Goal: Information Seeking & Learning: Learn about a topic

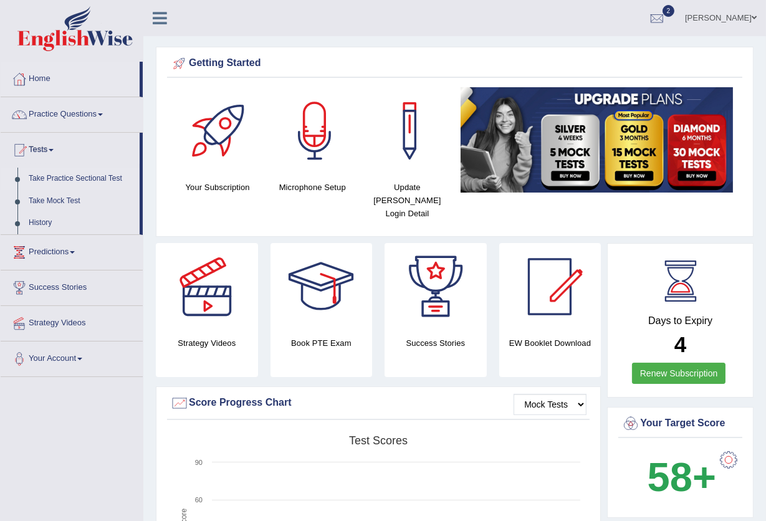
click at [88, 178] on link "Take Practice Sectional Test" at bounding box center [81, 179] width 117 height 22
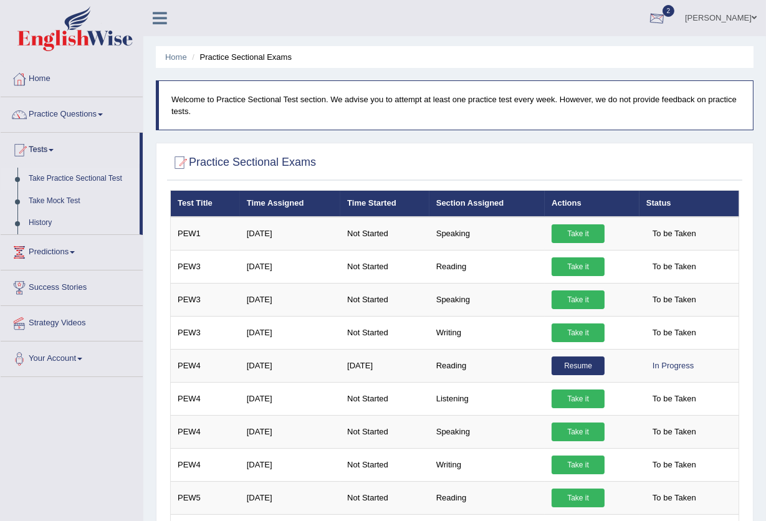
click at [648, 16] on div at bounding box center [657, 18] width 19 height 19
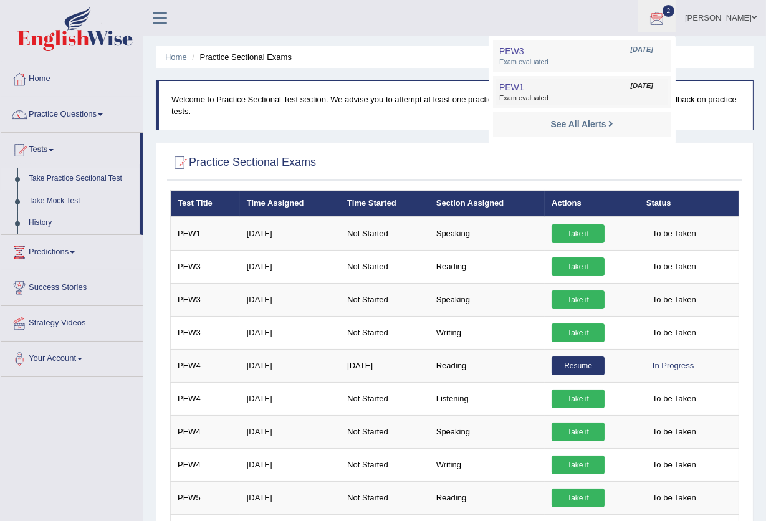
click at [512, 93] on span "Exam evaluated" at bounding box center [582, 98] width 166 height 10
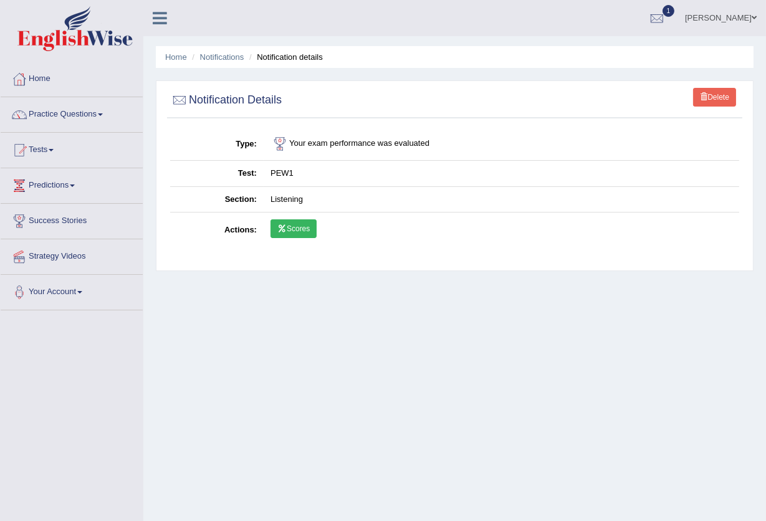
click at [284, 226] on icon at bounding box center [281, 228] width 9 height 7
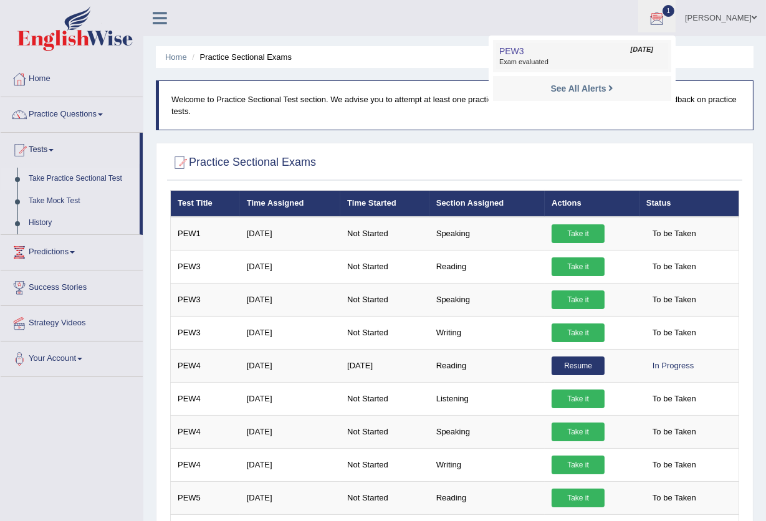
click at [588, 53] on link "PEW3 Oct 9, 2025 Exam evaluated" at bounding box center [582, 56] width 172 height 26
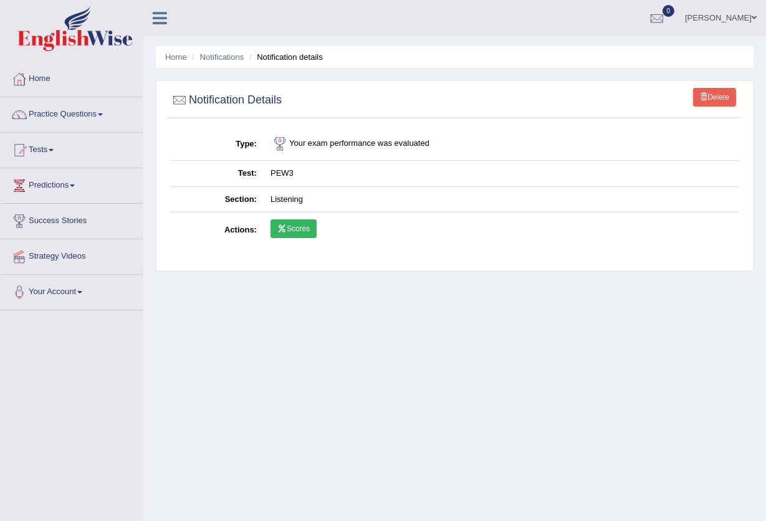
click at [295, 226] on link "Scores" at bounding box center [294, 228] width 46 height 19
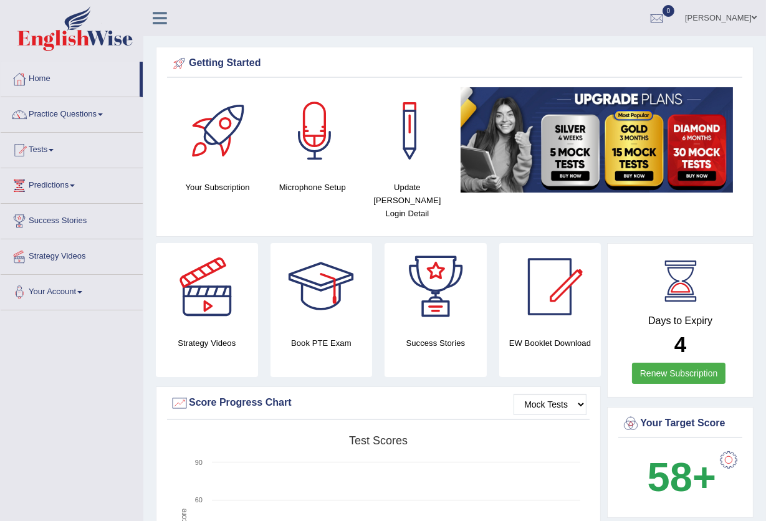
click at [66, 107] on link "Practice Questions" at bounding box center [72, 112] width 142 height 31
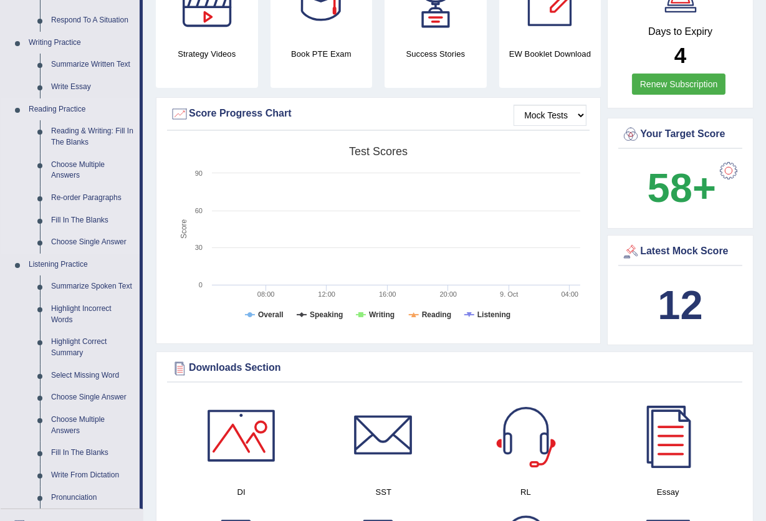
scroll to position [249, 0]
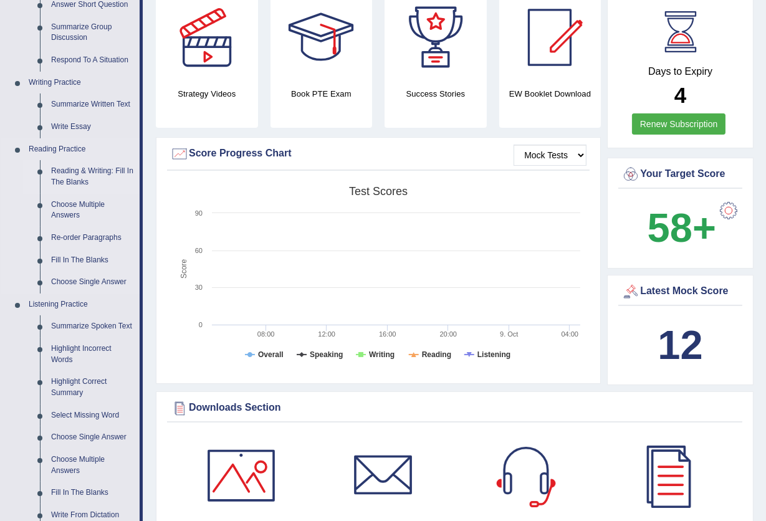
click at [95, 172] on link "Reading & Writing: Fill In The Blanks" at bounding box center [92, 176] width 94 height 33
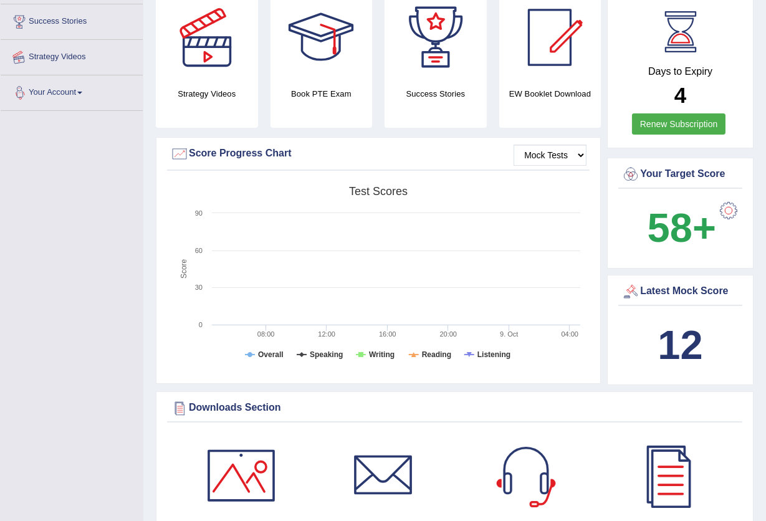
scroll to position [317, 0]
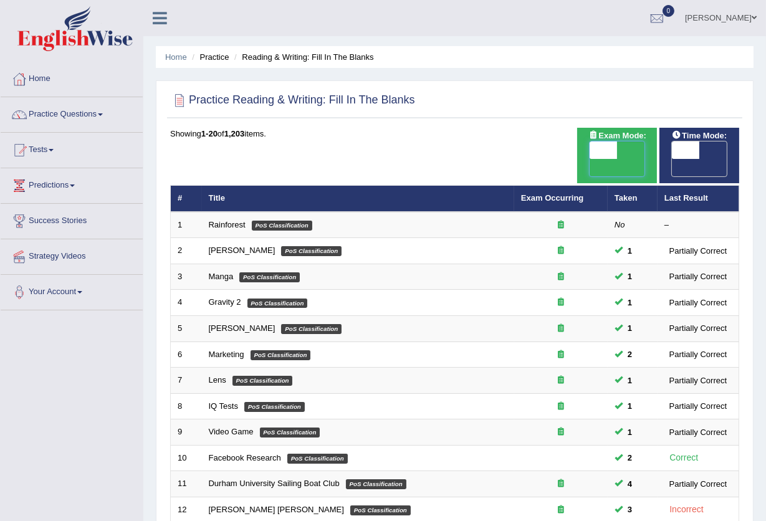
click at [616, 151] on span at bounding box center [603, 149] width 27 height 17
checkbox input "true"
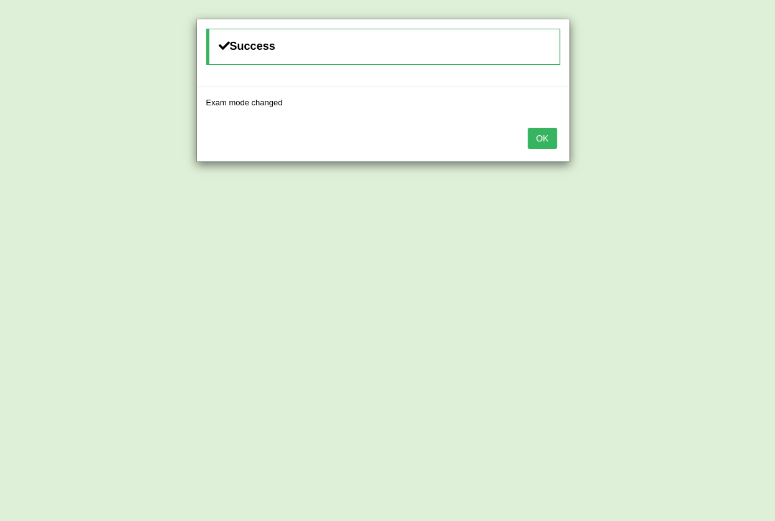
click at [542, 130] on button "OK" at bounding box center [542, 138] width 29 height 21
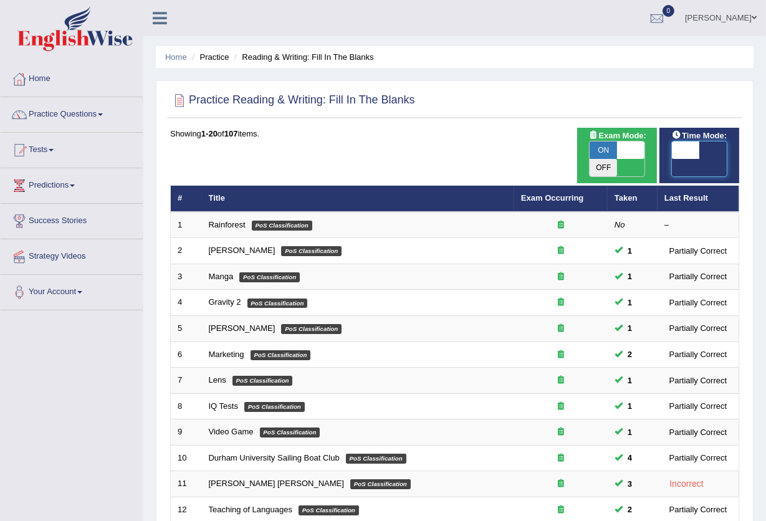
click at [683, 141] on span at bounding box center [685, 149] width 27 height 17
checkbox input "true"
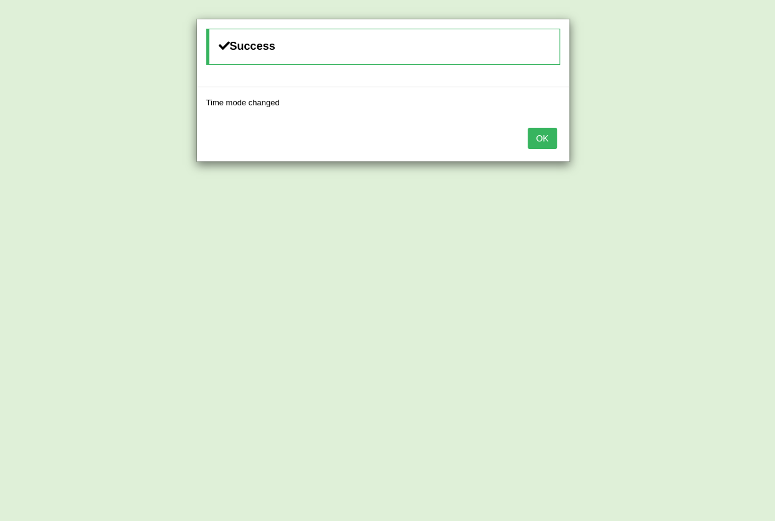
click at [547, 143] on button "OK" at bounding box center [542, 138] width 29 height 21
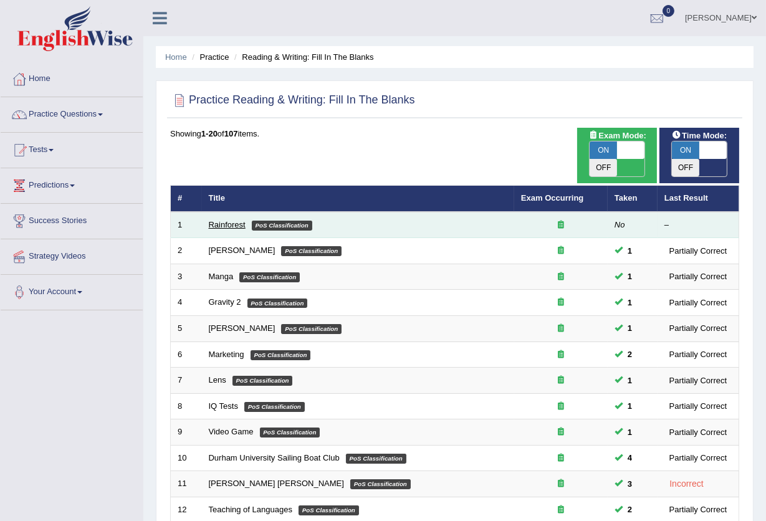
click at [219, 220] on link "Rainforest" at bounding box center [227, 224] width 37 height 9
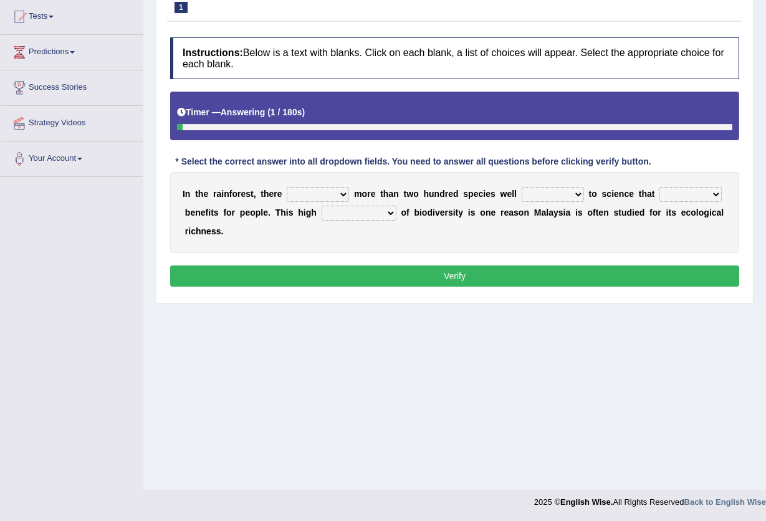
click at [329, 193] on select "have can be has is" at bounding box center [318, 194] width 62 height 15
select select "can be"
click at [287, 187] on select "have can be has is" at bounding box center [318, 194] width 62 height 15
click at [548, 193] on select "knowing known knew know" at bounding box center [553, 194] width 62 height 15
select select "known"
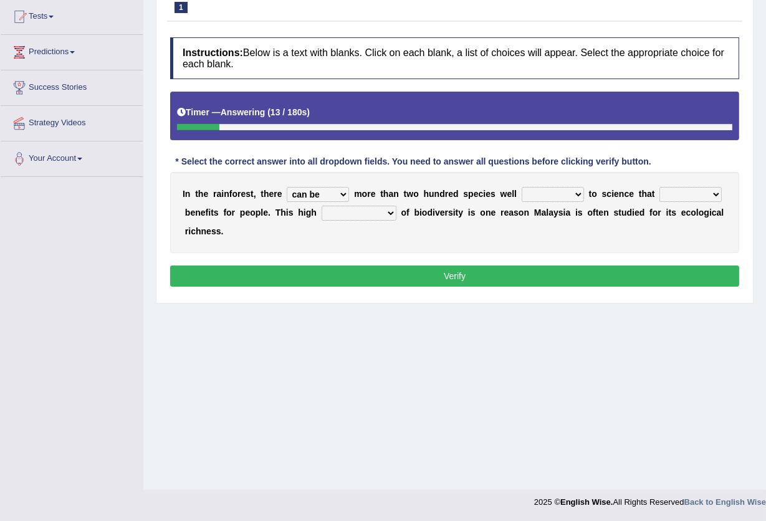
click at [522, 187] on select "knowing known knew know" at bounding box center [553, 194] width 62 height 15
click at [692, 194] on select "contain contained containing contains" at bounding box center [690, 194] width 62 height 15
select select "containing"
click at [659, 187] on select "contain contained containing contains" at bounding box center [690, 194] width 62 height 15
drag, startPoint x: 378, startPoint y: 214, endPoint x: 386, endPoint y: 215, distance: 7.6
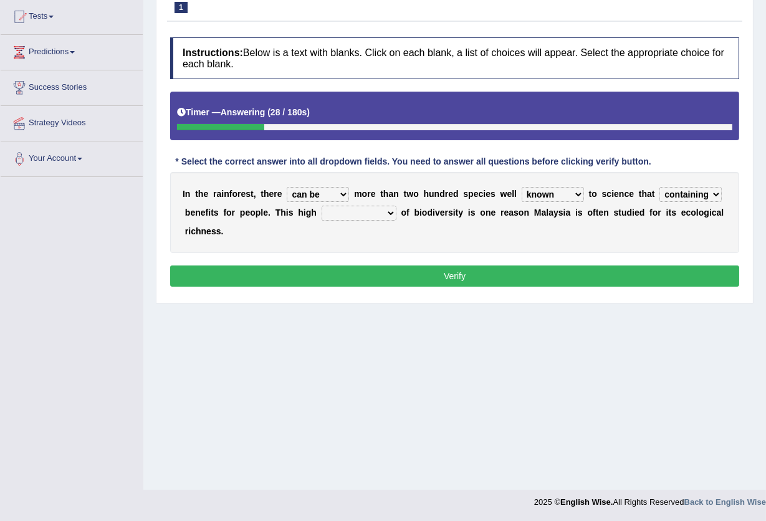
click at [386, 215] on select "condensation conjunction continuity complexity" at bounding box center [359, 213] width 75 height 15
select select "complexity"
click at [322, 206] on select "condensation conjunction continuity complexity" at bounding box center [359, 213] width 75 height 15
click at [453, 267] on button "Verify" at bounding box center [454, 276] width 569 height 21
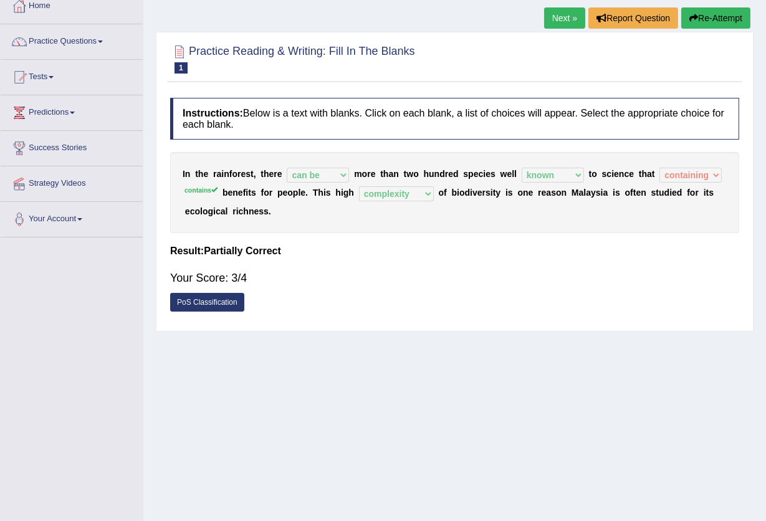
scroll to position [50, 0]
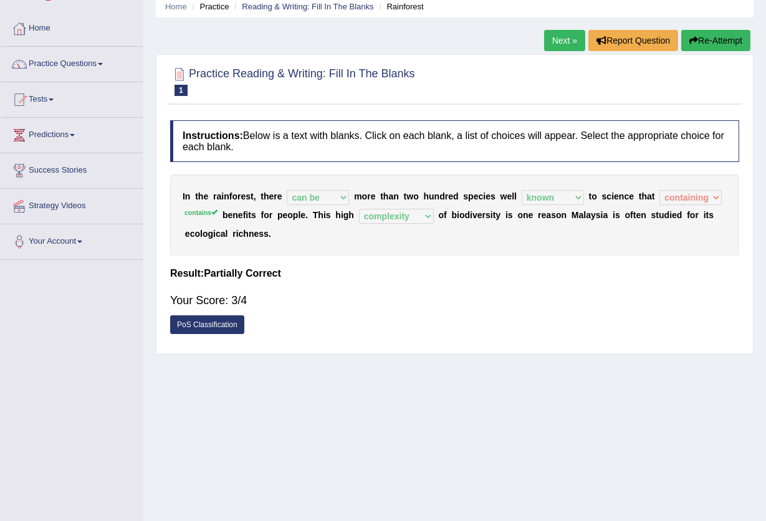
click at [566, 39] on link "Next »" at bounding box center [564, 40] width 41 height 21
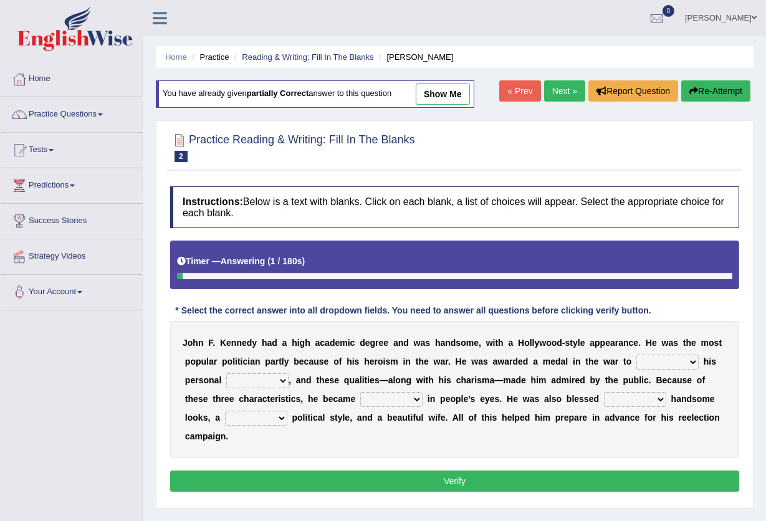
scroll to position [133, 0]
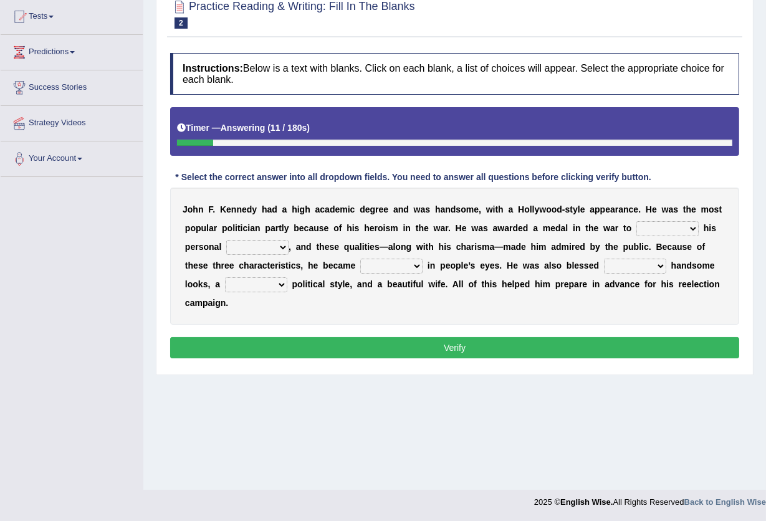
click at [640, 225] on select "prove show evidence upthrow" at bounding box center [667, 228] width 62 height 15
select select "show"
click at [636, 221] on select "prove show evidence upthrow" at bounding box center [667, 228] width 62 height 15
click at [267, 242] on select "passion courage charm liking" at bounding box center [257, 247] width 62 height 15
select select "courage"
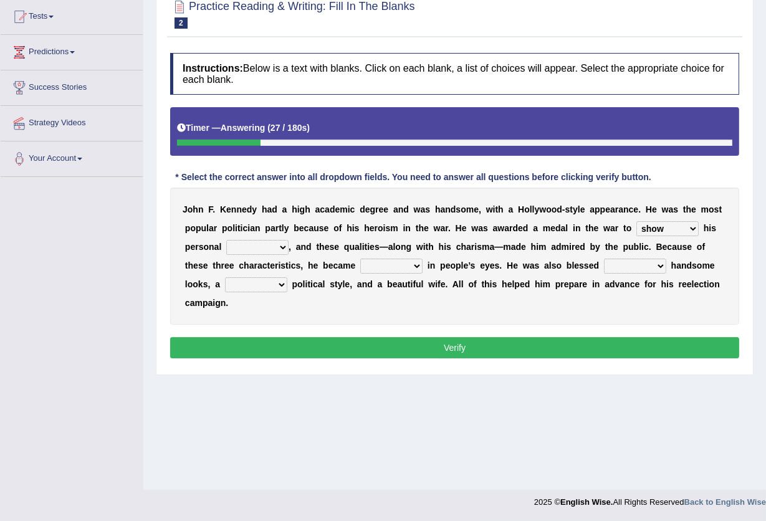
click at [226, 240] on select "passion courage charm liking" at bounding box center [257, 247] width 62 height 15
click at [407, 271] on select "iconic ironic identical impotent" at bounding box center [391, 266] width 62 height 15
select select "iconic"
click at [360, 259] on select "iconic ironic identical impotent" at bounding box center [391, 266] width 62 height 15
click at [619, 268] on select "with in upon to" at bounding box center [635, 266] width 62 height 15
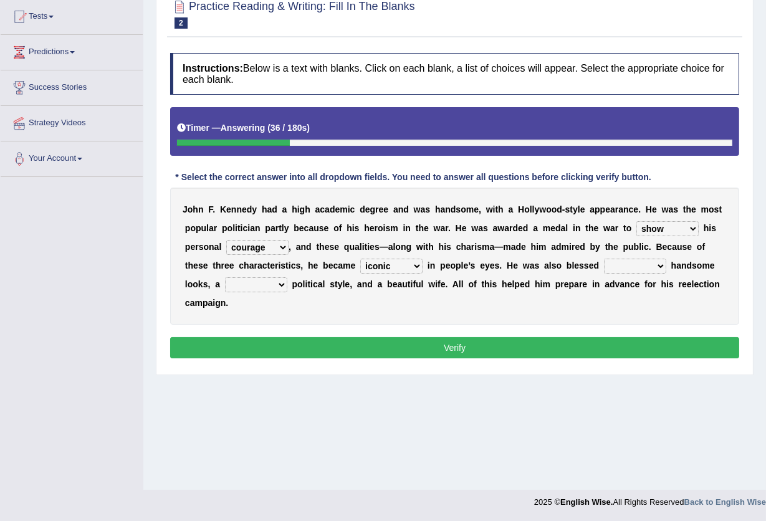
select select "with"
click at [604, 259] on select "with in upon to" at bounding box center [635, 266] width 62 height 15
click at [284, 285] on select "mending mends mended mend" at bounding box center [256, 284] width 62 height 15
select select "mends"
click at [225, 277] on select "mending mends mended mend" at bounding box center [256, 284] width 62 height 15
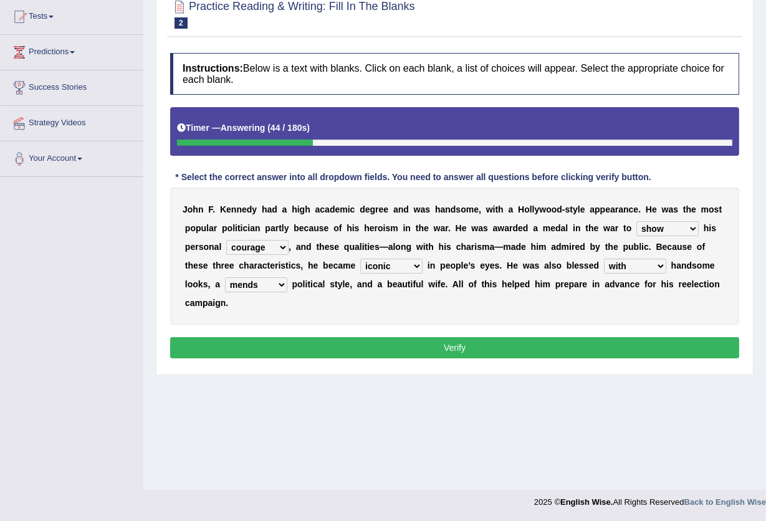
click at [337, 355] on button "Verify" at bounding box center [454, 347] width 569 height 21
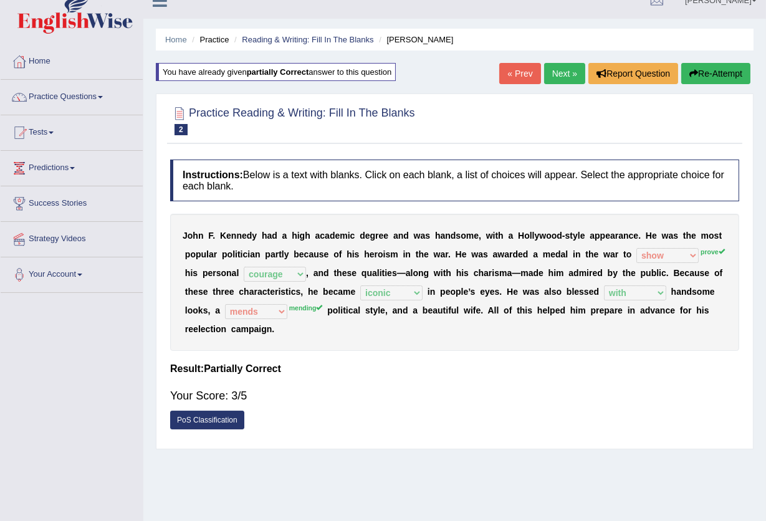
scroll to position [0, 0]
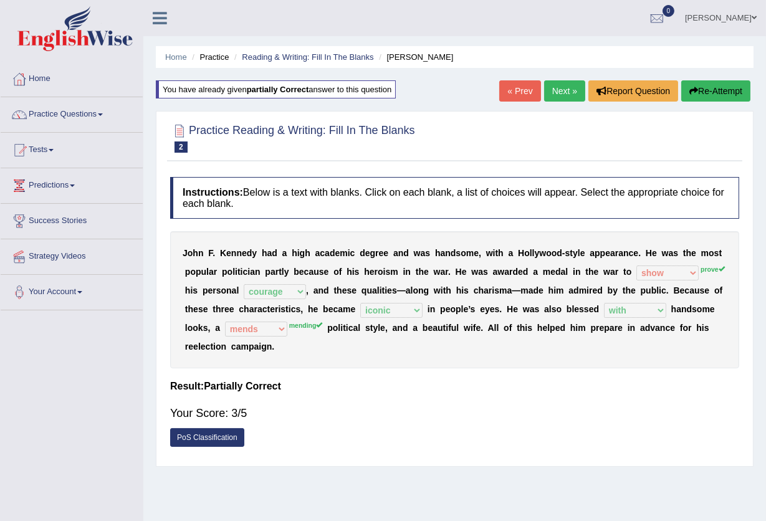
click at [562, 92] on link "Next »" at bounding box center [564, 90] width 41 height 21
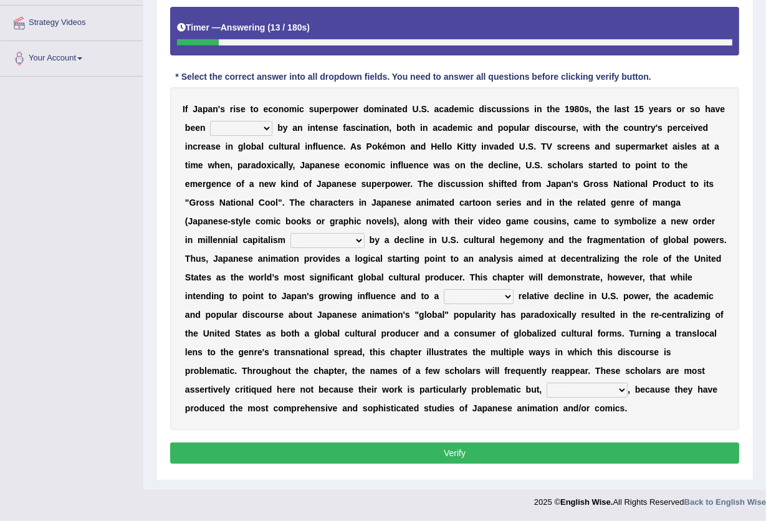
click at [242, 131] on select "marked dedicated made inspired" at bounding box center [241, 128] width 62 height 15
select select "marked"
click at [210, 121] on select "marked dedicated made inspired" at bounding box center [241, 128] width 62 height 15
click at [312, 234] on select "pocessed characterized opposed tangled" at bounding box center [327, 240] width 74 height 15
select select "characterized"
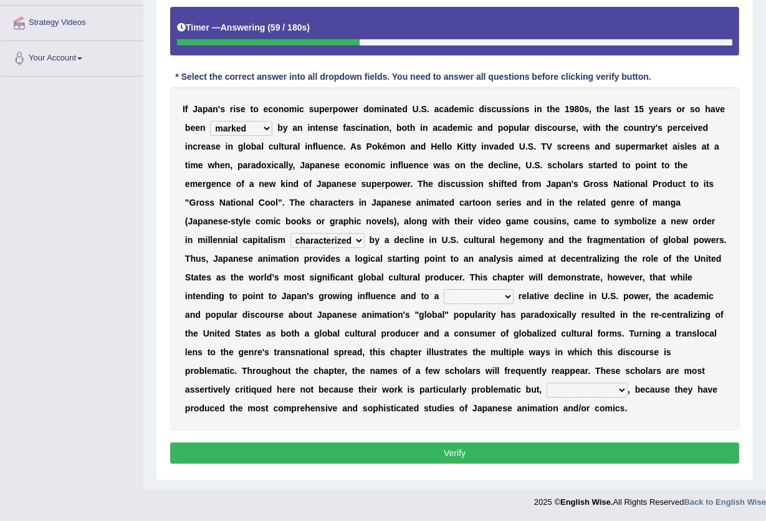
click at [290, 233] on select "pocessed characterized opposed tangled" at bounding box center [327, 240] width 74 height 15
click at [481, 294] on select "concomitant discrete proportional legitimate" at bounding box center [479, 296] width 70 height 15
select select "legitimate"
click at [444, 289] on select "concomitant discrete proportional legitimate" at bounding box center [479, 296] width 70 height 15
click at [558, 387] on select "however on the contrary in addition on the whole" at bounding box center [587, 390] width 81 height 15
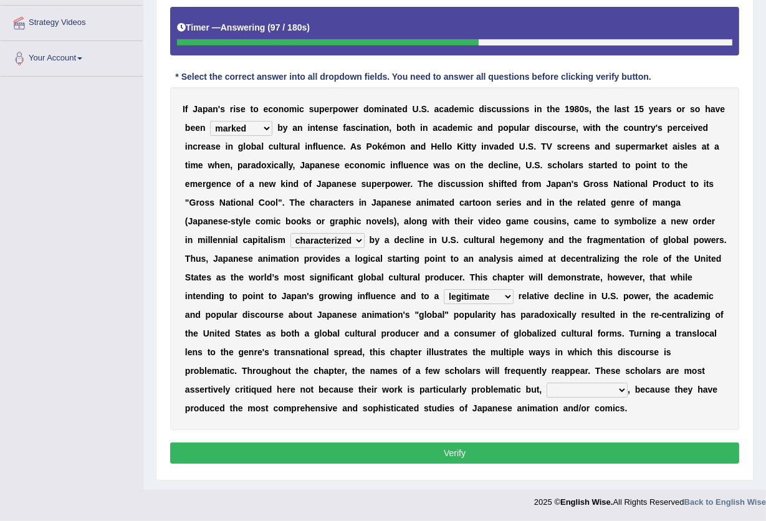
select select "however"
click at [547, 383] on select "however on the contrary in addition on the whole" at bounding box center [587, 390] width 81 height 15
click at [552, 448] on button "Verify" at bounding box center [454, 453] width 569 height 21
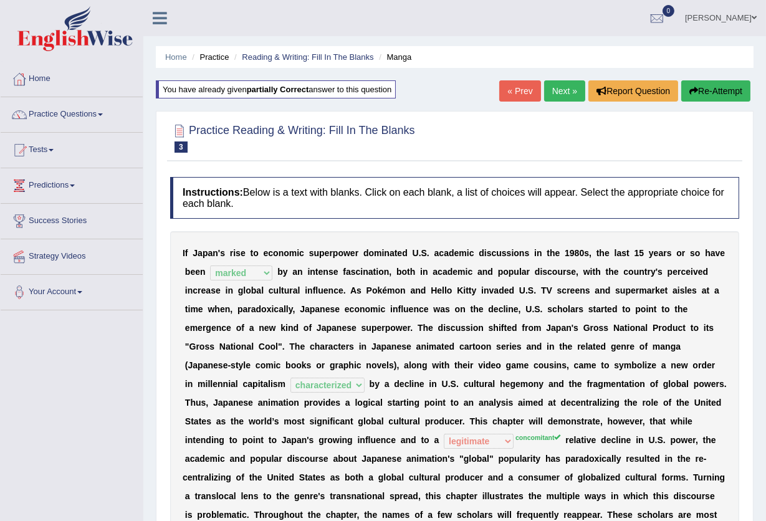
click at [563, 93] on link "Next »" at bounding box center [564, 90] width 41 height 21
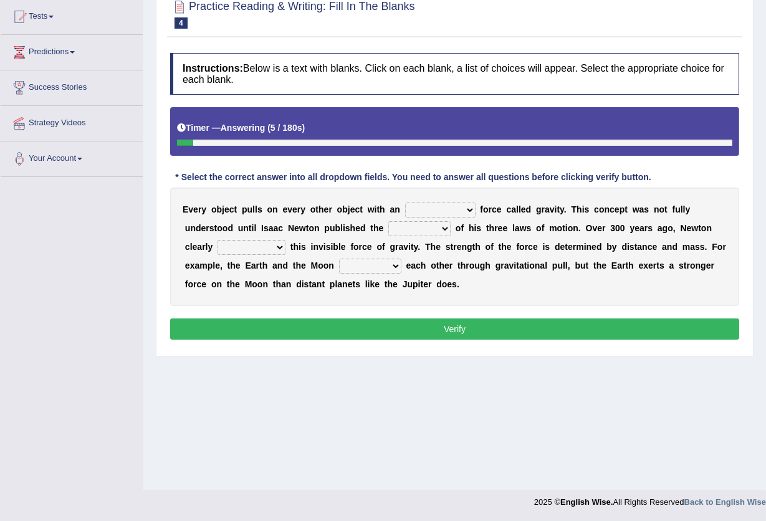
click at [441, 206] on select "invisible unknown unbelievable inconsistent" at bounding box center [440, 210] width 70 height 15
click at [405, 203] on select "invisible unknown unbelievable inconsistent" at bounding box center [440, 210] width 70 height 15
click at [467, 211] on select "invisible unknown unbelievable inconsistent" at bounding box center [440, 210] width 70 height 15
select select "invisible"
click at [405, 203] on select "invisible unknown unbelievable inconsistent" at bounding box center [440, 210] width 70 height 15
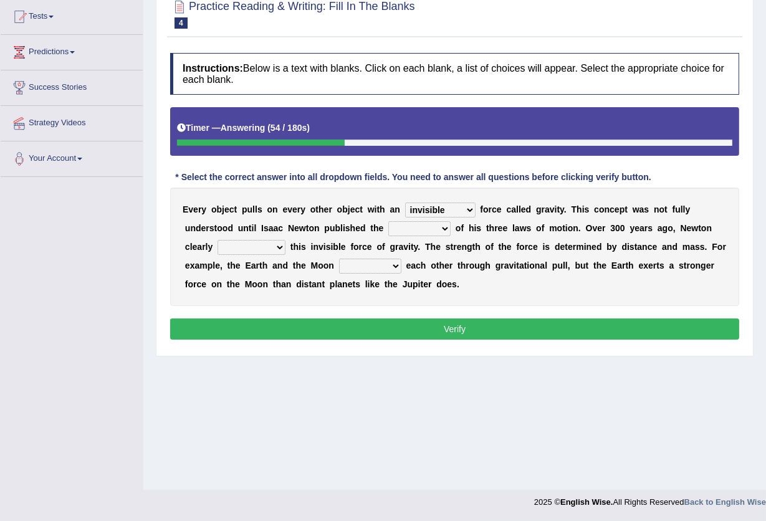
click at [426, 226] on select "concept theory method argument" at bounding box center [419, 228] width 62 height 15
select select "concept"
click at [388, 221] on select "concept theory method argument" at bounding box center [419, 228] width 62 height 15
click at [252, 246] on select "explained undermined overturned realized" at bounding box center [252, 247] width 68 height 15
select select "explained"
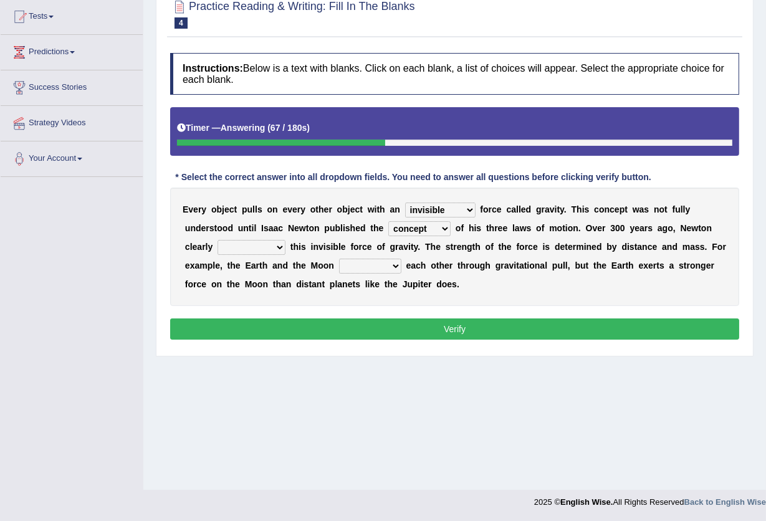
click at [218, 240] on select "explained undermined overturned realized" at bounding box center [252, 247] width 68 height 15
click at [391, 266] on select "affect spin evade span" at bounding box center [370, 266] width 62 height 15
click at [391, 274] on div "E v e r y o b j e c t p u l l s o n e v e r y o t h e r o b j e c t w i t h a n…" at bounding box center [454, 247] width 569 height 118
click at [391, 269] on select "affect spin evade span" at bounding box center [370, 266] width 62 height 15
select select "affect"
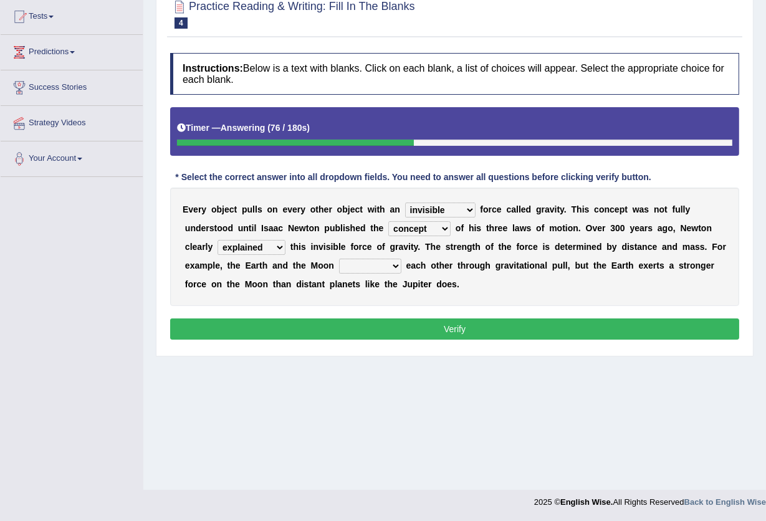
click at [339, 259] on select "affect spin evade span" at bounding box center [370, 266] width 62 height 15
click at [371, 325] on button "Verify" at bounding box center [454, 328] width 569 height 21
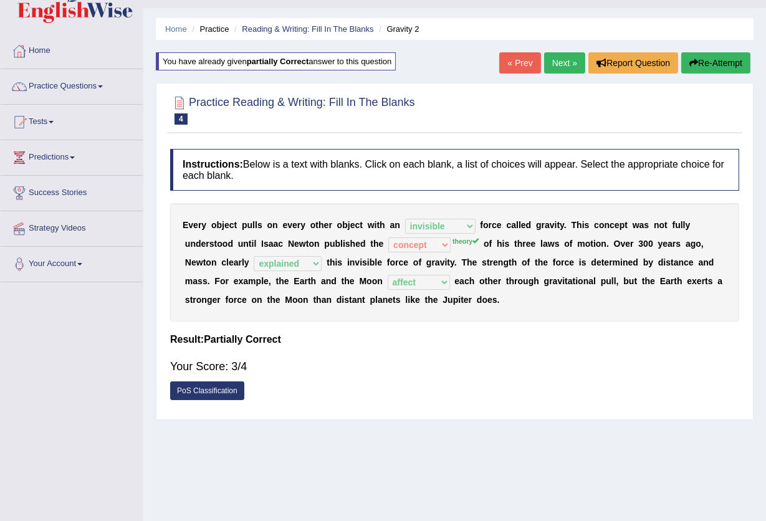
drag, startPoint x: 361, startPoint y: 327, endPoint x: 357, endPoint y: 279, distance: 48.8
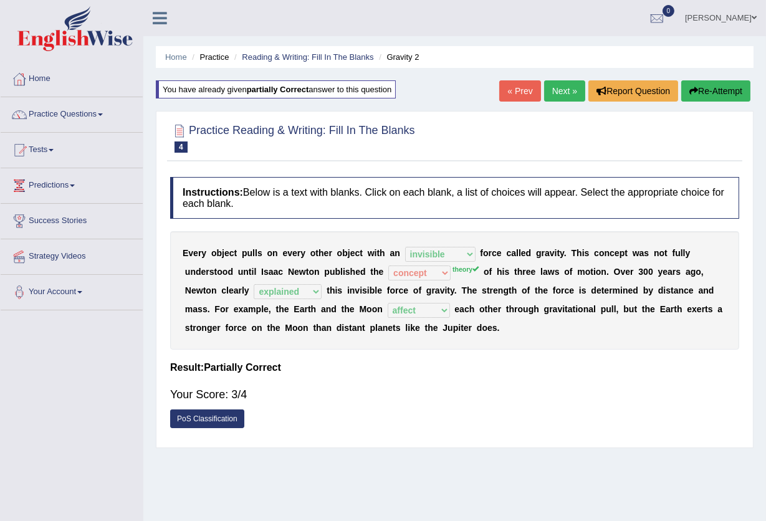
click at [553, 87] on link "Next »" at bounding box center [564, 90] width 41 height 21
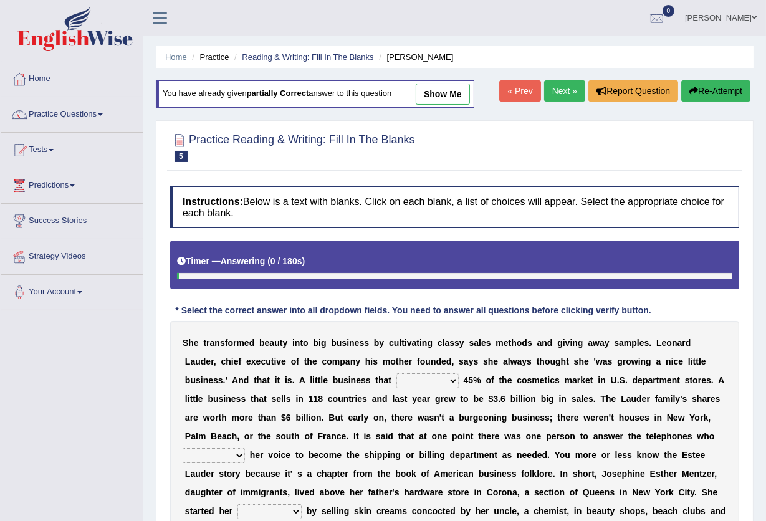
scroll to position [178, 0]
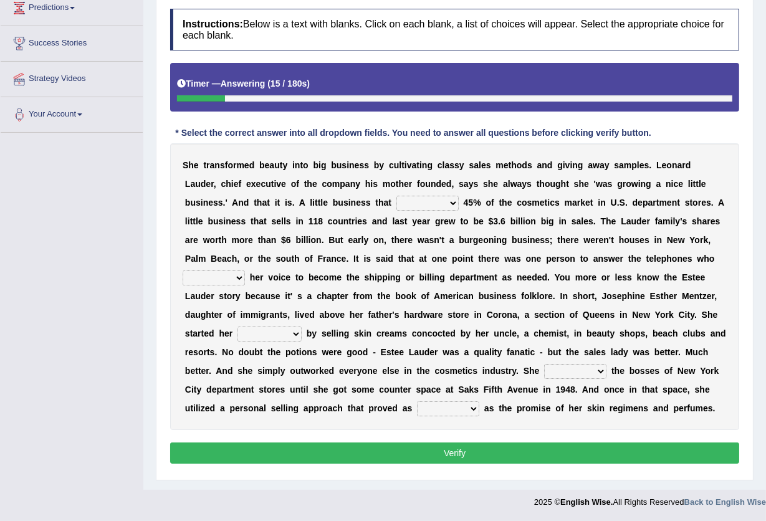
click at [396, 200] on select "has controls makes maintains" at bounding box center [427, 203] width 62 height 15
select select "controls"
click at [396, 196] on select "has controls makes maintains" at bounding box center [427, 203] width 62 height 15
click at [212, 278] on select "switched changed raised used" at bounding box center [214, 278] width 62 height 15
select select "switched"
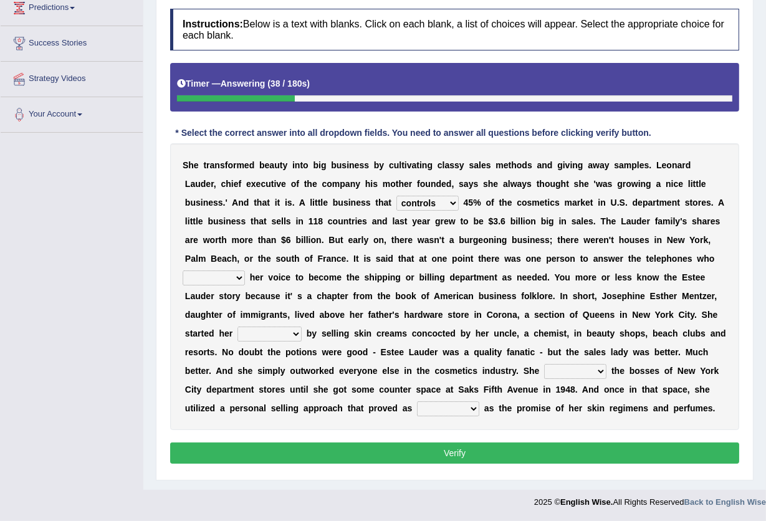
click at [183, 271] on select "switched changed raised used" at bounding box center [214, 278] width 62 height 15
click at [275, 338] on select "job institute companion enterprise" at bounding box center [269, 334] width 64 height 15
select select "job"
click at [237, 327] on select "job institute companion enterprise" at bounding box center [269, 334] width 64 height 15
click at [586, 370] on select "stated bridged stalked heaved" at bounding box center [575, 371] width 62 height 15
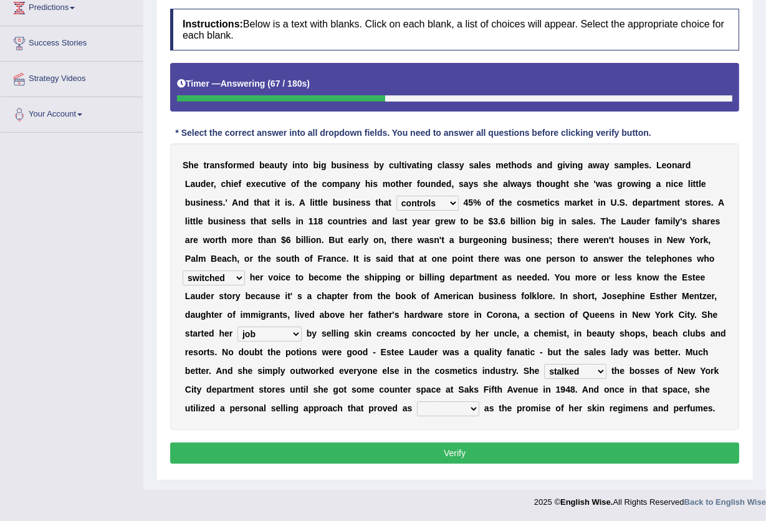
click at [544, 364] on select "stated bridged stalked heaved" at bounding box center [575, 371] width 62 height 15
click at [585, 373] on select "stated bridged stalked heaved" at bounding box center [575, 371] width 62 height 15
select select "bridged"
click at [544, 364] on select "stated bridged stalked heaved" at bounding box center [575, 371] width 62 height 15
click at [470, 408] on select "potent ruthless potential expensive" at bounding box center [448, 408] width 62 height 15
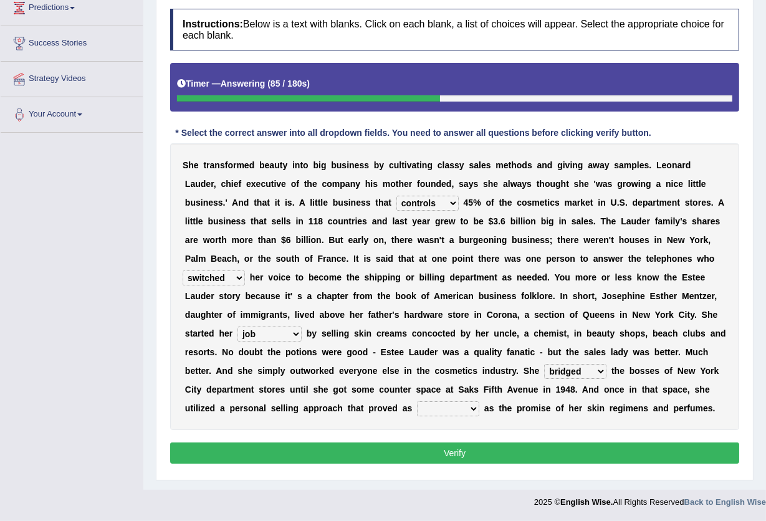
select select "ruthless"
click at [417, 401] on select "potent ruthless potential expensive" at bounding box center [448, 408] width 62 height 15
click at [444, 454] on button "Verify" at bounding box center [454, 453] width 569 height 21
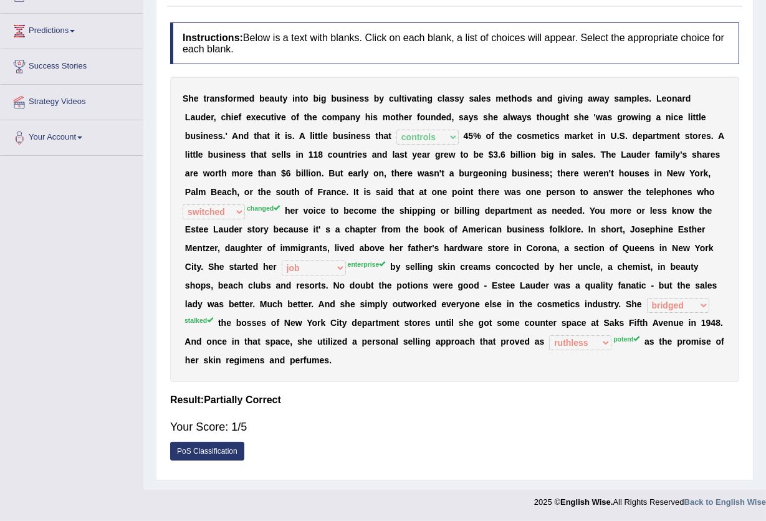
scroll to position [0, 0]
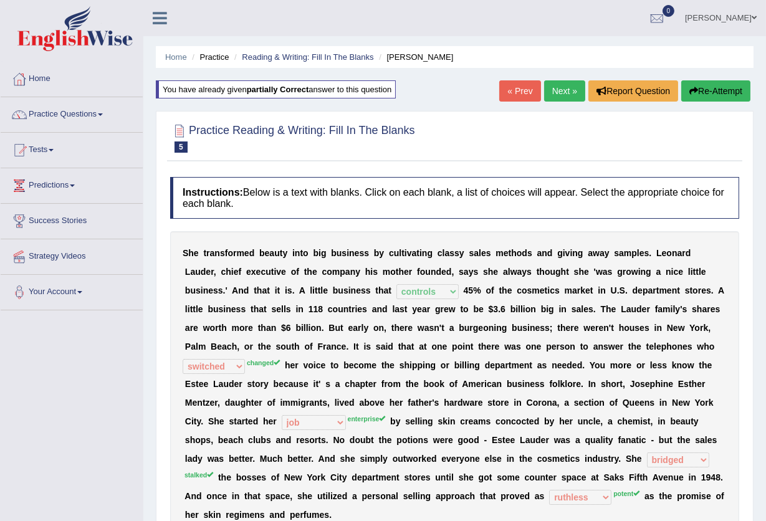
click at [553, 90] on link "Next »" at bounding box center [564, 90] width 41 height 21
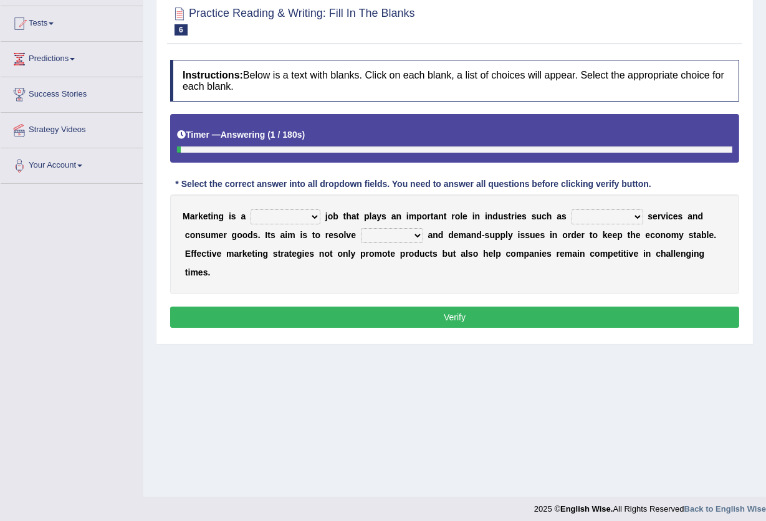
click at [303, 211] on select "professional flexible parochial descriptive" at bounding box center [286, 216] width 70 height 15
select select "professional"
click at [251, 209] on select "professional flexible parochial descriptive" at bounding box center [286, 216] width 70 height 15
click at [582, 212] on select "civil financial conventional foremost" at bounding box center [608, 216] width 72 height 15
select select "civil"
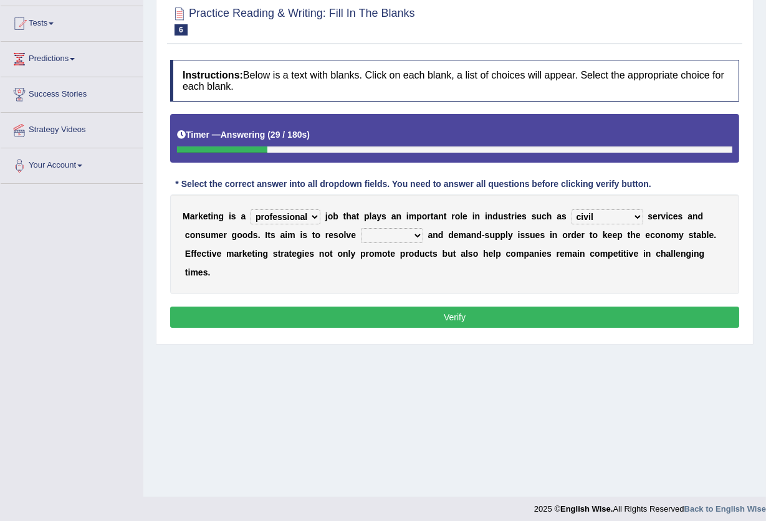
click at [572, 209] on select "civil financial conventional foremost" at bounding box center [608, 216] width 72 height 15
click at [398, 231] on select "imbalance excess symmetry budget" at bounding box center [392, 235] width 62 height 15
select select "budget"
click at [361, 228] on select "imbalance excess symmetry budget" at bounding box center [392, 235] width 62 height 15
click at [390, 309] on button "Verify" at bounding box center [454, 317] width 569 height 21
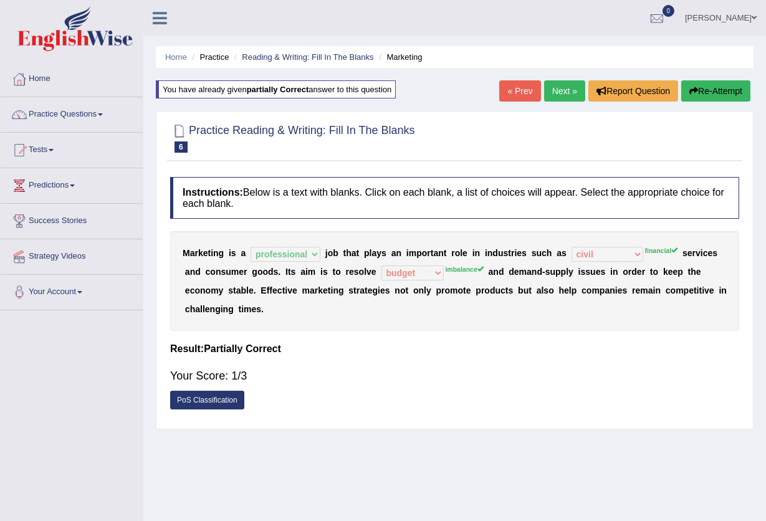
click at [115, 112] on link "Practice Questions" at bounding box center [72, 112] width 142 height 31
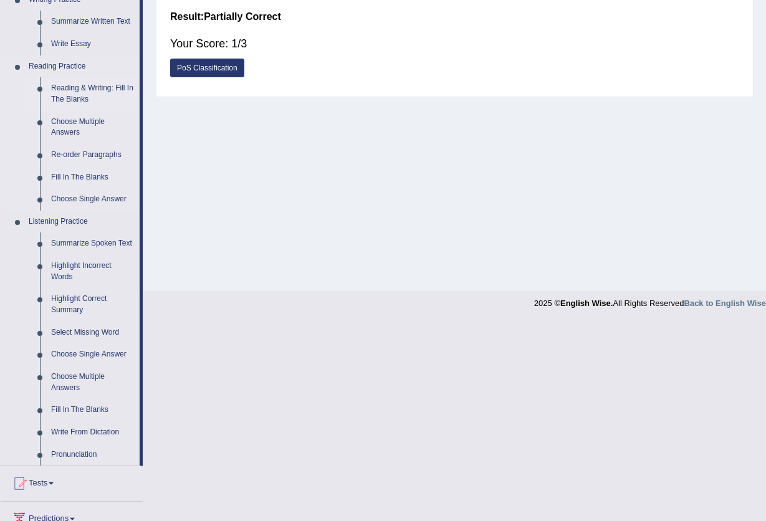
scroll to position [415, 0]
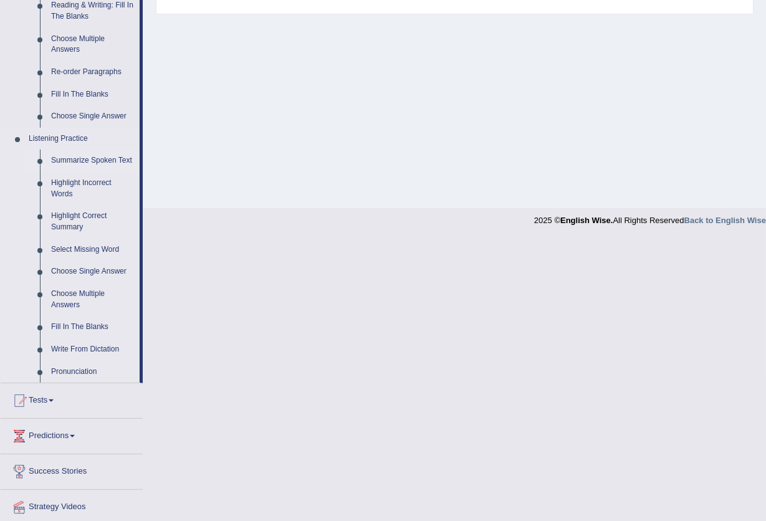
click at [84, 160] on link "Summarize Spoken Text" at bounding box center [92, 161] width 94 height 22
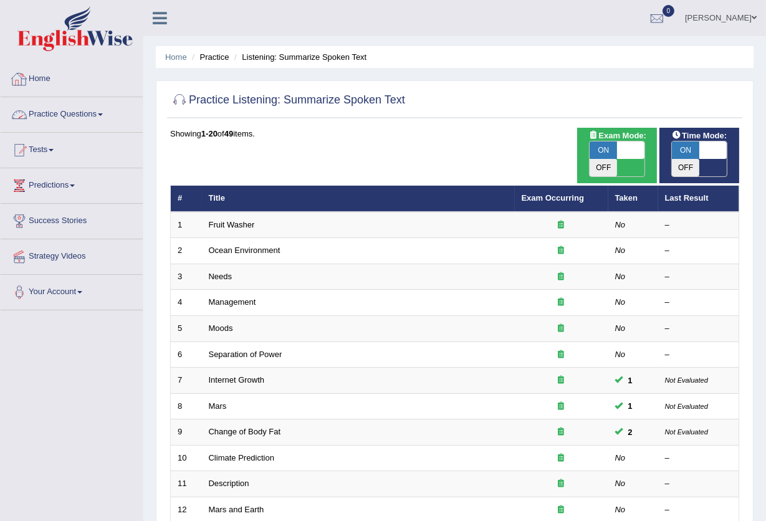
click at [73, 107] on link "Practice Questions" at bounding box center [72, 112] width 142 height 31
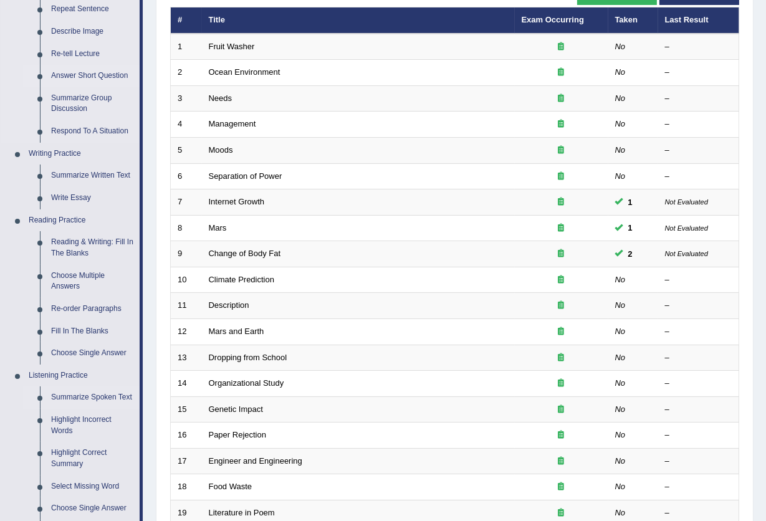
scroll to position [249, 0]
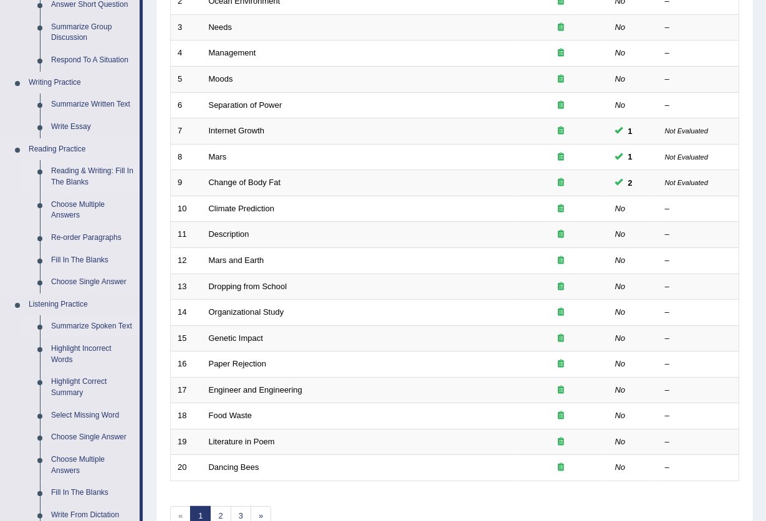
click at [75, 178] on link "Reading & Writing: Fill In The Blanks" at bounding box center [92, 176] width 94 height 33
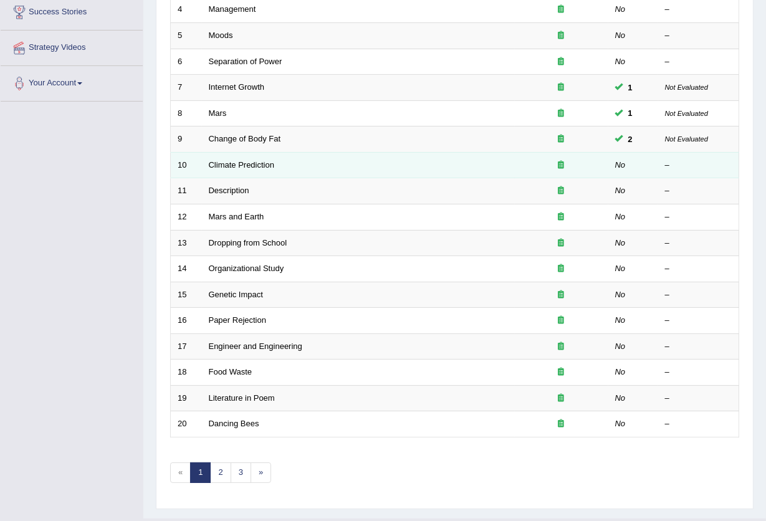
scroll to position [304, 0]
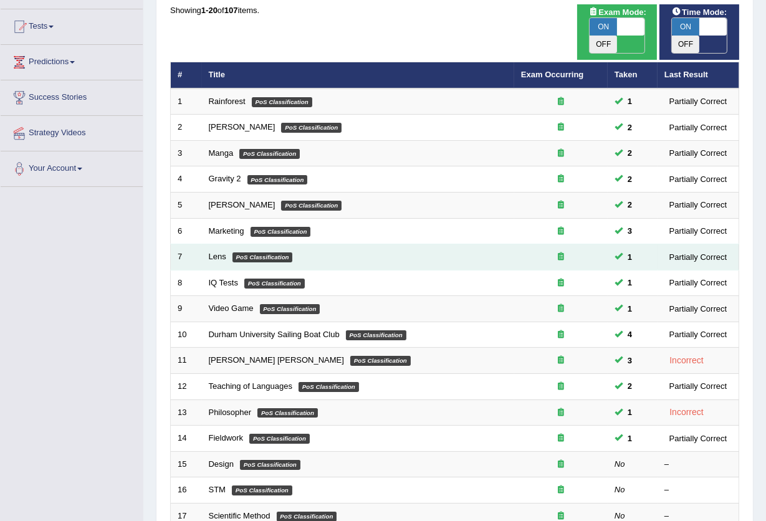
scroll to position [304, 0]
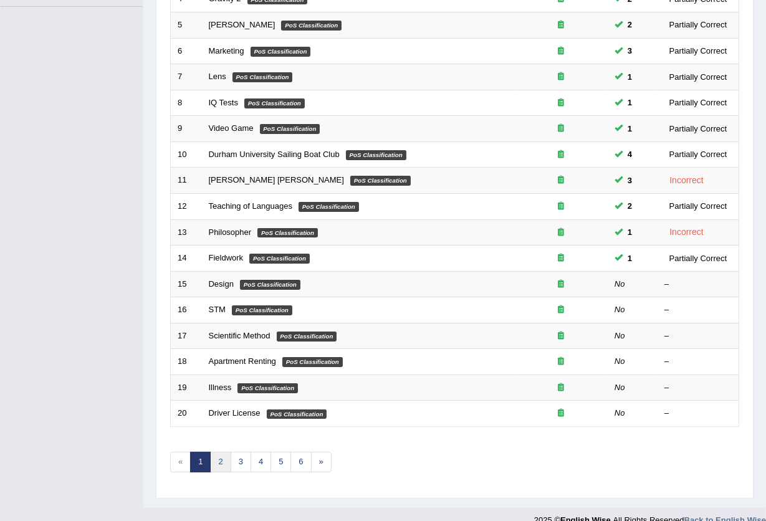
click at [218, 452] on link "2" at bounding box center [220, 462] width 21 height 21
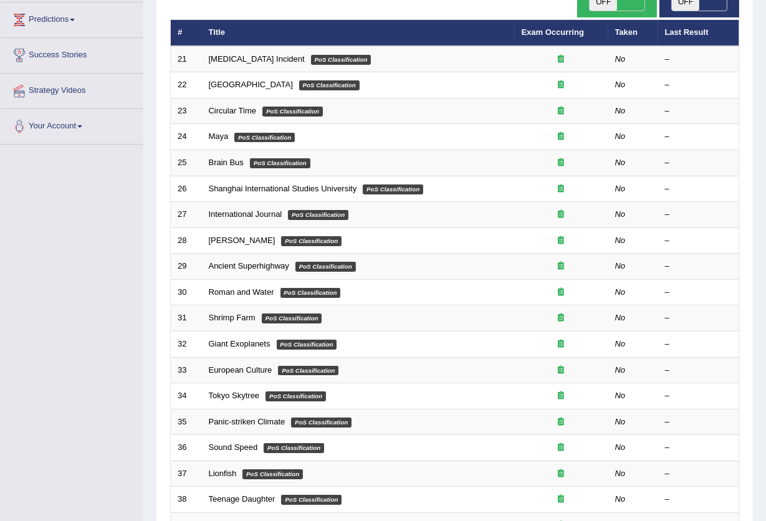
scroll to position [304, 0]
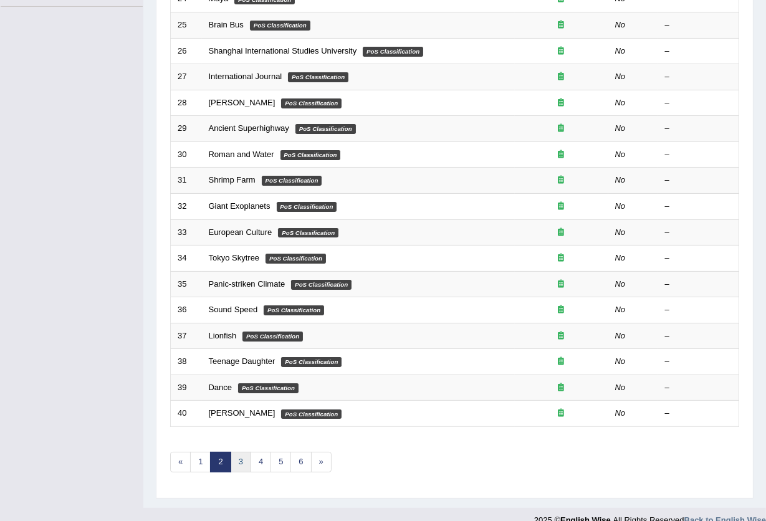
click at [241, 452] on link "3" at bounding box center [241, 462] width 21 height 21
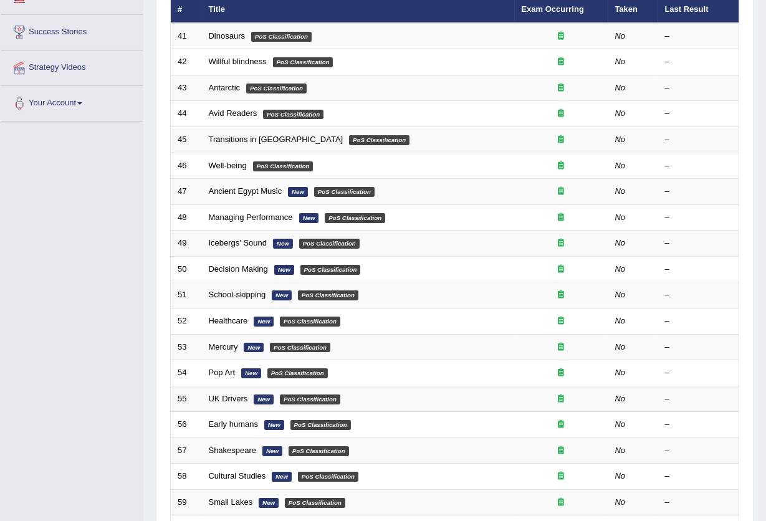
scroll to position [304, 0]
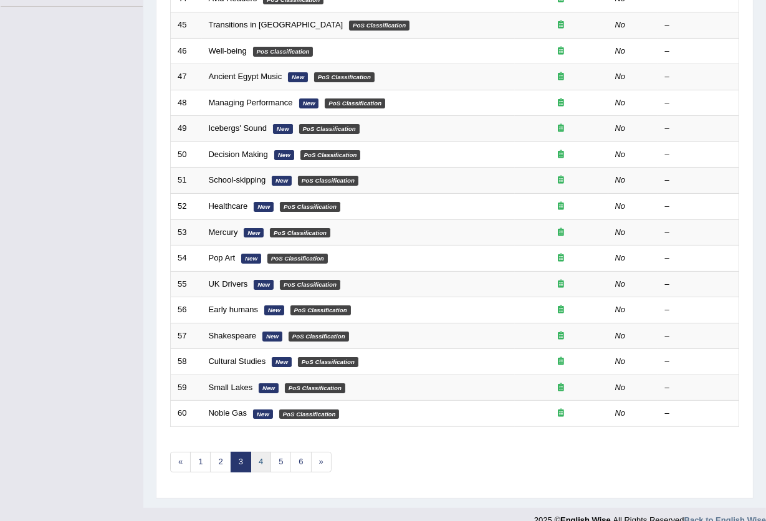
click at [258, 452] on link "4" at bounding box center [261, 462] width 21 height 21
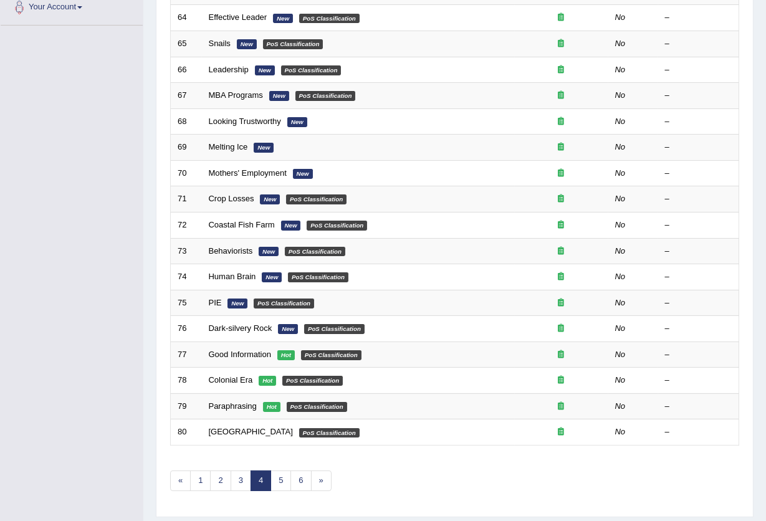
scroll to position [304, 0]
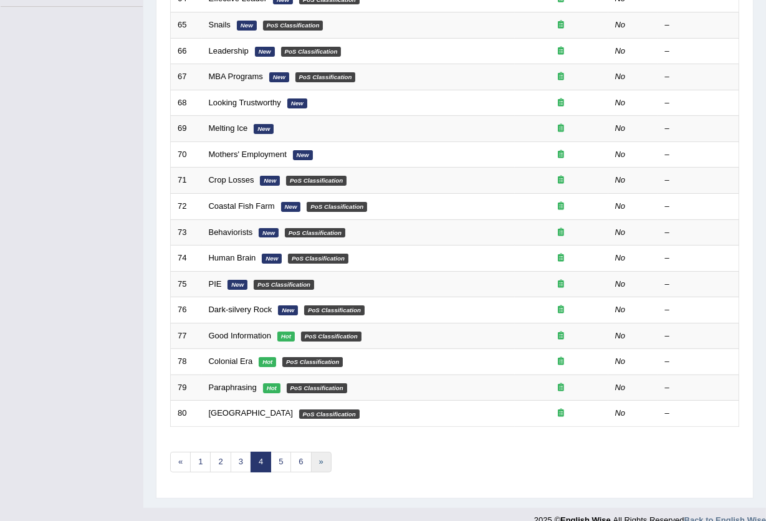
click at [321, 452] on link "»" at bounding box center [321, 462] width 21 height 21
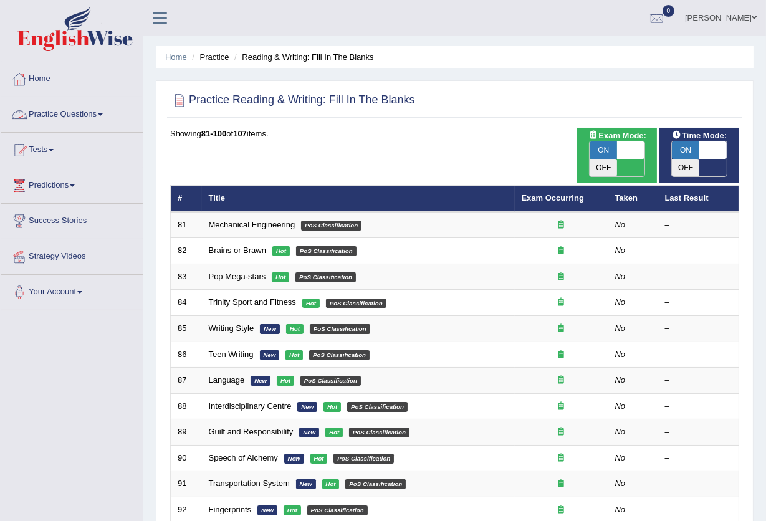
click at [87, 110] on link "Practice Questions" at bounding box center [72, 112] width 142 height 31
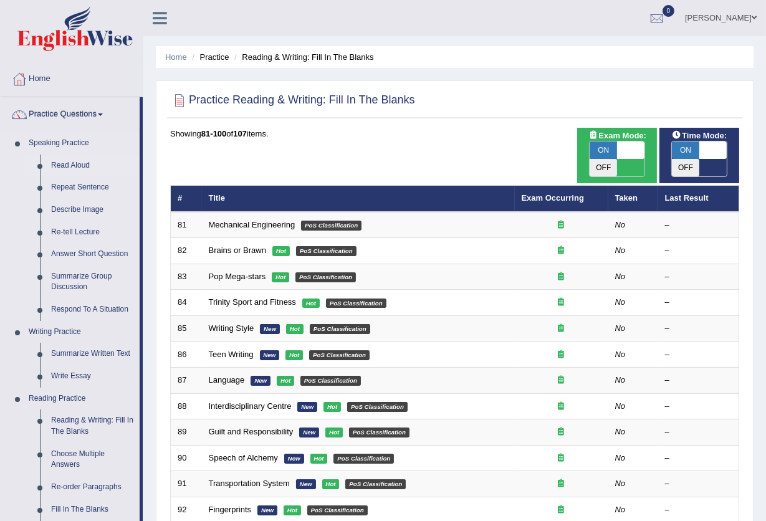
click at [71, 164] on link "Read Aloud" at bounding box center [92, 166] width 94 height 22
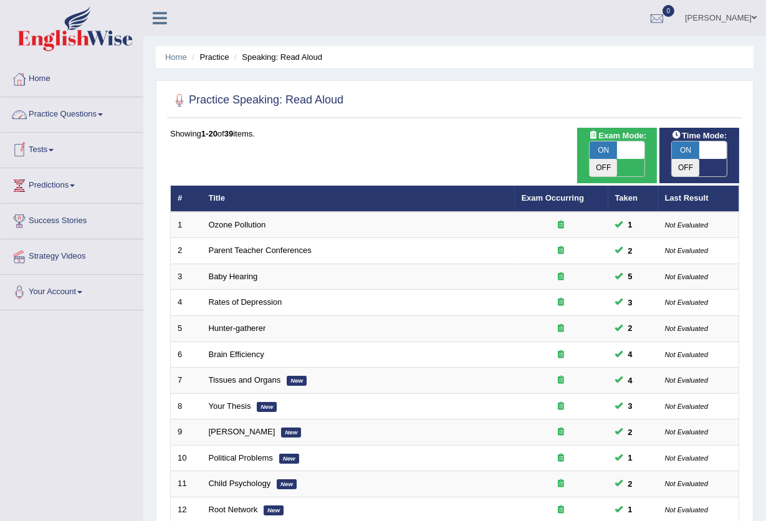
click at [91, 111] on link "Practice Questions" at bounding box center [72, 112] width 142 height 31
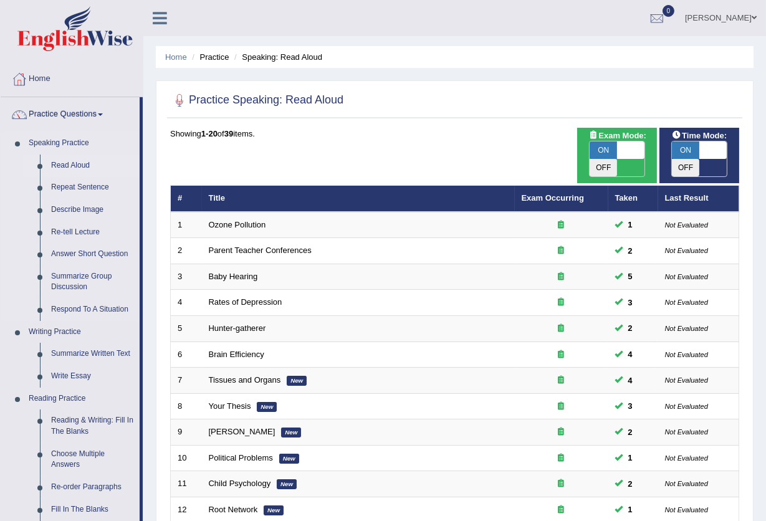
click at [70, 164] on link "Read Aloud" at bounding box center [92, 166] width 94 height 22
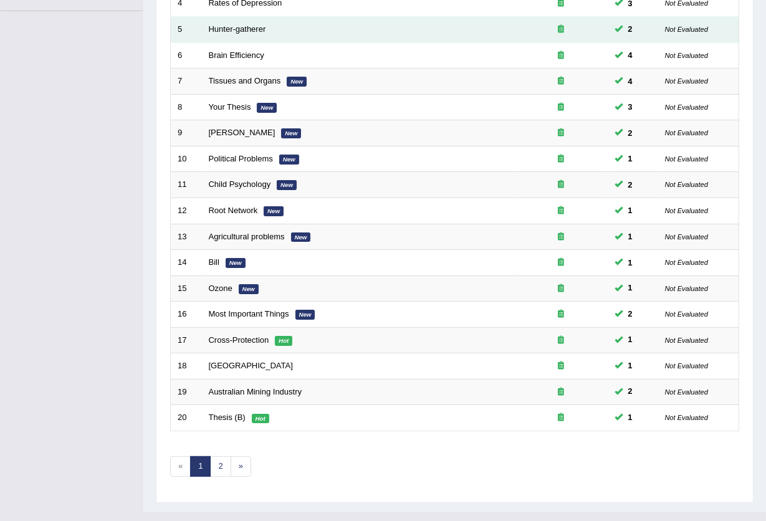
scroll to position [304, 0]
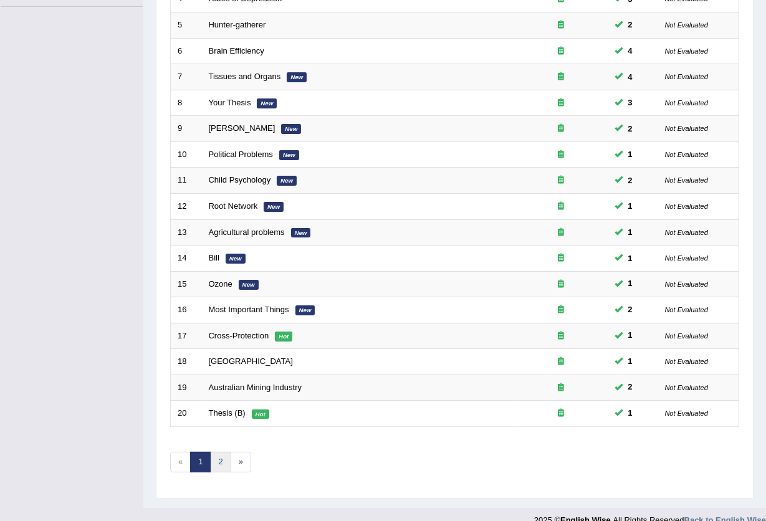
click at [213, 452] on link "2" at bounding box center [220, 462] width 21 height 21
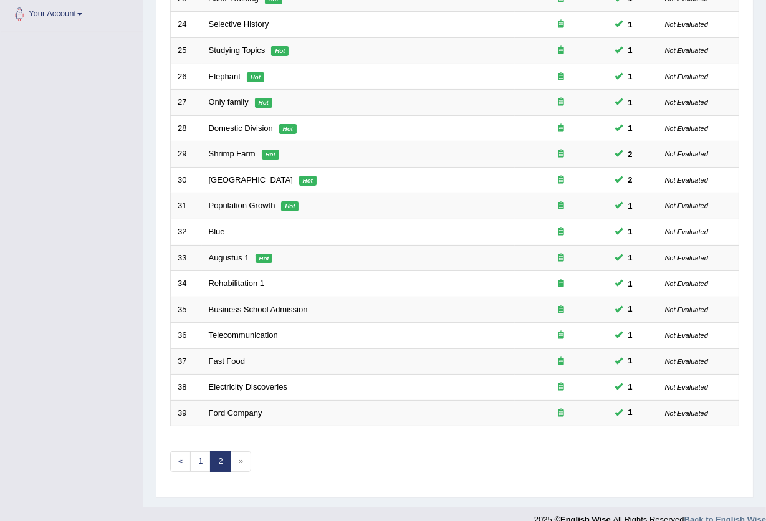
click at [245, 451] on span "»" at bounding box center [241, 461] width 21 height 21
click at [243, 451] on span "»" at bounding box center [241, 461] width 21 height 21
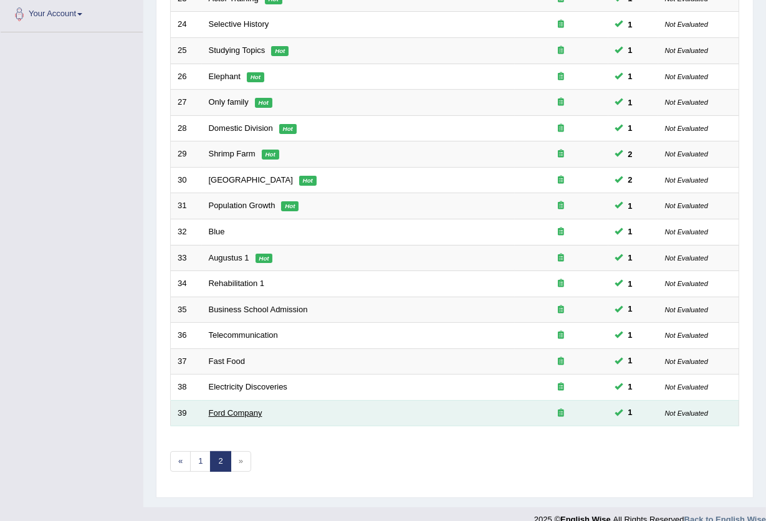
click at [216, 408] on link "Ford Company" at bounding box center [236, 412] width 54 height 9
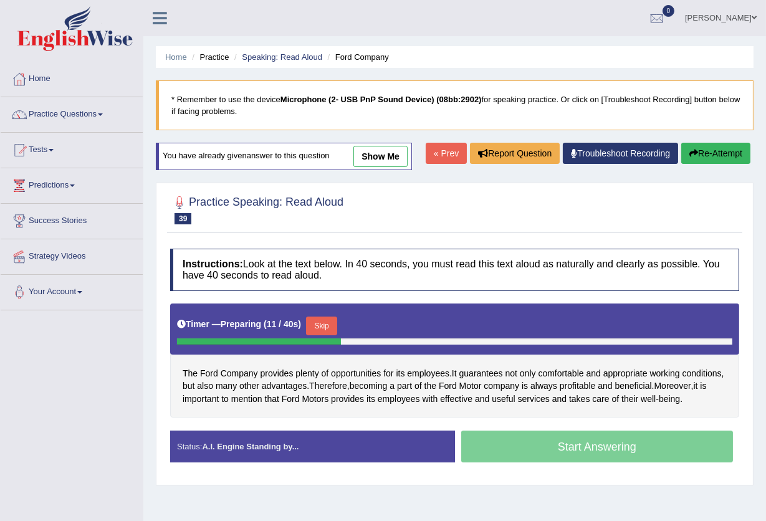
click at [328, 328] on button "Skip" at bounding box center [321, 326] width 31 height 19
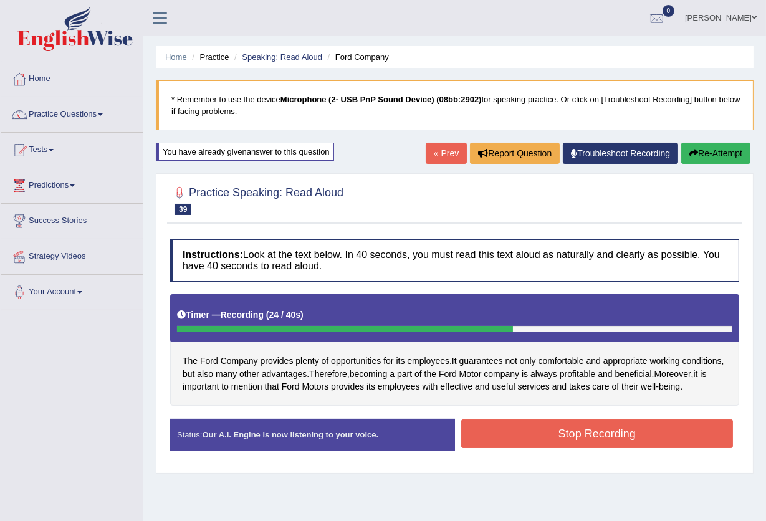
click at [558, 429] on button "Stop Recording" at bounding box center [597, 433] width 272 height 29
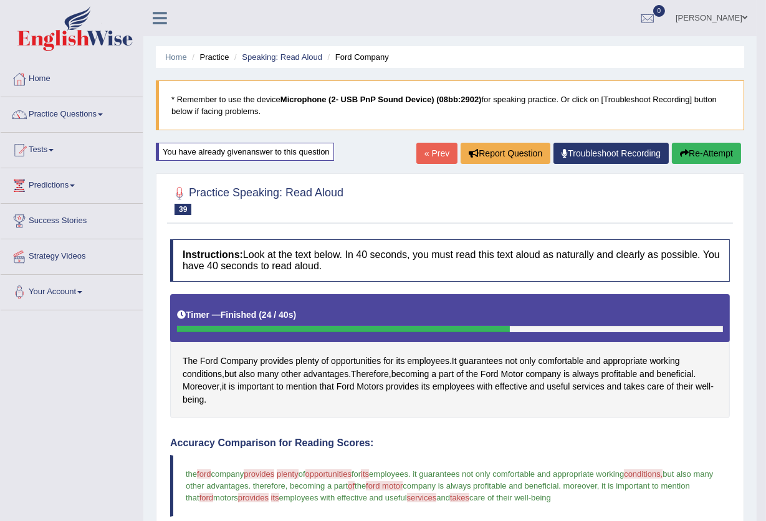
click at [711, 156] on button "Re-Attempt" at bounding box center [706, 153] width 69 height 21
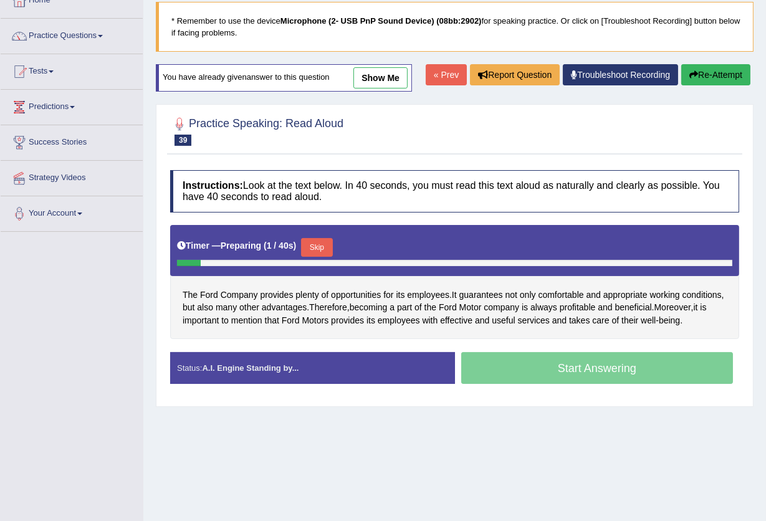
scroll to position [50, 0]
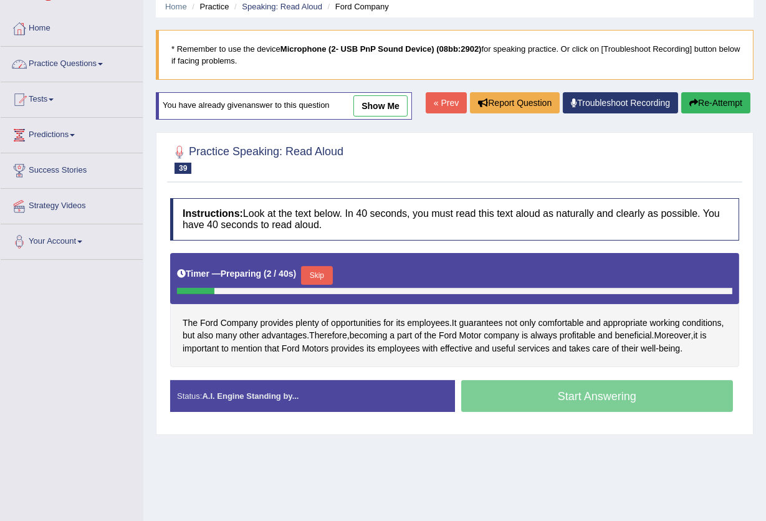
click at [80, 67] on link "Practice Questions" at bounding box center [72, 62] width 142 height 31
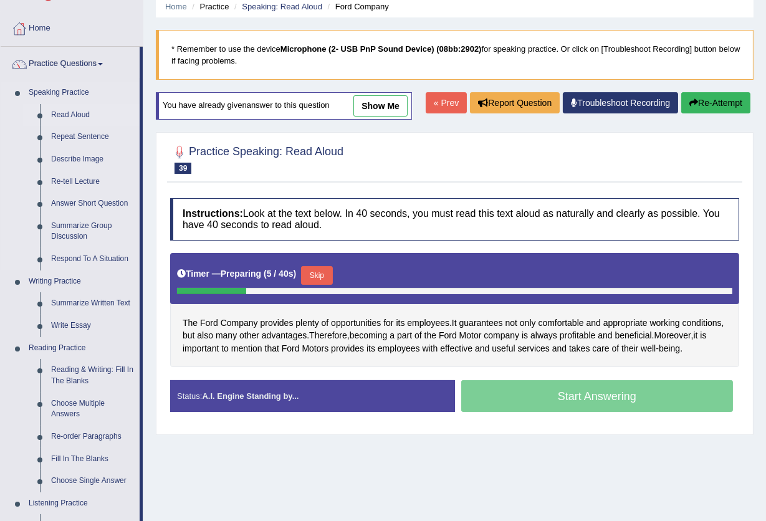
click at [59, 105] on link "Read Aloud" at bounding box center [92, 115] width 94 height 22
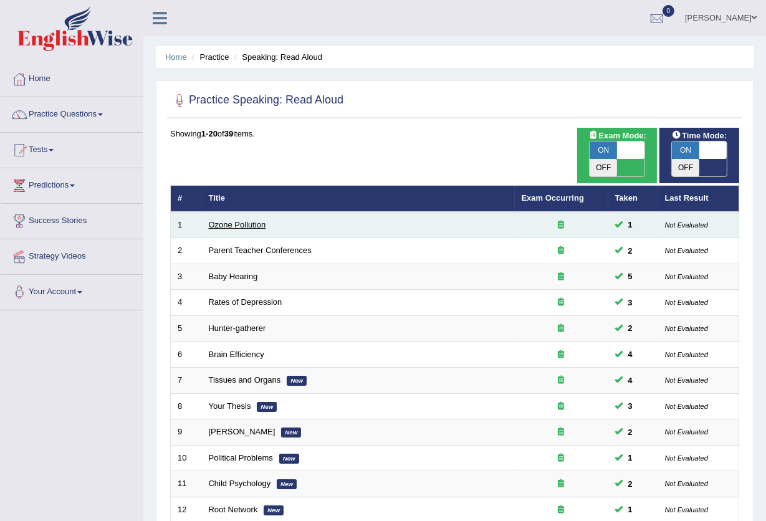
click at [254, 220] on link "Ozone Pollution" at bounding box center [237, 224] width 57 height 9
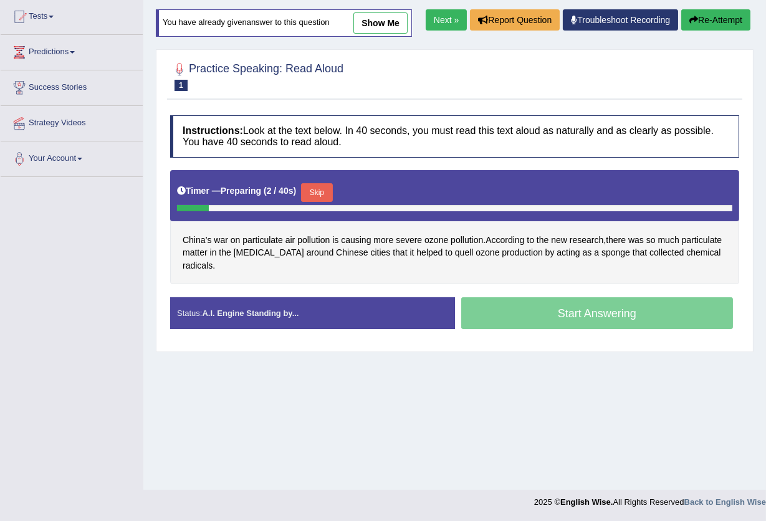
click at [322, 194] on button "Skip" at bounding box center [316, 192] width 31 height 19
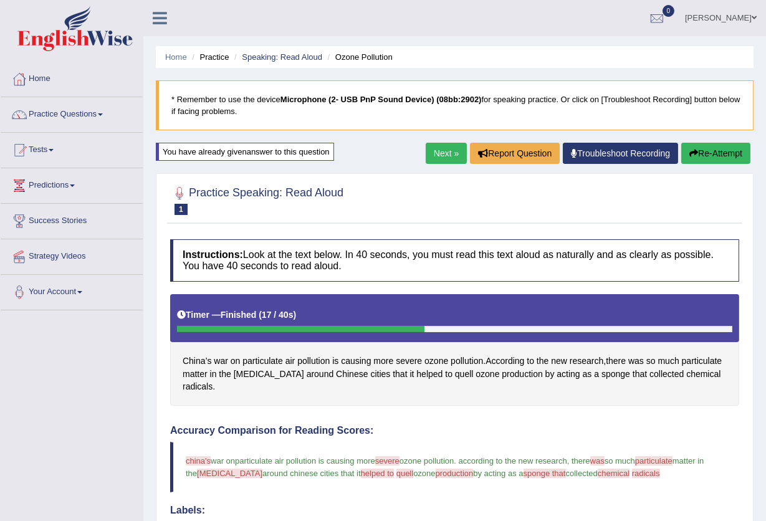
click at [433, 151] on link "Next »" at bounding box center [446, 153] width 41 height 21
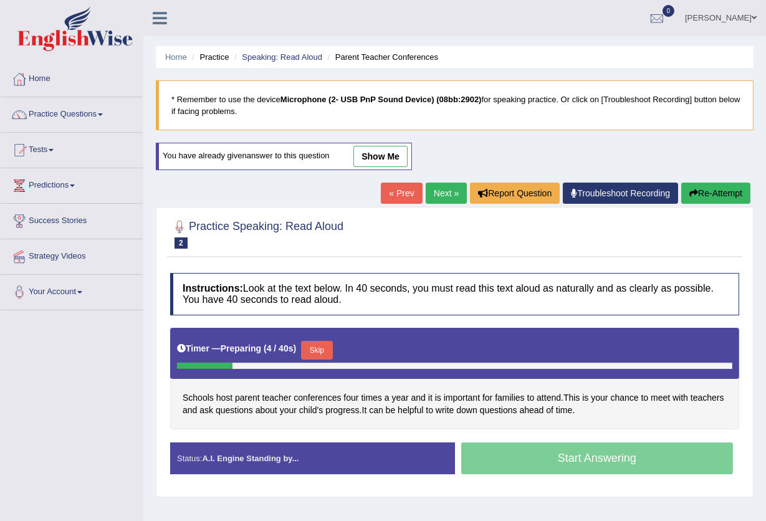
click at [322, 352] on button "Skip" at bounding box center [316, 350] width 31 height 19
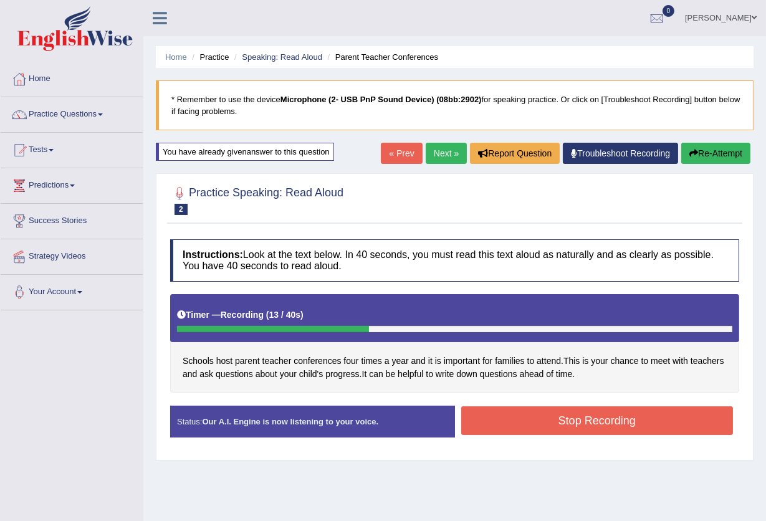
click at [565, 419] on button "Stop Recording" at bounding box center [597, 420] width 272 height 29
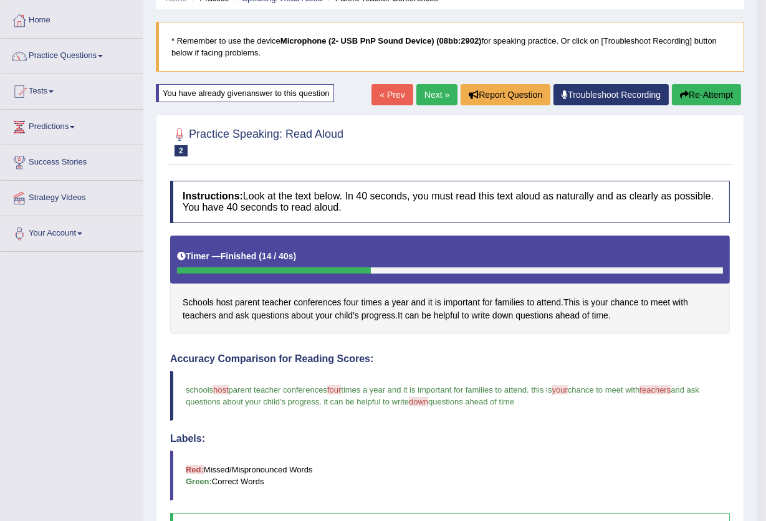
scroll to position [83, 0]
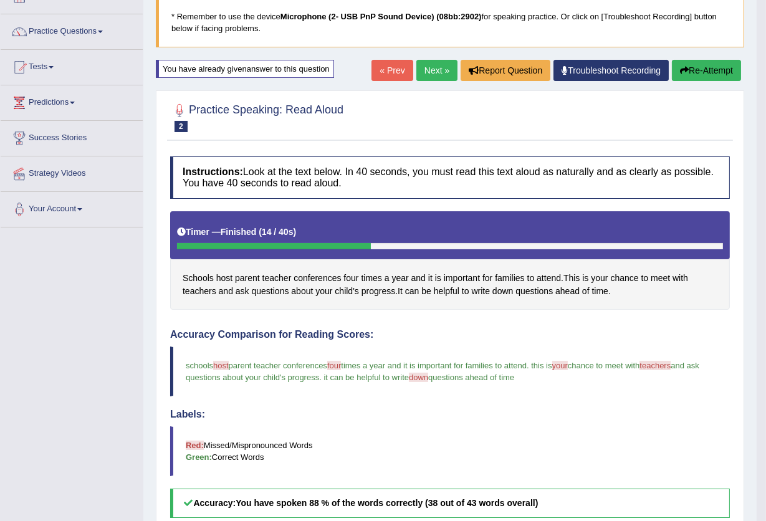
click at [431, 70] on link "Next »" at bounding box center [436, 70] width 41 height 21
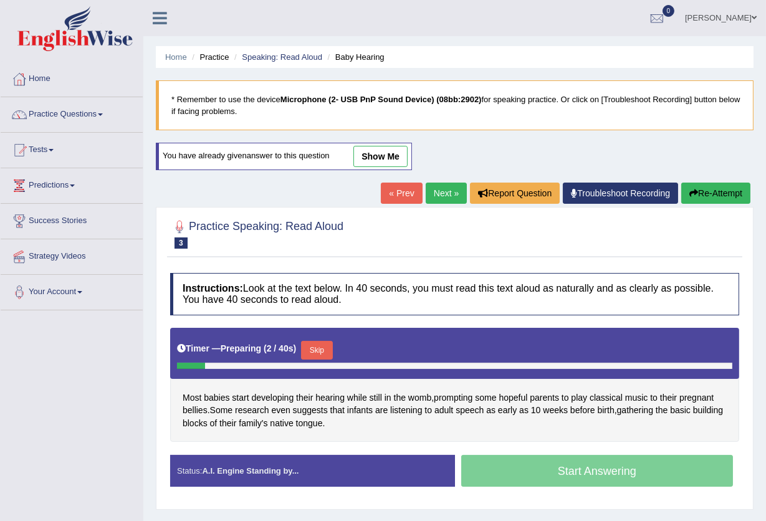
click at [318, 342] on button "Skip" at bounding box center [316, 350] width 31 height 19
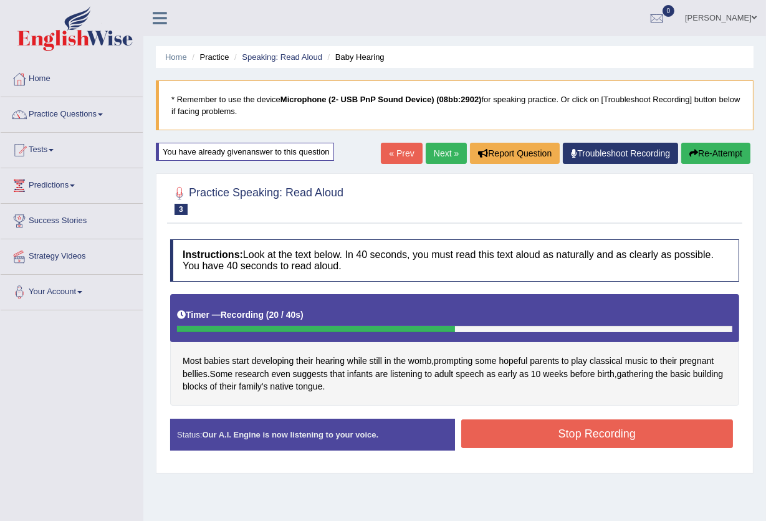
click at [500, 432] on button "Stop Recording" at bounding box center [597, 433] width 272 height 29
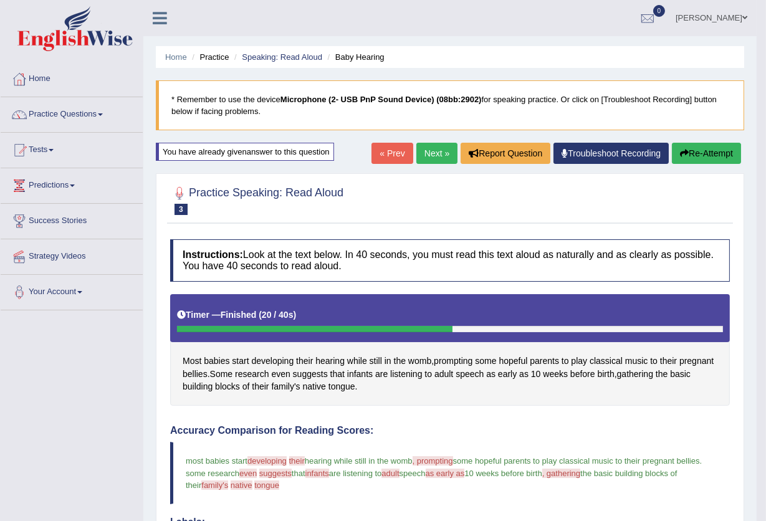
click at [418, 144] on link "Next »" at bounding box center [436, 153] width 41 height 21
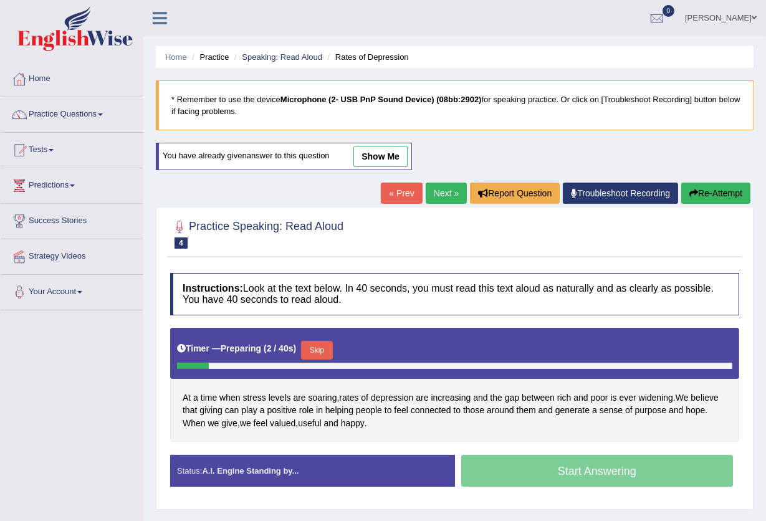
click at [325, 347] on button "Skip" at bounding box center [316, 350] width 31 height 19
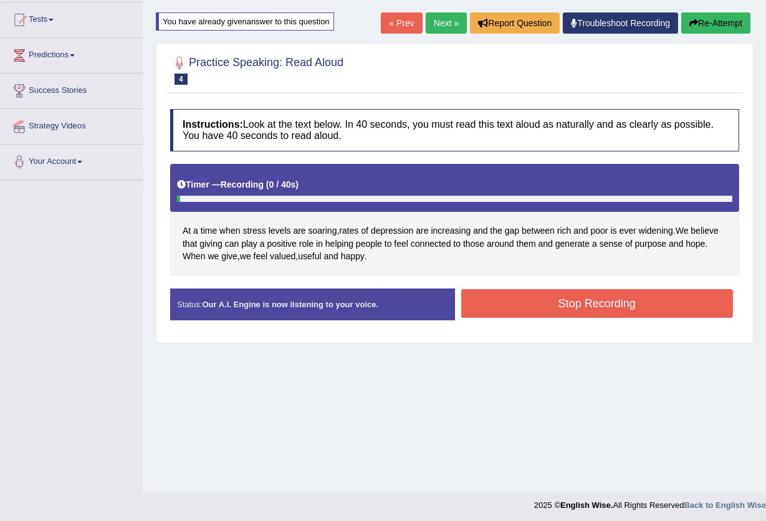
scroll to position [133, 0]
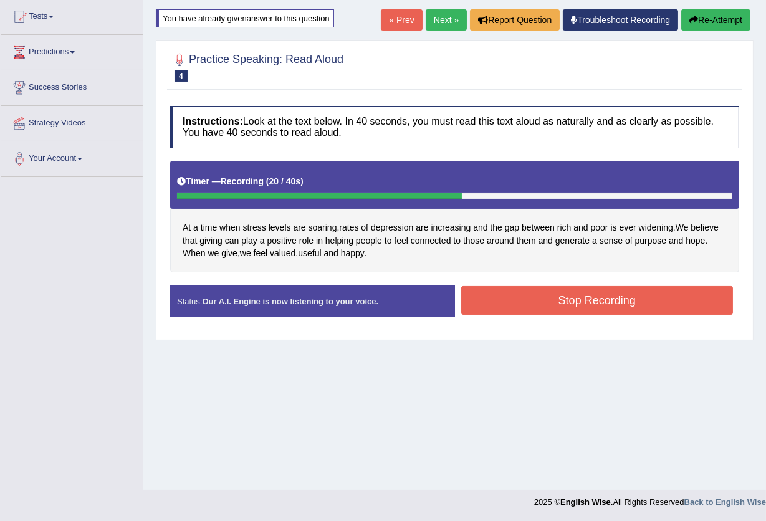
click at [529, 304] on button "Stop Recording" at bounding box center [597, 300] width 272 height 29
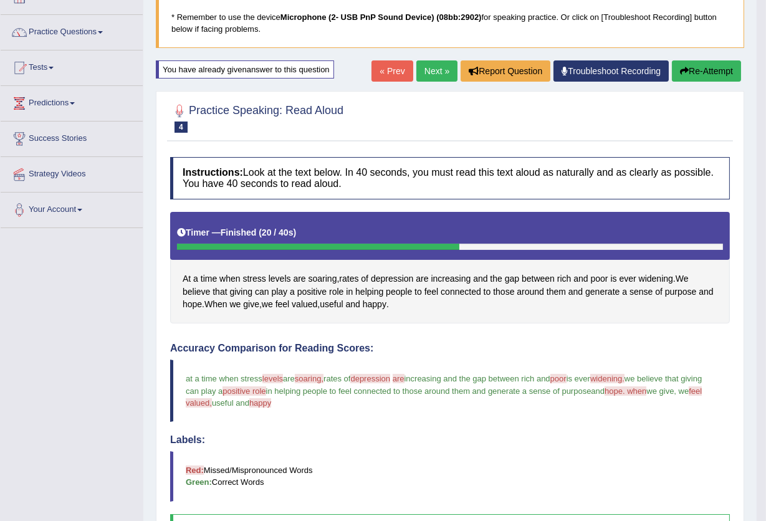
scroll to position [53, 0]
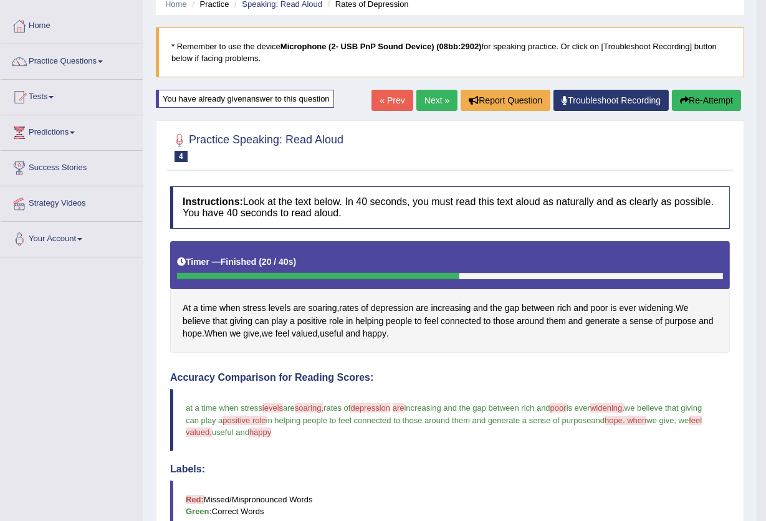
click at [428, 100] on link "Next »" at bounding box center [436, 100] width 41 height 21
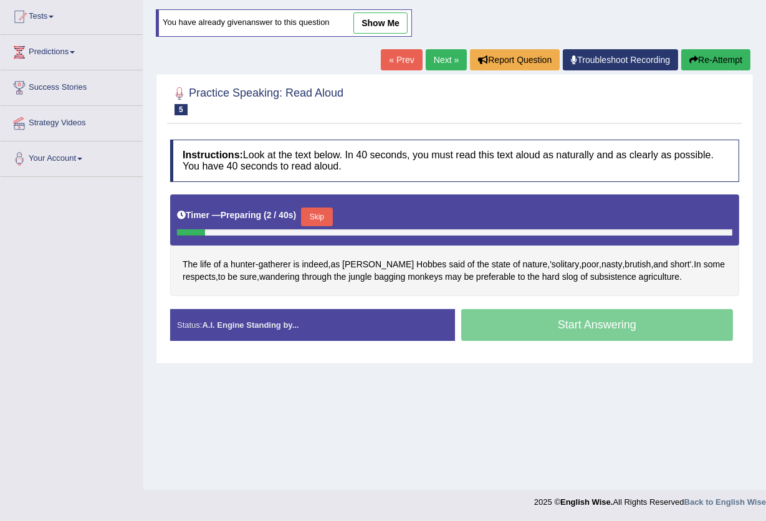
click at [327, 213] on button "Skip" at bounding box center [316, 217] width 31 height 19
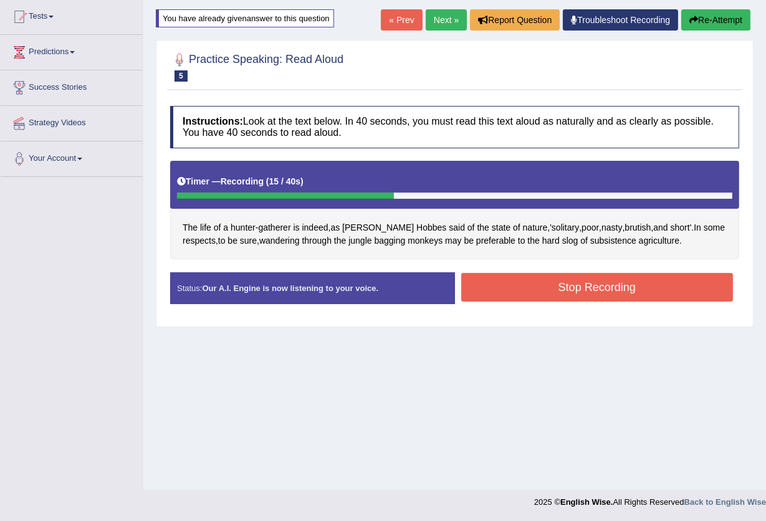
click at [570, 280] on button "Stop Recording" at bounding box center [597, 287] width 272 height 29
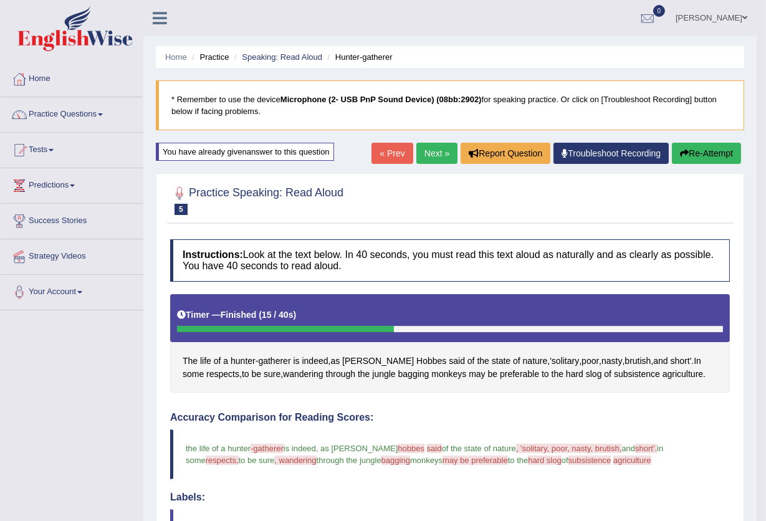
click at [428, 153] on link "Next »" at bounding box center [436, 153] width 41 height 21
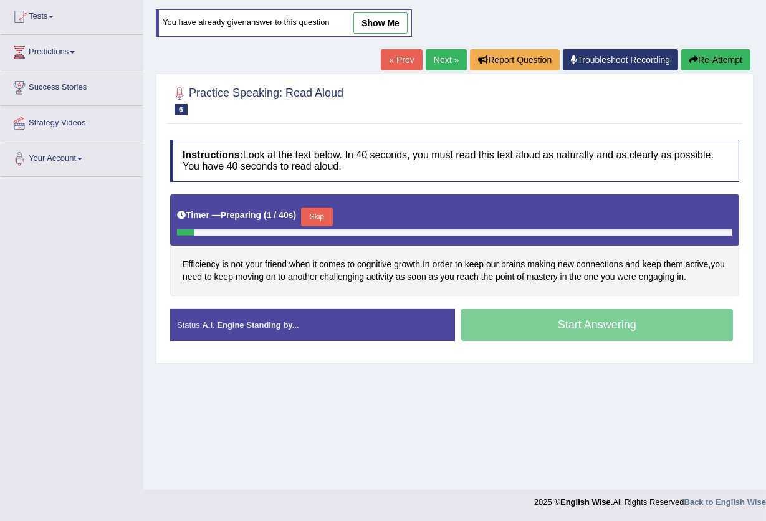
scroll to position [133, 0]
click at [318, 215] on button "Skip" at bounding box center [316, 217] width 31 height 19
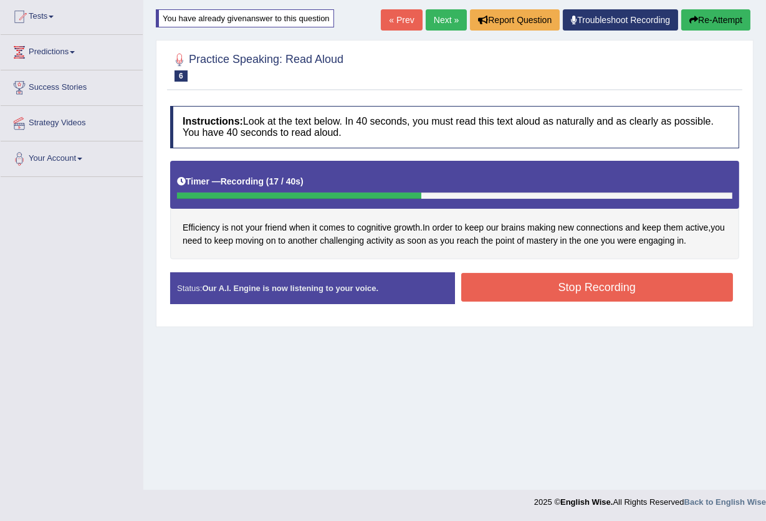
click at [535, 282] on button "Stop Recording" at bounding box center [597, 287] width 272 height 29
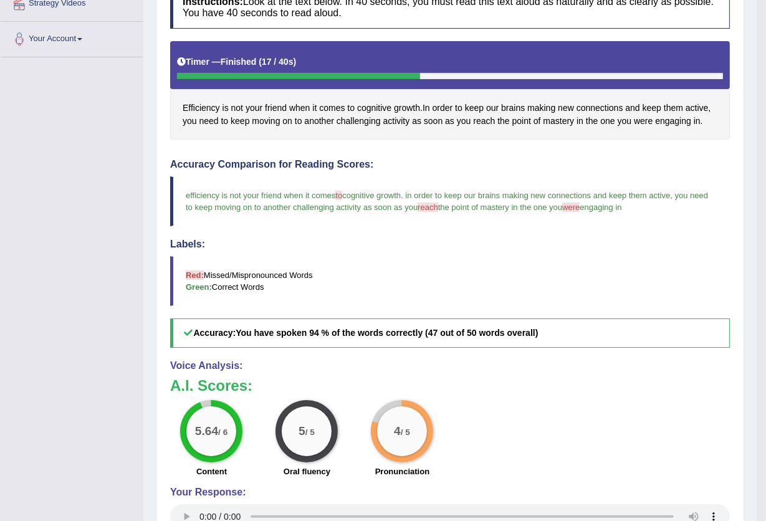
scroll to position [28, 0]
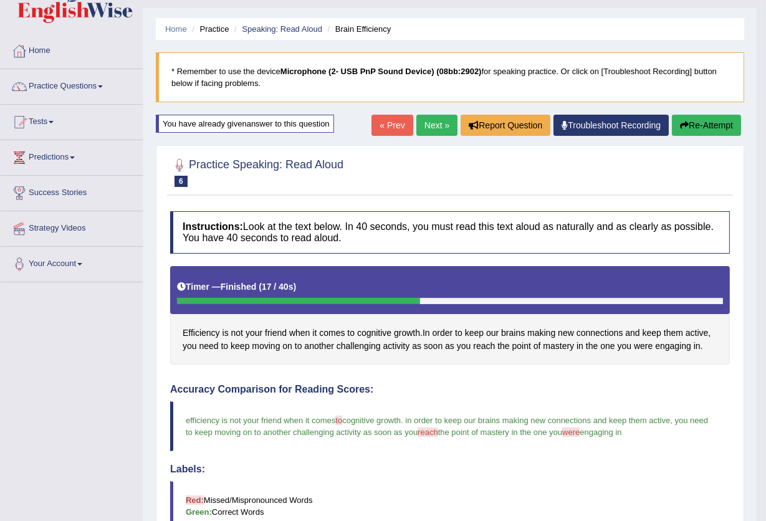
click at [416, 119] on link "Next »" at bounding box center [436, 125] width 41 height 21
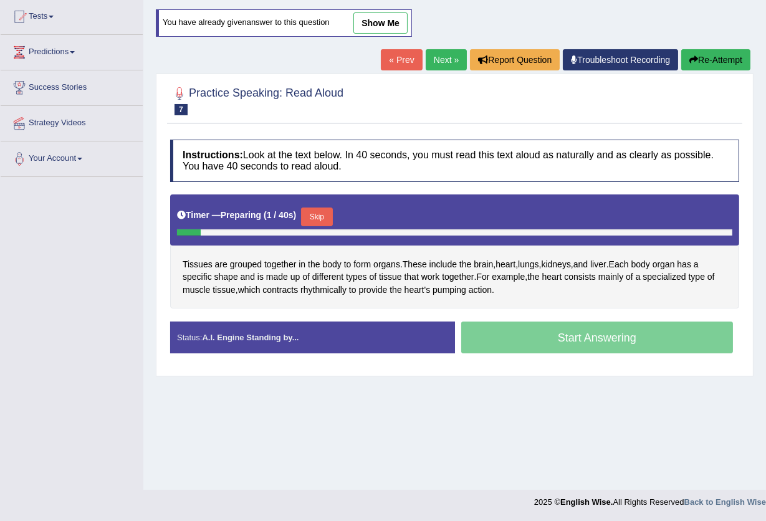
click at [320, 215] on button "Skip" at bounding box center [316, 217] width 31 height 19
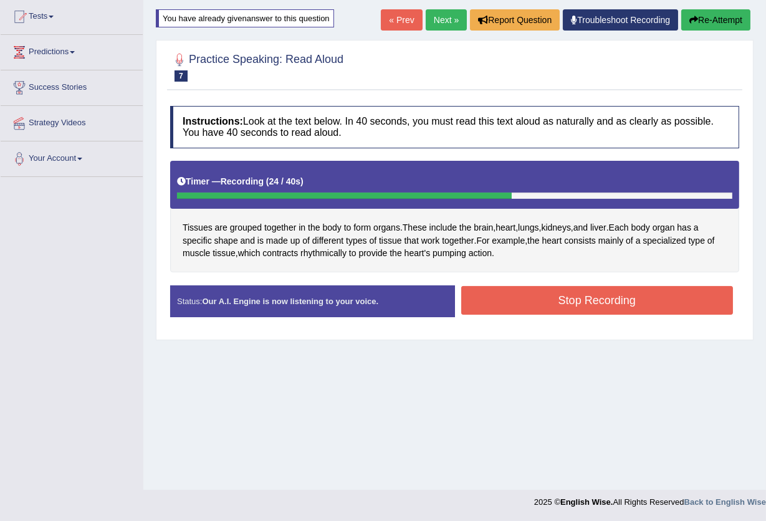
click at [509, 290] on button "Stop Recording" at bounding box center [597, 300] width 272 height 29
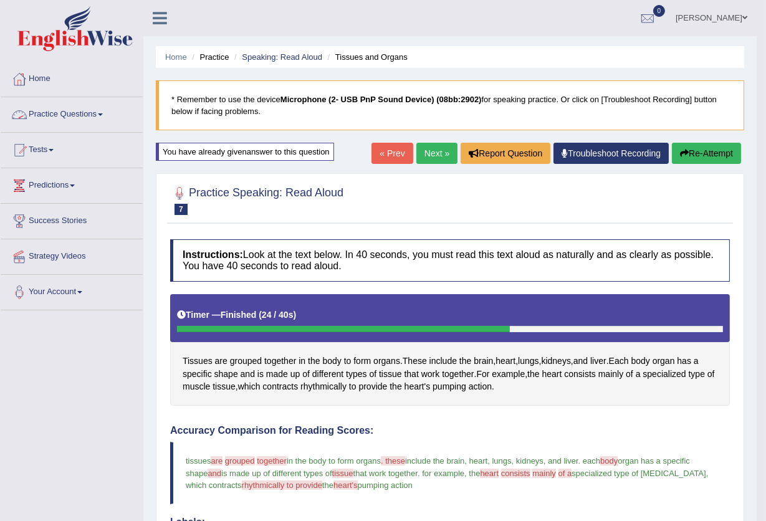
click at [89, 125] on link "Practice Questions" at bounding box center [72, 112] width 142 height 31
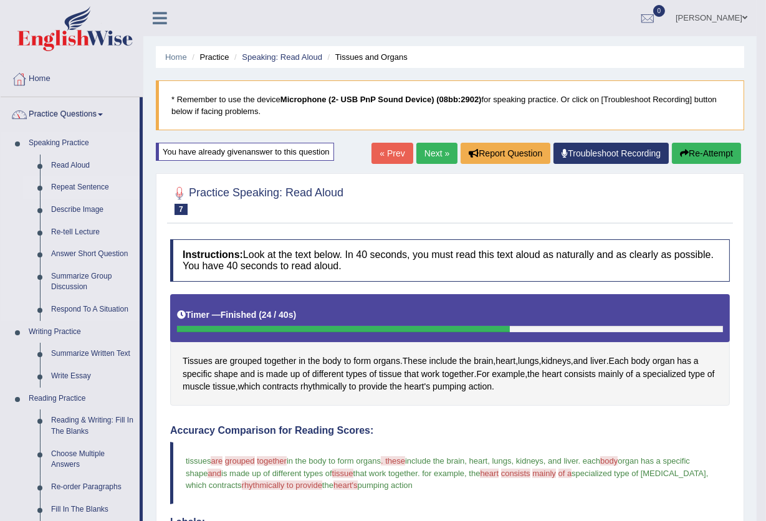
click at [74, 181] on link "Repeat Sentence" at bounding box center [92, 187] width 94 height 22
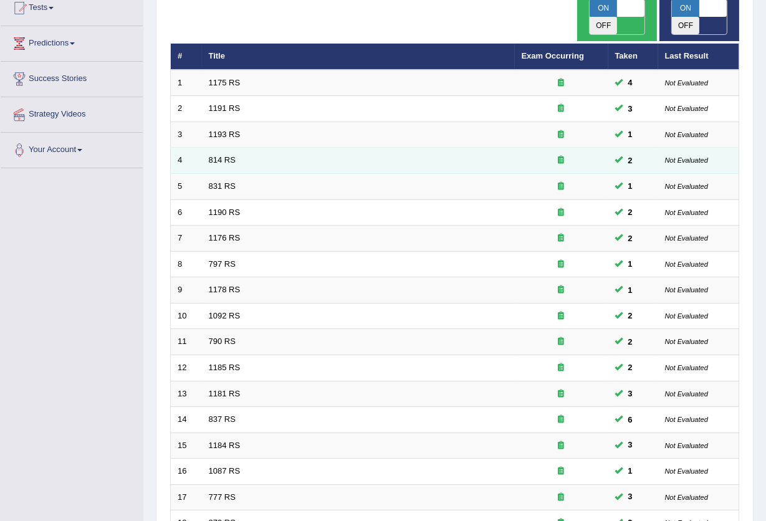
scroll to position [137, 0]
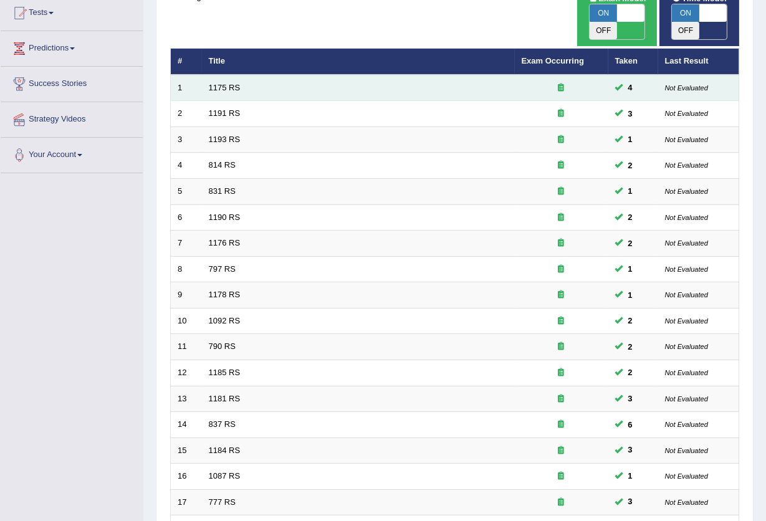
click at [226, 75] on td "1175 RS" at bounding box center [358, 88] width 313 height 26
click at [231, 83] on link "1175 RS" at bounding box center [225, 87] width 32 height 9
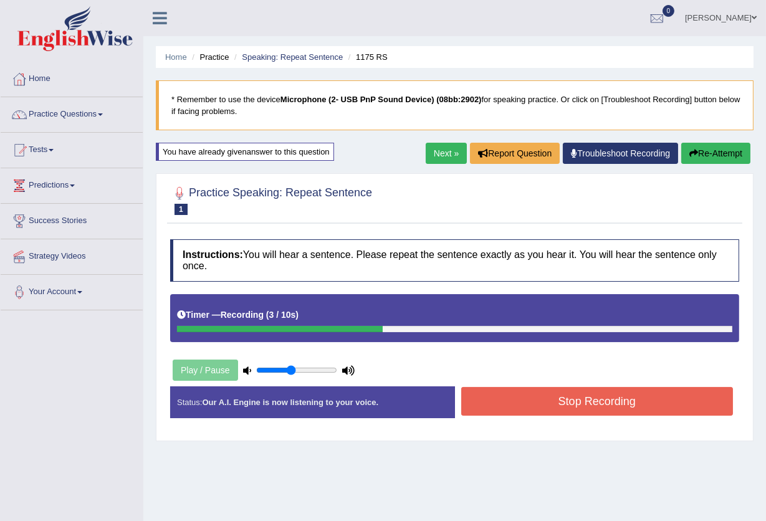
click at [535, 396] on button "Stop Recording" at bounding box center [597, 401] width 272 height 29
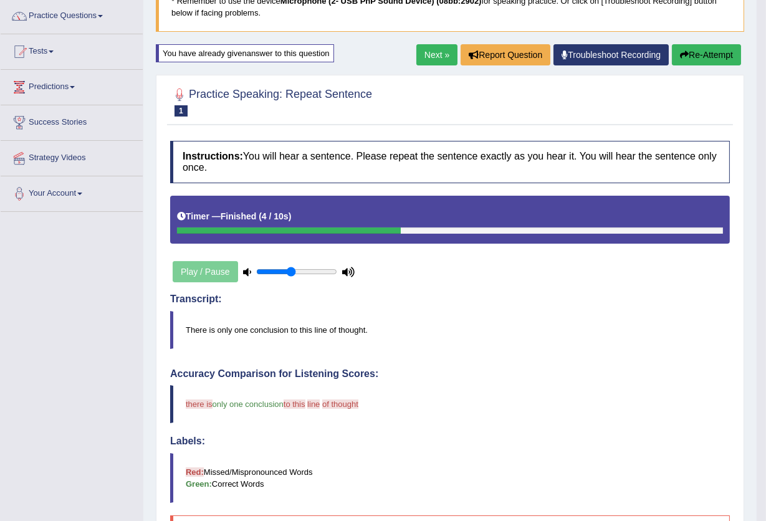
scroll to position [70, 0]
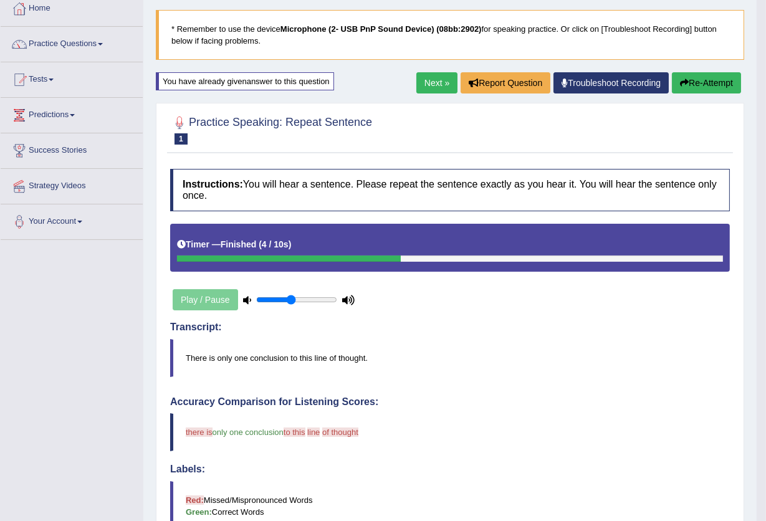
click at [429, 87] on link "Next »" at bounding box center [436, 82] width 41 height 21
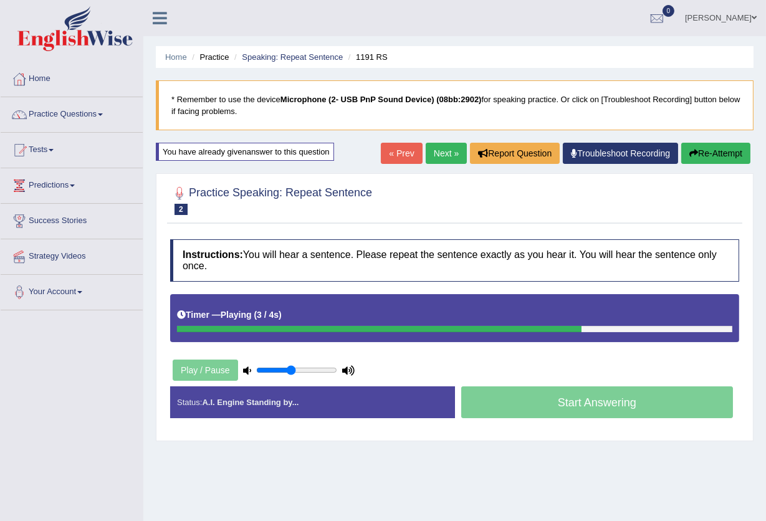
click at [398, 150] on link "« Prev" at bounding box center [401, 153] width 41 height 21
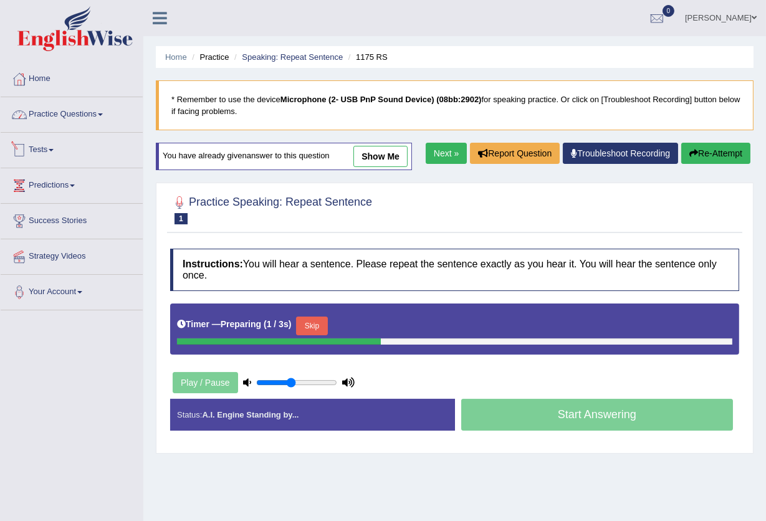
click at [95, 115] on link "Practice Questions" at bounding box center [72, 112] width 142 height 31
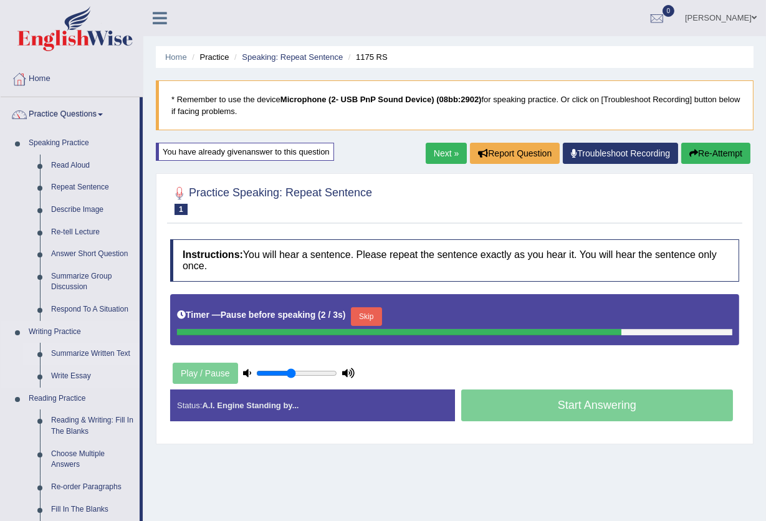
click at [69, 360] on link "Summarize Written Text" at bounding box center [92, 354] width 94 height 22
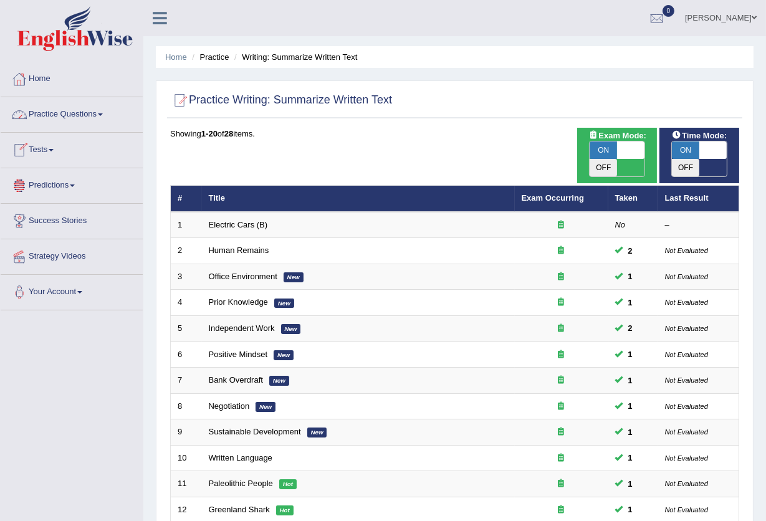
click at [46, 147] on link "Tests" at bounding box center [72, 148] width 142 height 31
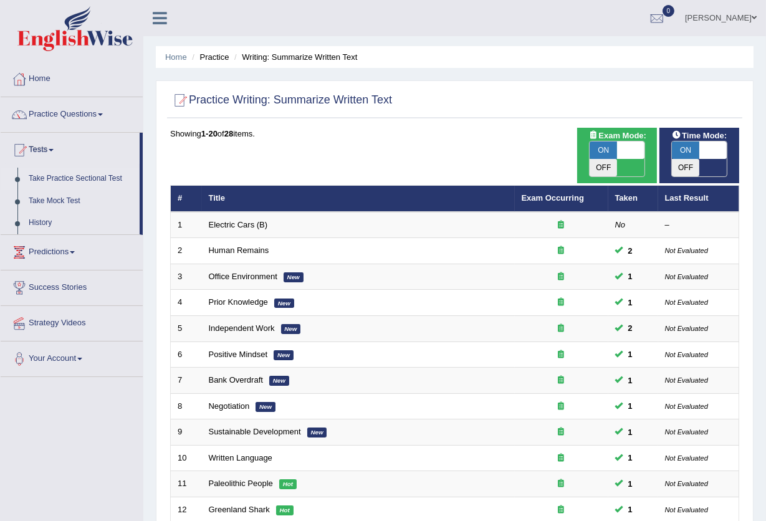
click at [71, 177] on link "Take Practice Sectional Test" at bounding box center [81, 179] width 117 height 22
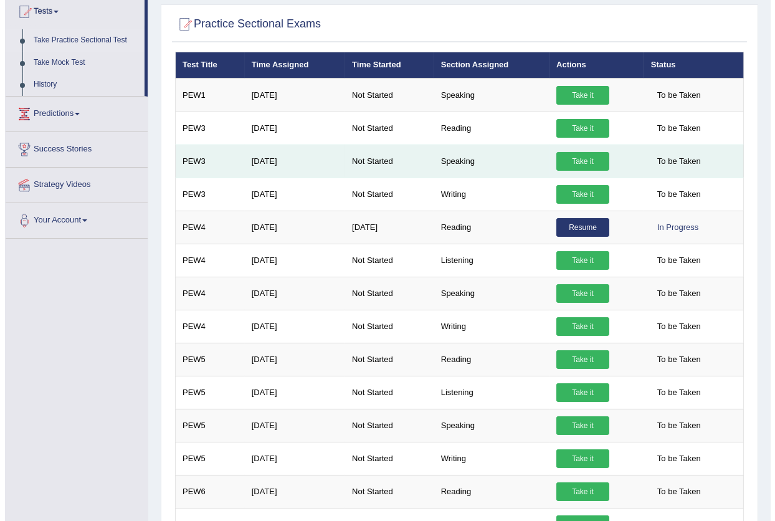
scroll to position [166, 0]
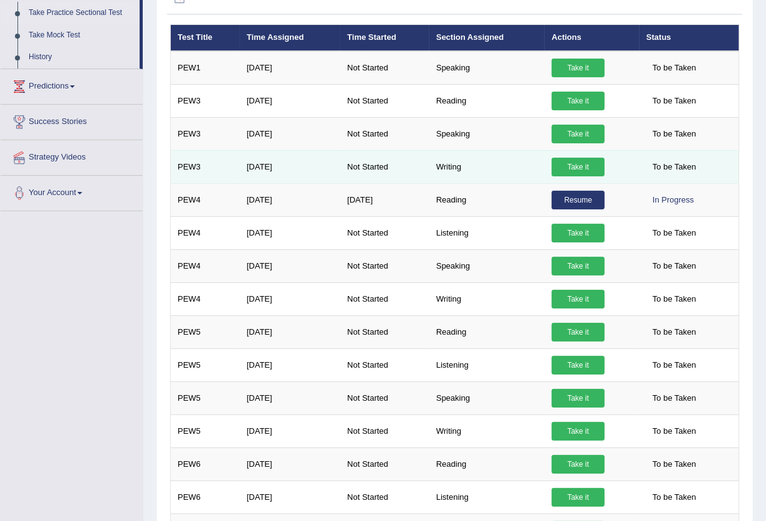
click at [586, 168] on link "Take it" at bounding box center [578, 167] width 53 height 19
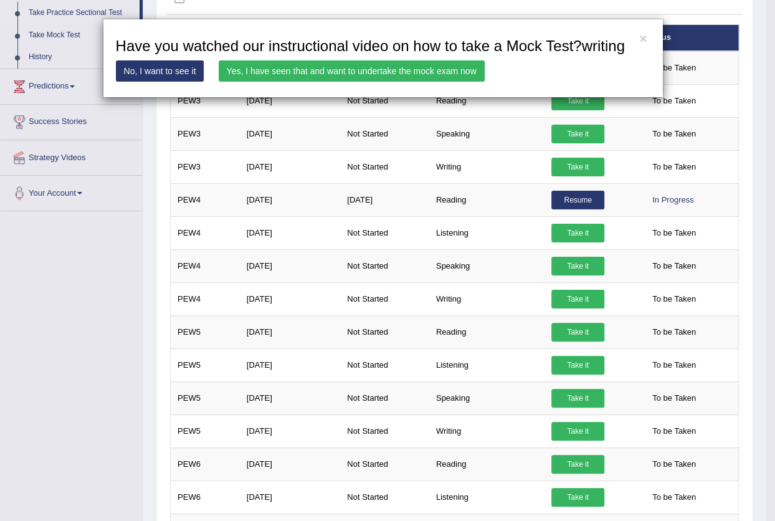
click at [407, 69] on link "Yes, I have seen that and want to undertake the mock exam now" at bounding box center [352, 70] width 266 height 21
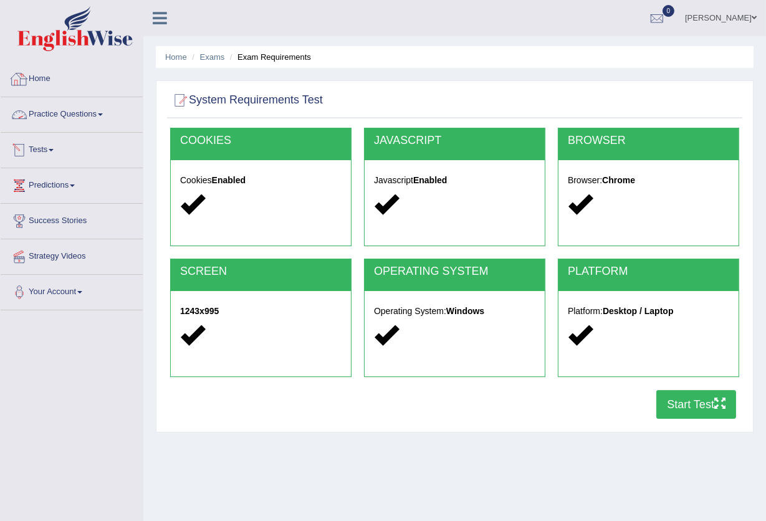
click at [41, 82] on link "Home" at bounding box center [72, 77] width 142 height 31
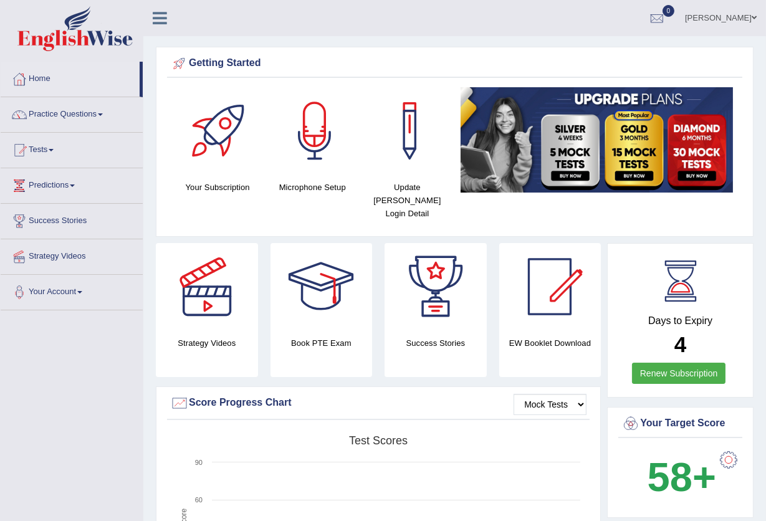
click at [80, 112] on link "Practice Questions" at bounding box center [72, 112] width 142 height 31
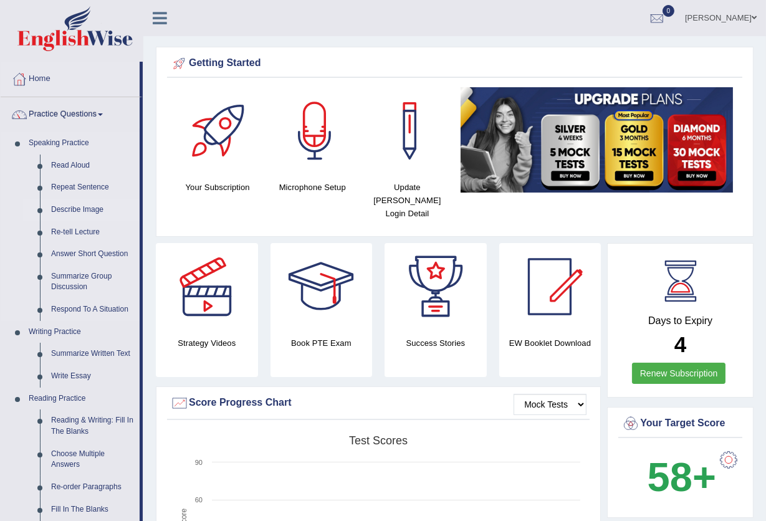
click at [79, 206] on link "Describe Image" at bounding box center [92, 210] width 94 height 22
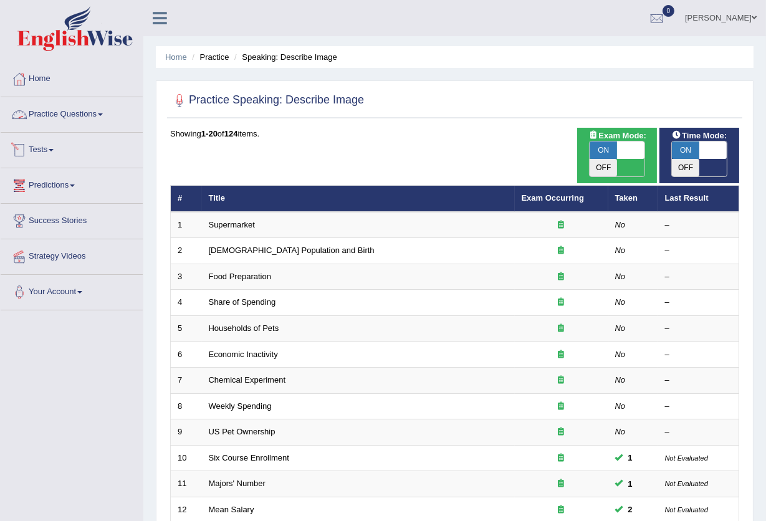
click at [75, 117] on link "Practice Questions" at bounding box center [72, 112] width 142 height 31
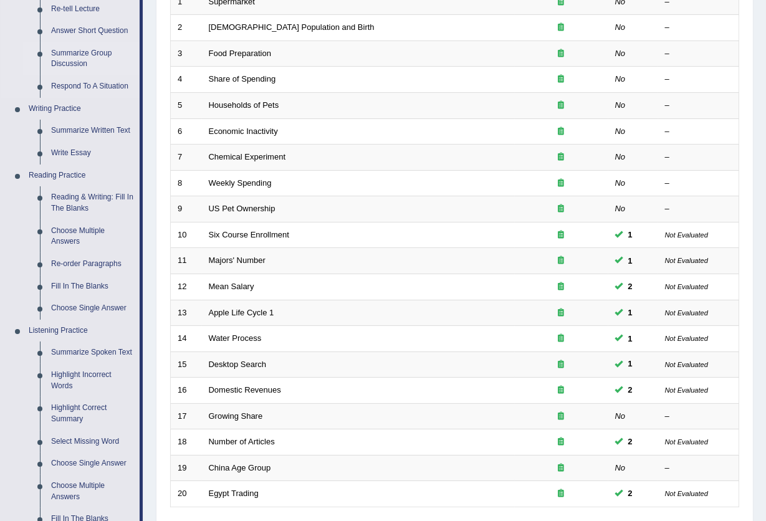
scroll to position [415, 0]
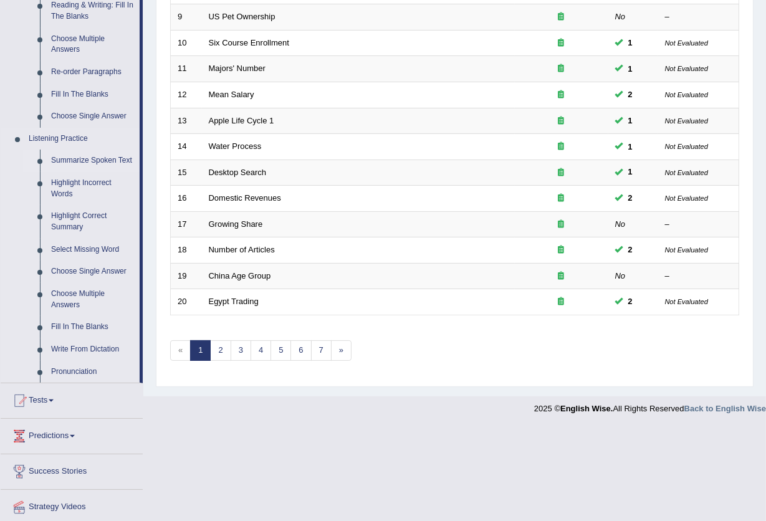
click at [105, 156] on link "Summarize Spoken Text" at bounding box center [92, 161] width 94 height 22
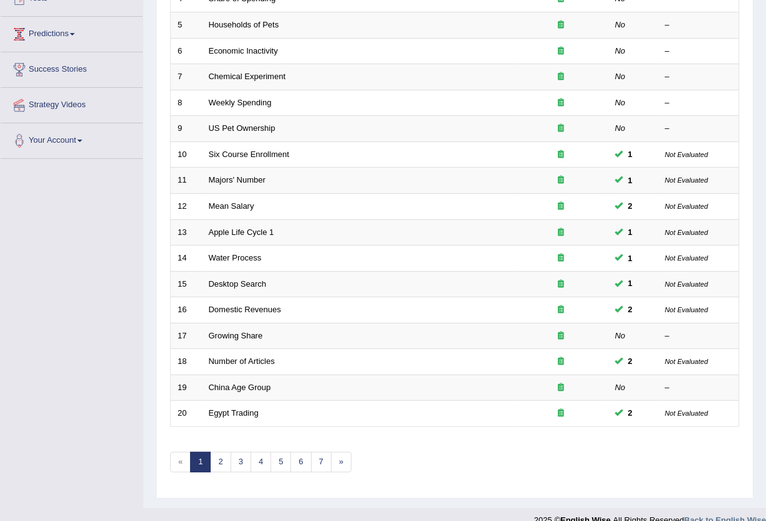
scroll to position [210, 0]
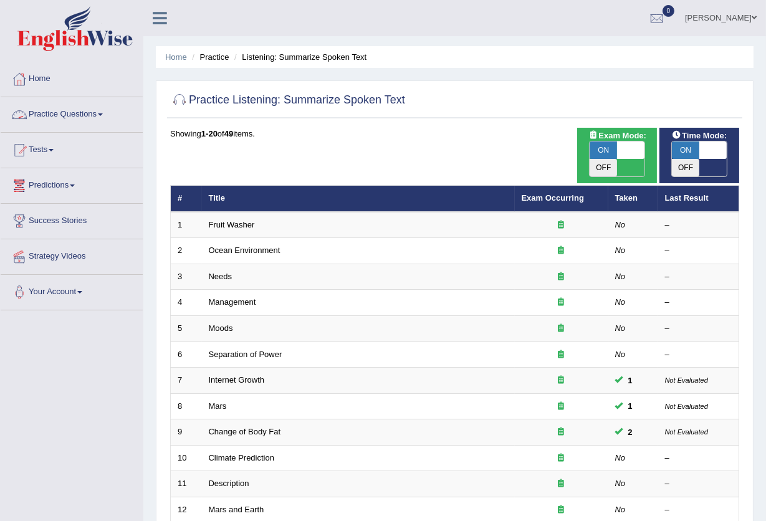
click at [97, 112] on link "Practice Questions" at bounding box center [72, 112] width 142 height 31
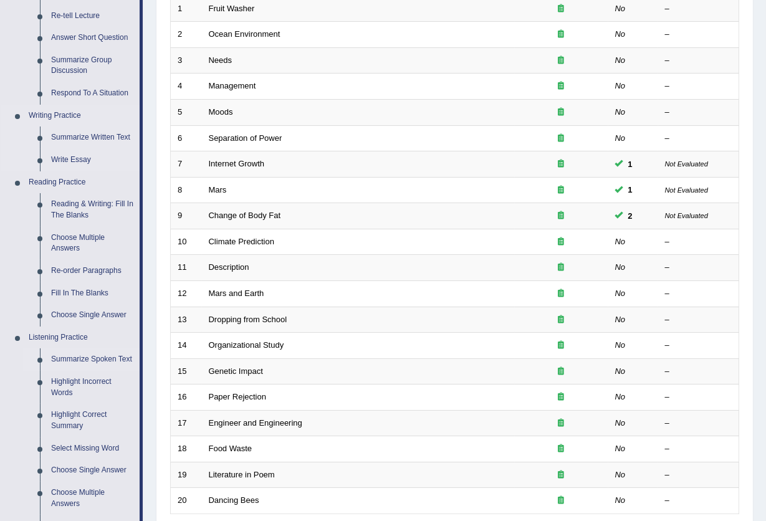
scroll to position [455, 0]
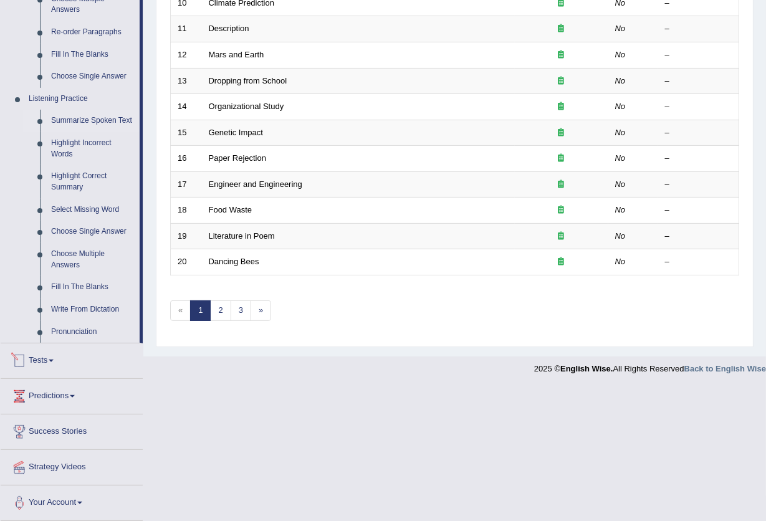
click at [36, 372] on link "Tests" at bounding box center [72, 358] width 142 height 31
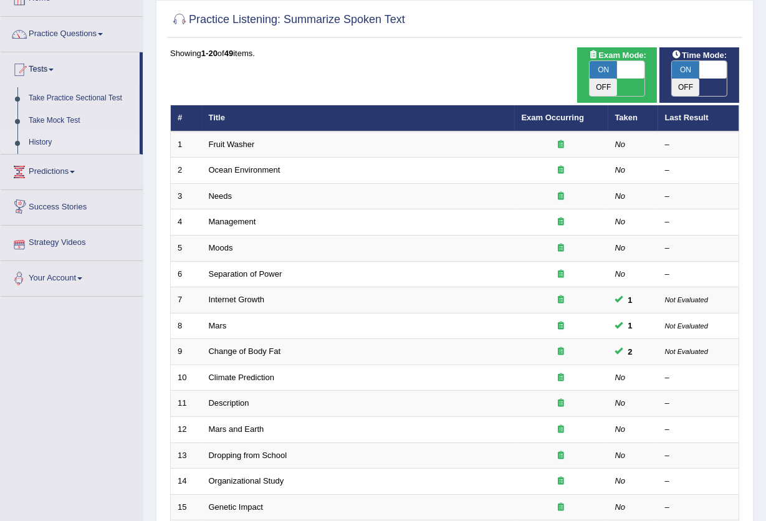
scroll to position [0, 0]
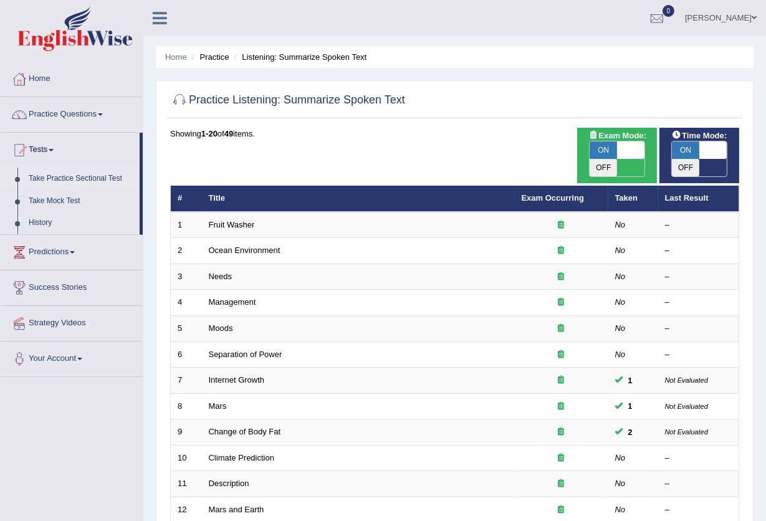
click at [77, 179] on link "Take Practice Sectional Test" at bounding box center [81, 179] width 117 height 22
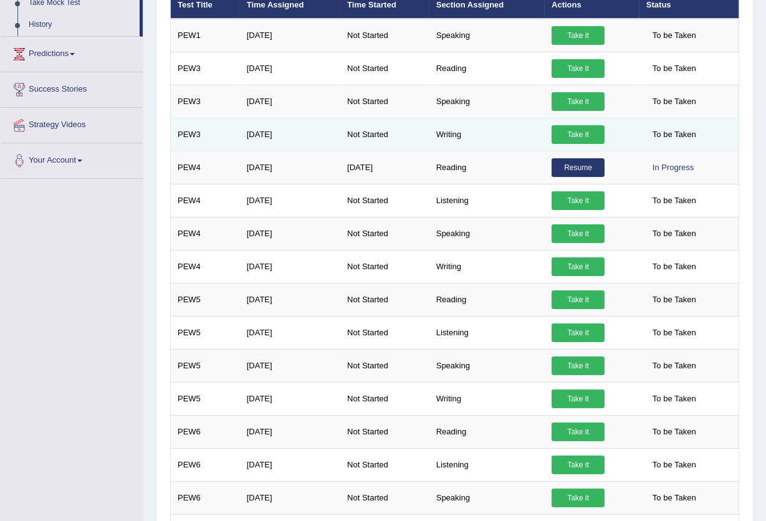
click at [595, 133] on link "Take it" at bounding box center [578, 134] width 53 height 19
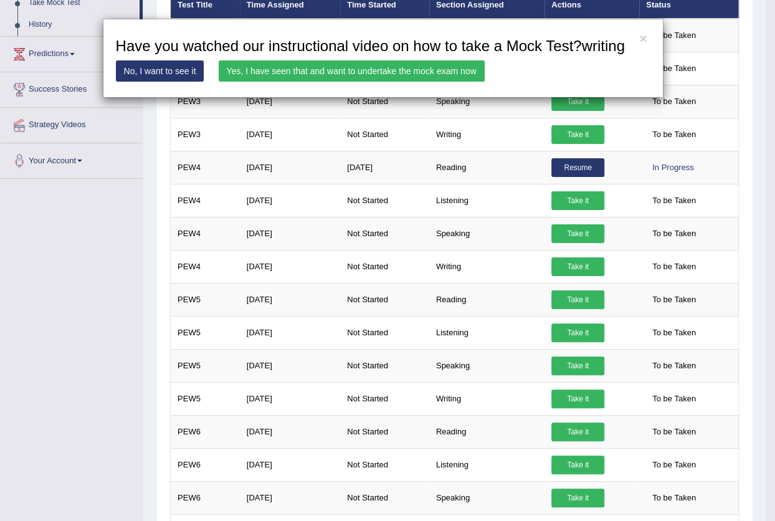
click at [408, 77] on link "Yes, I have seen that and want to undertake the mock exam now" at bounding box center [352, 70] width 266 height 21
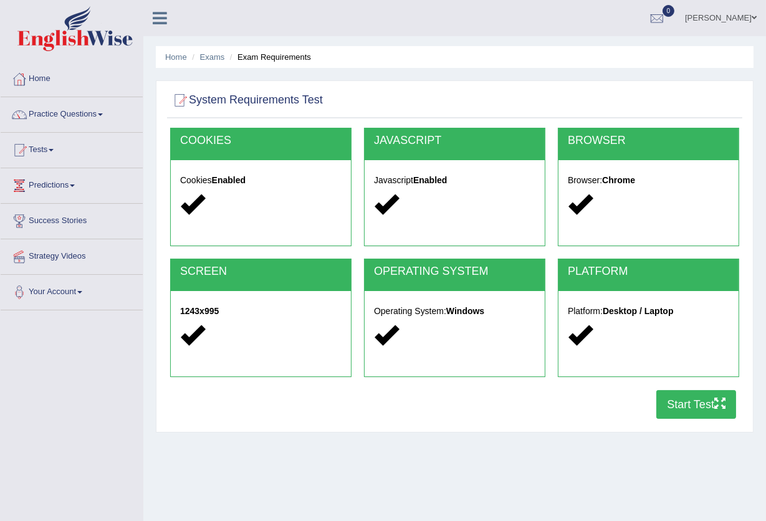
click at [679, 398] on button "Start Test" at bounding box center [696, 404] width 80 height 29
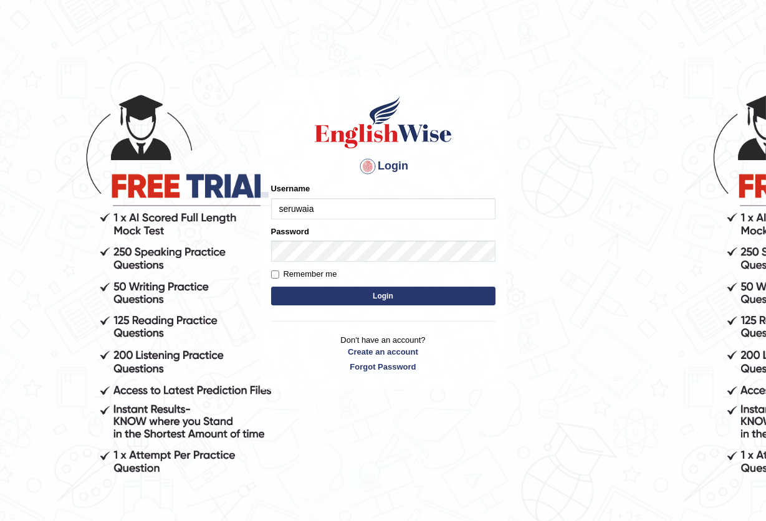
click at [271, 287] on button "Login" at bounding box center [383, 296] width 224 height 19
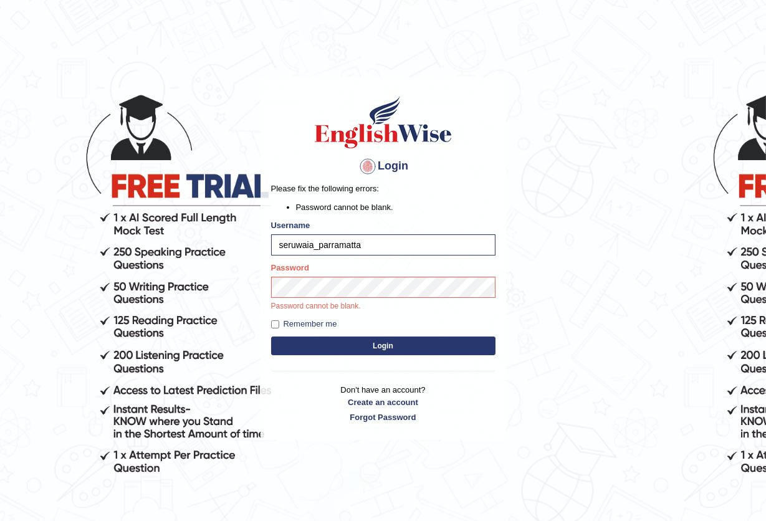
type input "seruwaia_parramatta"
click at [271, 337] on button "Login" at bounding box center [383, 346] width 224 height 19
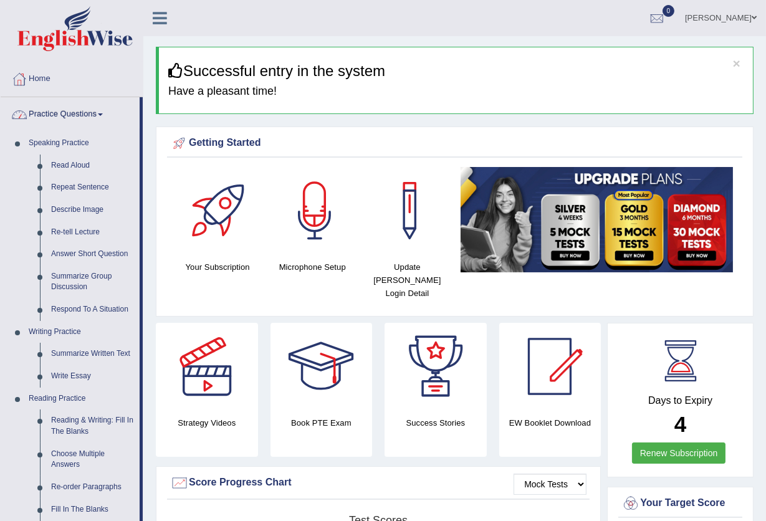
click at [103, 115] on span at bounding box center [100, 114] width 5 height 2
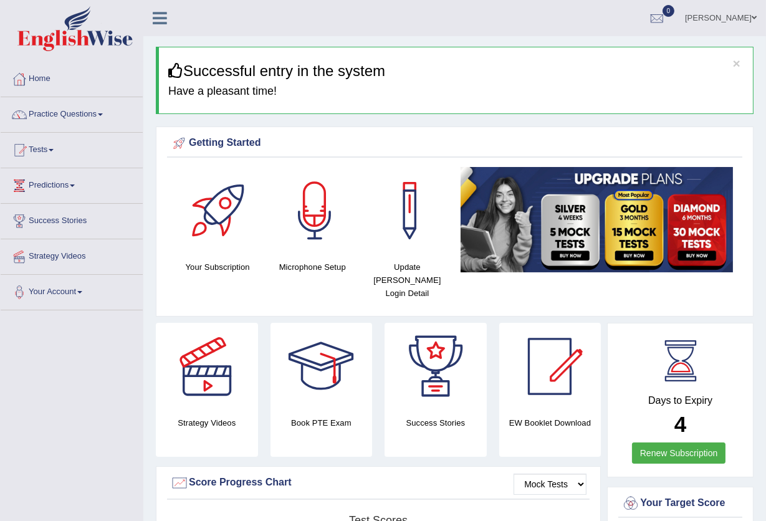
click at [103, 115] on span at bounding box center [100, 114] width 5 height 2
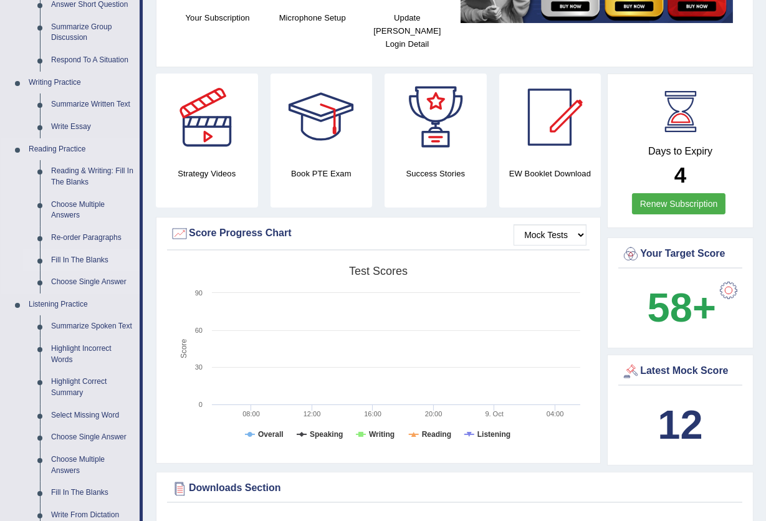
scroll to position [582, 0]
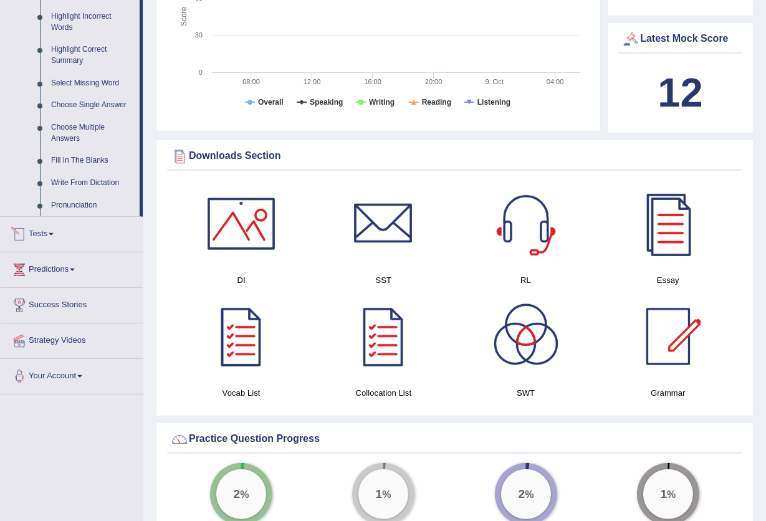
click at [44, 234] on link "Tests" at bounding box center [72, 232] width 142 height 31
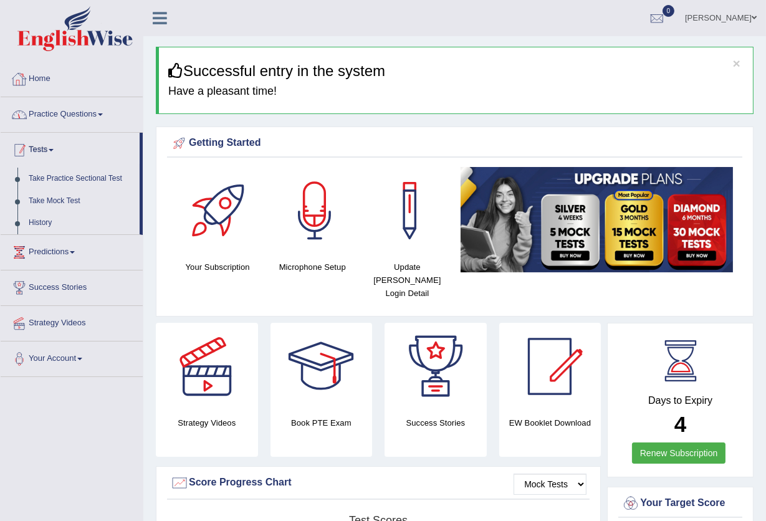
scroll to position [0, 0]
click at [36, 223] on link "History" at bounding box center [81, 223] width 117 height 22
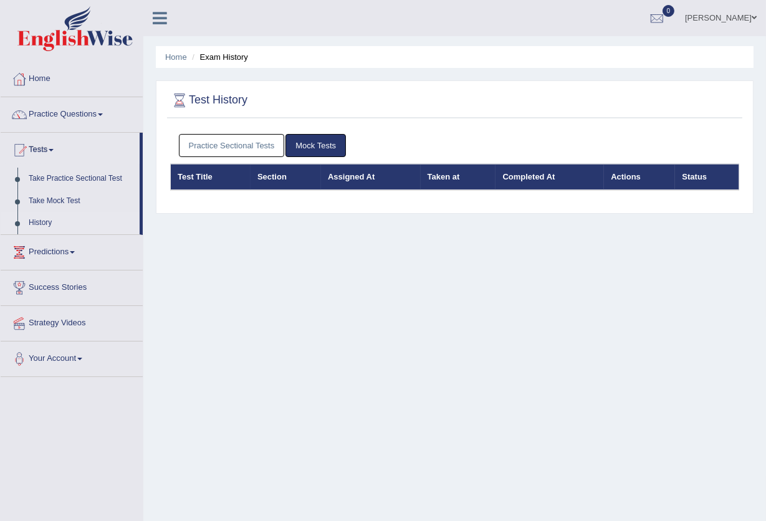
click at [218, 145] on link "Practice Sectional Tests" at bounding box center [232, 145] width 106 height 23
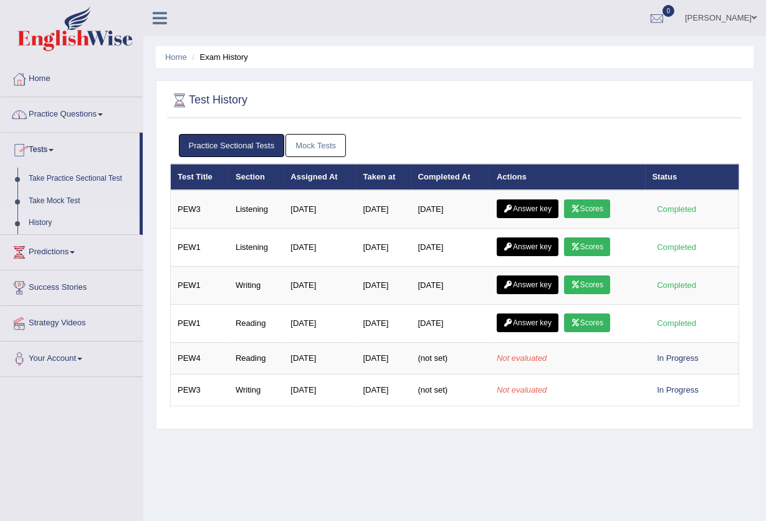
click at [98, 118] on link "Practice Questions" at bounding box center [72, 112] width 142 height 31
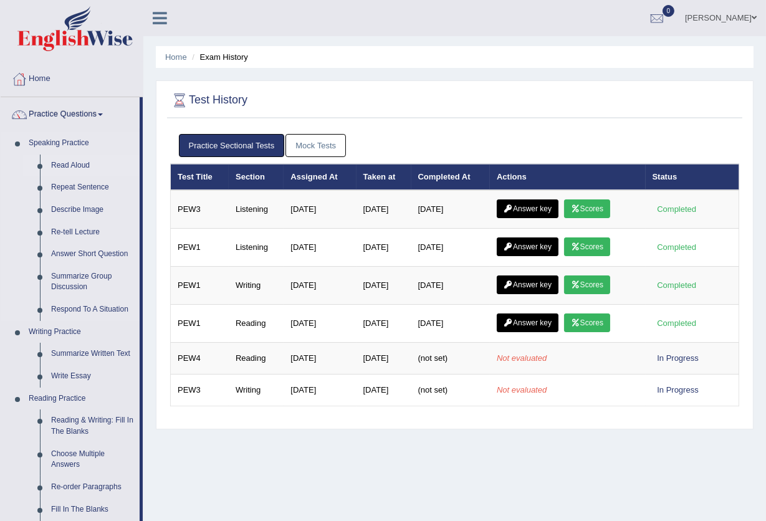
click at [84, 161] on link "Read Aloud" at bounding box center [92, 166] width 94 height 22
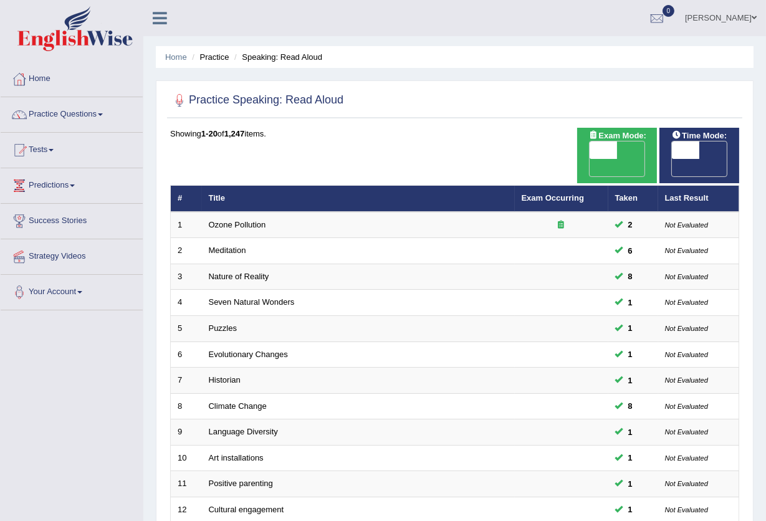
click at [590, 159] on span "OFF" at bounding box center [575, 167] width 27 height 17
checkbox input "true"
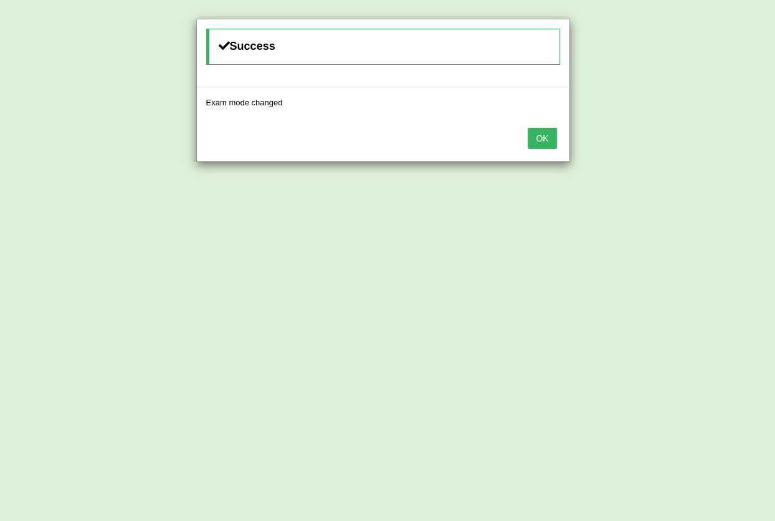
click at [540, 136] on button "OK" at bounding box center [542, 138] width 29 height 21
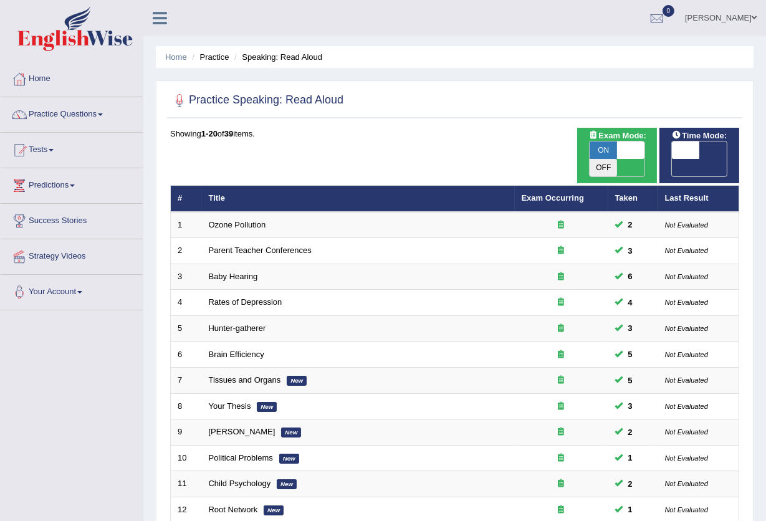
click at [697, 146] on span at bounding box center [685, 149] width 27 height 17
checkbox input "true"
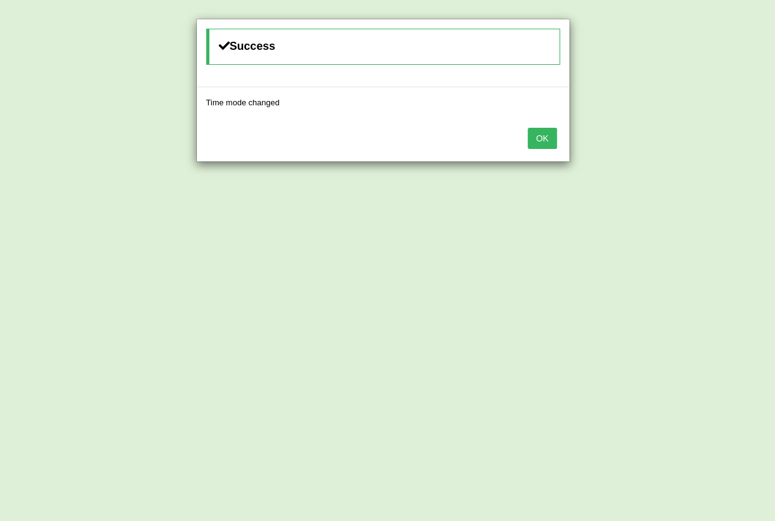
click at [544, 139] on button "OK" at bounding box center [542, 138] width 29 height 21
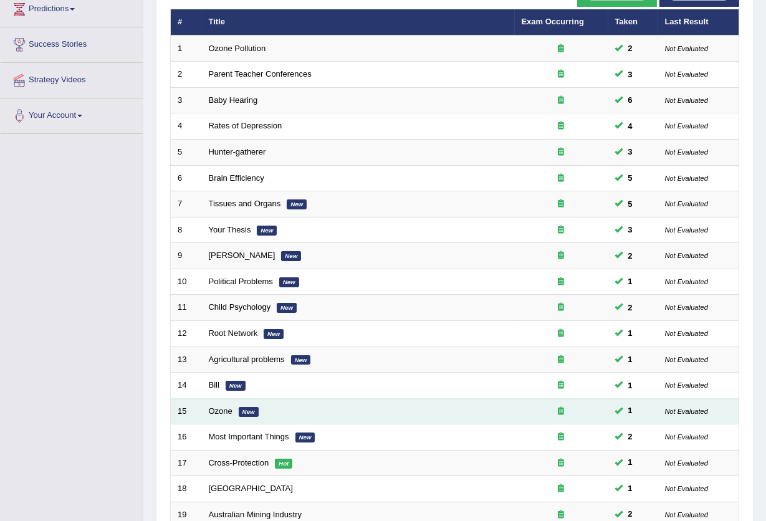
scroll to position [304, 0]
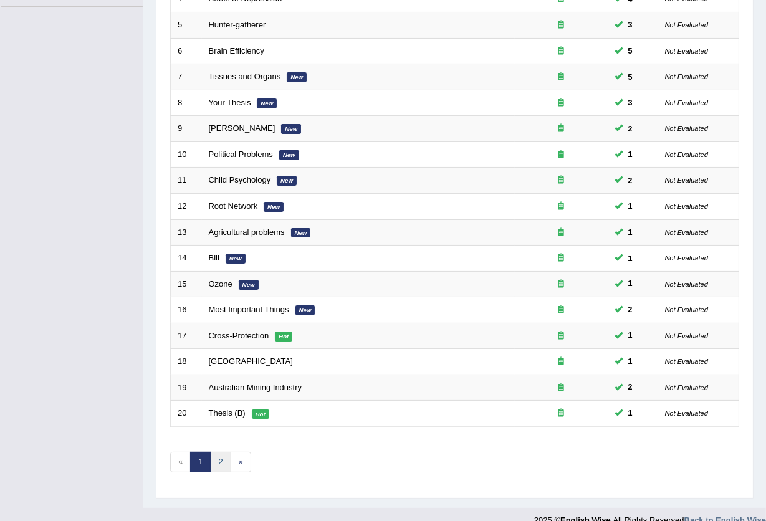
click at [217, 452] on link "2" at bounding box center [220, 462] width 21 height 21
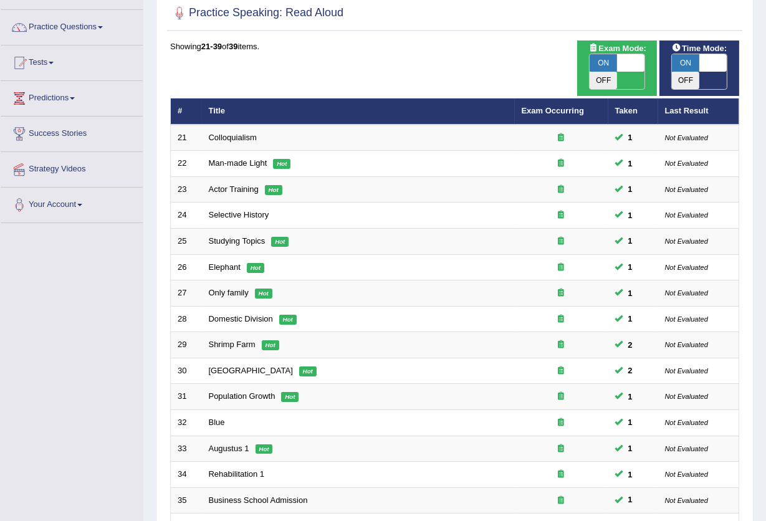
scroll to position [278, 0]
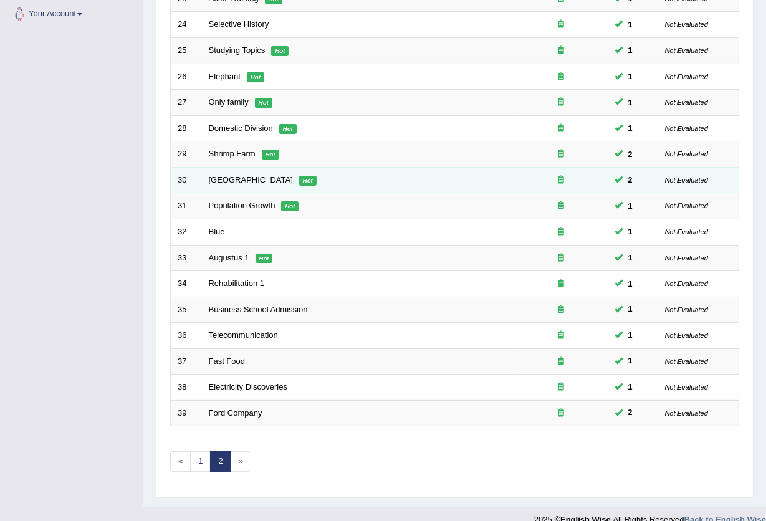
click at [206, 167] on td "Russia Hot" at bounding box center [358, 180] width 313 height 26
click at [223, 175] on link "[GEOGRAPHIC_DATA]" at bounding box center [251, 179] width 84 height 9
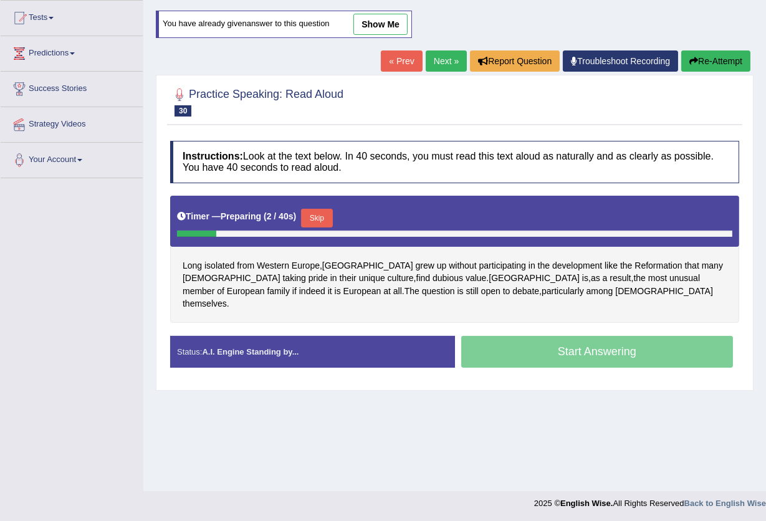
scroll to position [133, 0]
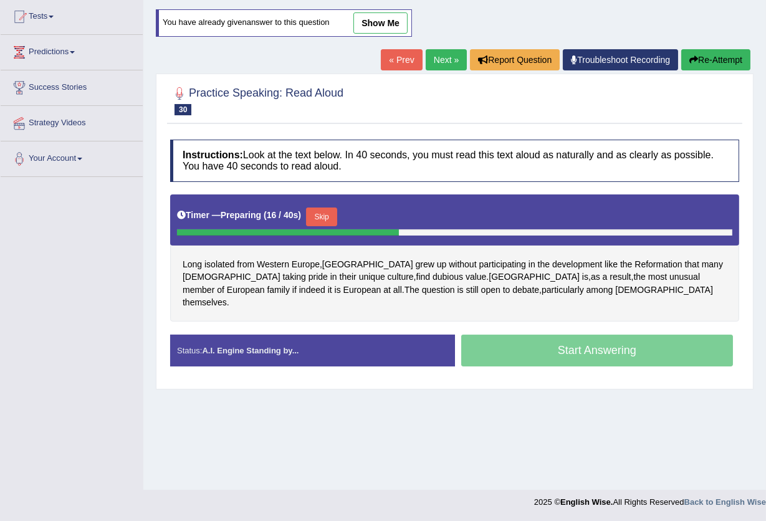
click at [323, 219] on button "Skip" at bounding box center [321, 217] width 31 height 19
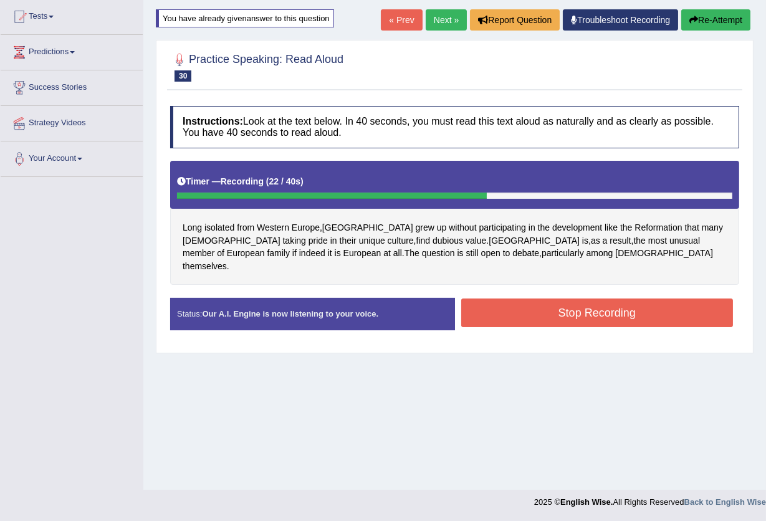
click at [509, 299] on button "Stop Recording" at bounding box center [597, 313] width 272 height 29
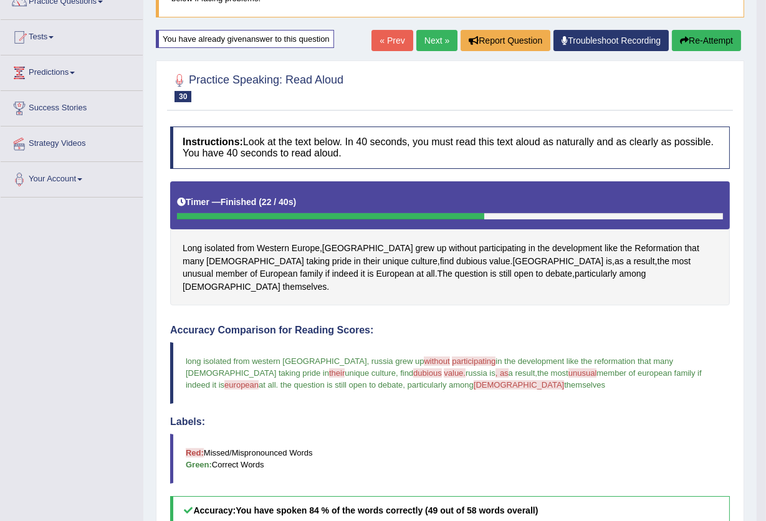
scroll to position [104, 0]
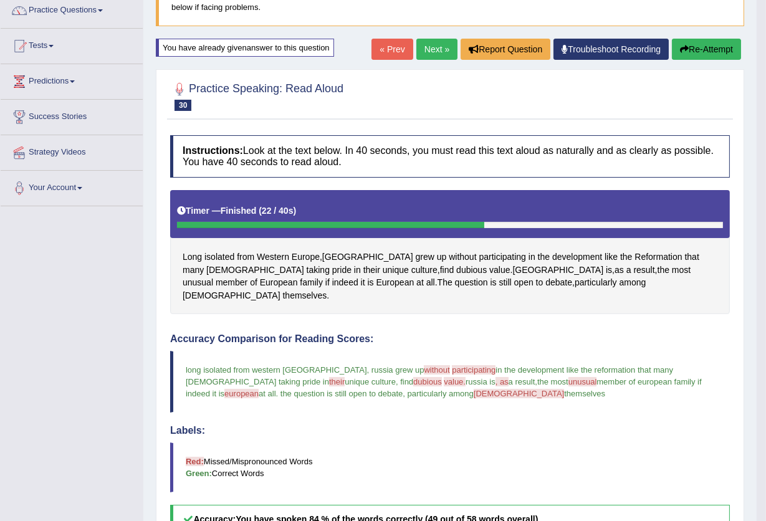
click at [430, 50] on link "Next »" at bounding box center [436, 49] width 41 height 21
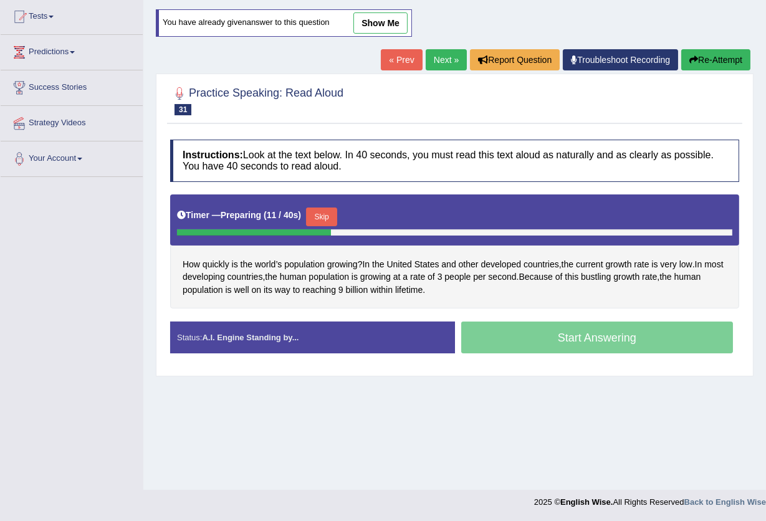
click at [325, 219] on button "Skip" at bounding box center [321, 217] width 31 height 19
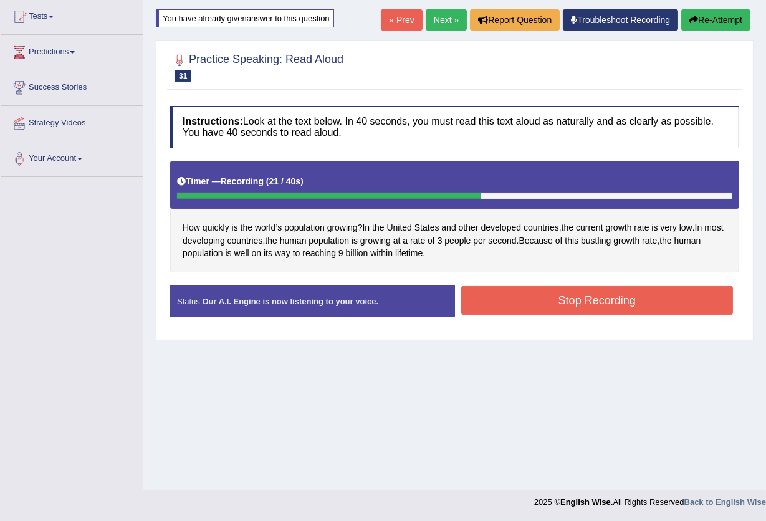
click at [510, 288] on button "Stop Recording" at bounding box center [597, 300] width 272 height 29
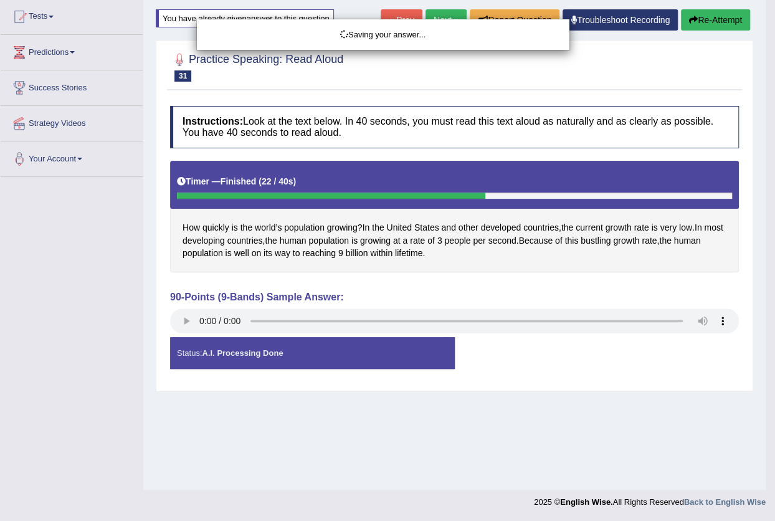
click at [185, 326] on div "Saving your answer..." at bounding box center [387, 260] width 775 height 521
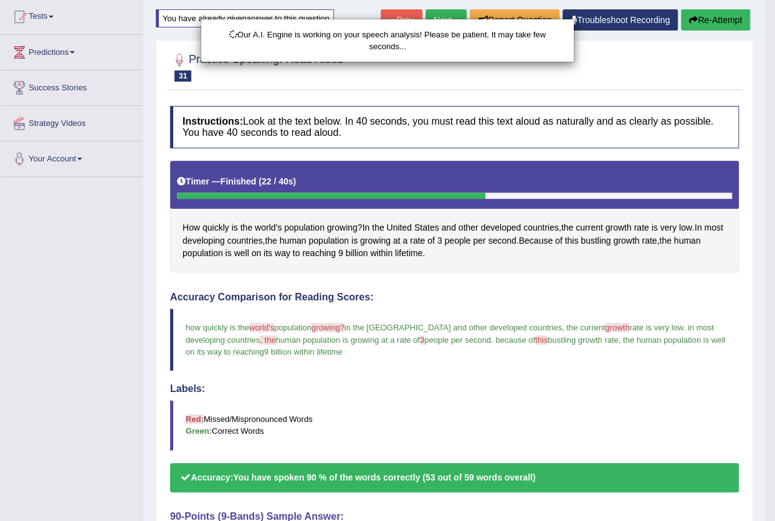
click at [183, 323] on div "Our A.I. Engine is working on your speech analysis! Please be patient. It may t…" at bounding box center [387, 260] width 775 height 521
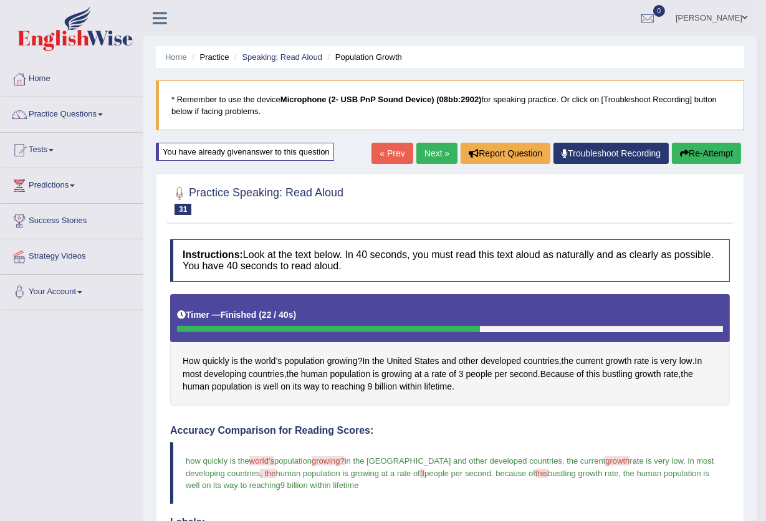
click at [429, 155] on link "Next »" at bounding box center [436, 153] width 41 height 21
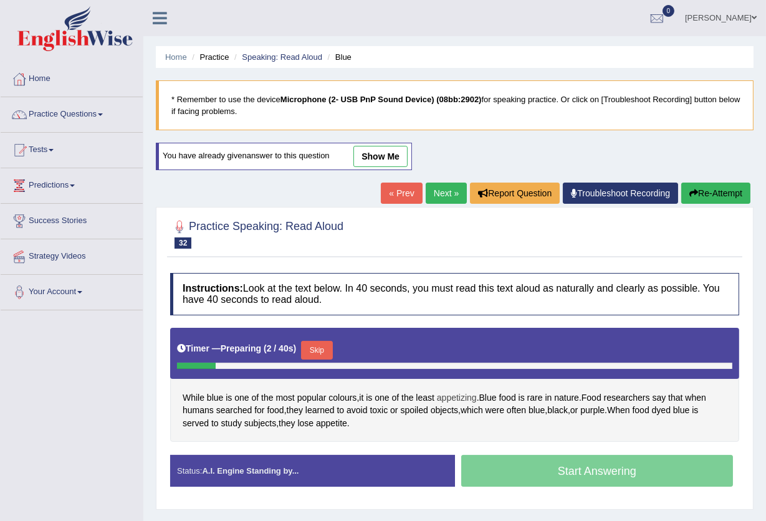
click at [460, 391] on span "appetizing" at bounding box center [457, 397] width 40 height 13
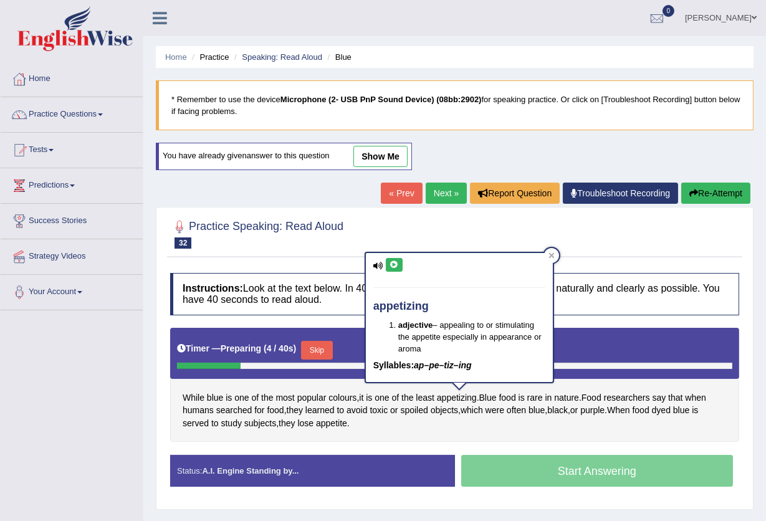
click at [393, 264] on icon at bounding box center [394, 264] width 9 height 7
click at [551, 257] on icon at bounding box center [551, 255] width 6 height 6
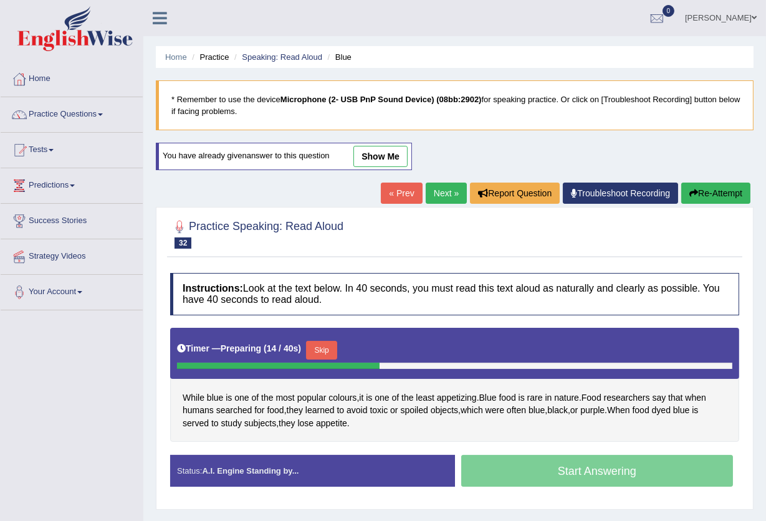
click at [332, 348] on button "Skip" at bounding box center [321, 350] width 31 height 19
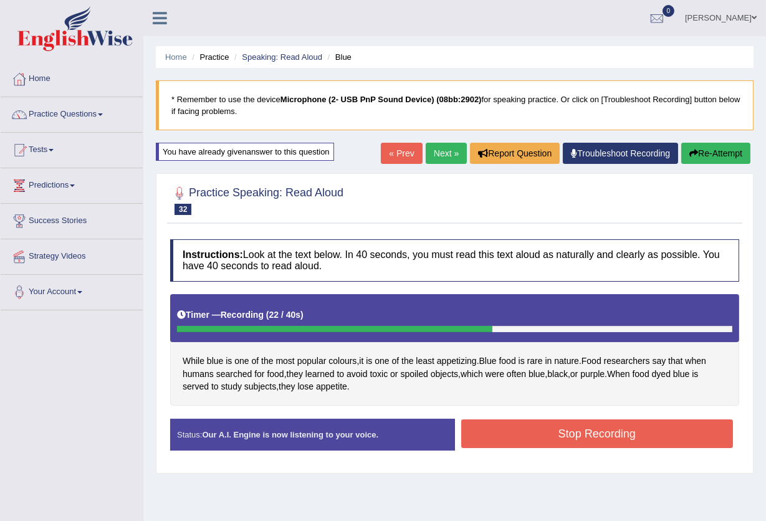
click at [510, 443] on button "Stop Recording" at bounding box center [597, 433] width 272 height 29
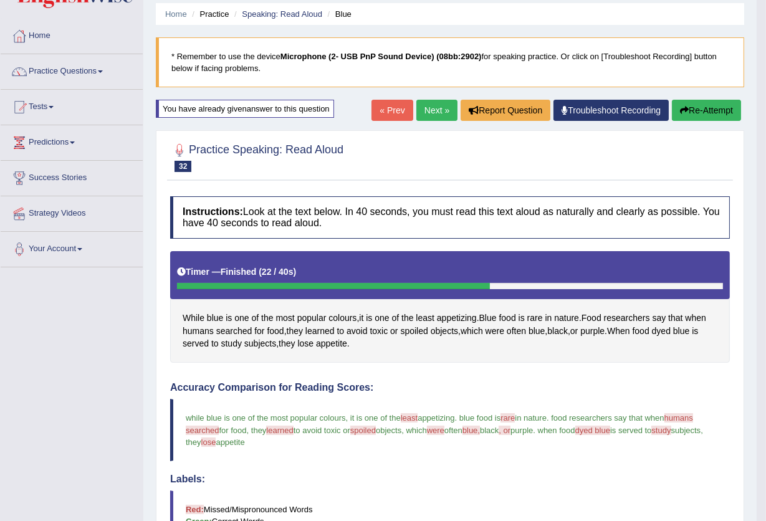
scroll to position [21, 0]
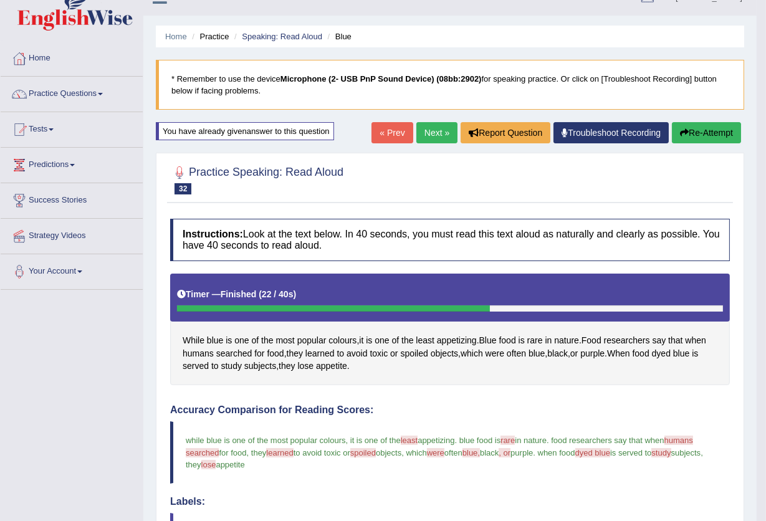
click at [706, 136] on button "Re-Attempt" at bounding box center [706, 132] width 69 height 21
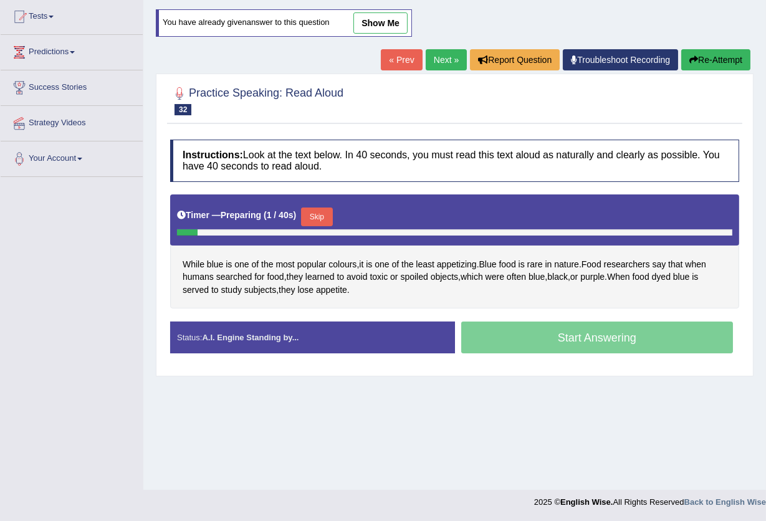
click at [324, 212] on button "Skip" at bounding box center [316, 217] width 31 height 19
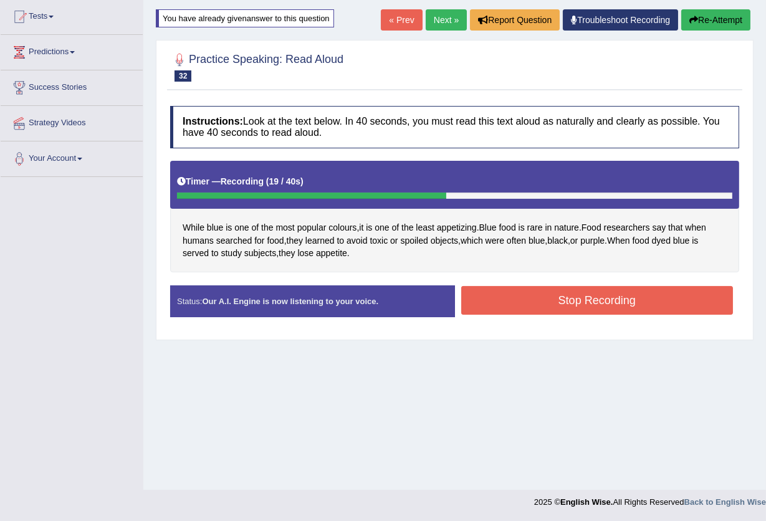
click at [540, 297] on button "Stop Recording" at bounding box center [597, 300] width 272 height 29
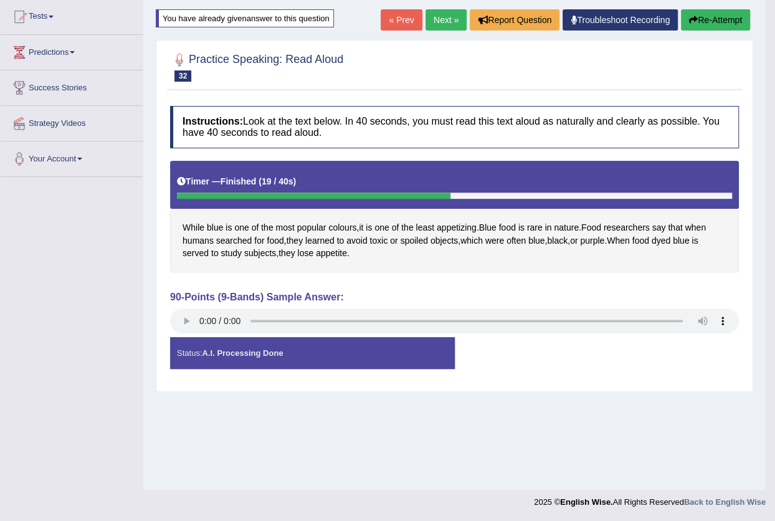
click at [184, 318] on div "Saving your answer..." at bounding box center [387, 260] width 775 height 521
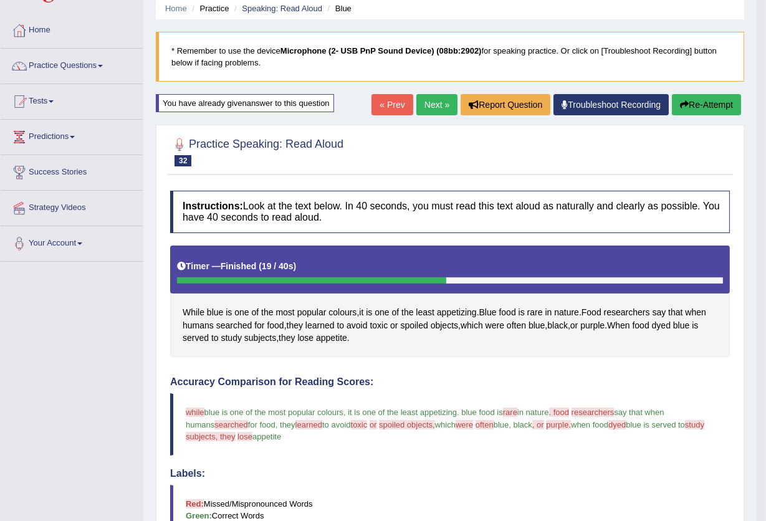
scroll to position [21, 0]
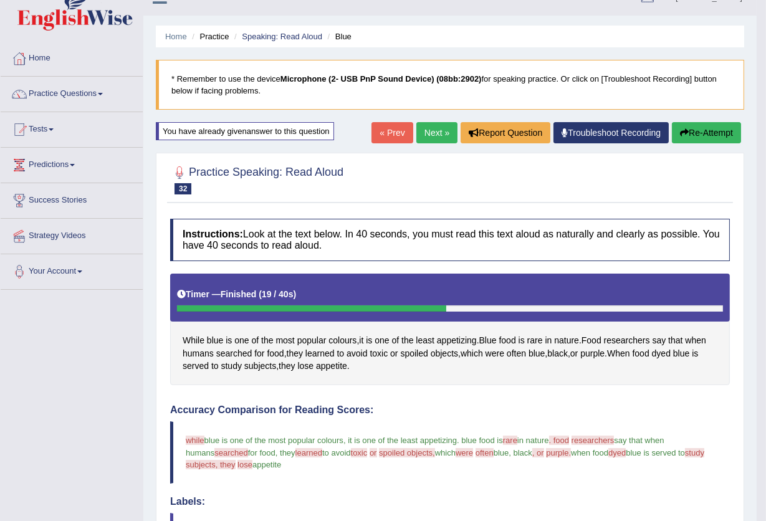
click at [428, 129] on link "Next »" at bounding box center [436, 132] width 41 height 21
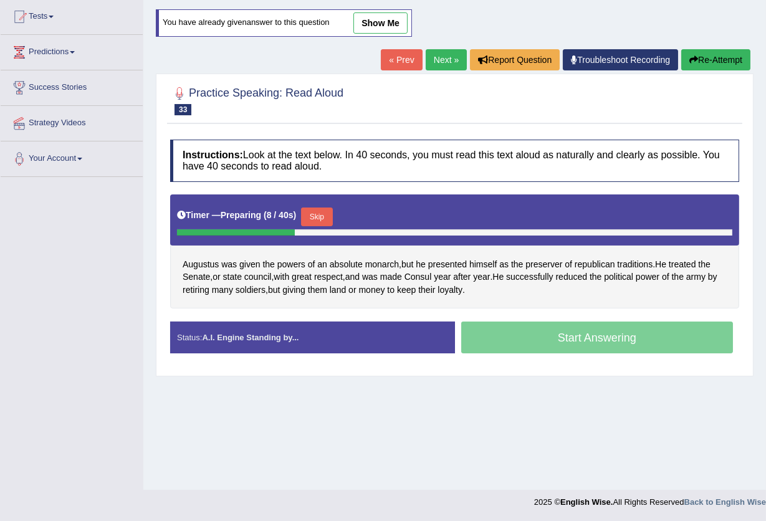
click at [327, 213] on button "Skip" at bounding box center [316, 217] width 31 height 19
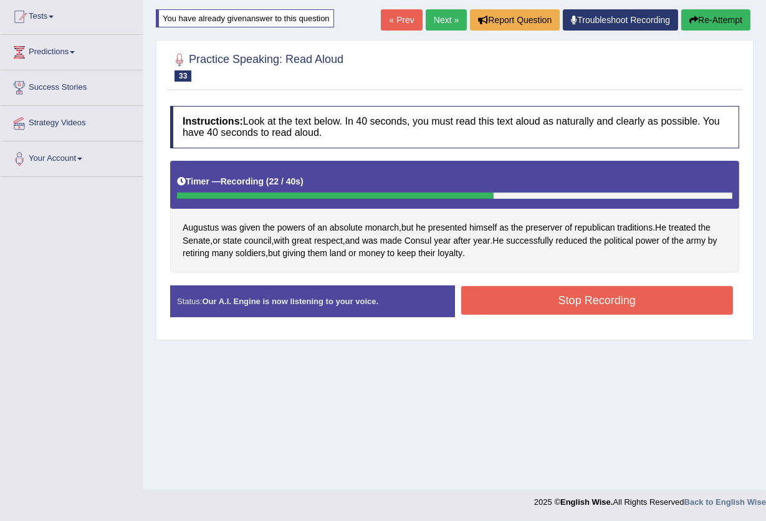
click at [532, 300] on button "Stop Recording" at bounding box center [597, 300] width 272 height 29
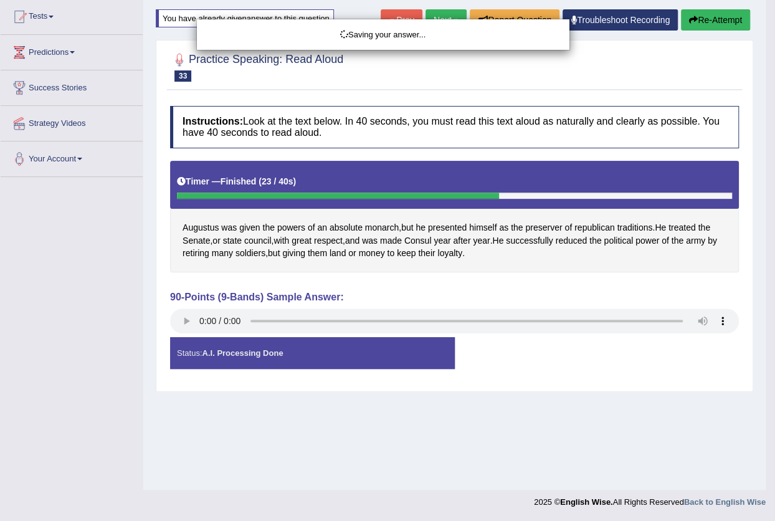
click at [193, 319] on div "Saving your answer..." at bounding box center [387, 260] width 775 height 521
click at [186, 321] on div "Saving your answer..." at bounding box center [387, 260] width 775 height 521
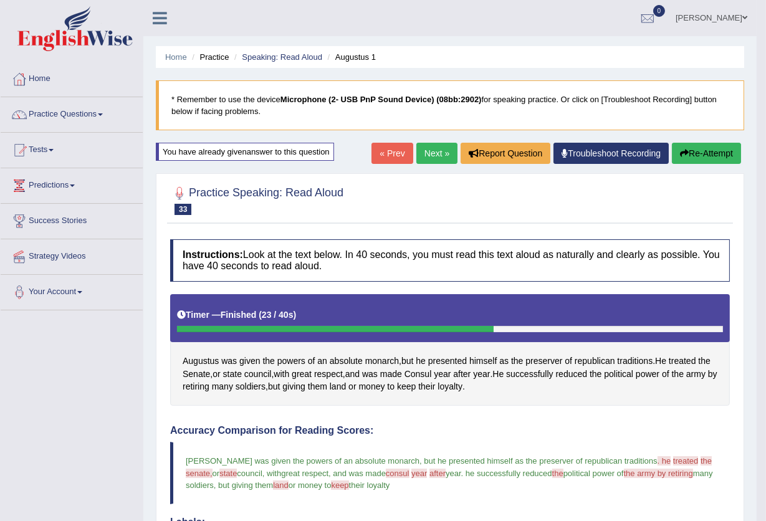
click at [714, 158] on button "Re-Attempt" at bounding box center [706, 153] width 69 height 21
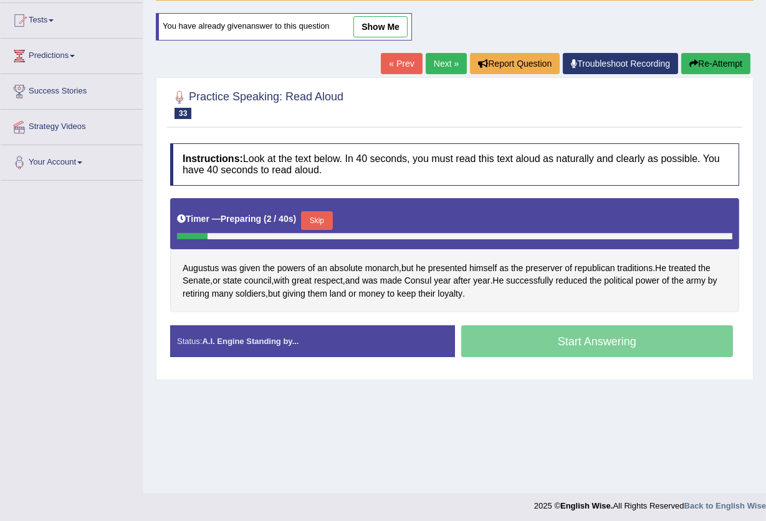
scroll to position [133, 0]
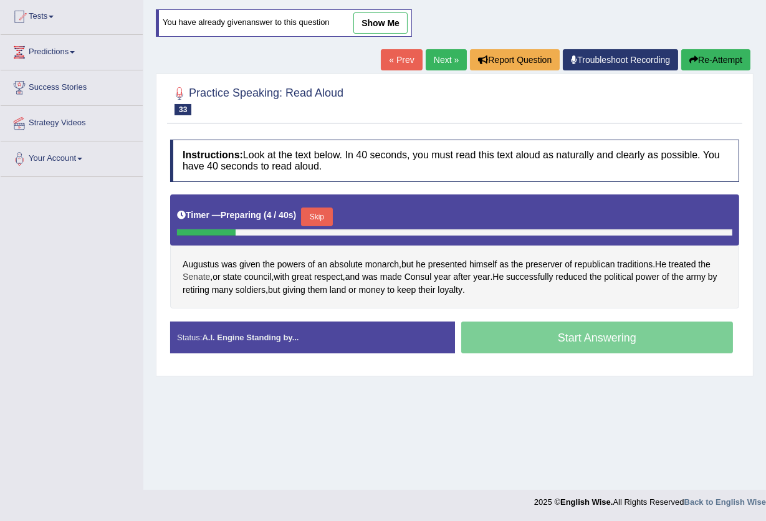
click at [183, 277] on span "Senate" at bounding box center [196, 277] width 27 height 13
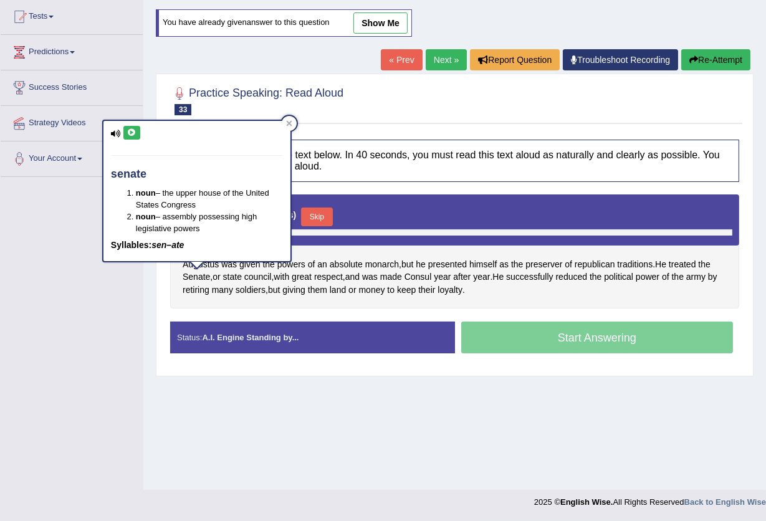
click at [132, 135] on icon at bounding box center [131, 132] width 9 height 7
click at [289, 124] on icon at bounding box center [289, 123] width 6 height 6
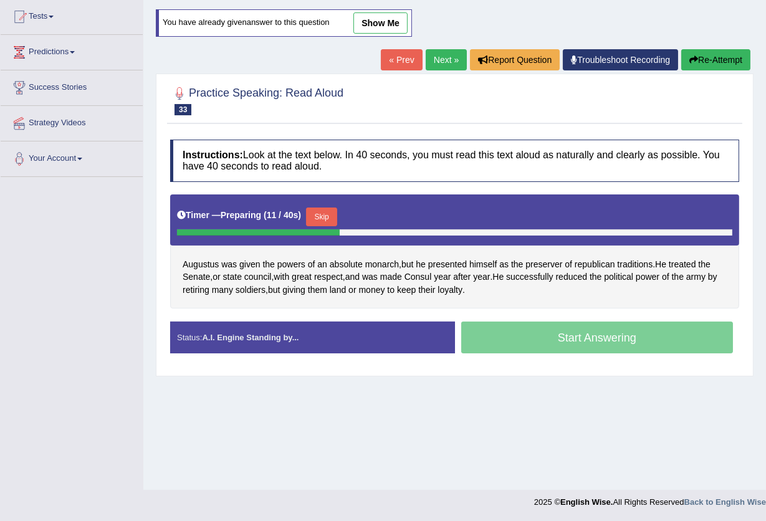
click at [328, 216] on button "Skip" at bounding box center [321, 217] width 31 height 19
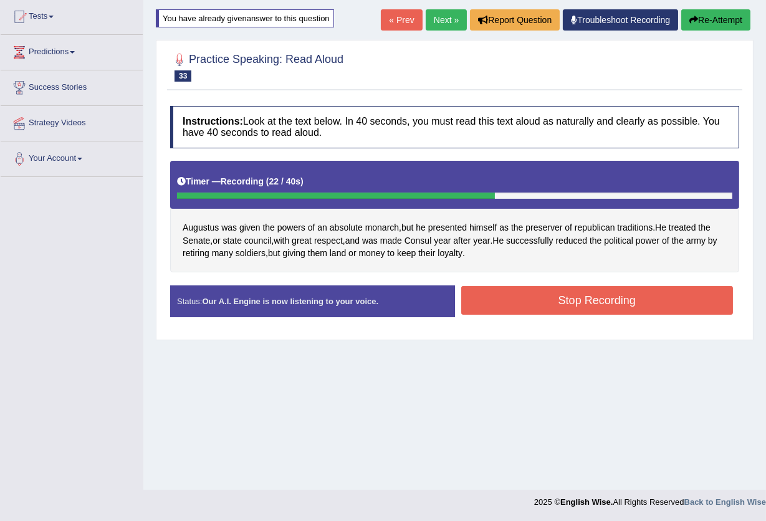
click at [480, 295] on button "Stop Recording" at bounding box center [597, 300] width 272 height 29
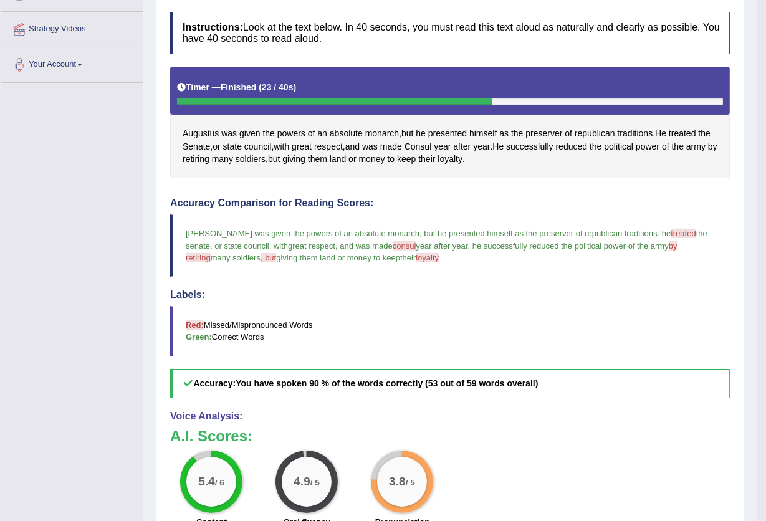
scroll to position [104, 0]
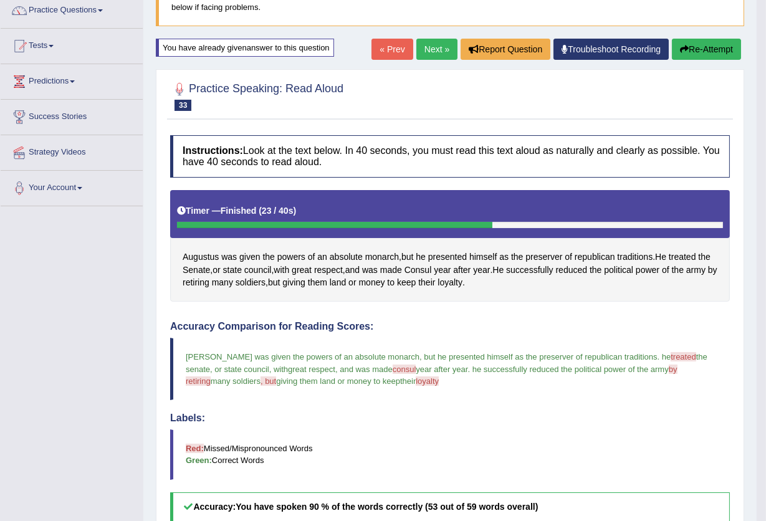
click at [727, 47] on button "Re-Attempt" at bounding box center [706, 49] width 69 height 21
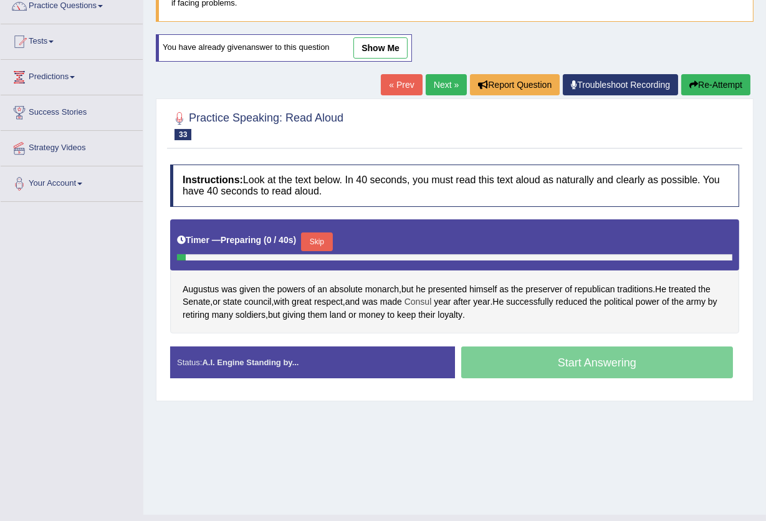
click at [429, 301] on span "Consul" at bounding box center [418, 301] width 27 height 13
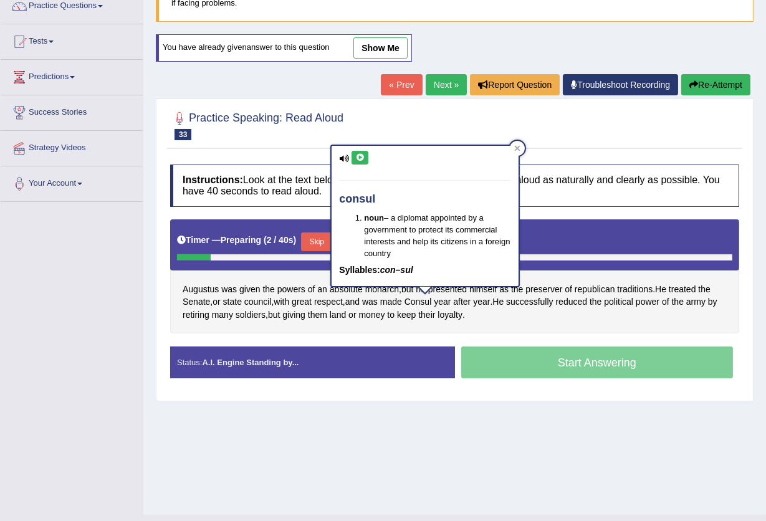
click at [360, 154] on icon at bounding box center [359, 157] width 9 height 7
click at [520, 148] on div at bounding box center [517, 148] width 15 height 15
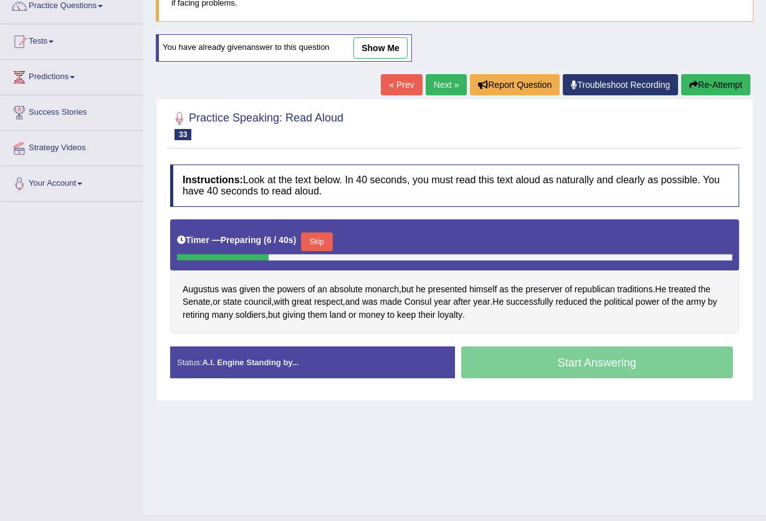
click at [330, 237] on button "Skip" at bounding box center [316, 241] width 31 height 19
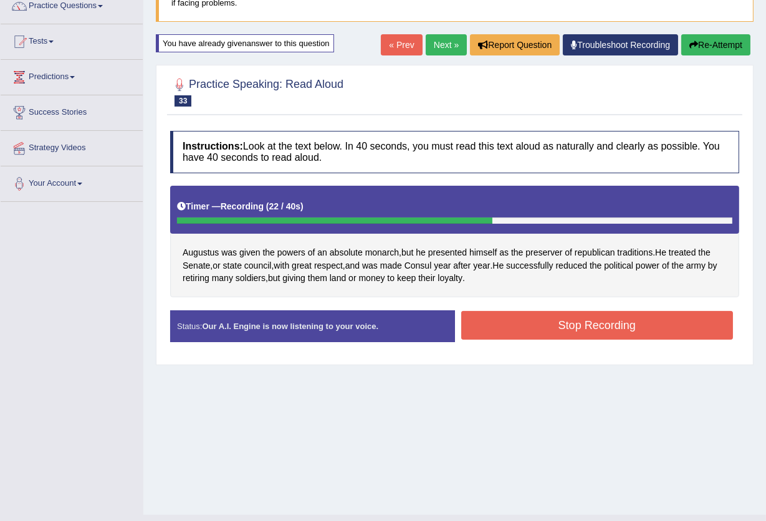
click at [482, 319] on button "Stop Recording" at bounding box center [597, 325] width 272 height 29
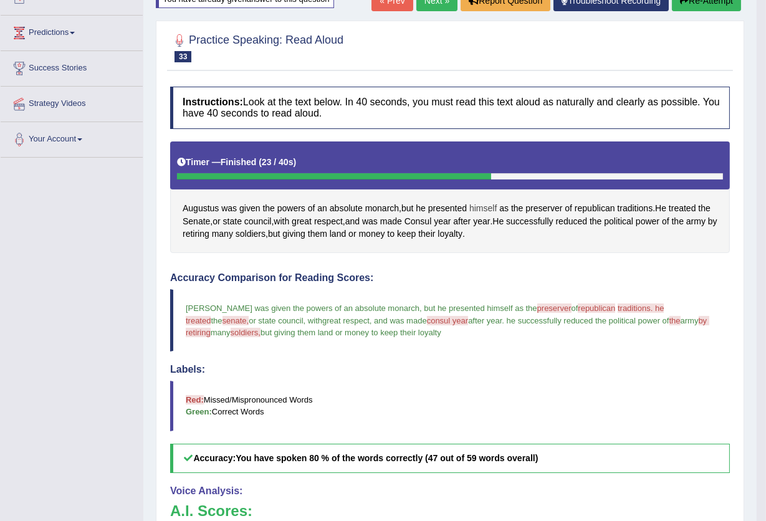
scroll to position [104, 0]
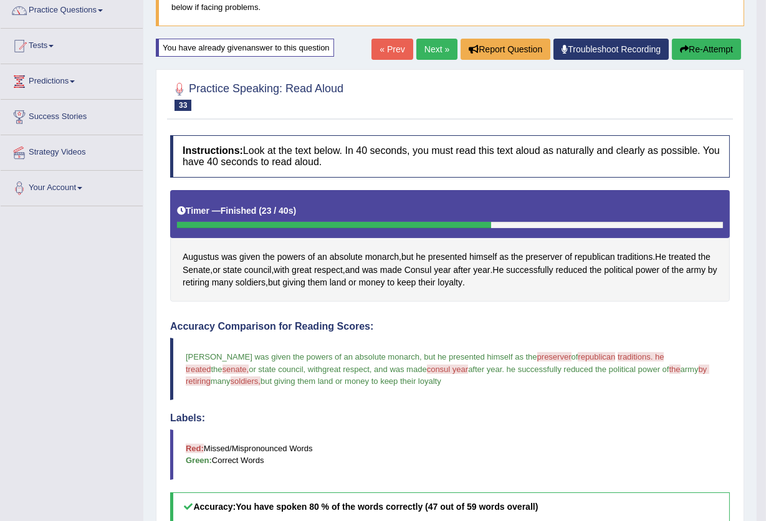
click at [704, 49] on button "Re-Attempt" at bounding box center [706, 49] width 69 height 21
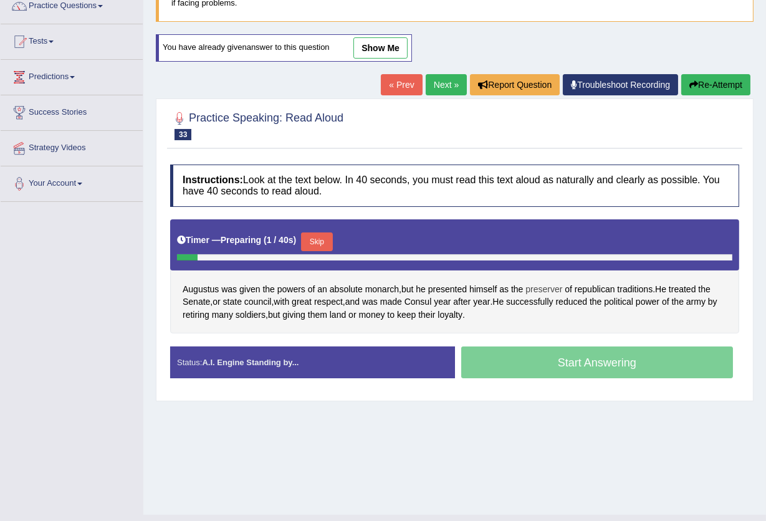
click at [544, 289] on span "preserver" at bounding box center [543, 289] width 37 height 13
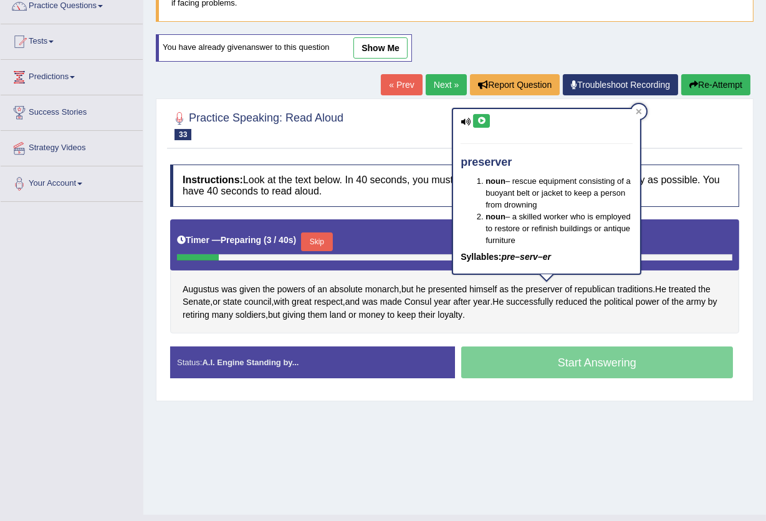
click at [484, 123] on icon at bounding box center [481, 120] width 9 height 7
drag, startPoint x: 635, startPoint y: 112, endPoint x: 594, endPoint y: 133, distance: 46.0
click at [635, 113] on div at bounding box center [638, 111] width 15 height 15
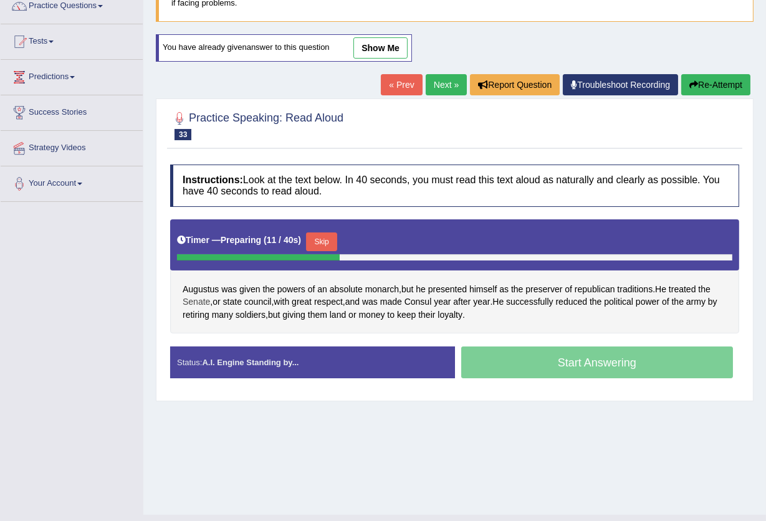
click at [190, 304] on span "Senate" at bounding box center [196, 301] width 27 height 13
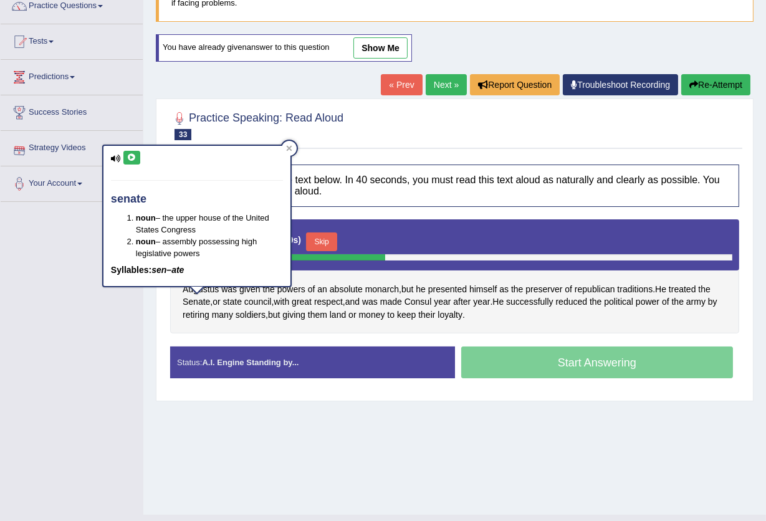
click at [131, 160] on icon at bounding box center [131, 157] width 9 height 7
click at [286, 148] on icon at bounding box center [289, 148] width 6 height 6
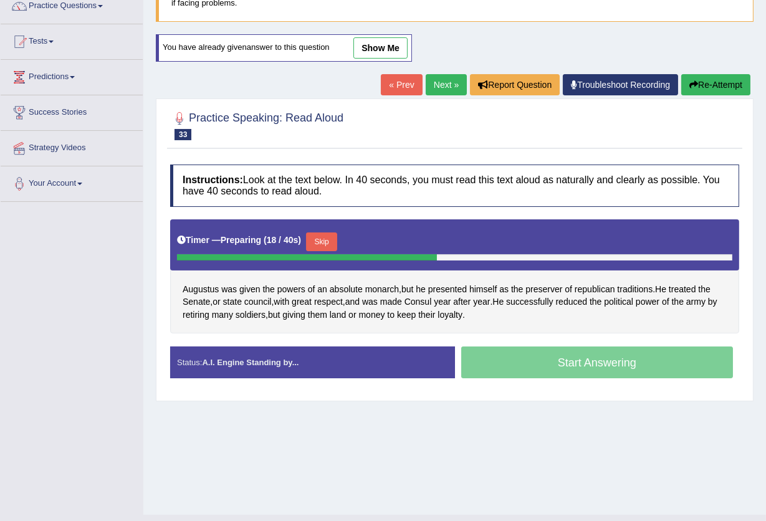
click at [322, 241] on button "Skip" at bounding box center [321, 241] width 31 height 19
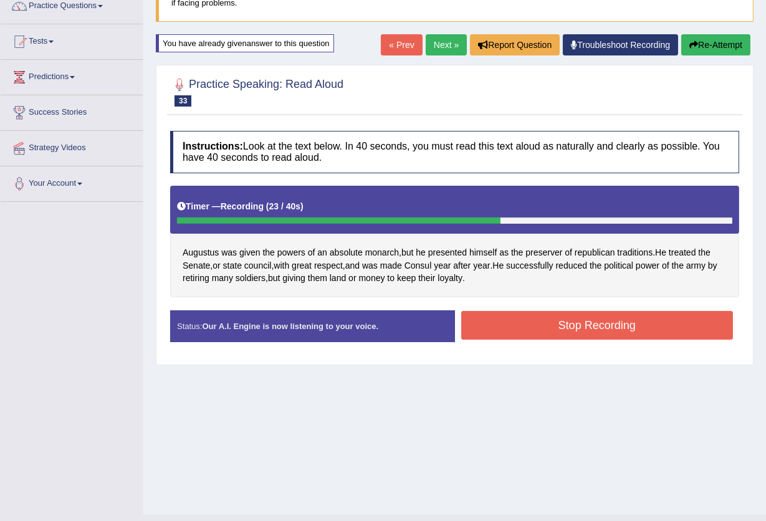
click at [506, 322] on button "Stop Recording" at bounding box center [597, 325] width 272 height 29
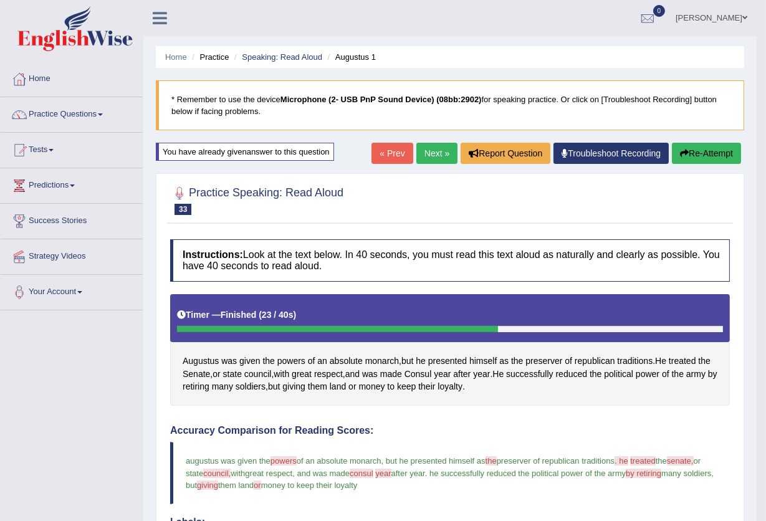
click at [428, 149] on link "Next »" at bounding box center [436, 153] width 41 height 21
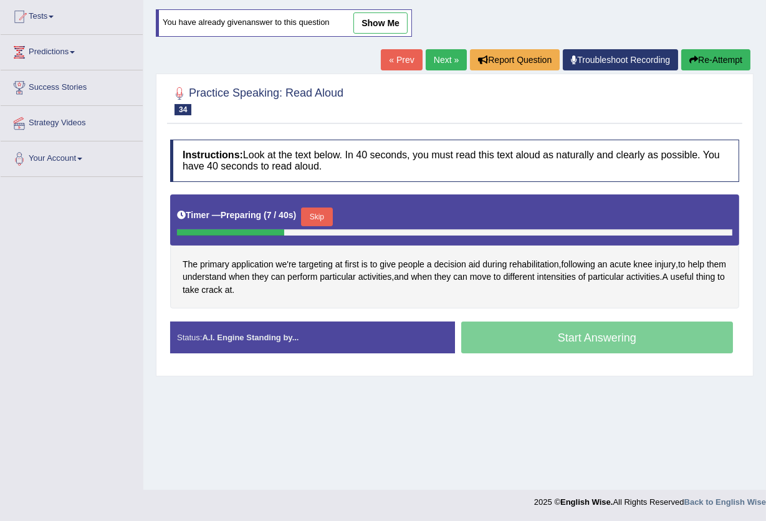
click at [323, 213] on button "Skip" at bounding box center [316, 217] width 31 height 19
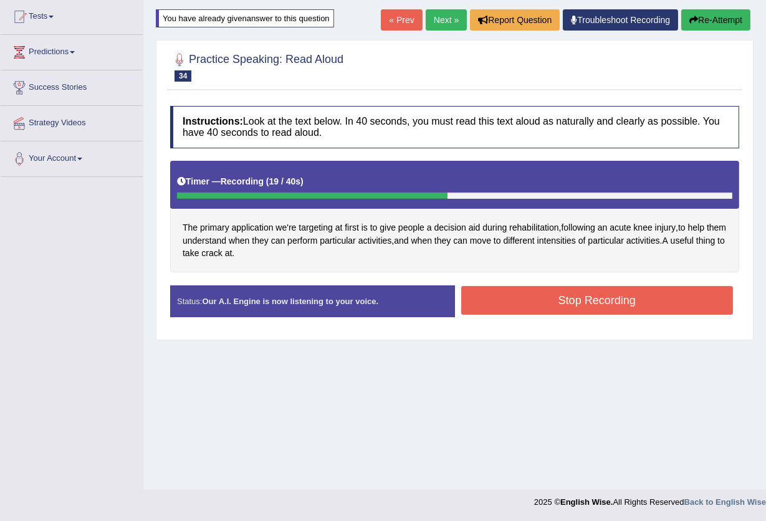
click at [536, 300] on button "Stop Recording" at bounding box center [597, 300] width 272 height 29
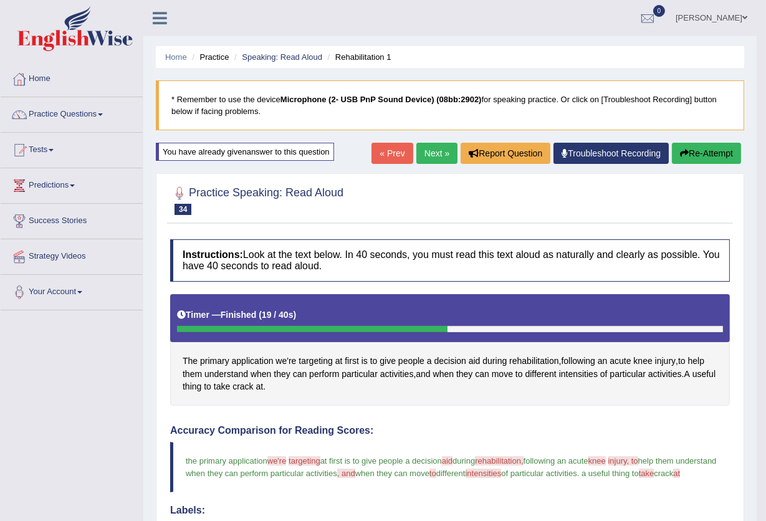
click at [441, 156] on link "Next »" at bounding box center [436, 153] width 41 height 21
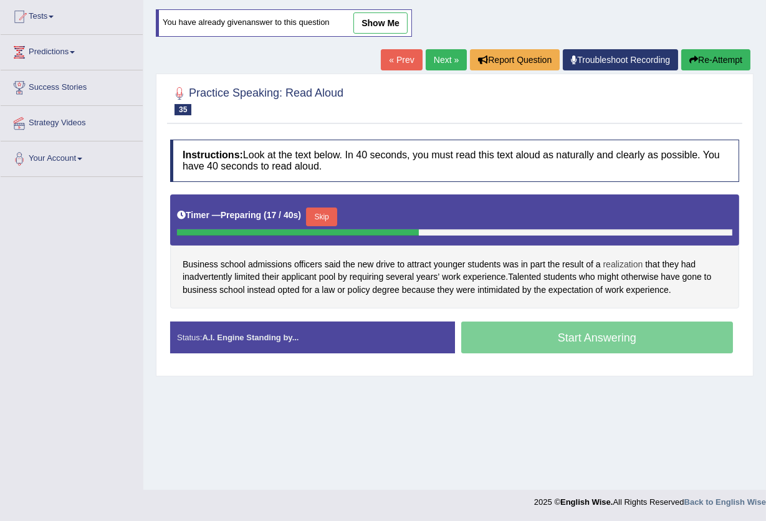
click at [615, 259] on span "realization" at bounding box center [623, 264] width 40 height 13
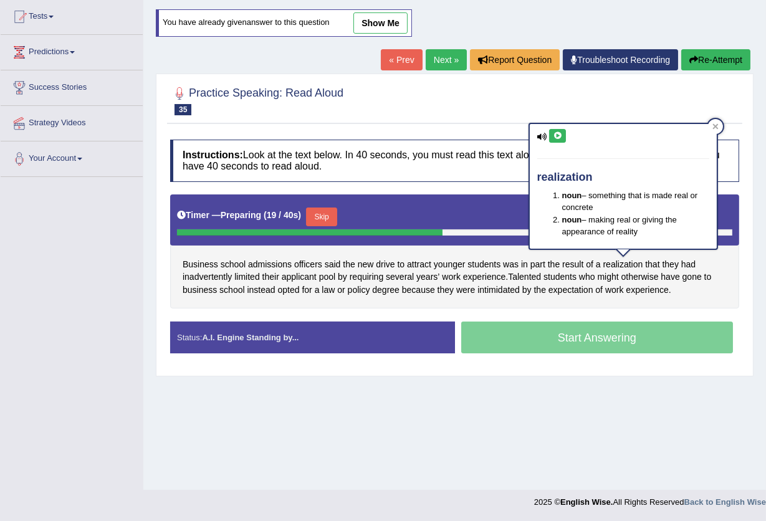
click at [560, 132] on icon at bounding box center [557, 135] width 9 height 7
click at [716, 128] on icon at bounding box center [715, 126] width 6 height 6
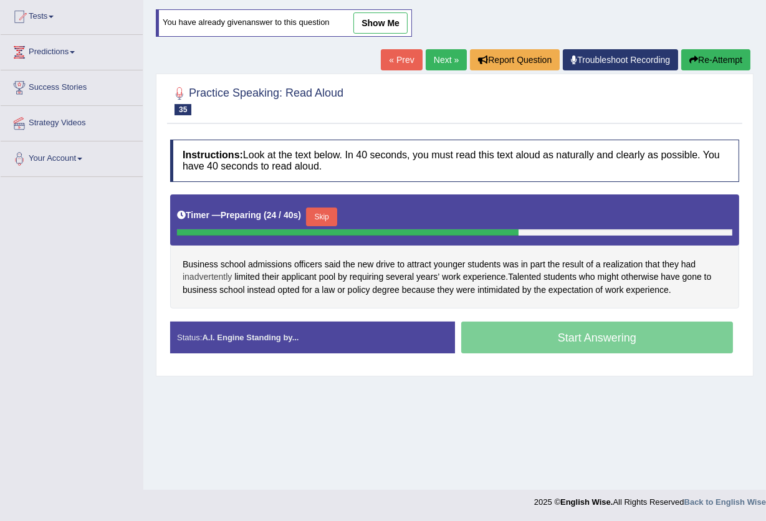
click at [208, 273] on span "inadvertently" at bounding box center [207, 277] width 49 height 13
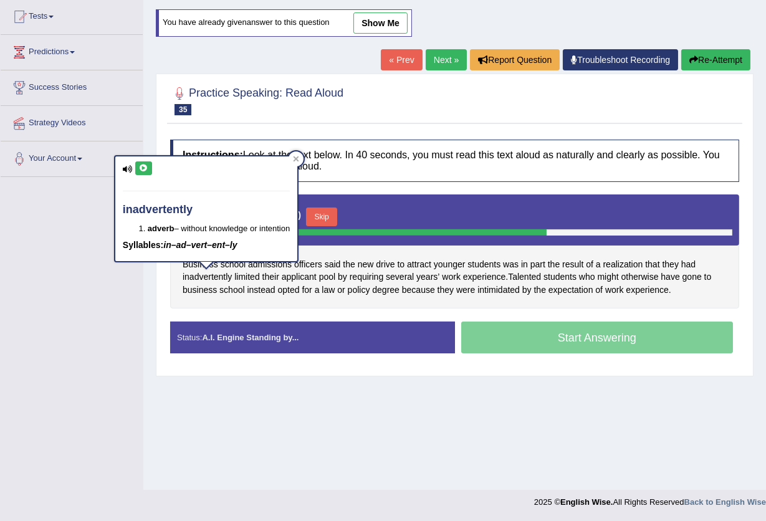
click at [144, 171] on icon at bounding box center [143, 168] width 9 height 7
click at [312, 156] on h4 "Instructions: Look at the text below. In 40 seconds, you must read this text al…" at bounding box center [454, 161] width 569 height 42
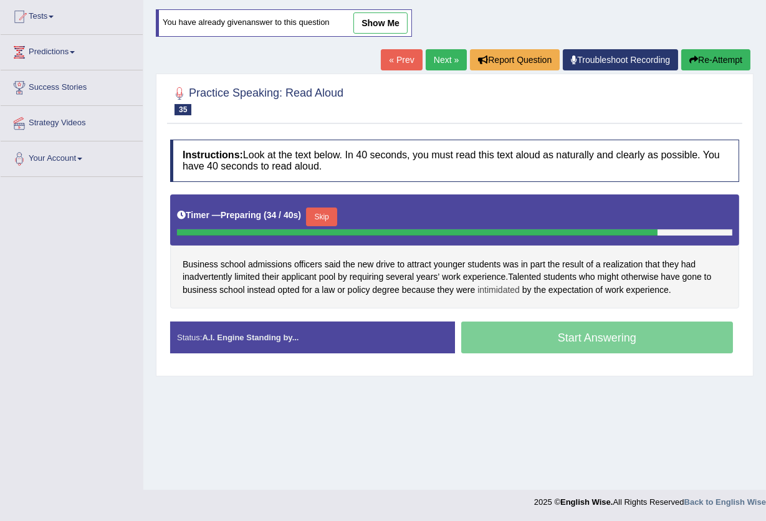
click at [506, 289] on span "intimidated" at bounding box center [498, 290] width 42 height 13
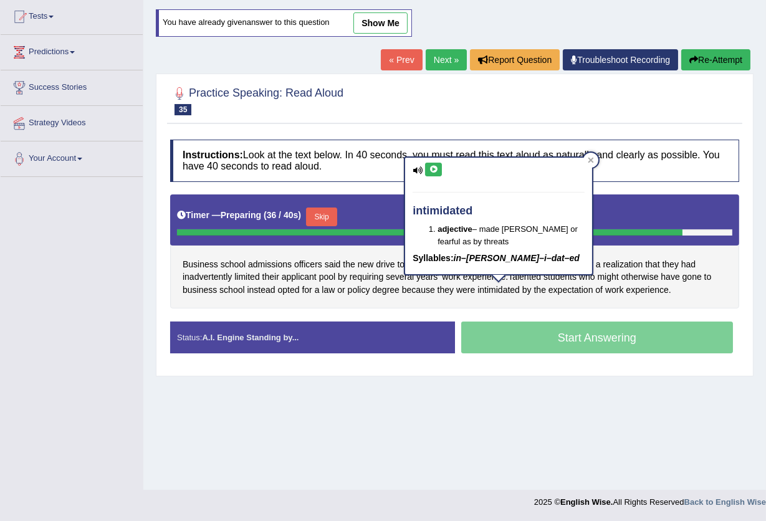
click at [433, 170] on icon at bounding box center [433, 169] width 9 height 7
click at [593, 160] on icon at bounding box center [591, 160] width 6 height 6
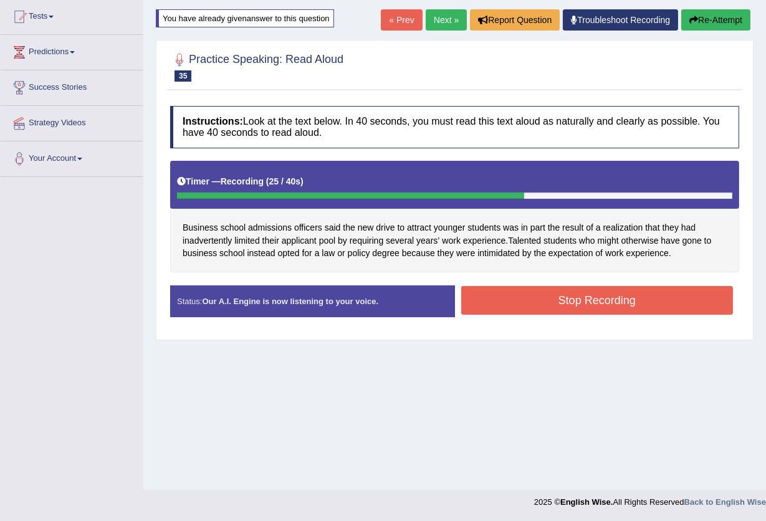
click at [659, 295] on button "Stop Recording" at bounding box center [597, 300] width 272 height 29
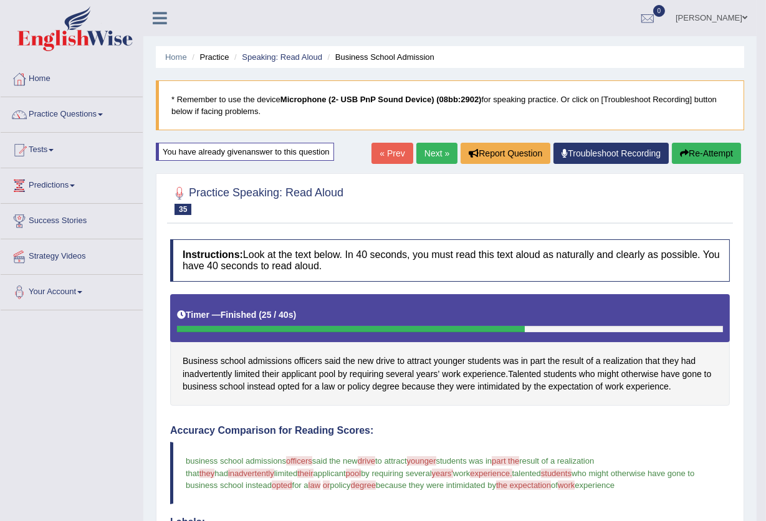
click at [442, 151] on link "Next »" at bounding box center [436, 153] width 41 height 21
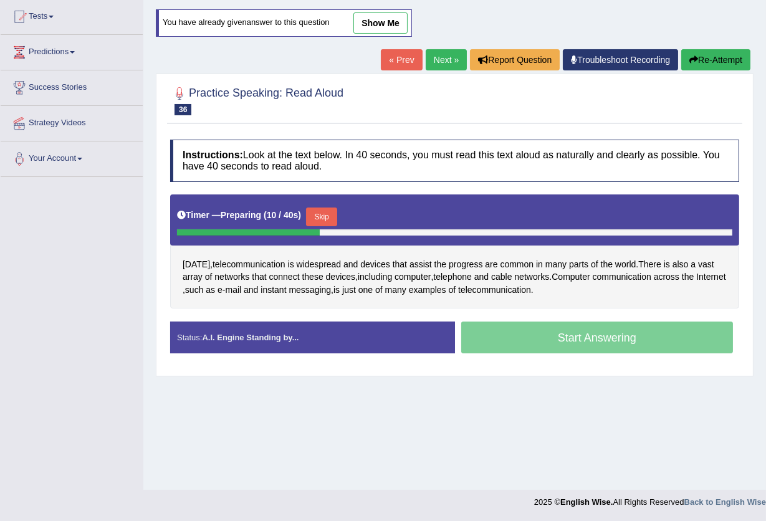
click at [320, 212] on button "Skip" at bounding box center [321, 217] width 31 height 19
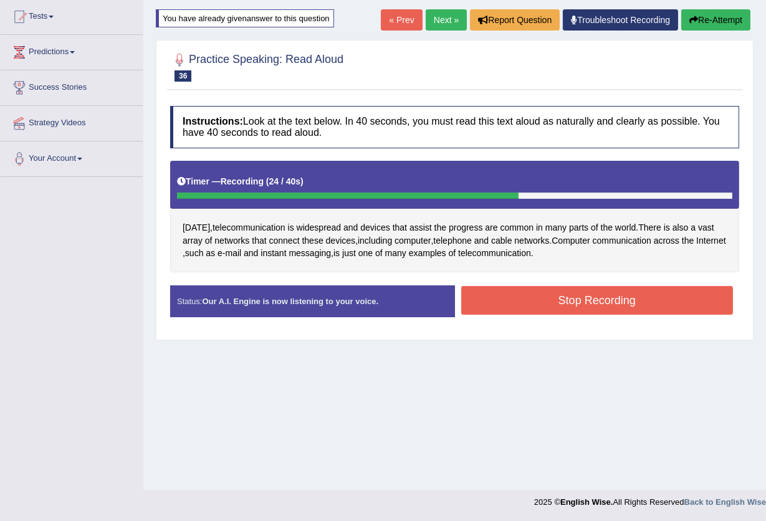
click at [493, 304] on button "Stop Recording" at bounding box center [597, 300] width 272 height 29
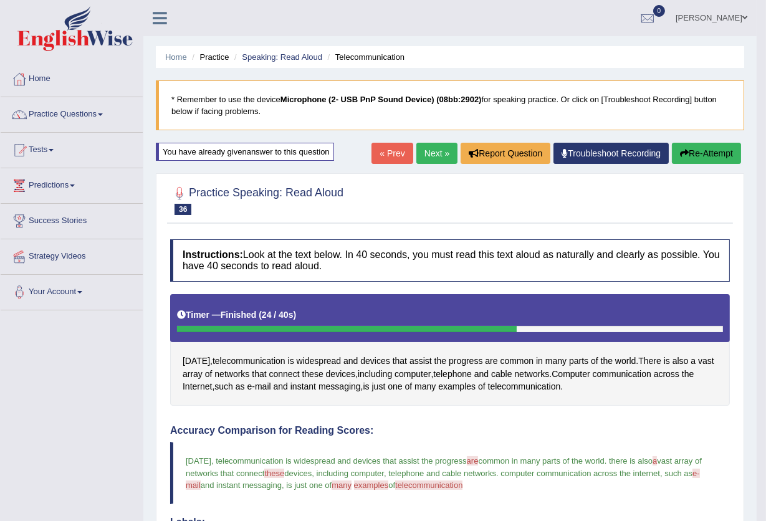
click at [708, 153] on button "Re-Attempt" at bounding box center [706, 153] width 69 height 21
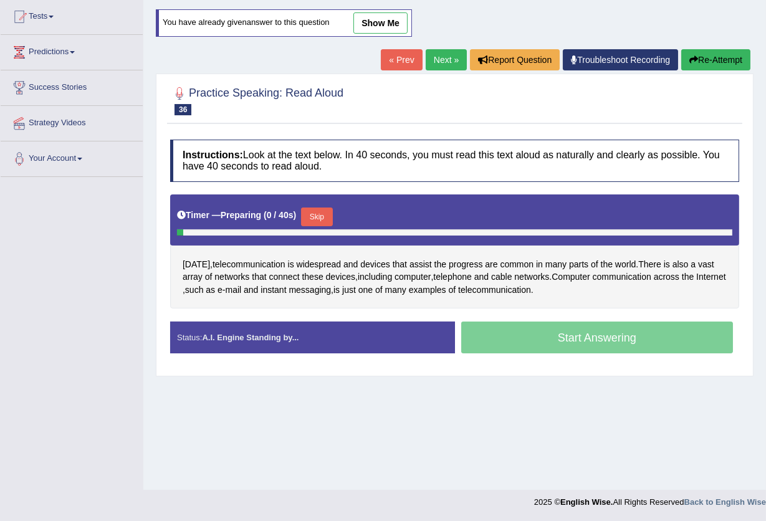
scroll to position [133, 0]
click at [697, 264] on div "[DATE] , telecommunication is widespread and devices that assist the progress a…" at bounding box center [454, 251] width 569 height 115
click at [695, 264] on span "a" at bounding box center [693, 264] width 5 height 13
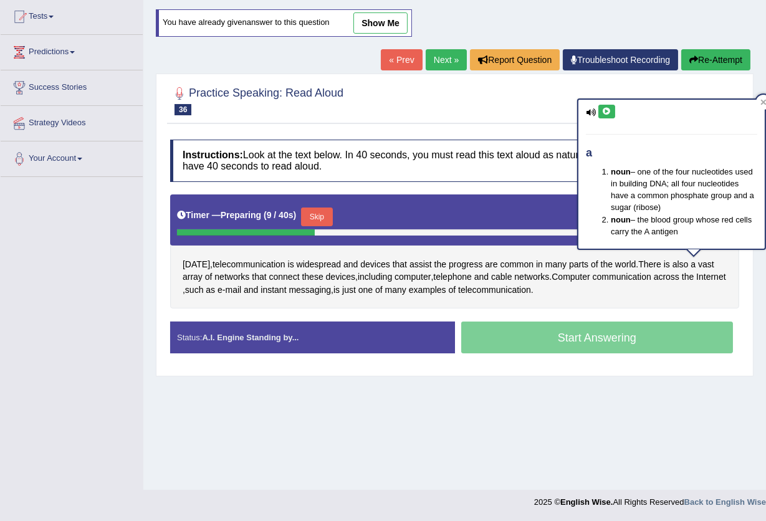
click at [606, 115] on button at bounding box center [606, 112] width 17 height 14
click at [755, 104] on div "a noun – one of the four nucleotides used in building DNA; all four nucleotides…" at bounding box center [671, 174] width 186 height 148
click at [764, 97] on div at bounding box center [763, 102] width 15 height 15
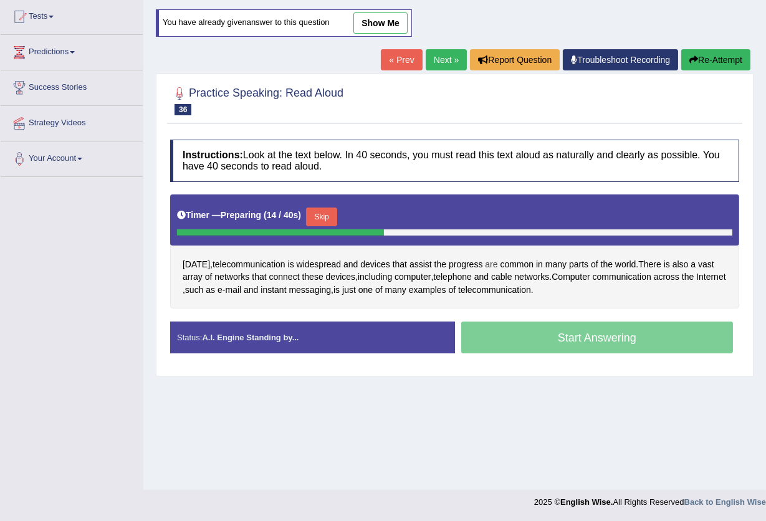
click at [489, 259] on span "are" at bounding box center [491, 264] width 12 height 13
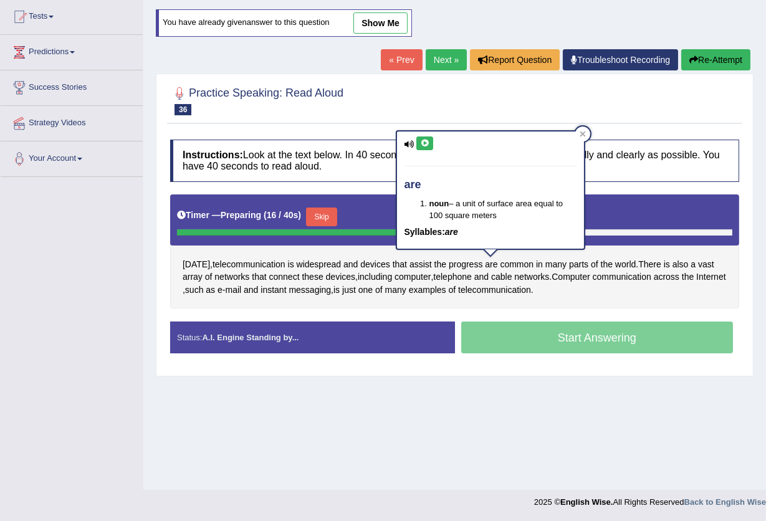
click at [419, 143] on button at bounding box center [424, 143] width 17 height 14
click at [585, 130] on div at bounding box center [582, 134] width 15 height 15
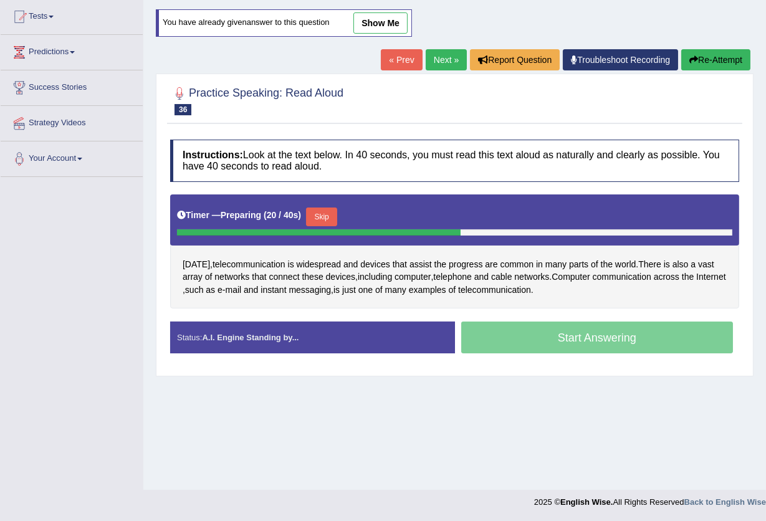
click at [323, 213] on button "Skip" at bounding box center [321, 217] width 31 height 19
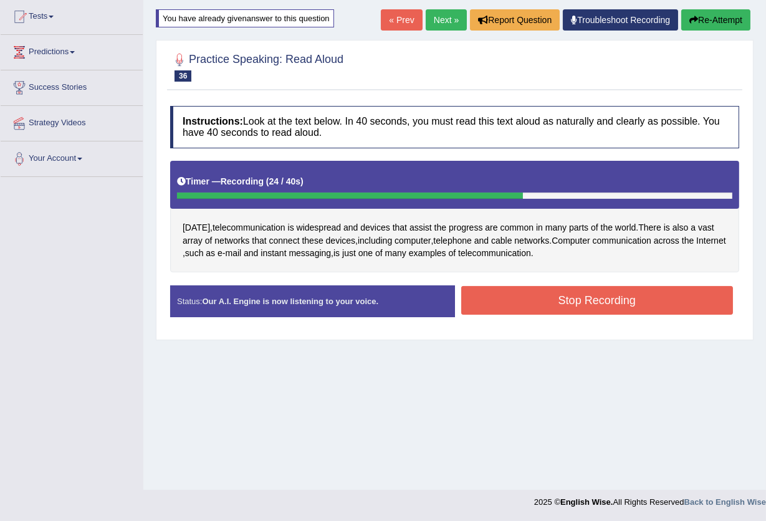
drag, startPoint x: 505, startPoint y: 299, endPoint x: 517, endPoint y: 303, distance: 12.6
click at [506, 299] on button "Stop Recording" at bounding box center [597, 300] width 272 height 29
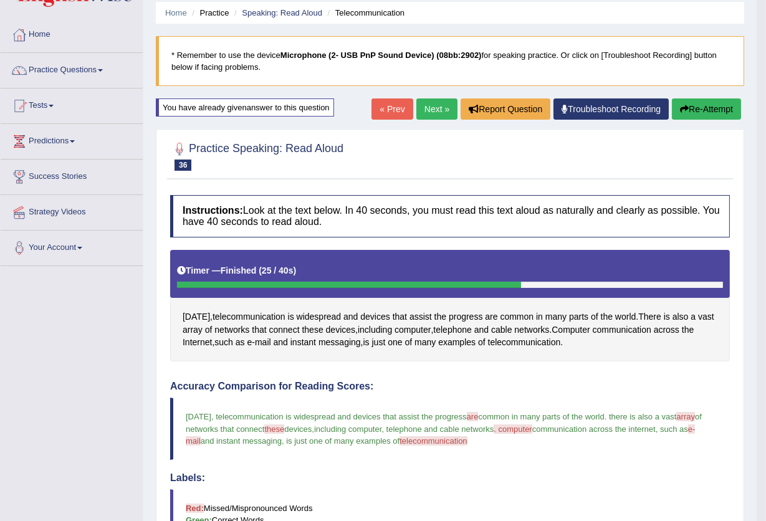
scroll to position [21, 0]
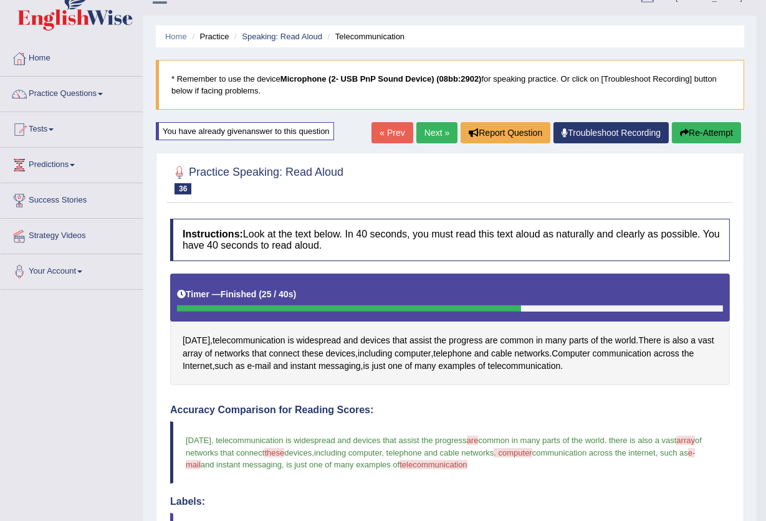
click at [688, 133] on button "Re-Attempt" at bounding box center [706, 132] width 69 height 21
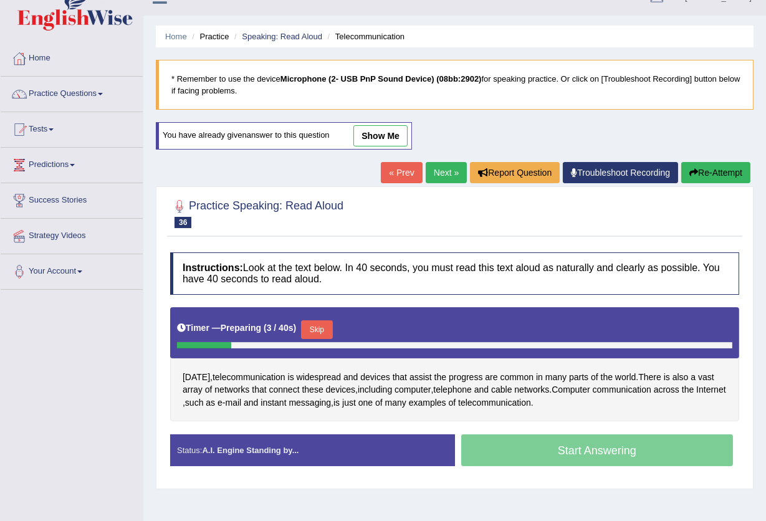
click at [320, 326] on button "Skip" at bounding box center [316, 329] width 31 height 19
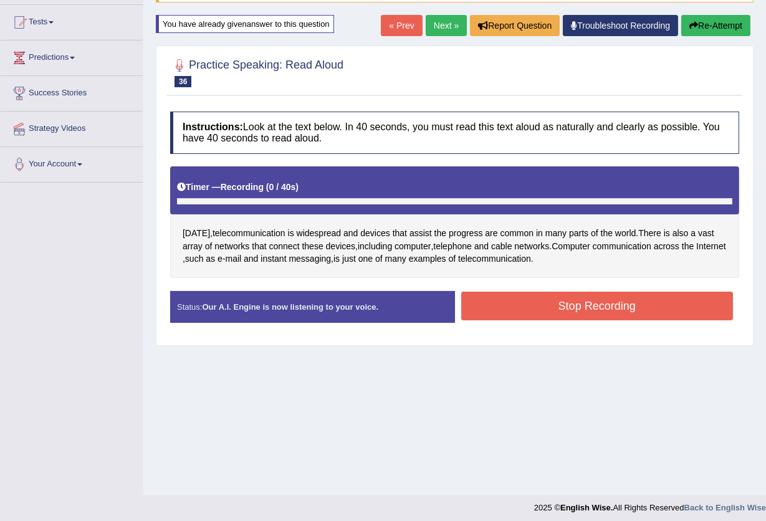
scroll to position [133, 0]
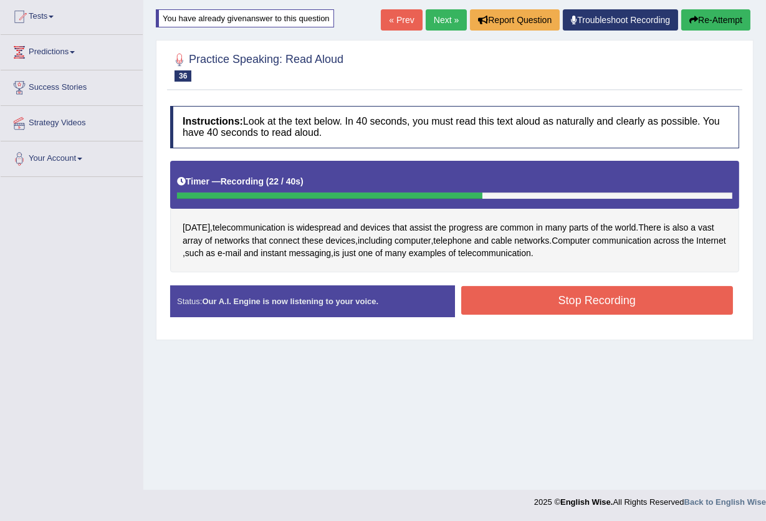
click at [501, 295] on button "Stop Recording" at bounding box center [597, 300] width 272 height 29
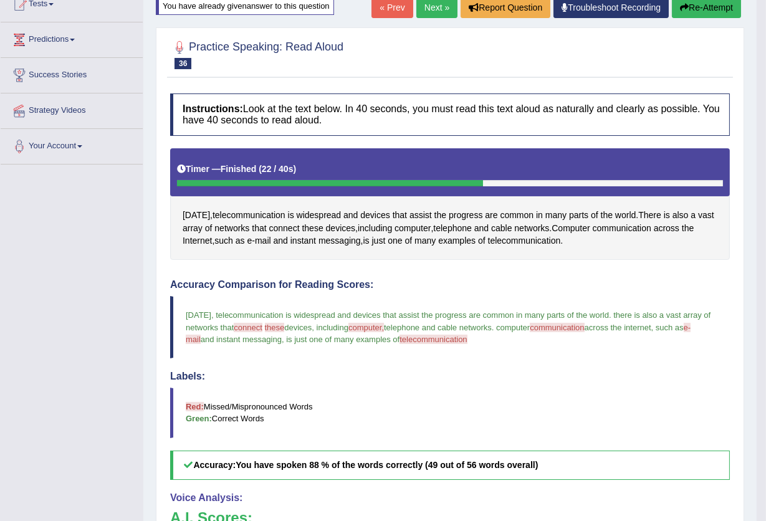
scroll to position [104, 0]
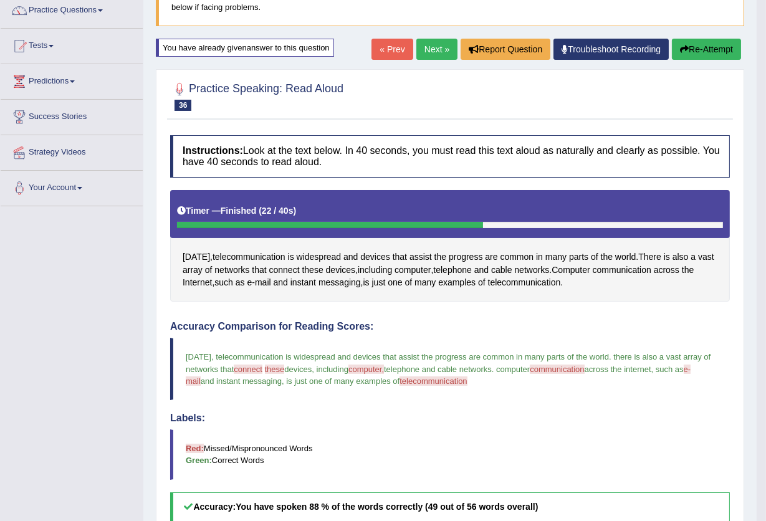
click at [416, 53] on link "Next »" at bounding box center [436, 49] width 41 height 21
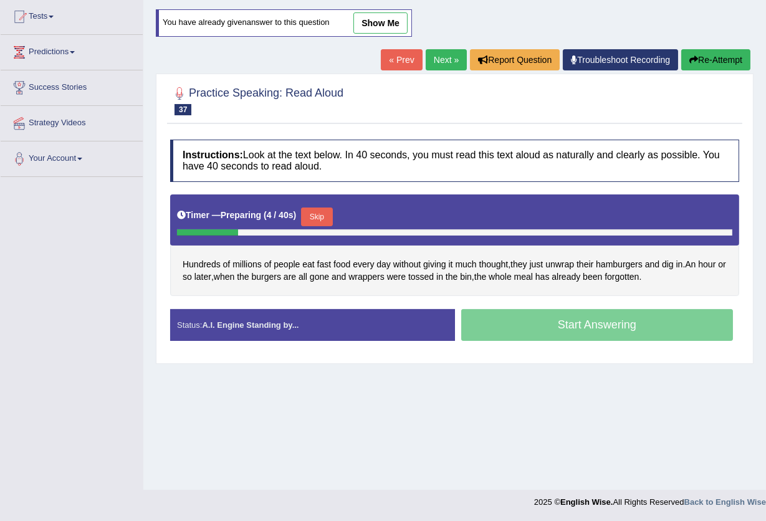
click at [322, 212] on button "Skip" at bounding box center [316, 217] width 31 height 19
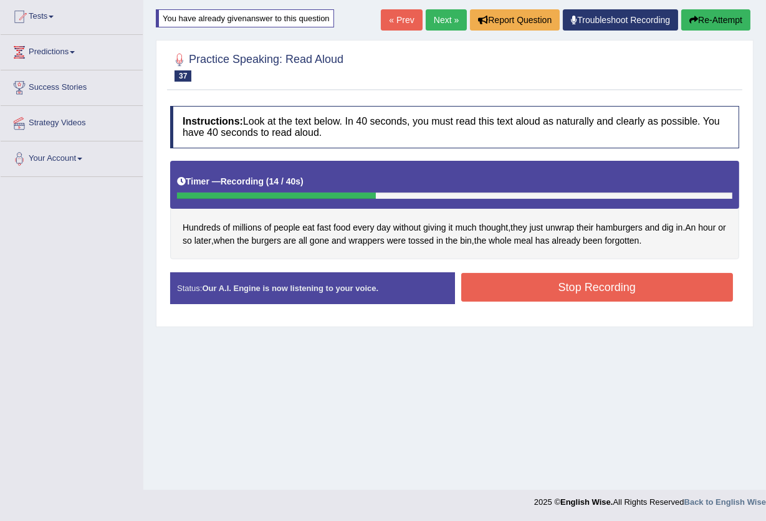
click at [613, 284] on button "Stop Recording" at bounding box center [597, 287] width 272 height 29
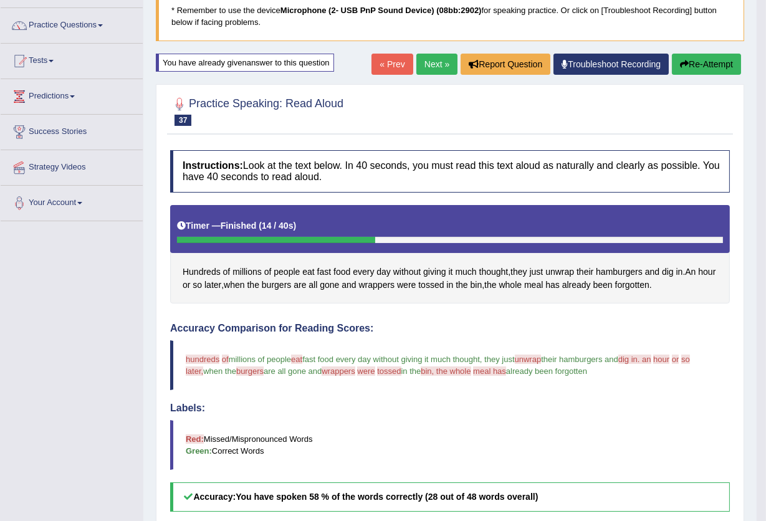
scroll to position [83, 0]
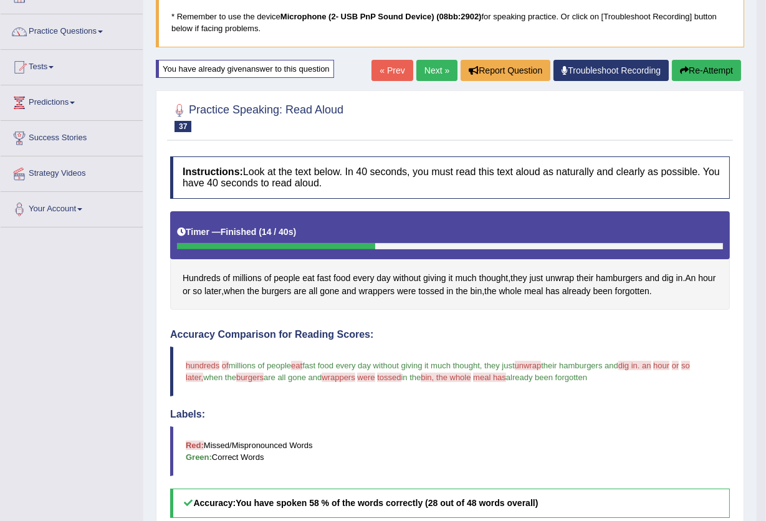
click at [694, 75] on button "Re-Attempt" at bounding box center [706, 70] width 69 height 21
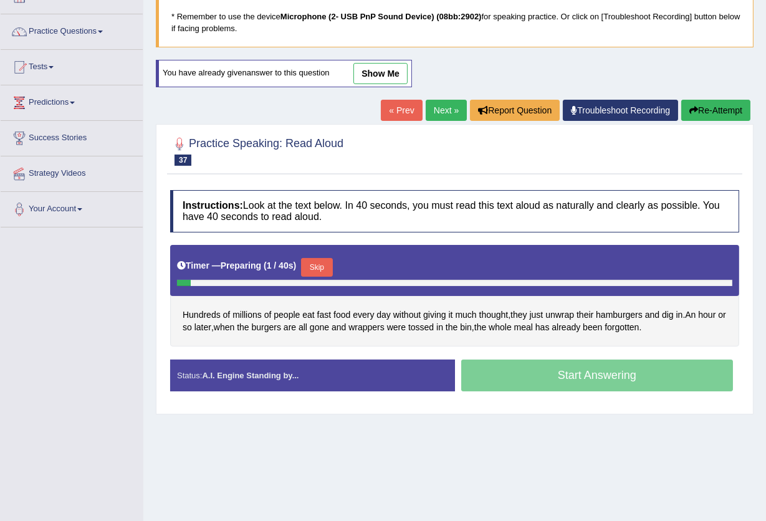
click at [312, 267] on button "Skip" at bounding box center [316, 267] width 31 height 19
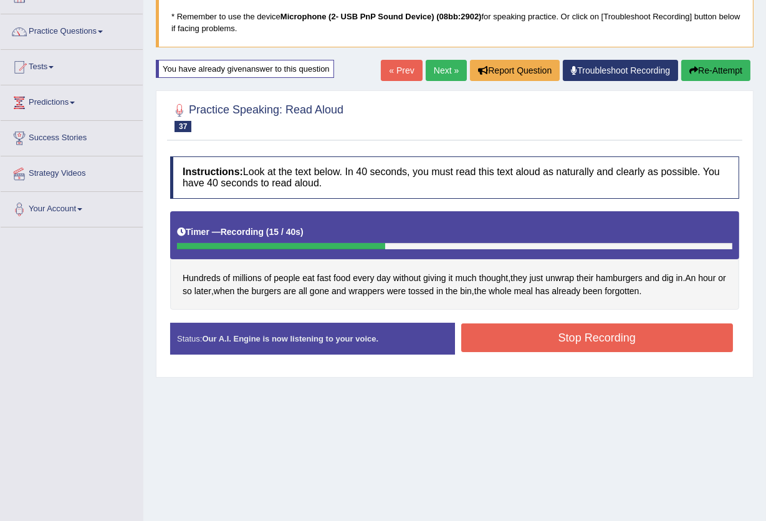
click at [561, 332] on button "Stop Recording" at bounding box center [597, 337] width 272 height 29
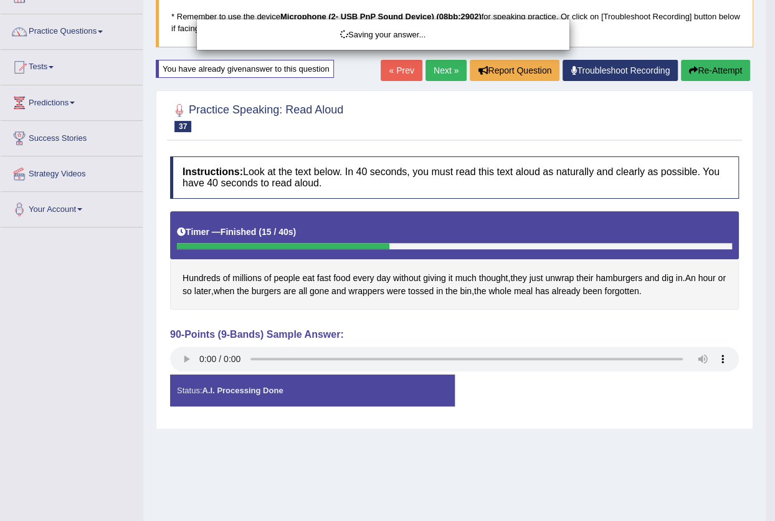
click at [188, 360] on div "Saving your answer..." at bounding box center [387, 260] width 775 height 521
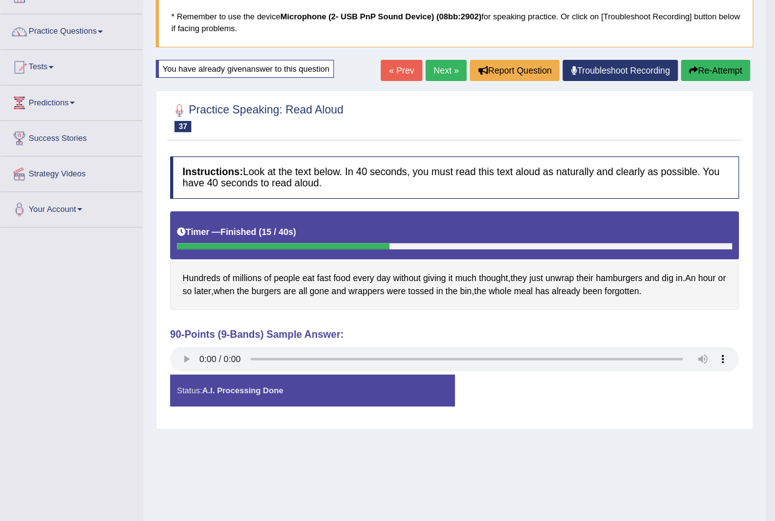
click at [184, 360] on body "Toggle navigation Home Practice Questions Speaking Practice Read Aloud Repeat S…" at bounding box center [387, 177] width 775 height 521
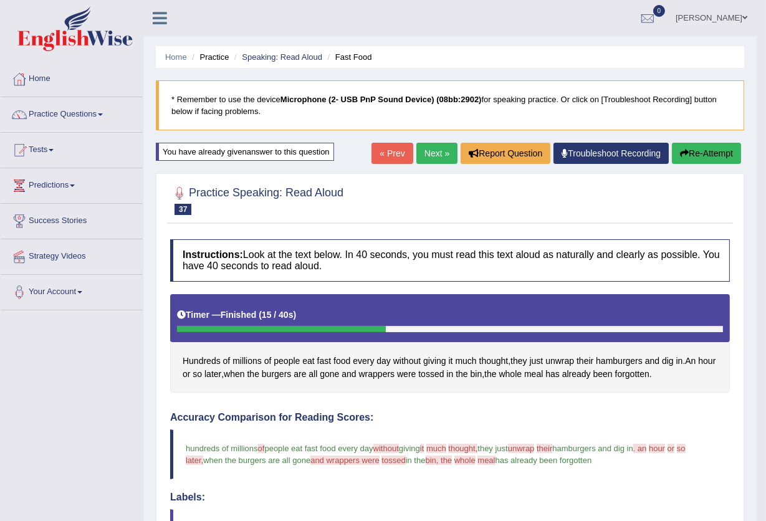
click at [433, 154] on link "Next »" at bounding box center [436, 153] width 41 height 21
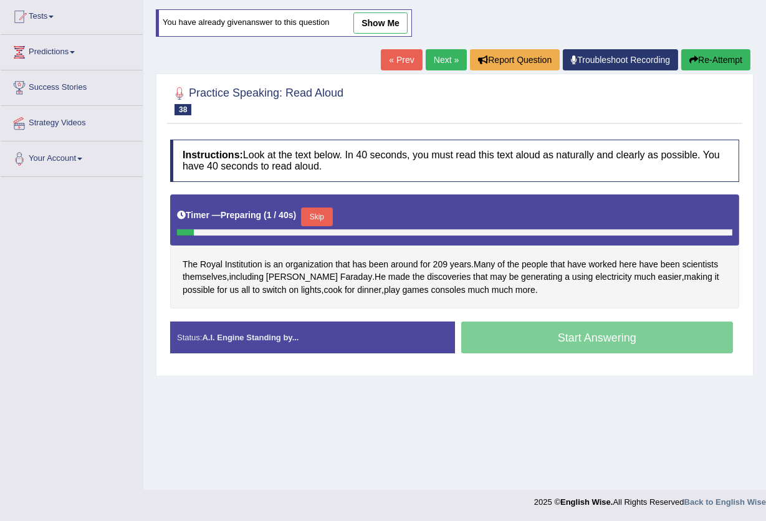
scroll to position [133, 0]
click at [311, 208] on button "Skip" at bounding box center [316, 217] width 31 height 19
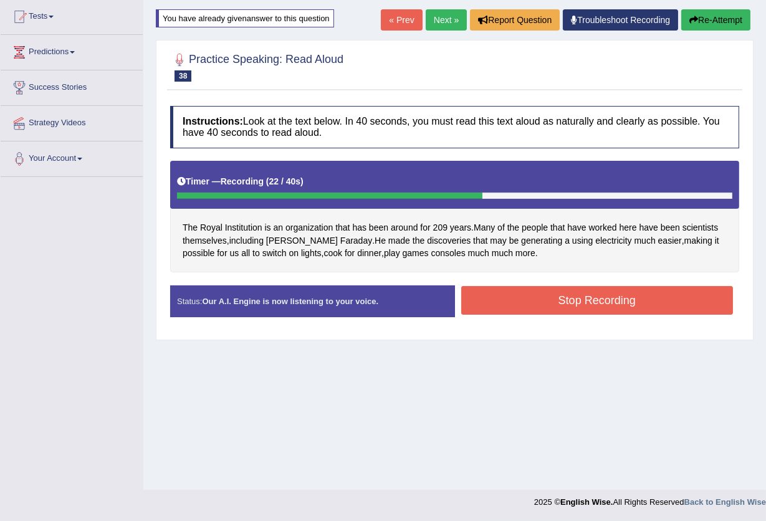
click at [526, 296] on button "Stop Recording" at bounding box center [597, 300] width 272 height 29
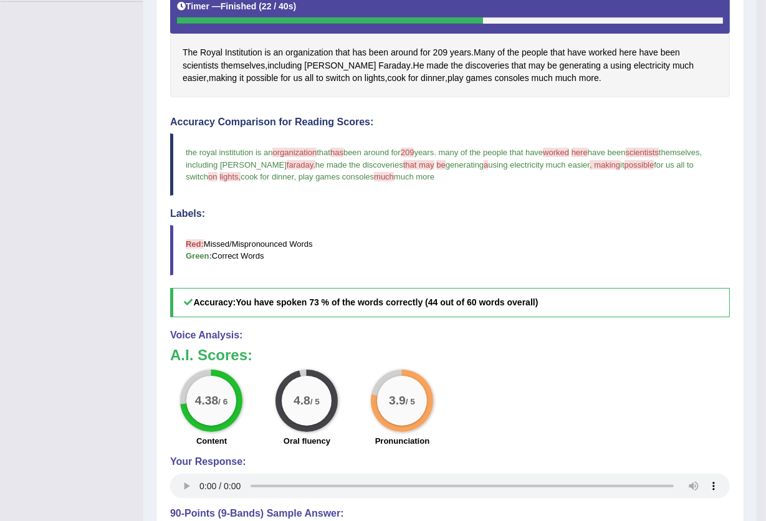
scroll to position [104, 0]
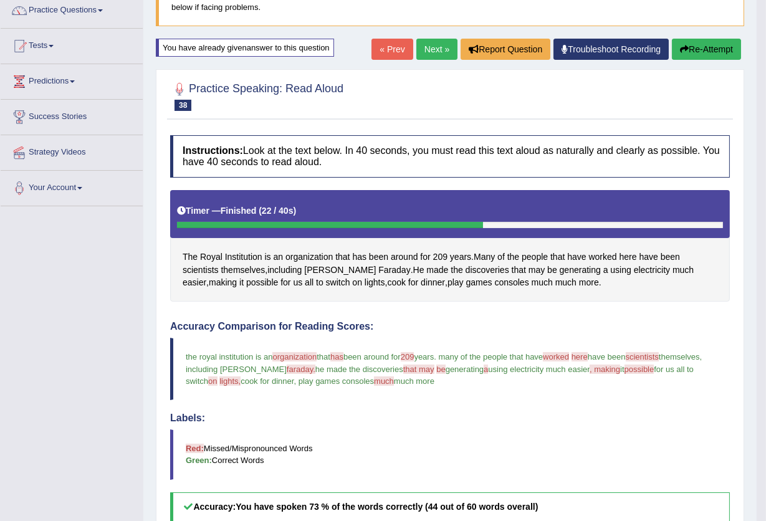
click at [714, 48] on button "Re-Attempt" at bounding box center [706, 49] width 69 height 21
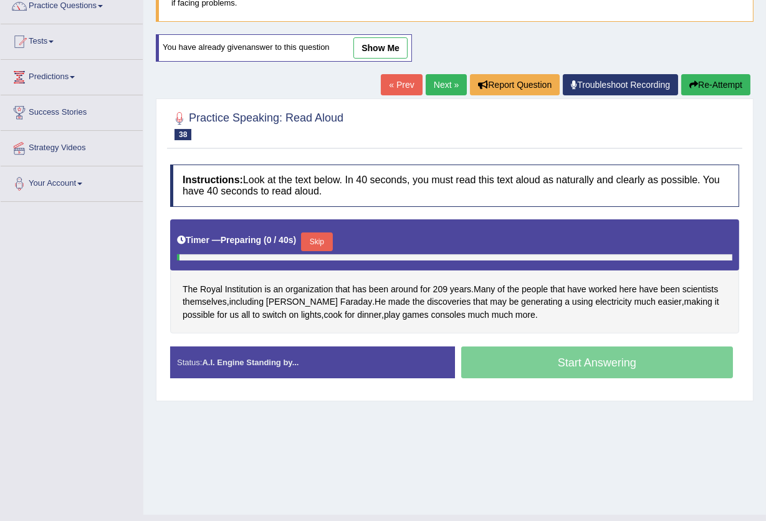
click at [435, 289] on span "209" at bounding box center [440, 289] width 14 height 13
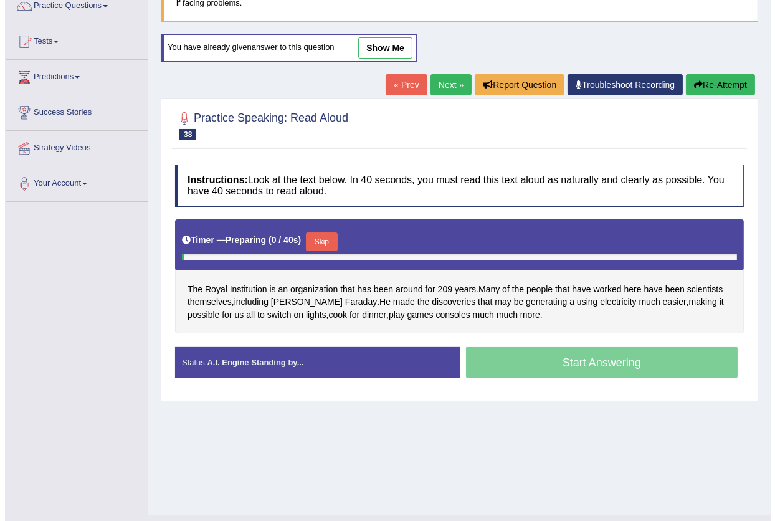
scroll to position [108, 0]
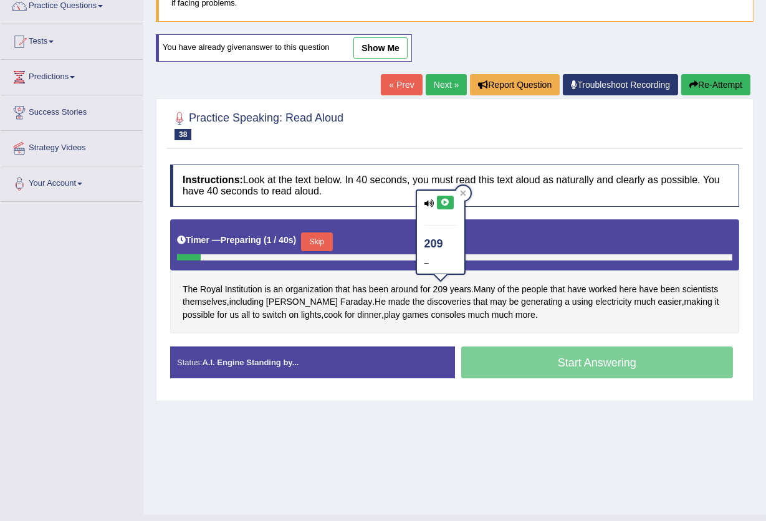
click at [446, 203] on icon at bounding box center [445, 202] width 9 height 7
click at [460, 191] on icon at bounding box center [463, 194] width 6 height 6
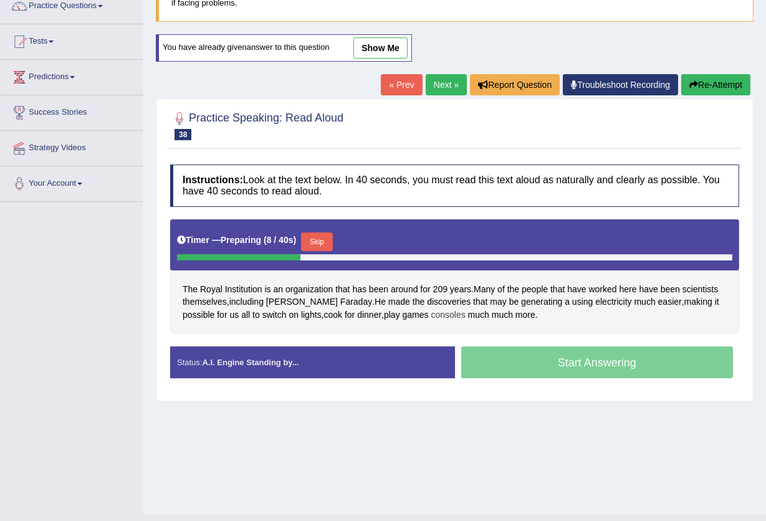
click at [431, 313] on span "consoles" at bounding box center [448, 315] width 34 height 13
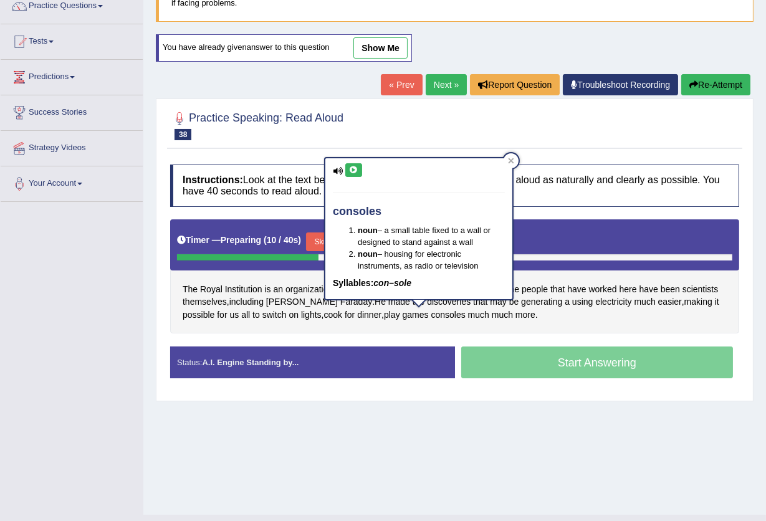
click at [350, 165] on button at bounding box center [353, 170] width 17 height 14
click at [509, 158] on icon at bounding box center [512, 161] width 6 height 6
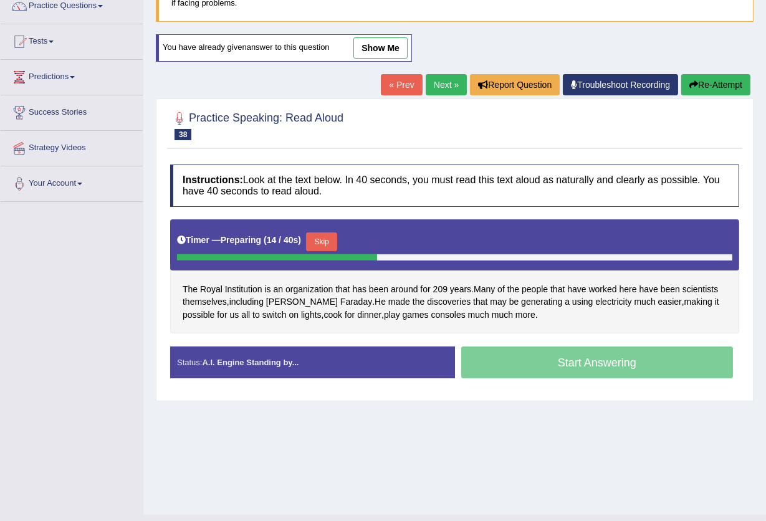
click at [328, 241] on button "Skip" at bounding box center [321, 241] width 31 height 19
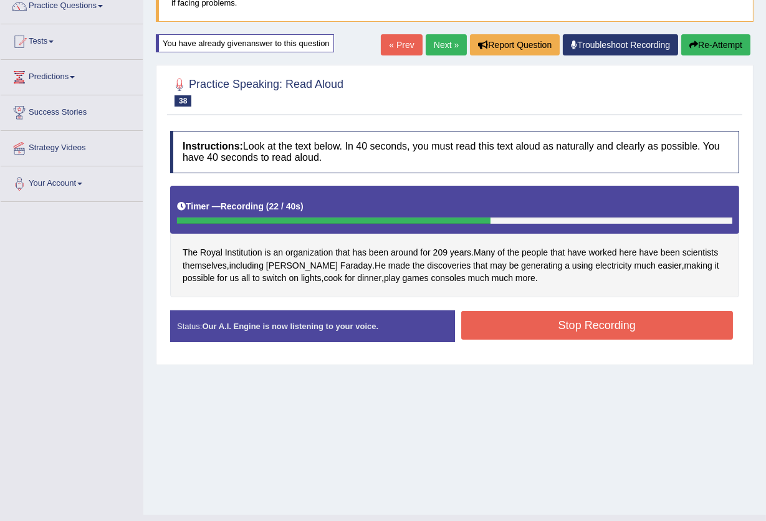
click at [502, 314] on button "Stop Recording" at bounding box center [597, 325] width 272 height 29
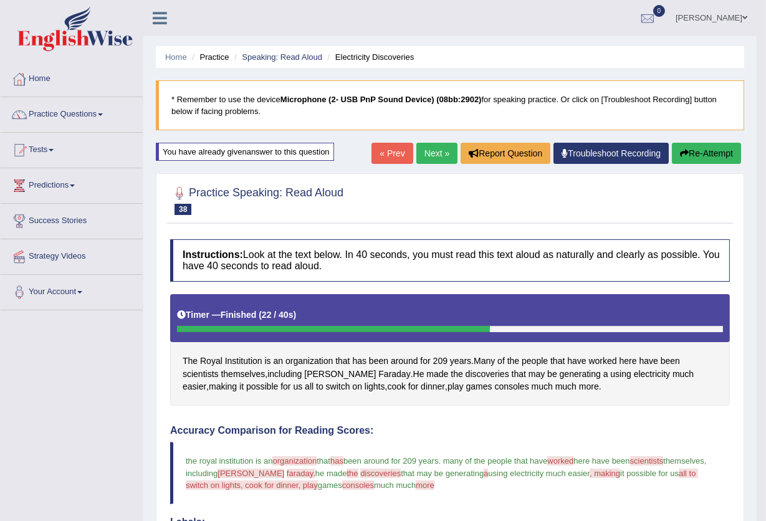
scroll to position [0, 0]
click at [438, 150] on link "Next »" at bounding box center [436, 153] width 41 height 21
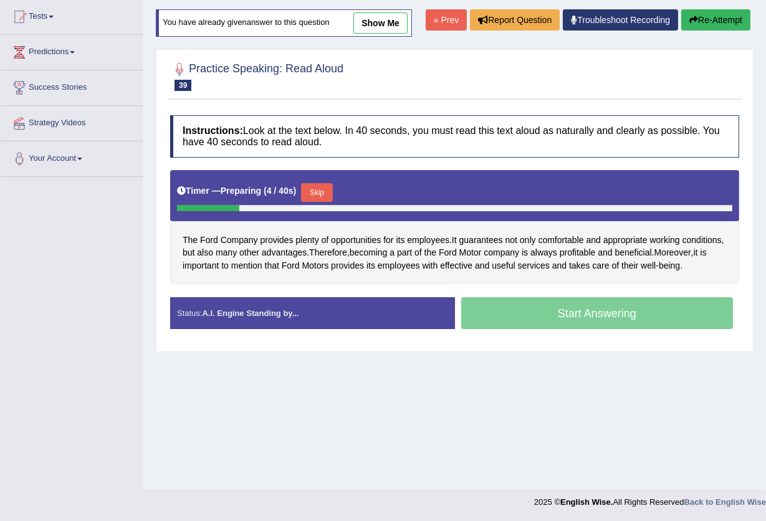
click at [329, 191] on button "Skip" at bounding box center [316, 192] width 31 height 19
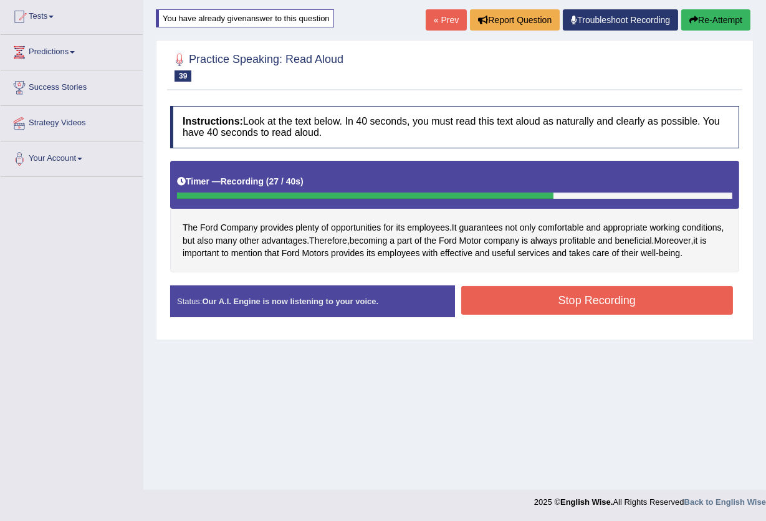
click at [603, 300] on button "Stop Recording" at bounding box center [597, 300] width 272 height 29
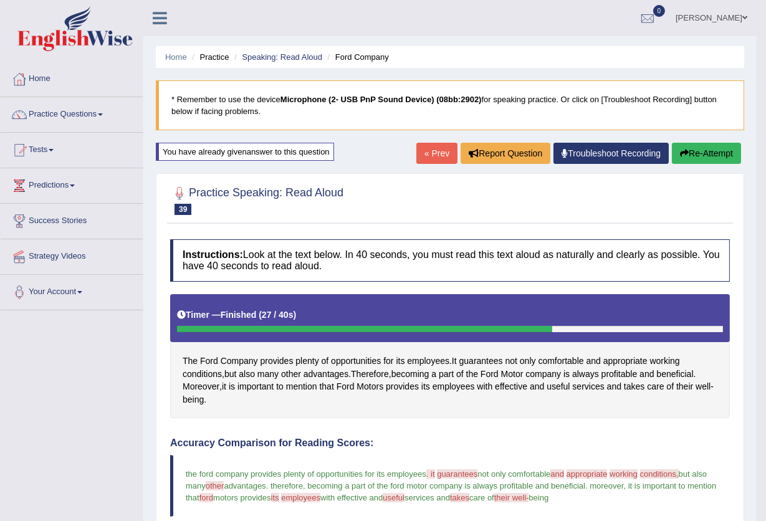
click at [726, 152] on button "Re-Attempt" at bounding box center [706, 153] width 69 height 21
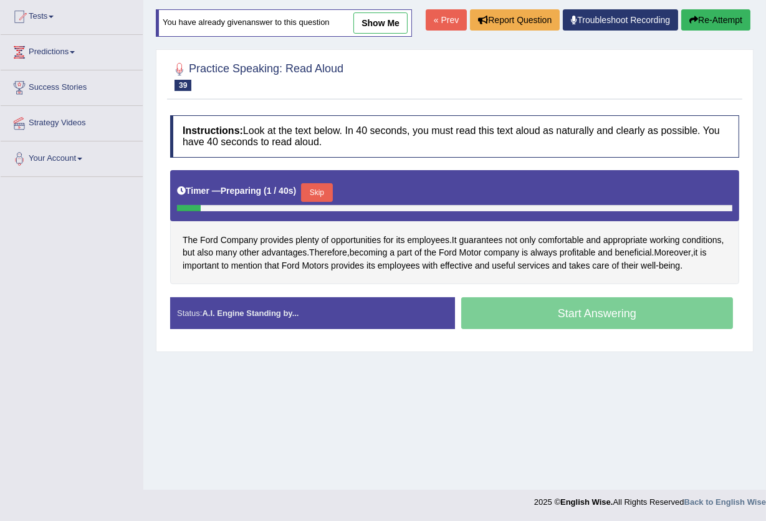
click at [322, 193] on button "Skip" at bounding box center [316, 192] width 31 height 19
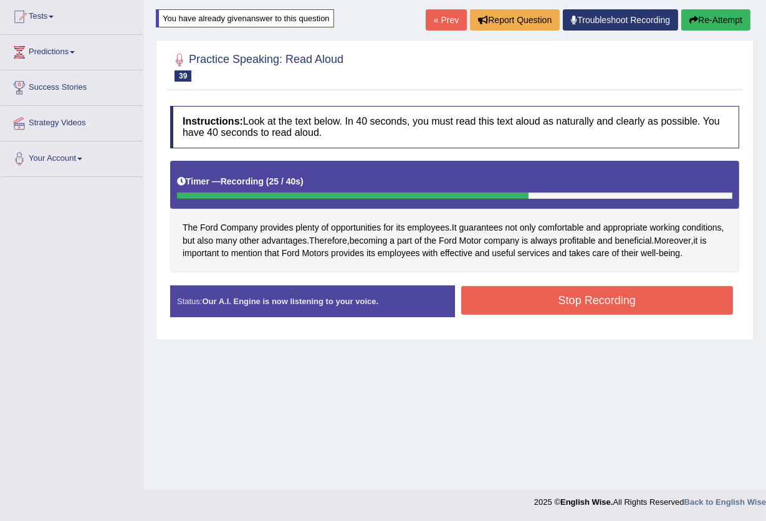
click at [530, 299] on button "Stop Recording" at bounding box center [597, 300] width 272 height 29
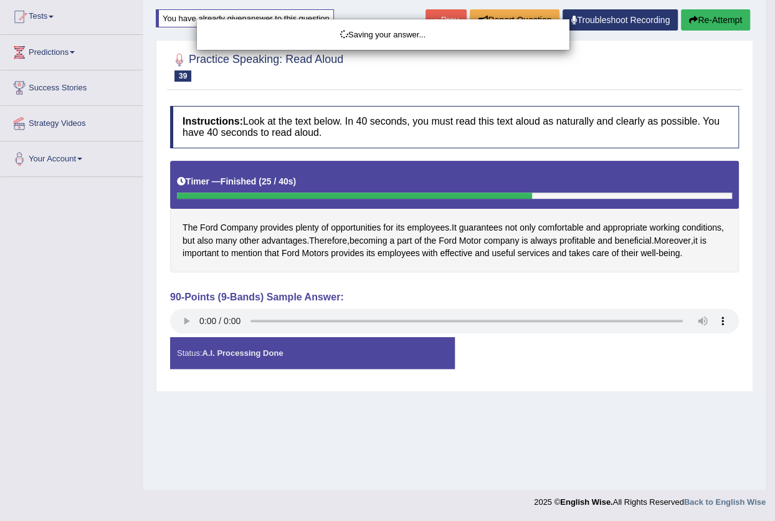
click at [187, 318] on div "Saving your answer..." at bounding box center [387, 260] width 775 height 521
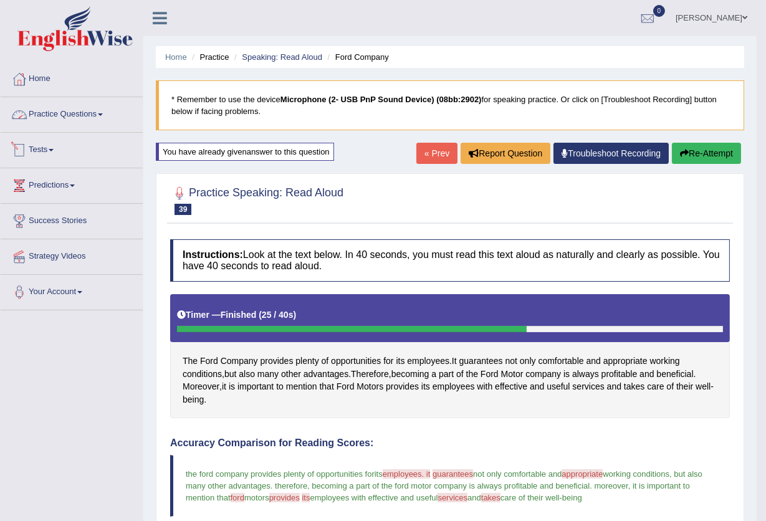
click at [99, 109] on link "Practice Questions" at bounding box center [72, 112] width 142 height 31
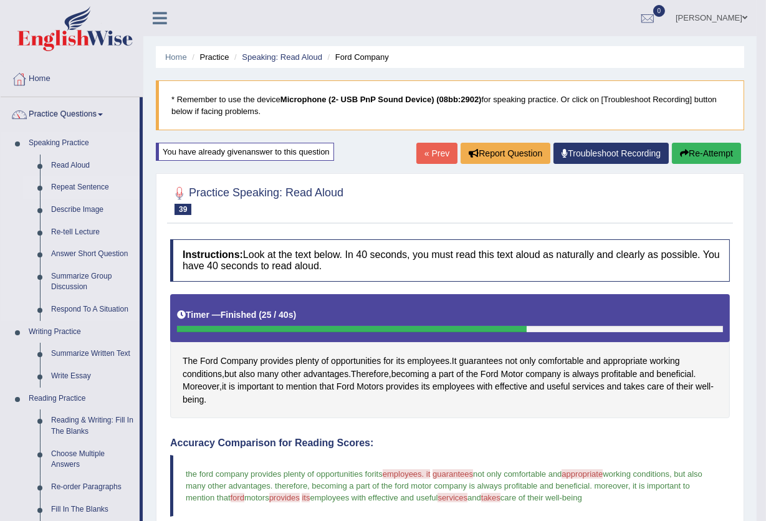
click at [84, 186] on link "Repeat Sentence" at bounding box center [92, 187] width 94 height 22
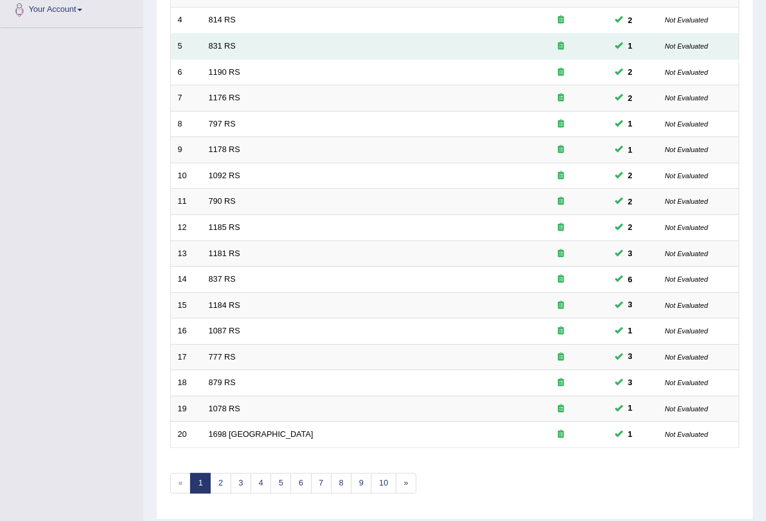
scroll to position [304, 0]
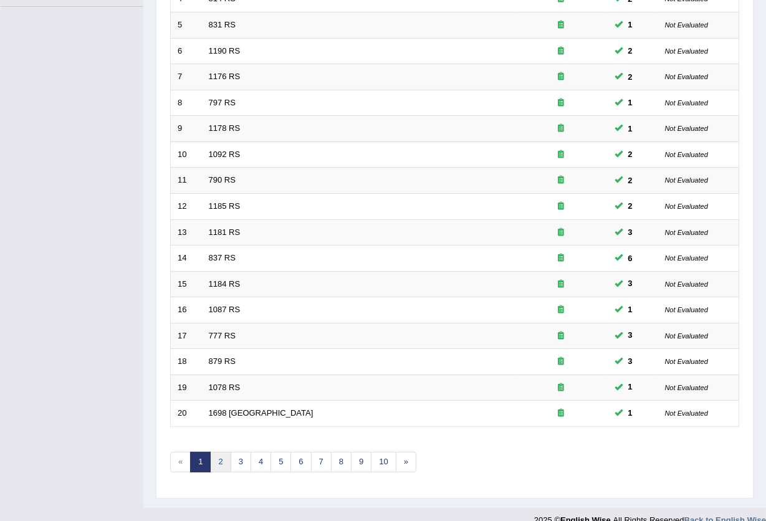
click at [223, 452] on link "2" at bounding box center [220, 462] width 21 height 21
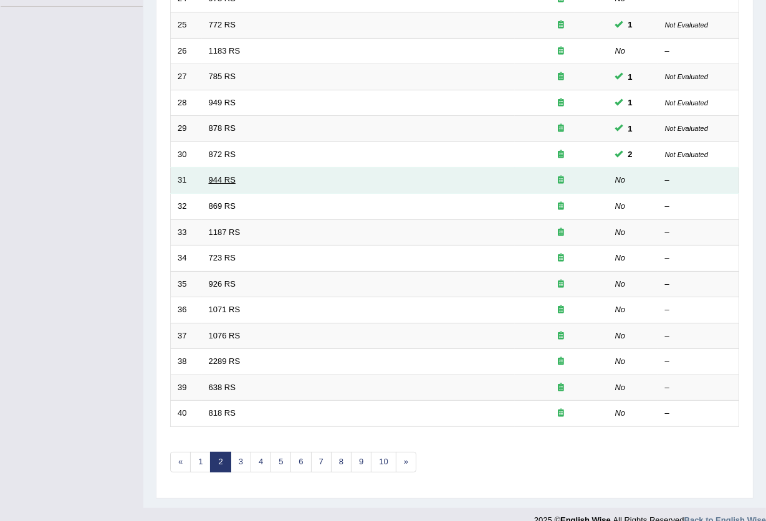
click at [208, 168] on td "944 RS" at bounding box center [358, 181] width 313 height 26
click at [224, 175] on link "944 RS" at bounding box center [222, 179] width 27 height 9
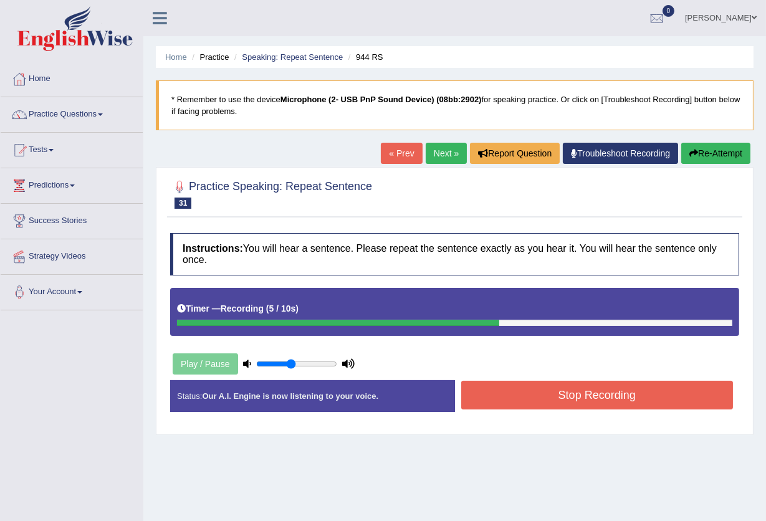
click at [558, 403] on button "Stop Recording" at bounding box center [597, 395] width 272 height 29
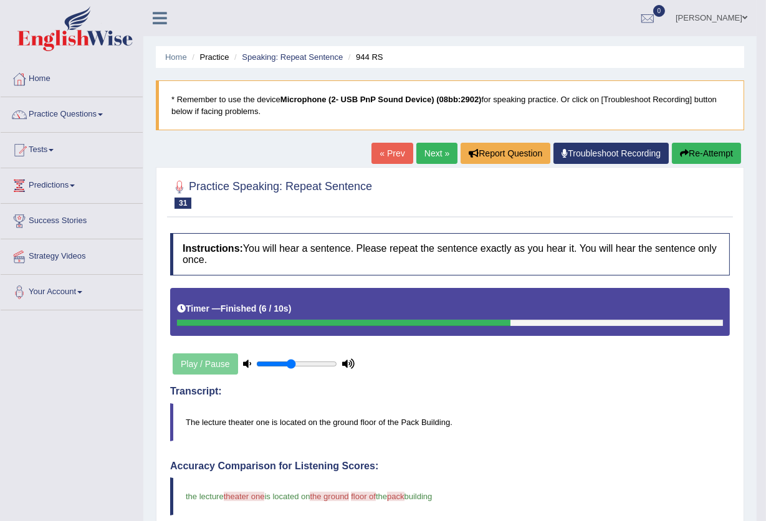
click at [433, 149] on link "Next »" at bounding box center [436, 153] width 41 height 21
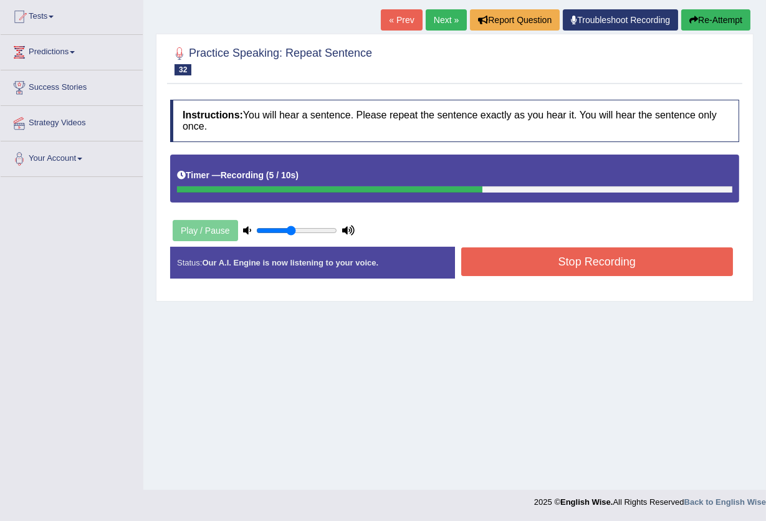
click at [641, 267] on button "Stop Recording" at bounding box center [597, 261] width 272 height 29
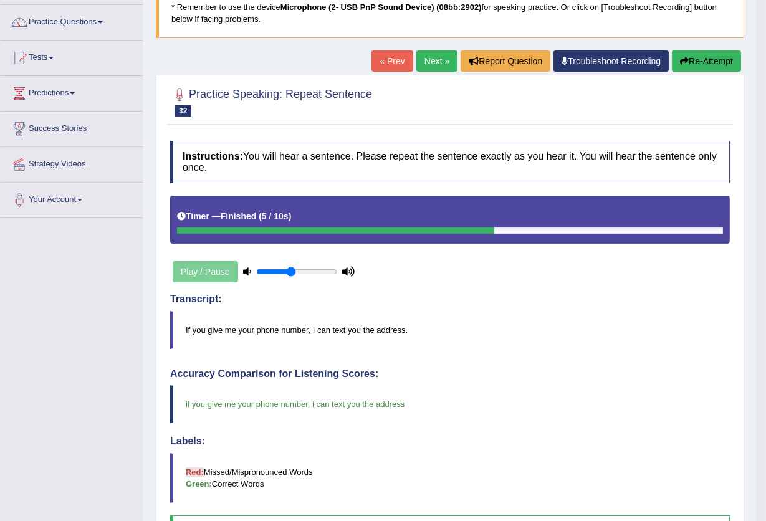
scroll to position [64, 0]
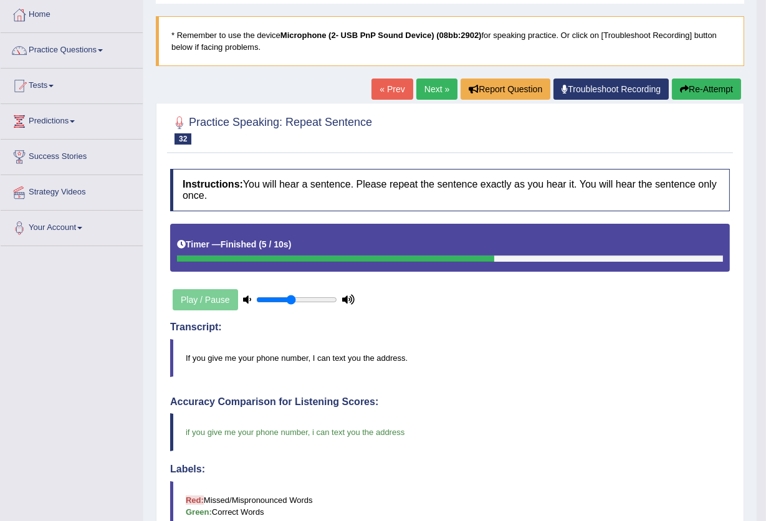
click at [423, 90] on link "Next »" at bounding box center [436, 89] width 41 height 21
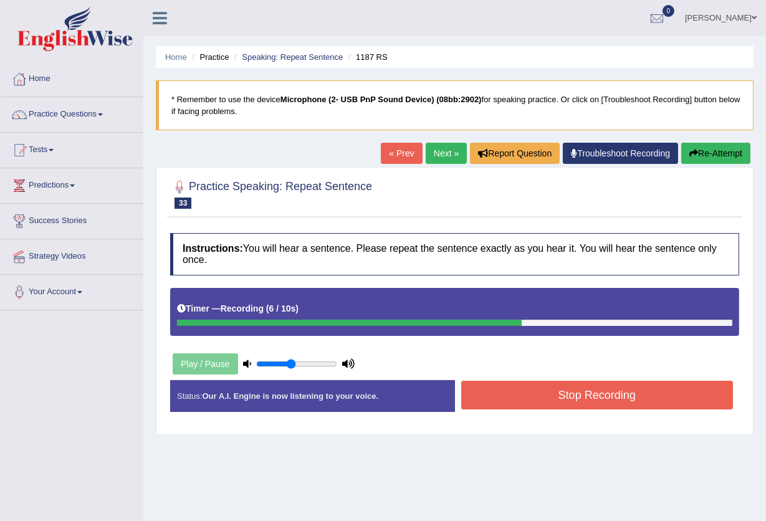
click at [538, 404] on button "Stop Recording" at bounding box center [597, 395] width 272 height 29
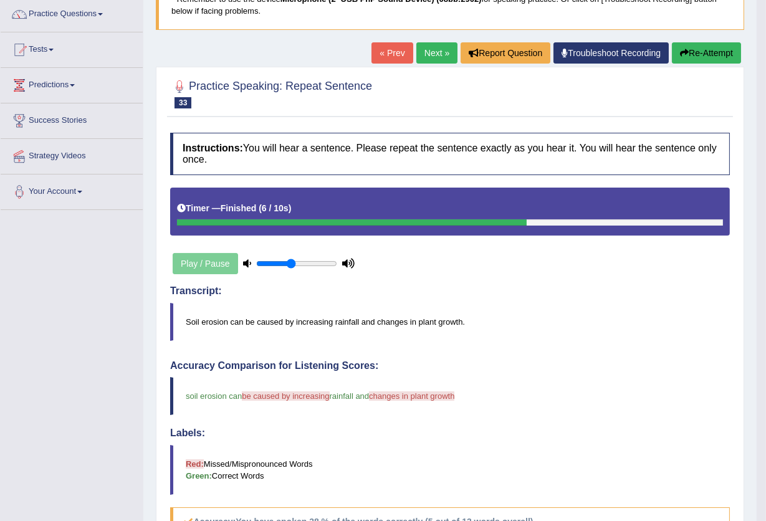
scroll to position [64, 0]
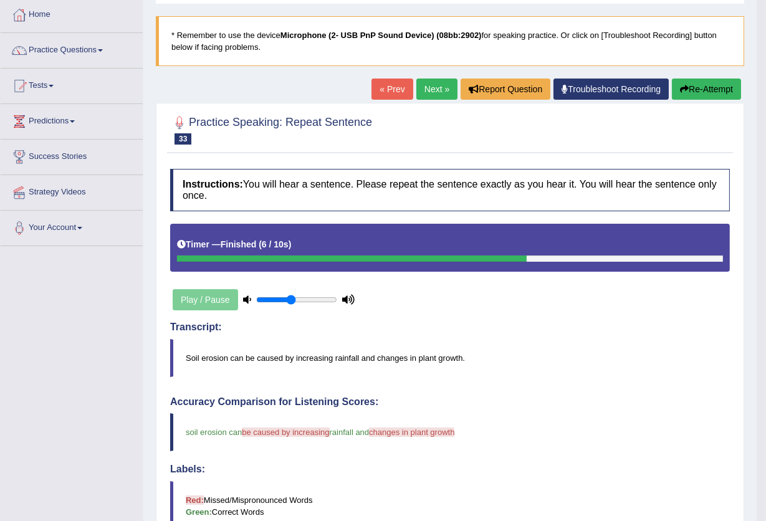
click at [428, 87] on link "Next »" at bounding box center [436, 89] width 41 height 21
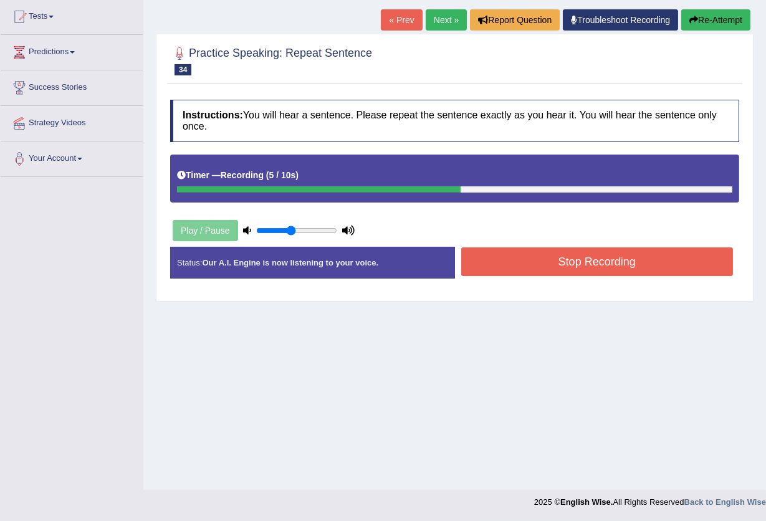
click at [522, 262] on button "Stop Recording" at bounding box center [597, 261] width 272 height 29
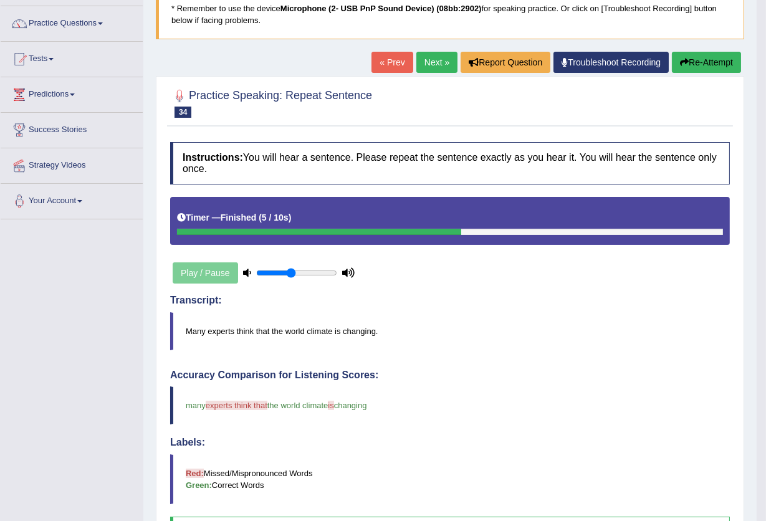
scroll to position [64, 0]
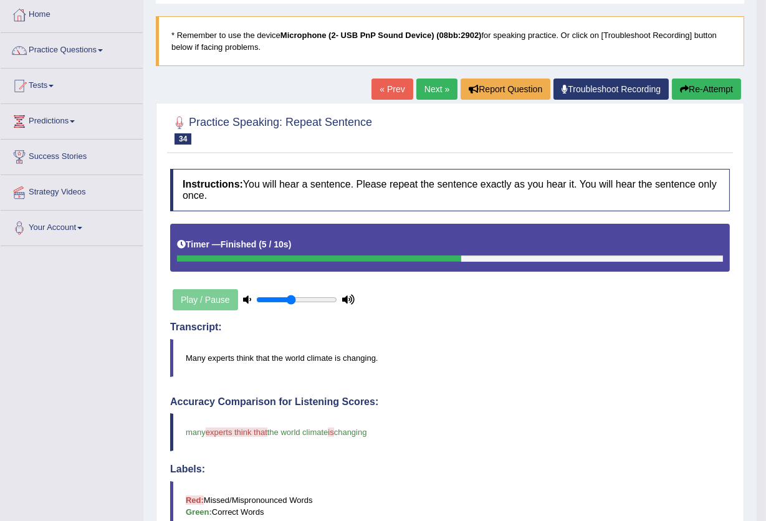
click at [423, 79] on link "Next »" at bounding box center [436, 89] width 41 height 21
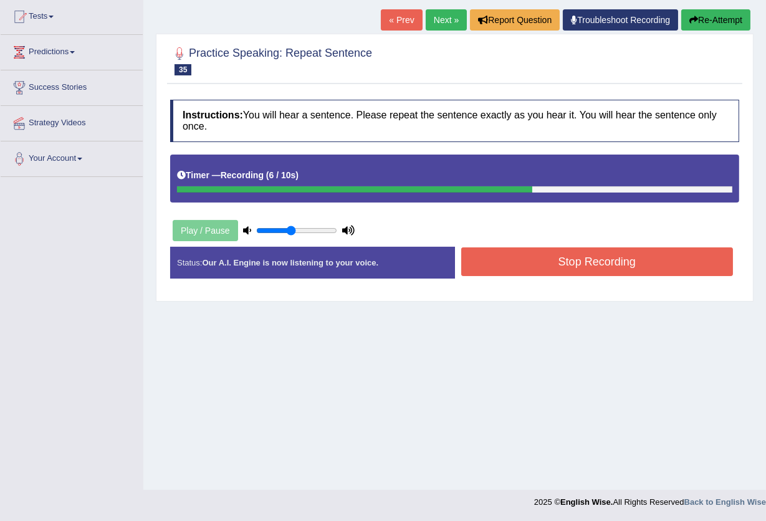
click at [555, 255] on button "Stop Recording" at bounding box center [597, 261] width 272 height 29
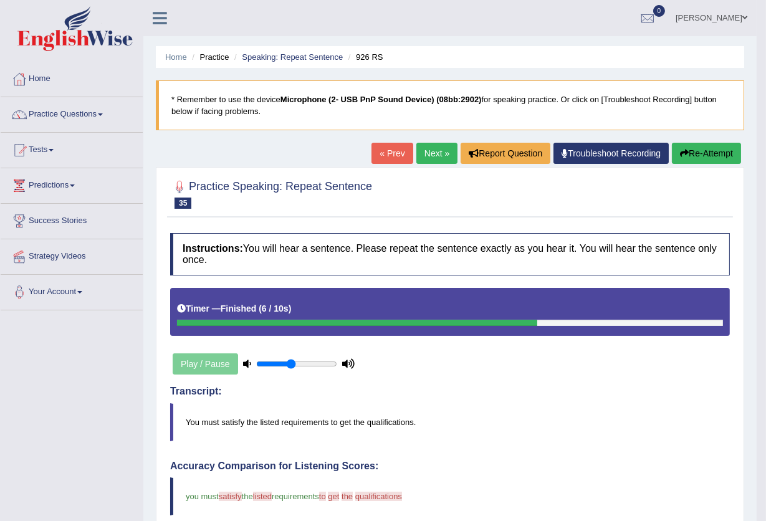
click at [431, 156] on link "Next »" at bounding box center [436, 153] width 41 height 21
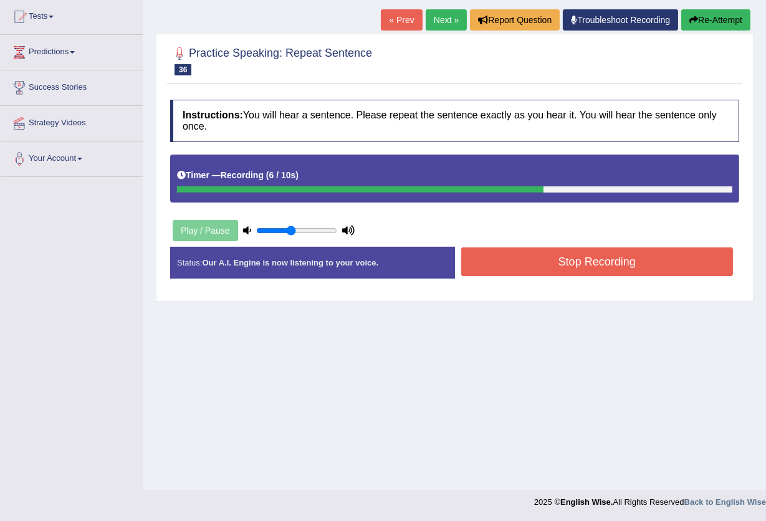
click at [520, 252] on button "Stop Recording" at bounding box center [597, 261] width 272 height 29
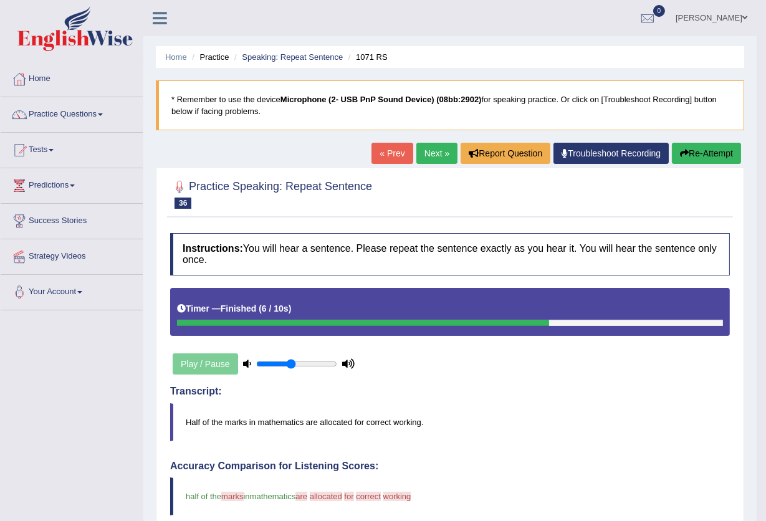
click at [433, 151] on link "Next »" at bounding box center [436, 153] width 41 height 21
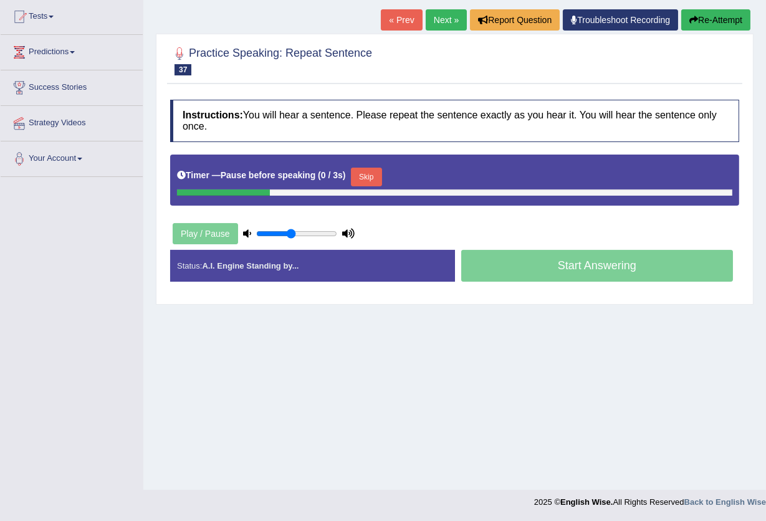
click at [395, 24] on link "« Prev" at bounding box center [401, 19] width 41 height 21
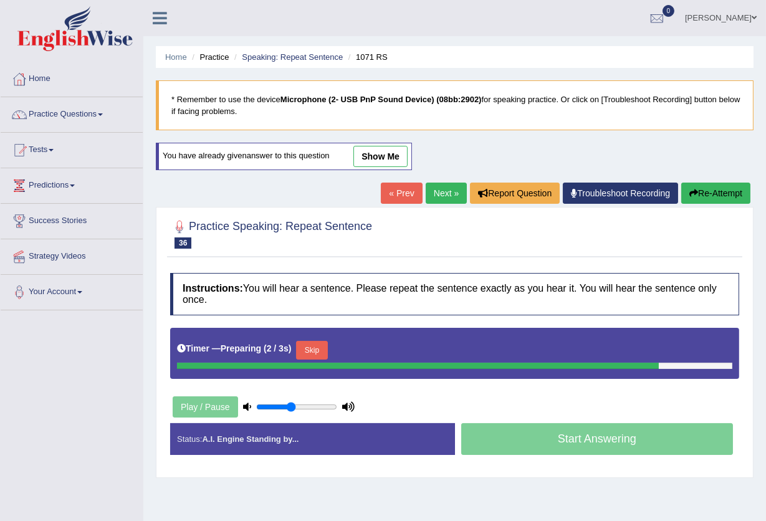
click at [439, 198] on link "Next »" at bounding box center [446, 193] width 41 height 21
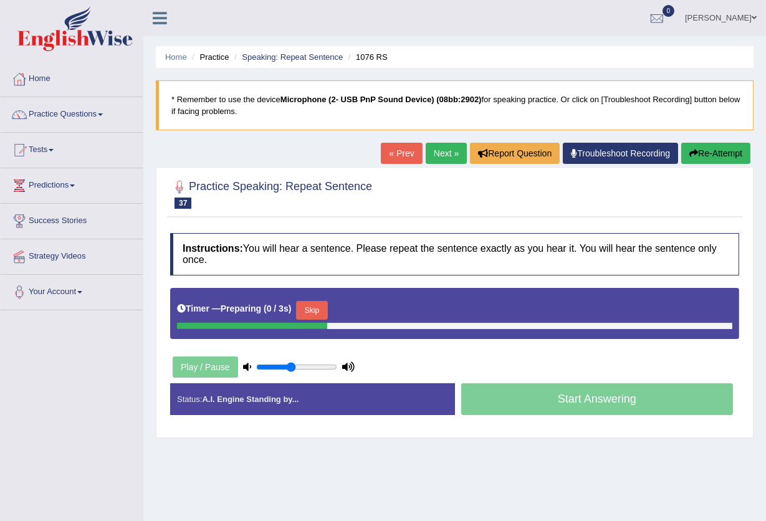
click at [312, 310] on button "Skip" at bounding box center [311, 310] width 31 height 19
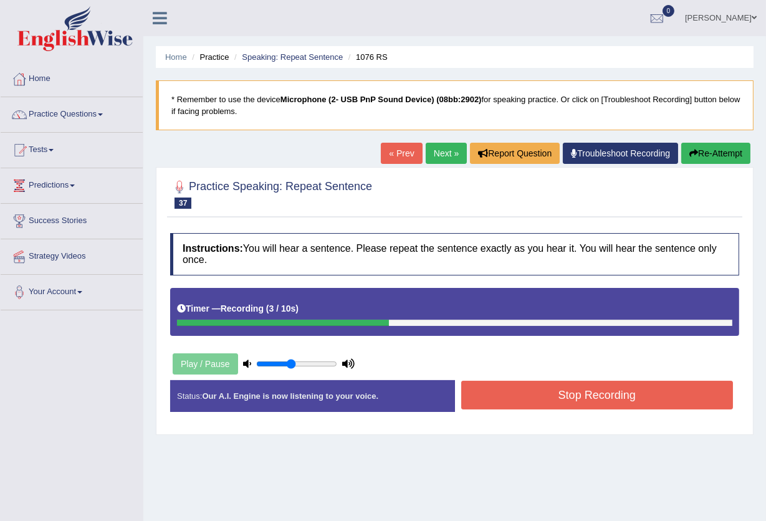
click at [616, 400] on button "Stop Recording" at bounding box center [597, 395] width 272 height 29
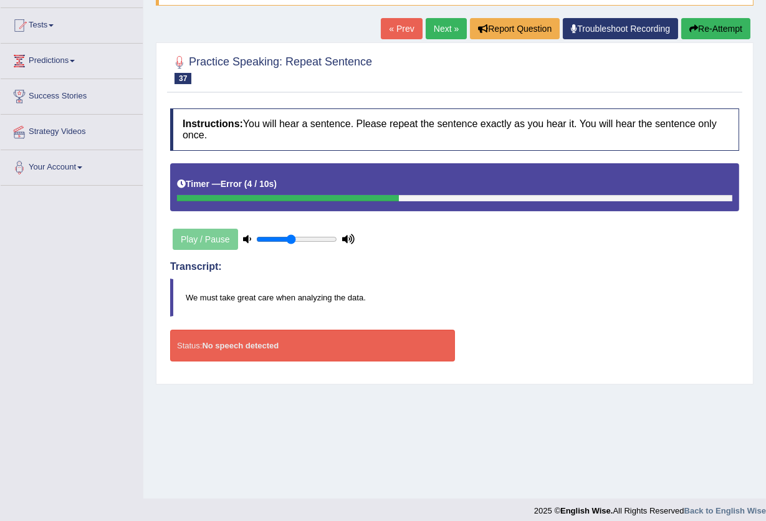
scroll to position [133, 0]
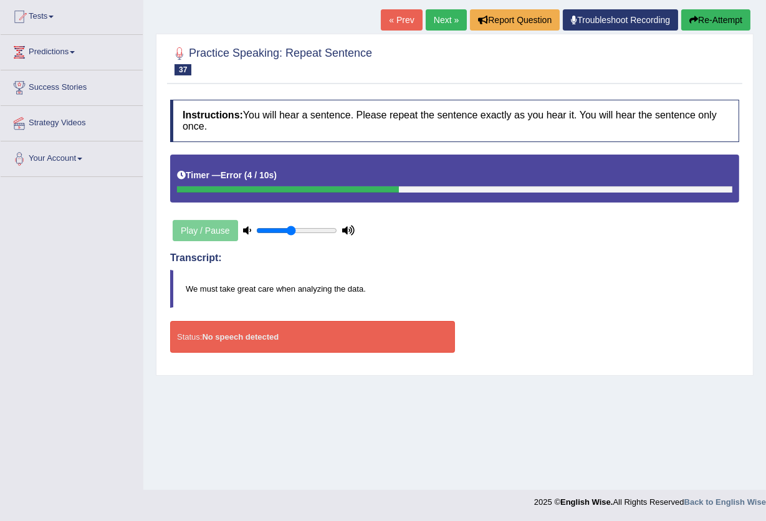
click at [262, 332] on strong "No speech detected" at bounding box center [240, 336] width 77 height 9
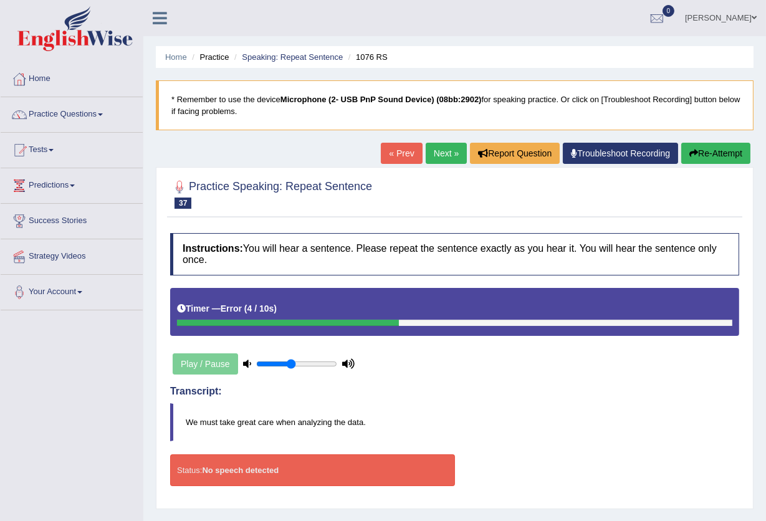
scroll to position [0, 0]
click at [712, 148] on button "Re-Attempt" at bounding box center [715, 153] width 69 height 21
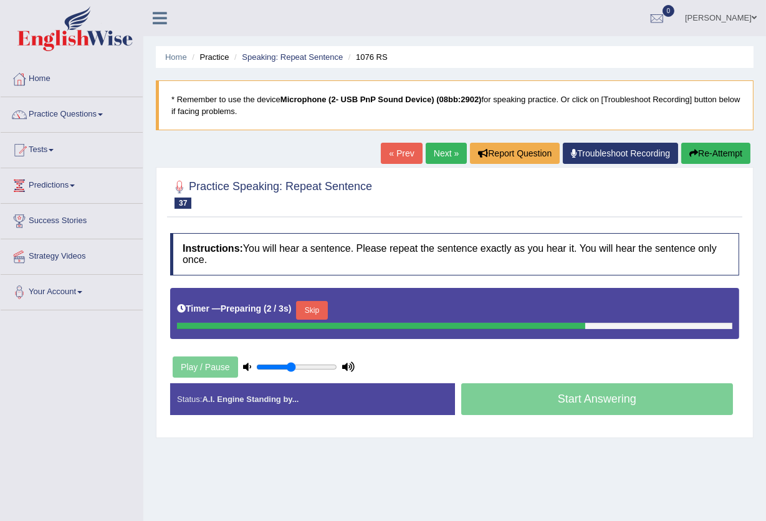
click at [315, 307] on button "Skip" at bounding box center [311, 310] width 31 height 19
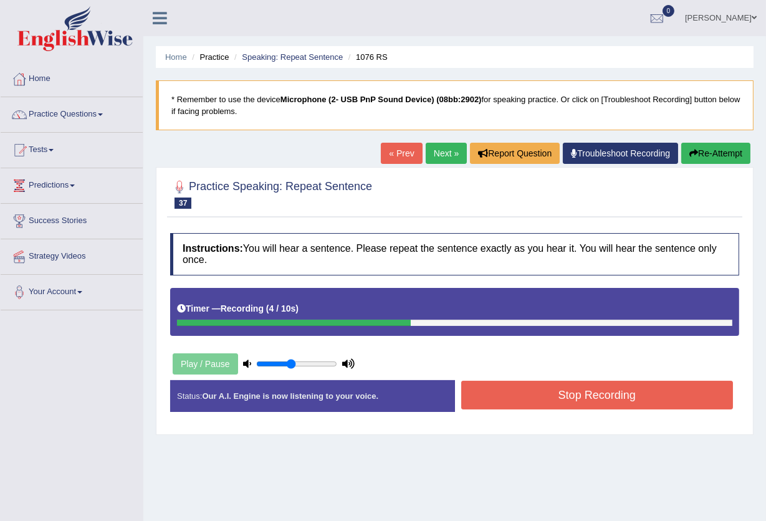
click at [489, 391] on button "Stop Recording" at bounding box center [597, 395] width 272 height 29
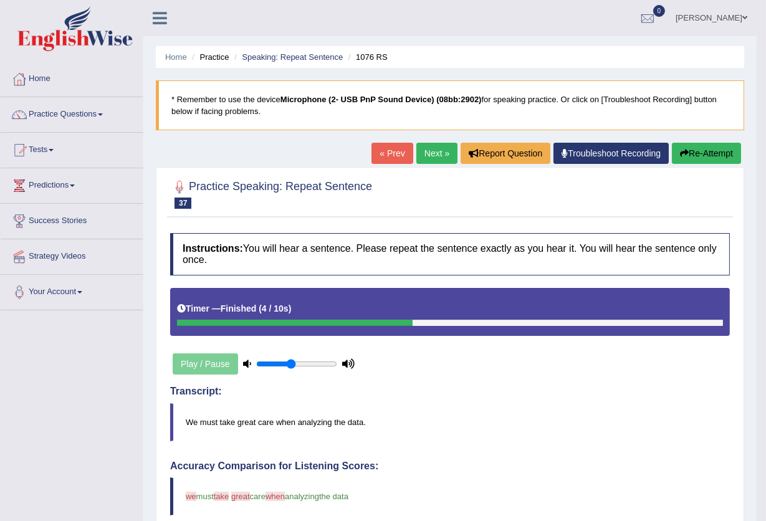
click at [436, 155] on link "Next »" at bounding box center [436, 153] width 41 height 21
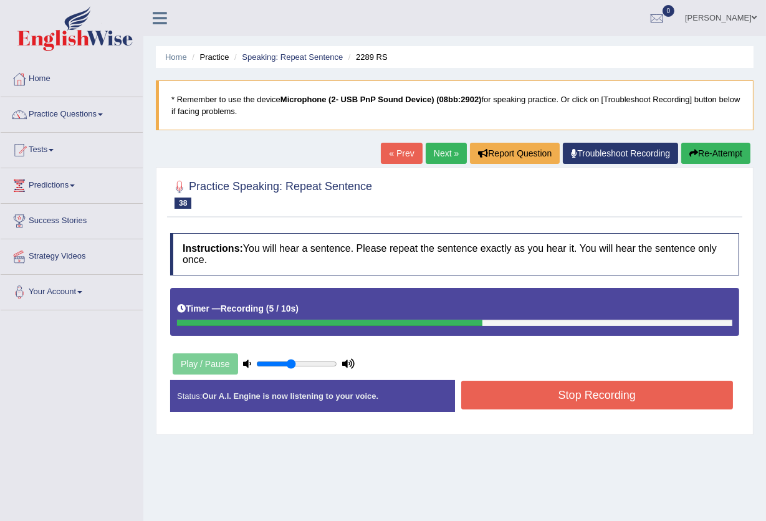
click at [495, 390] on button "Stop Recording" at bounding box center [597, 395] width 272 height 29
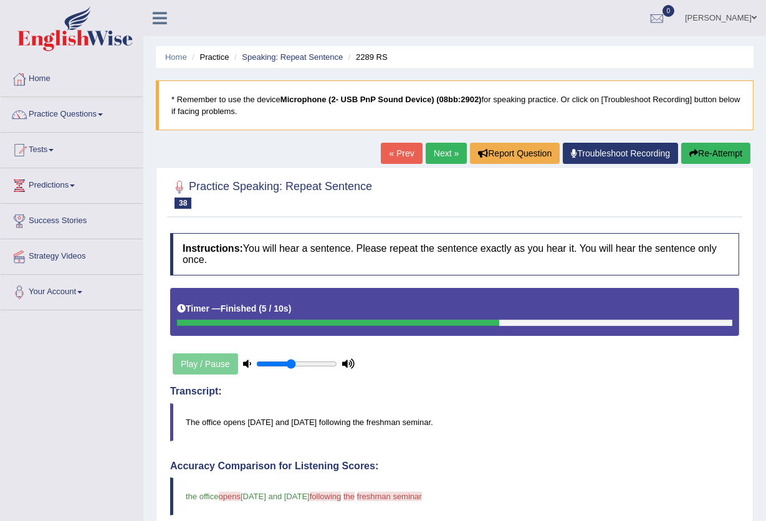
click at [444, 148] on link "Next »" at bounding box center [446, 153] width 41 height 21
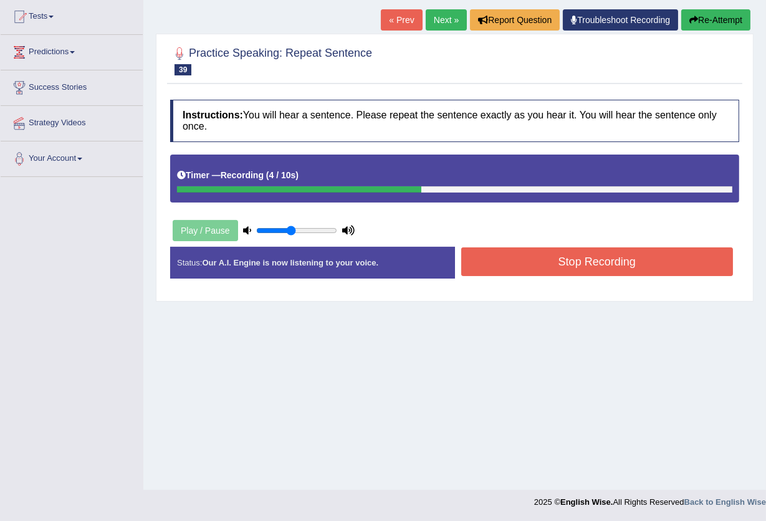
click at [523, 252] on button "Stop Recording" at bounding box center [597, 261] width 272 height 29
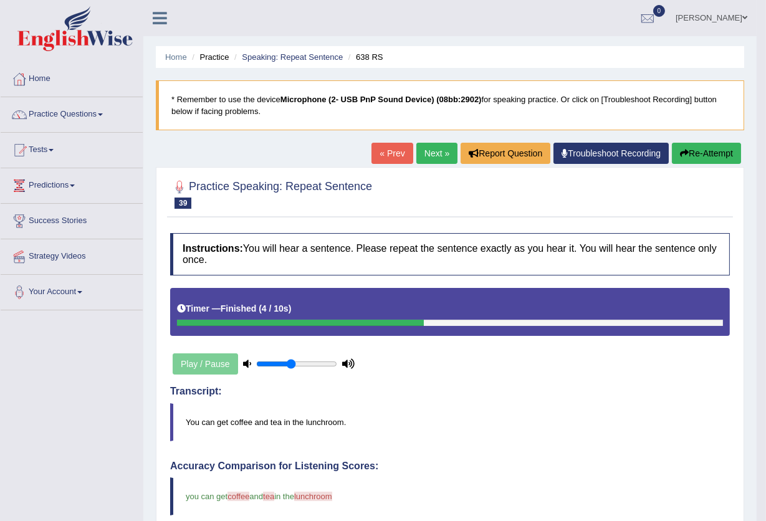
click at [692, 155] on button "Re-Attempt" at bounding box center [706, 153] width 69 height 21
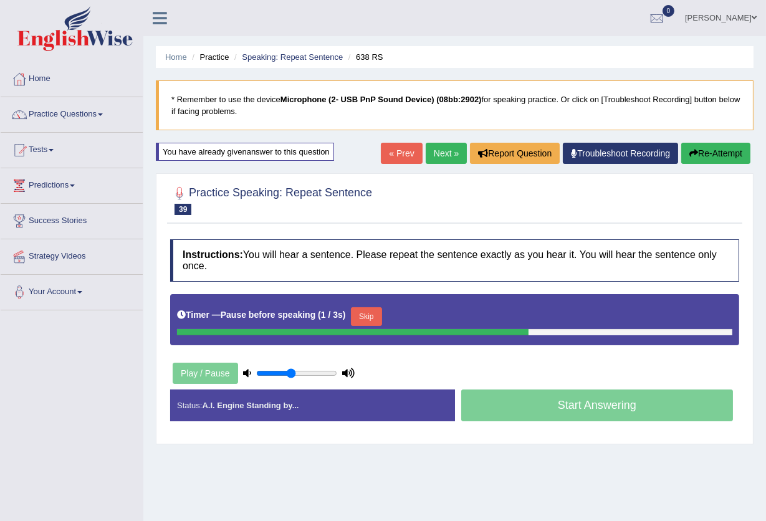
click at [365, 317] on button "Skip" at bounding box center [366, 316] width 31 height 19
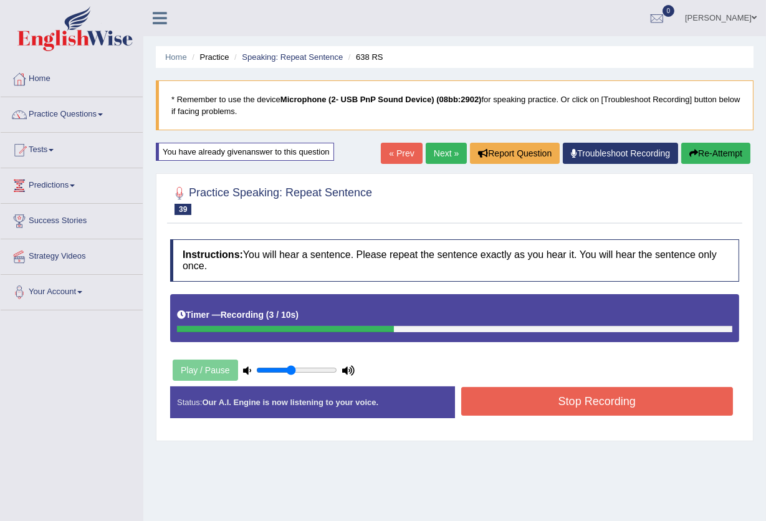
click at [522, 391] on button "Stop Recording" at bounding box center [597, 401] width 272 height 29
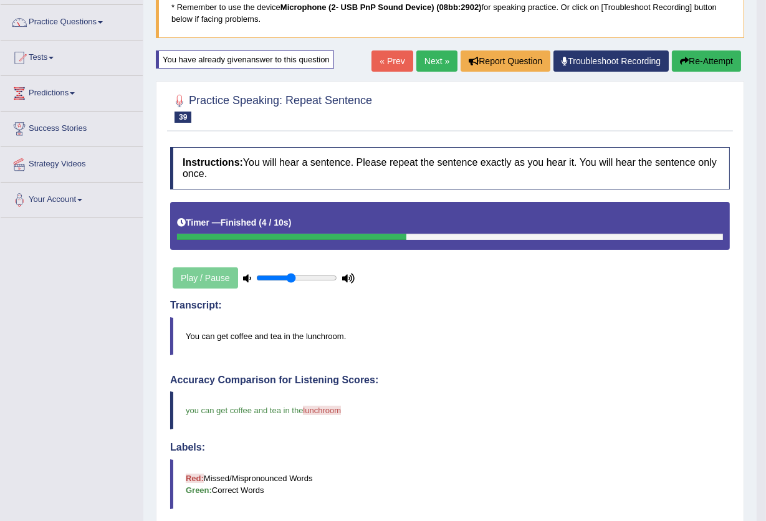
scroll to position [70, 0]
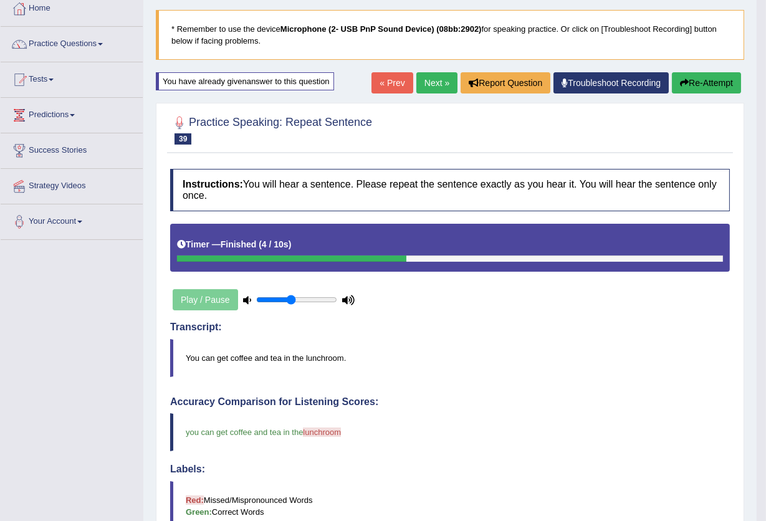
click at [421, 82] on link "Next »" at bounding box center [436, 82] width 41 height 21
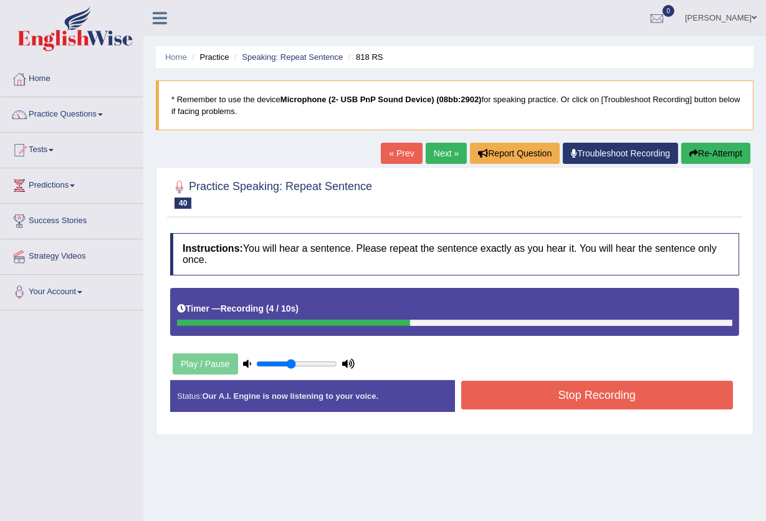
click at [553, 402] on button "Stop Recording" at bounding box center [597, 395] width 272 height 29
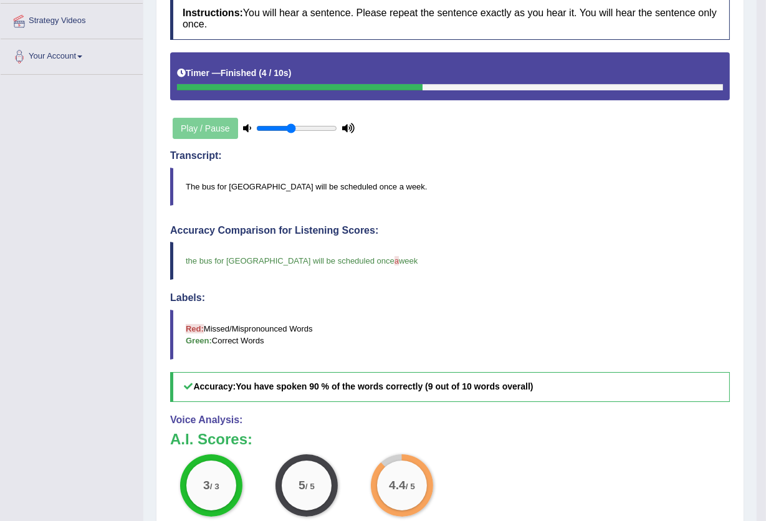
scroll to position [64, 0]
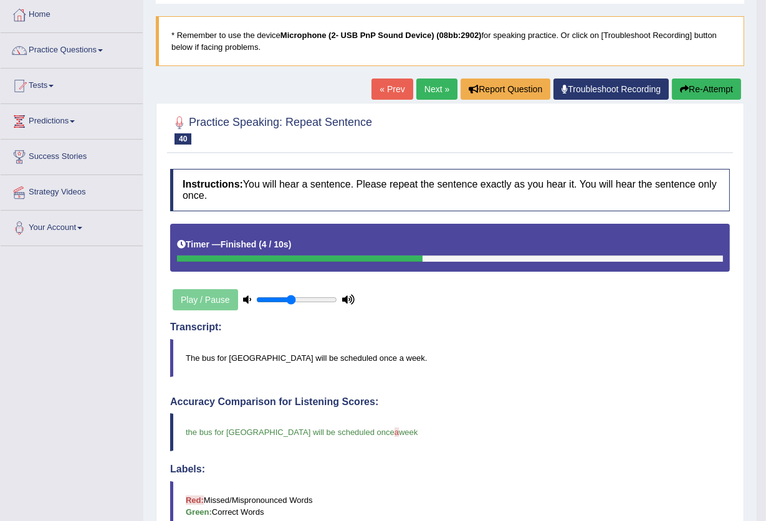
click at [422, 89] on link "Next »" at bounding box center [436, 89] width 41 height 21
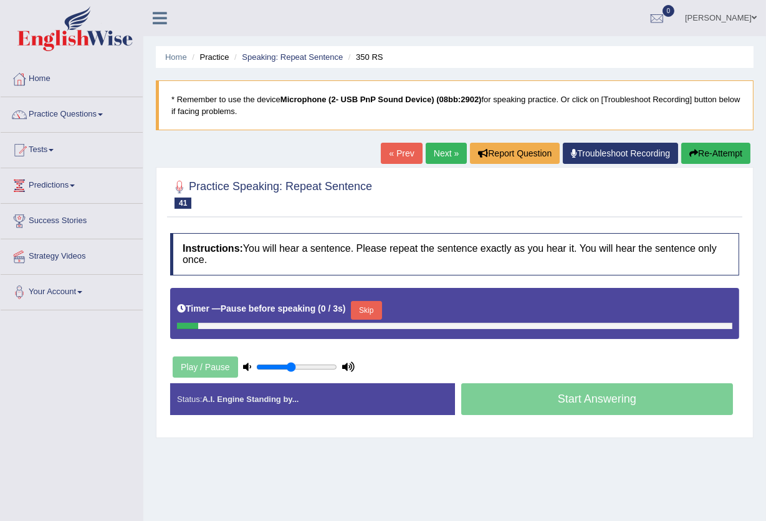
click at [412, 155] on link "« Prev" at bounding box center [401, 153] width 41 height 21
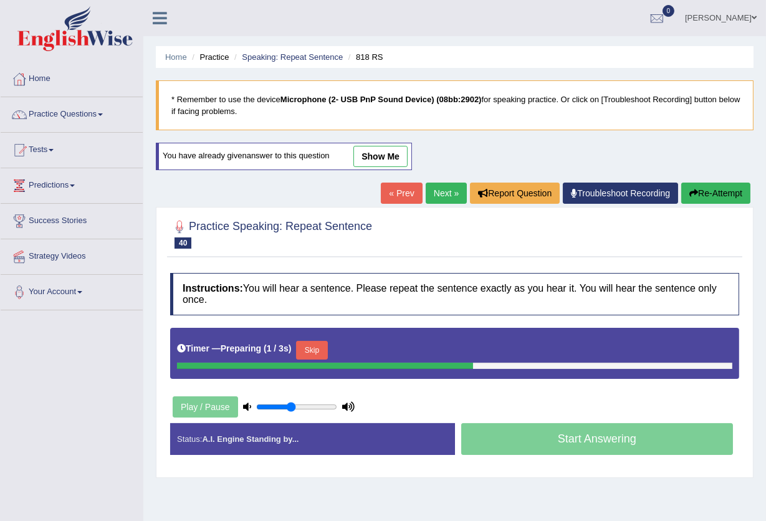
click at [388, 153] on link "show me" at bounding box center [380, 156] width 54 height 21
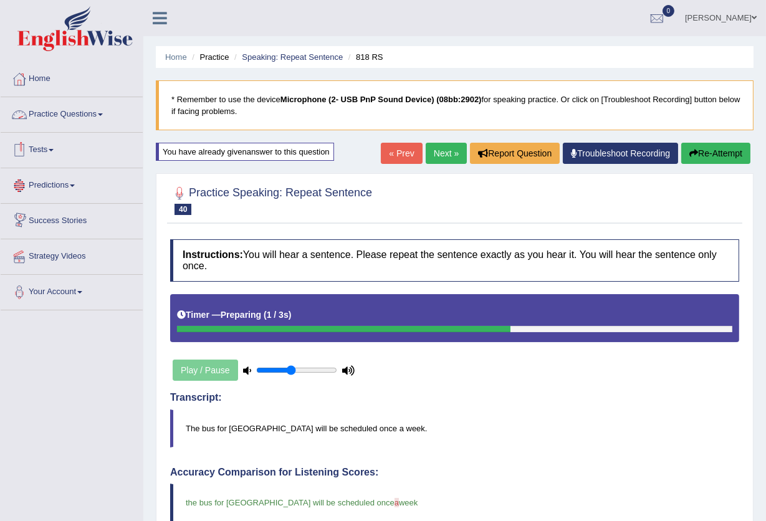
click at [67, 105] on link "Practice Questions" at bounding box center [72, 112] width 142 height 31
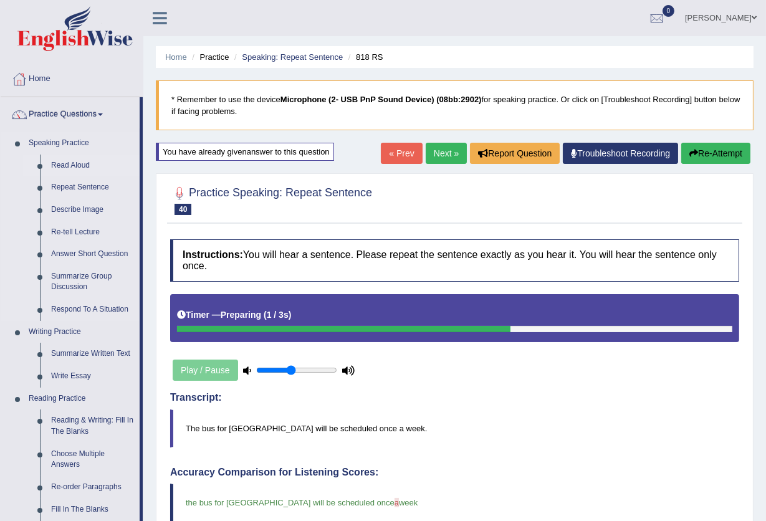
click at [78, 168] on link "Read Aloud" at bounding box center [92, 166] width 94 height 22
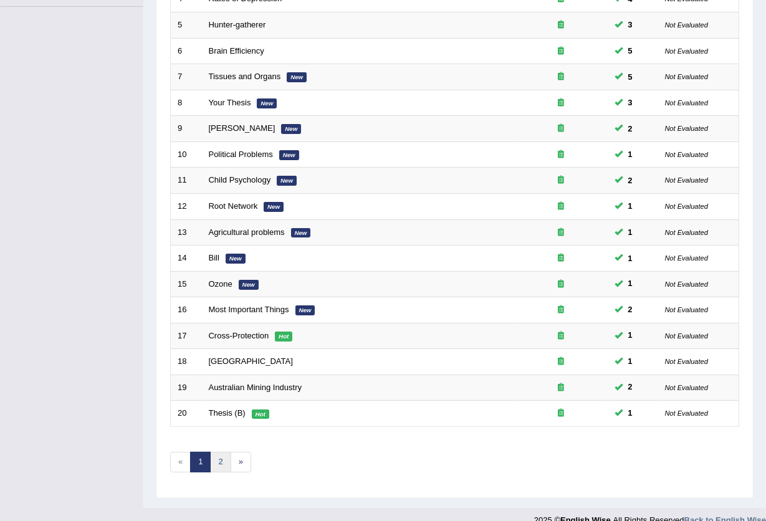
scroll to position [304, 0]
click at [224, 452] on link "2" at bounding box center [220, 462] width 21 height 21
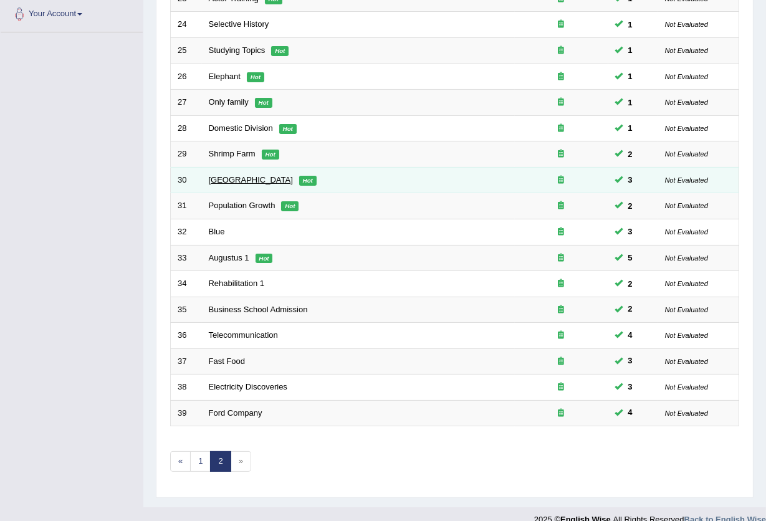
click at [213, 175] on link "Russia" at bounding box center [251, 179] width 84 height 9
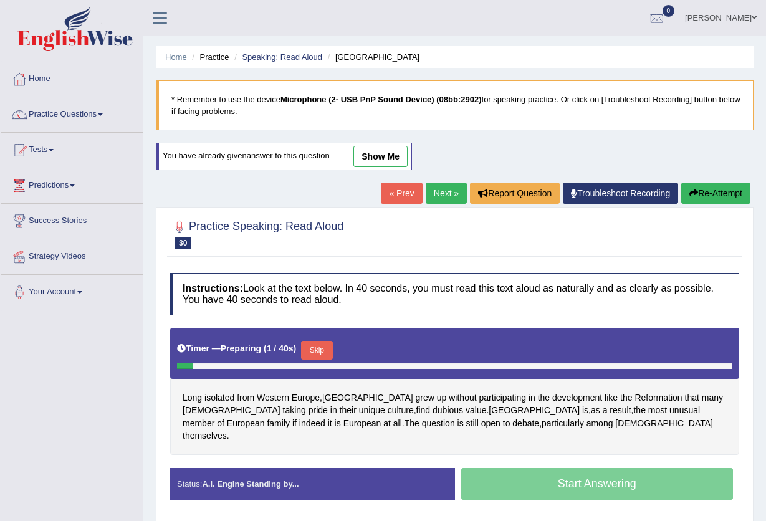
click at [394, 161] on link "show me" at bounding box center [380, 156] width 54 height 21
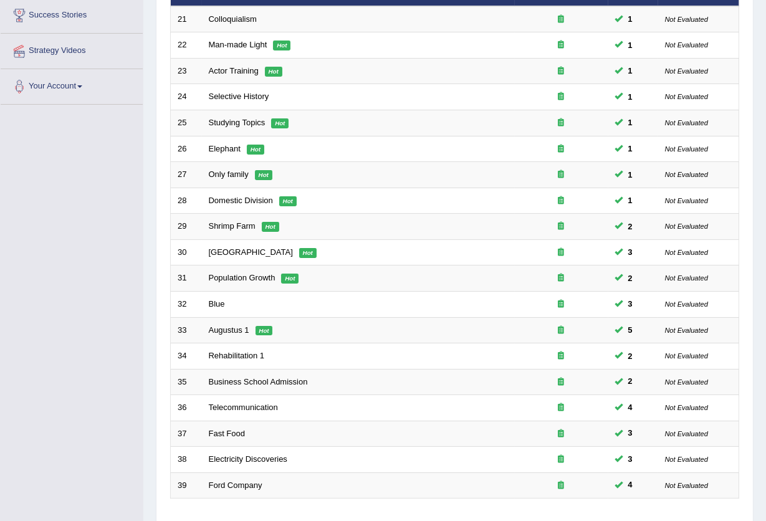
scroll to position [29, 0]
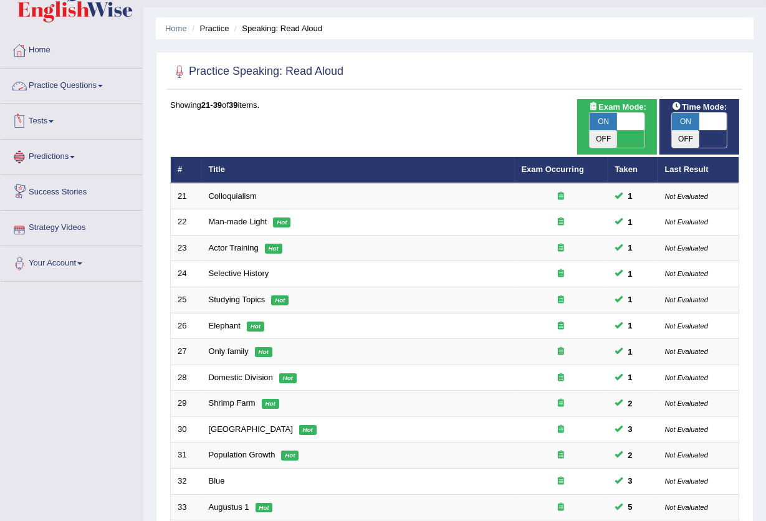
click at [72, 88] on link "Practice Questions" at bounding box center [72, 84] width 142 height 31
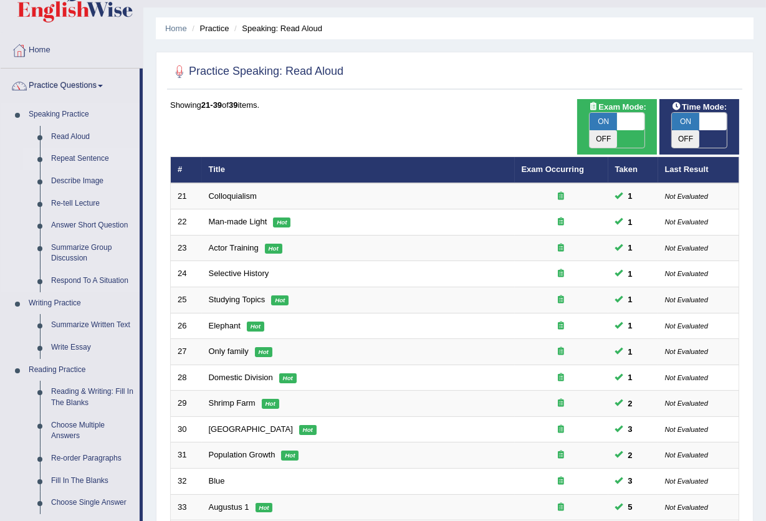
click at [67, 153] on link "Repeat Sentence" at bounding box center [92, 159] width 94 height 22
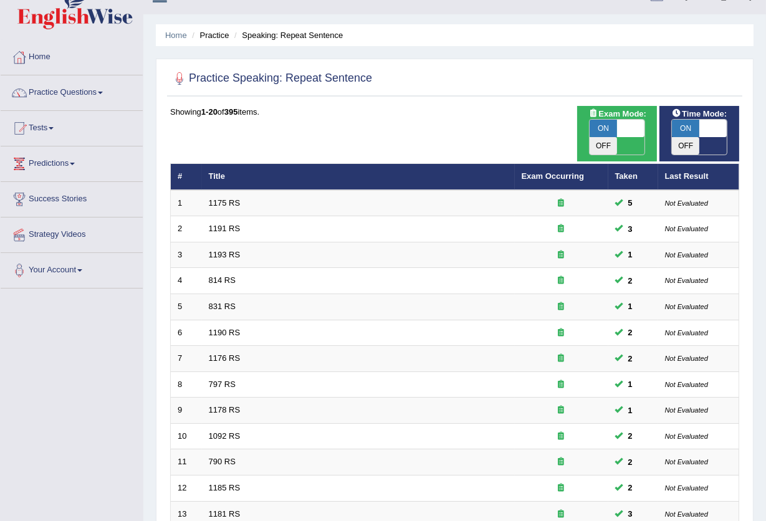
scroll to position [304, 0]
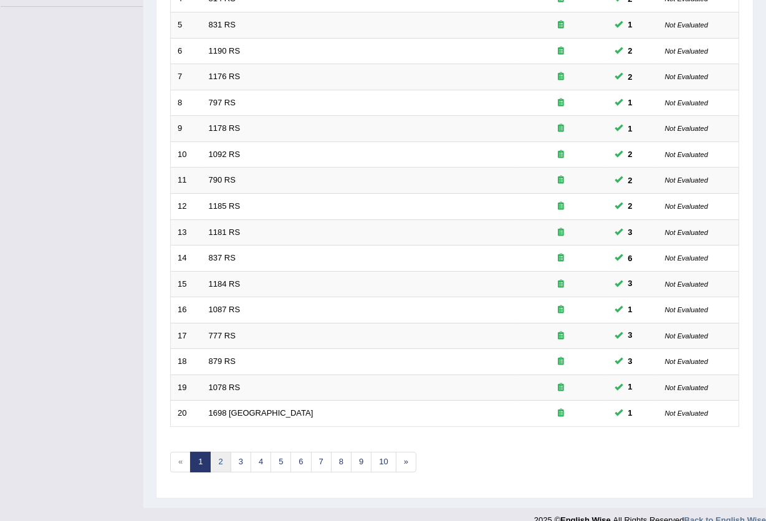
click at [222, 452] on link "2" at bounding box center [220, 462] width 21 height 21
click at [237, 452] on link "3" at bounding box center [241, 462] width 21 height 21
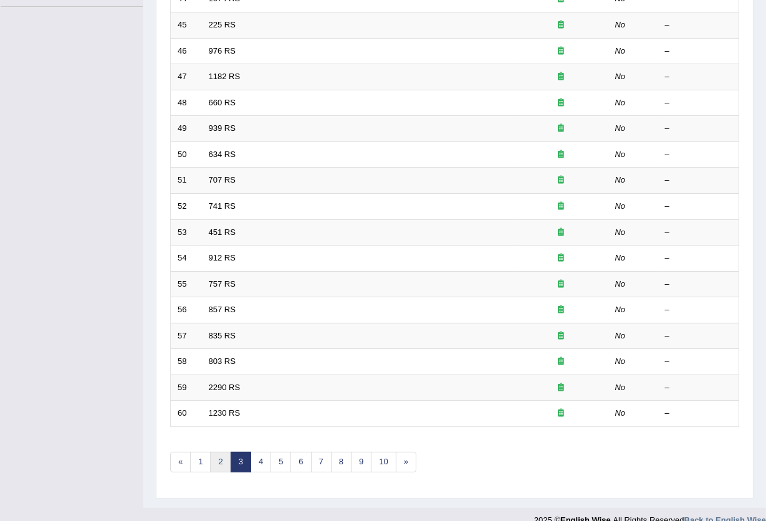
click at [219, 452] on link "2" at bounding box center [220, 462] width 21 height 21
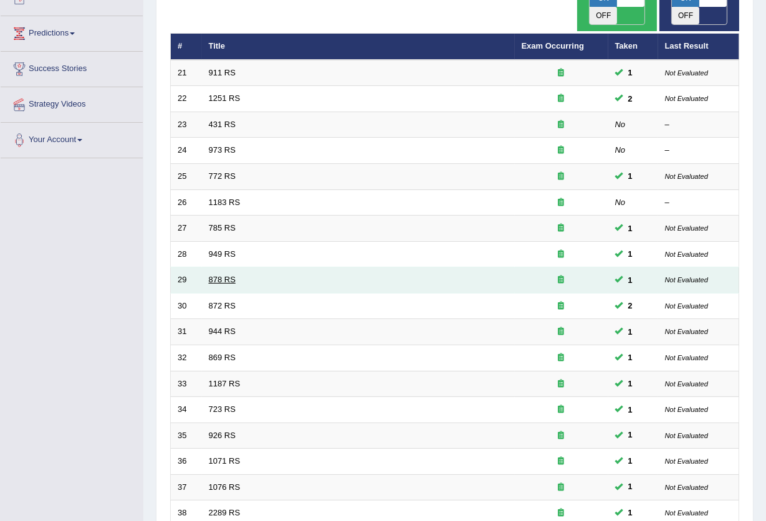
scroll to position [166, 0]
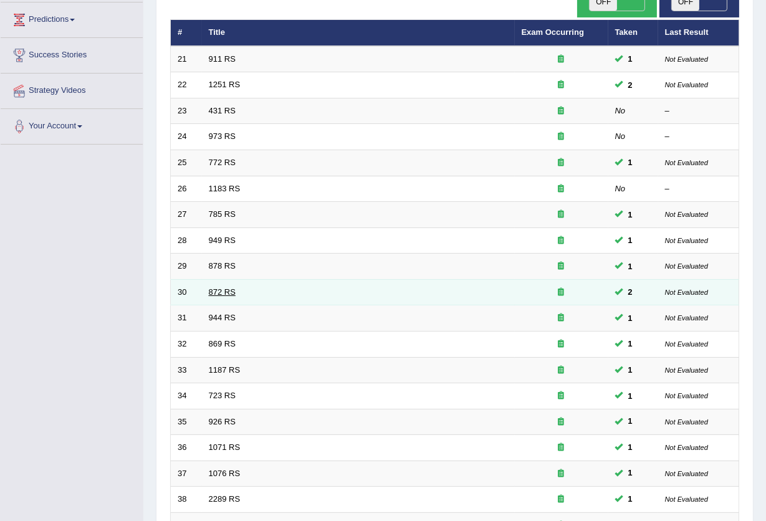
click at [224, 287] on link "872 RS" at bounding box center [222, 291] width 27 height 9
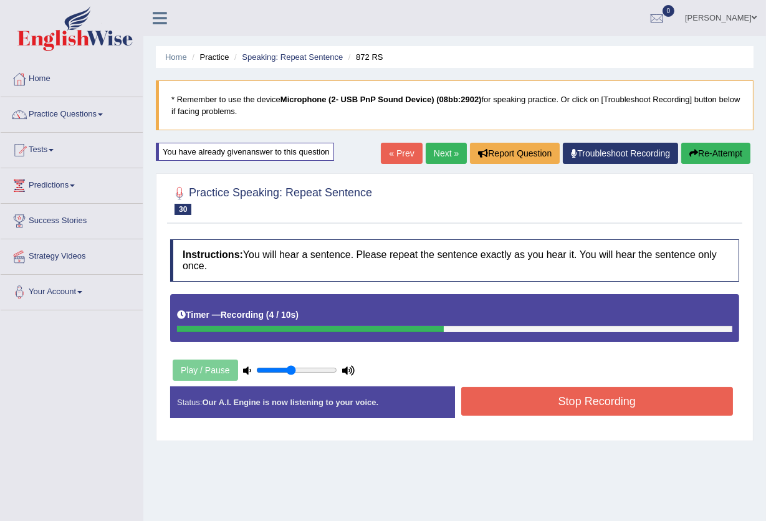
click at [497, 402] on button "Stop Recording" at bounding box center [597, 401] width 272 height 29
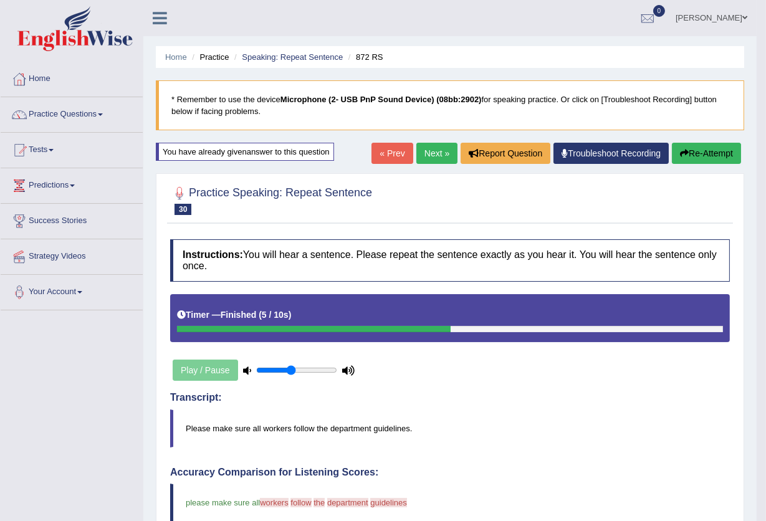
click at [695, 152] on button "Re-Attempt" at bounding box center [706, 153] width 69 height 21
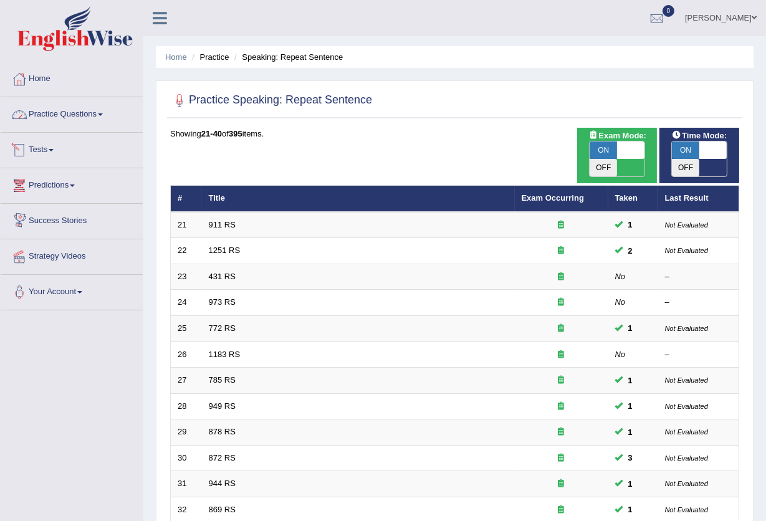
click at [79, 112] on link "Practice Questions" at bounding box center [72, 112] width 142 height 31
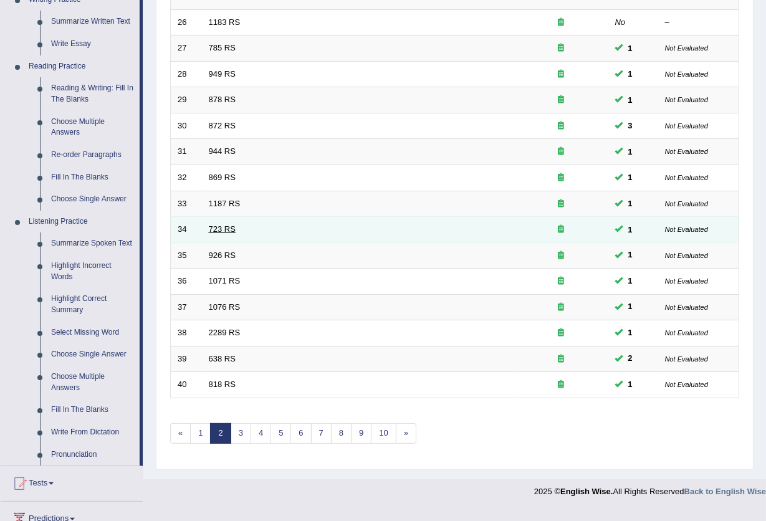
scroll to position [249, 0]
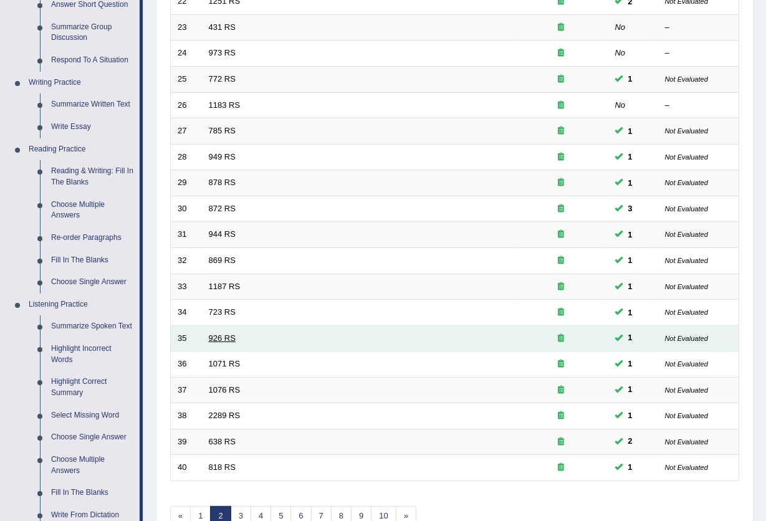
click at [226, 333] on link "926 RS" at bounding box center [222, 337] width 27 height 9
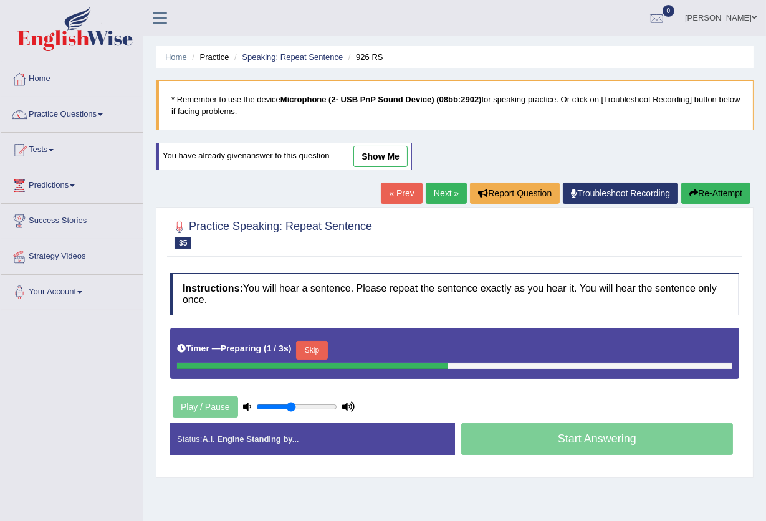
click at [393, 158] on link "show me" at bounding box center [380, 156] width 54 height 21
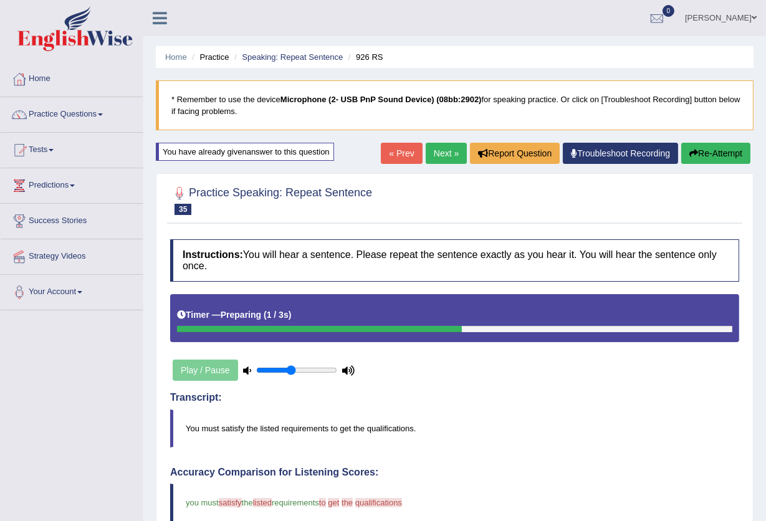
click at [429, 153] on link "Next »" at bounding box center [446, 153] width 41 height 21
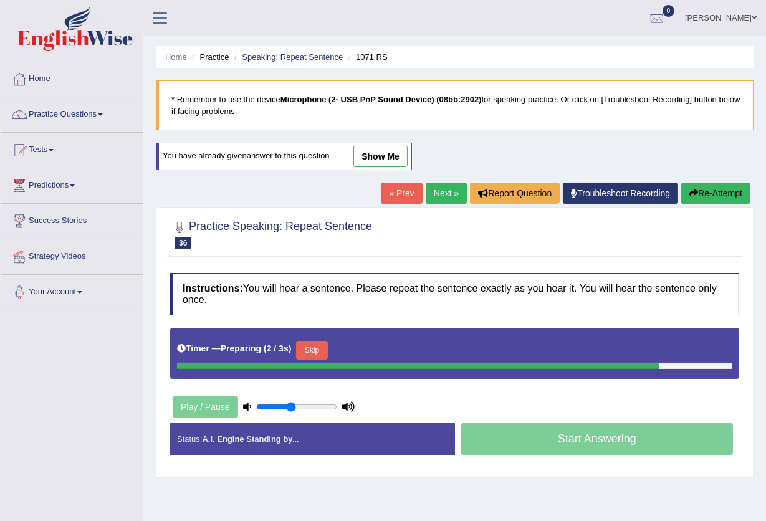
click at [399, 154] on link "show me" at bounding box center [380, 156] width 54 height 21
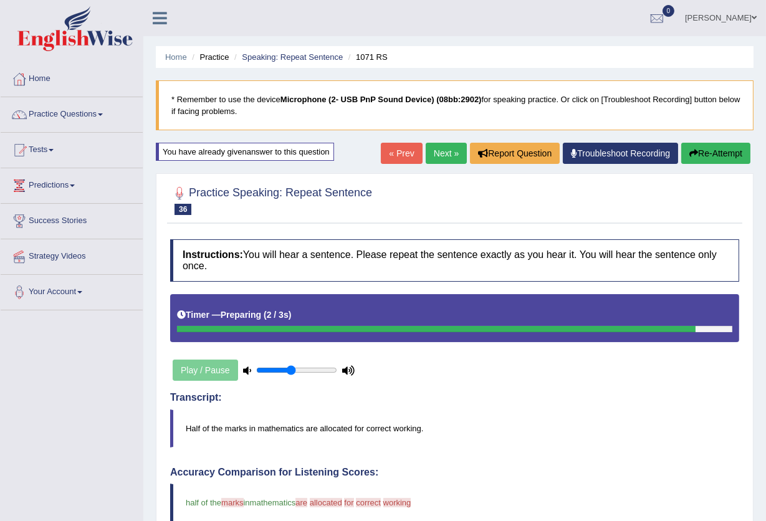
click at [439, 157] on link "Next »" at bounding box center [446, 153] width 41 height 21
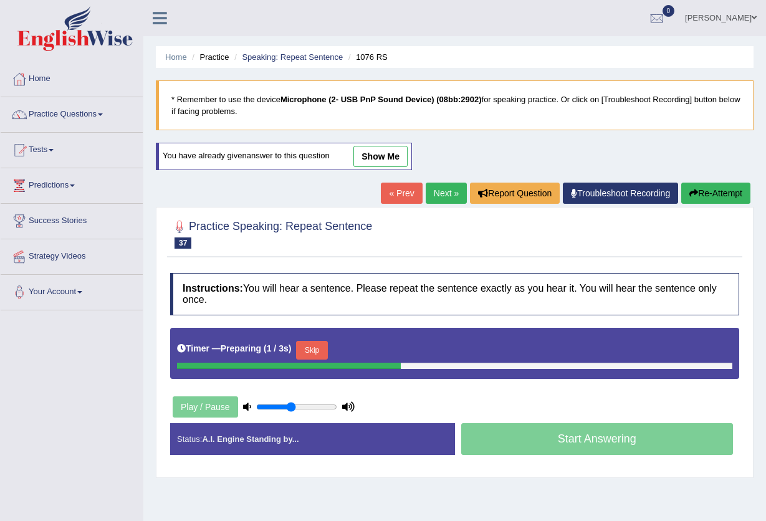
click at [371, 146] on link "show me" at bounding box center [380, 156] width 54 height 21
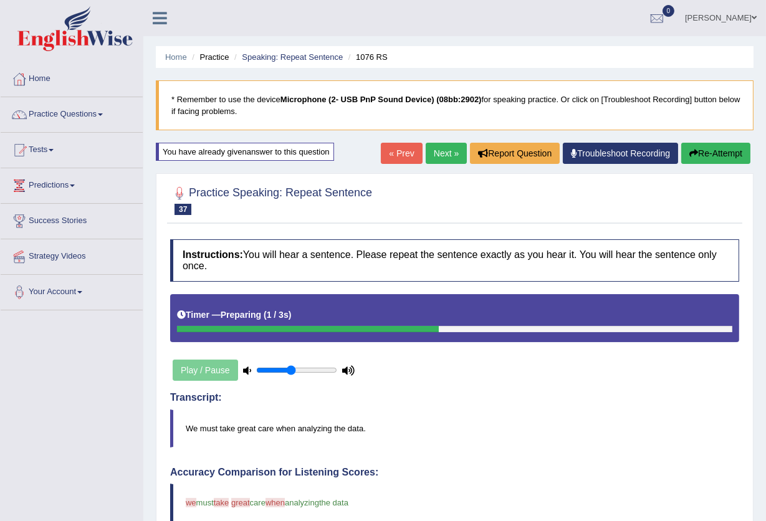
click at [446, 155] on link "Next »" at bounding box center [446, 153] width 41 height 21
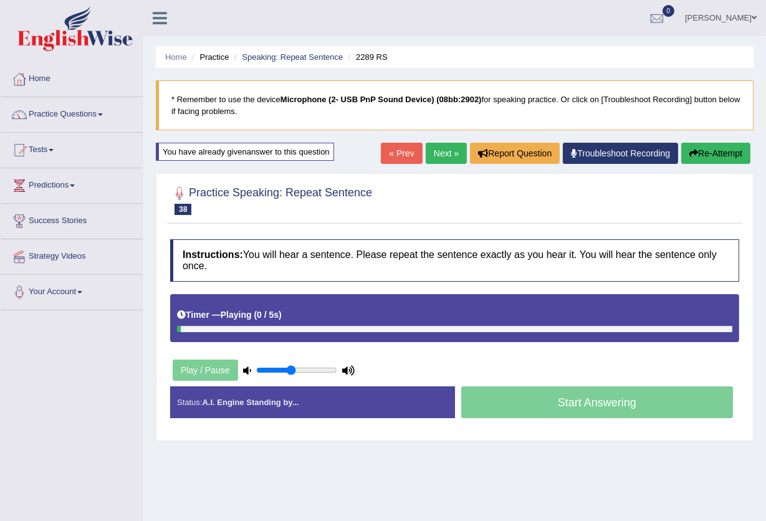
click at [367, 155] on div "Home Practice Speaking: Repeat Sentence 2289 RS * Remember to use the device Mi…" at bounding box center [454, 311] width 623 height 623
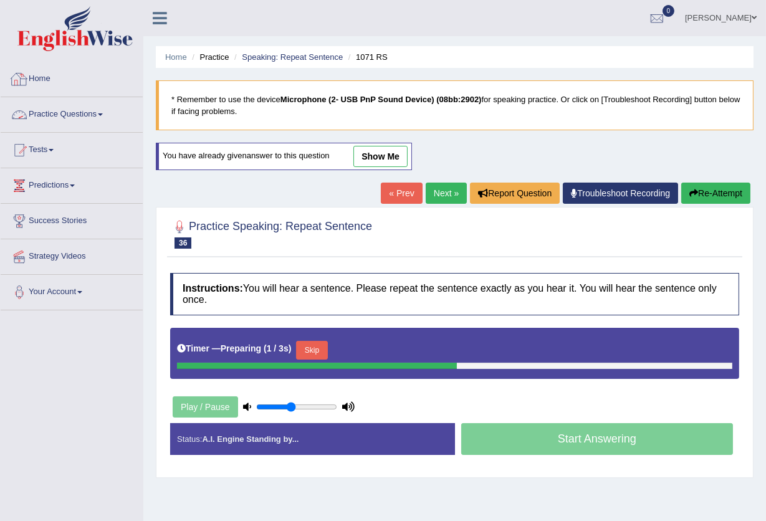
click at [68, 112] on link "Practice Questions" at bounding box center [72, 112] width 142 height 31
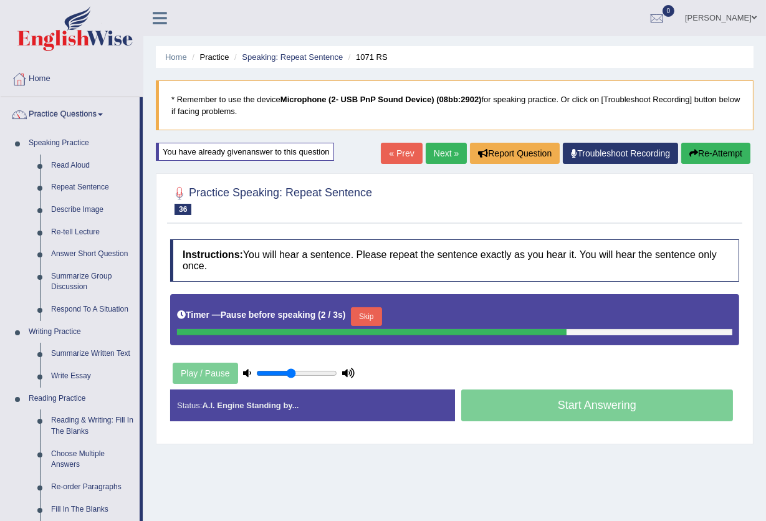
click at [395, 143] on link "« Prev" at bounding box center [401, 153] width 41 height 21
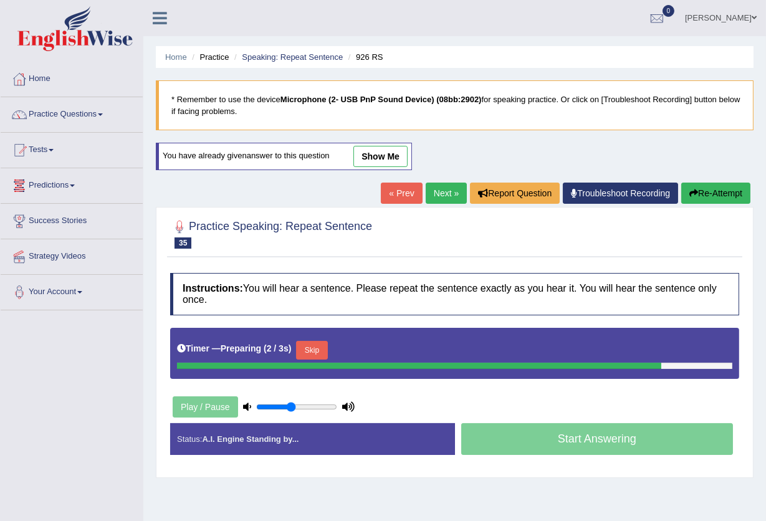
click at [376, 160] on link "show me" at bounding box center [380, 156] width 54 height 21
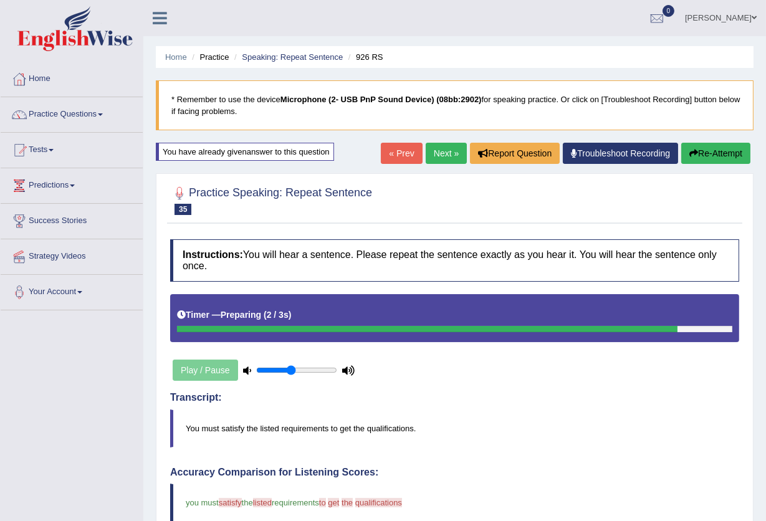
click at [395, 153] on link "« Prev" at bounding box center [401, 153] width 41 height 21
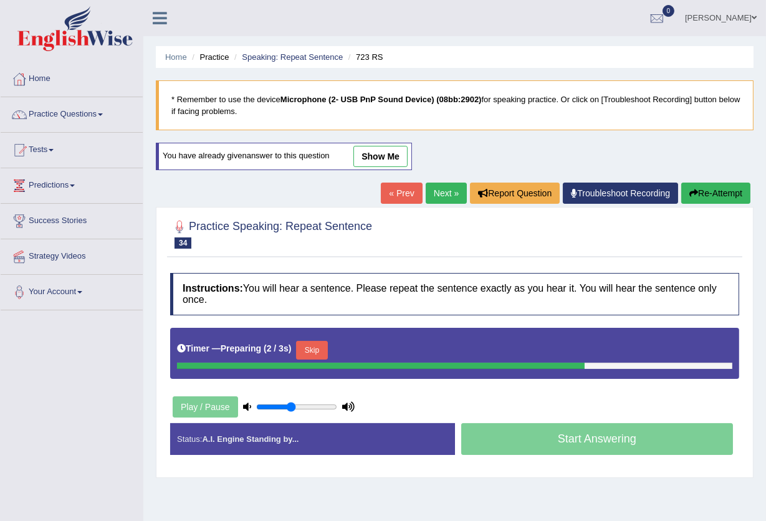
click at [367, 154] on link "show me" at bounding box center [380, 156] width 54 height 21
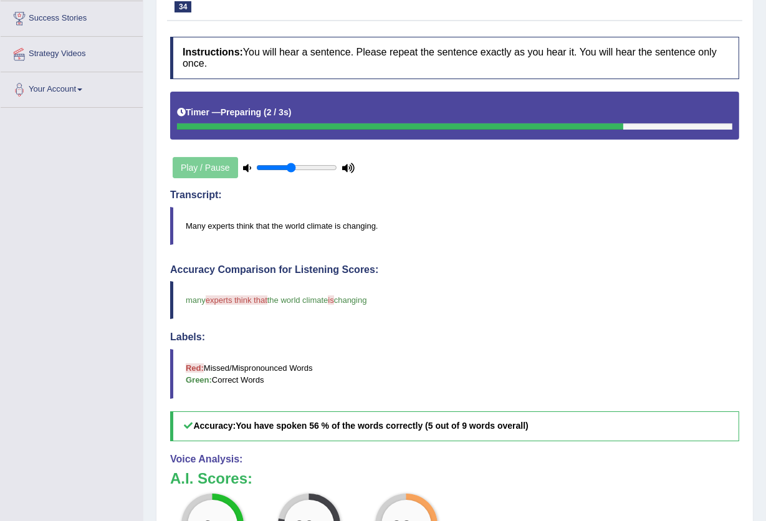
scroll to position [70, 0]
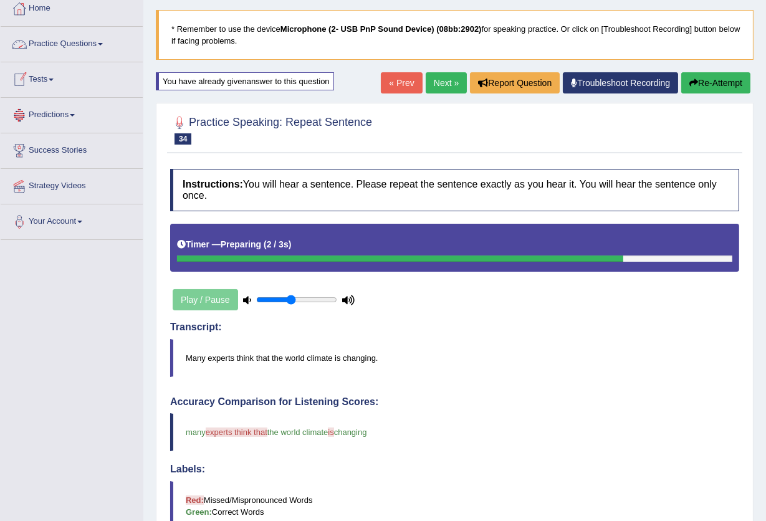
click at [92, 47] on link "Practice Questions" at bounding box center [72, 42] width 142 height 31
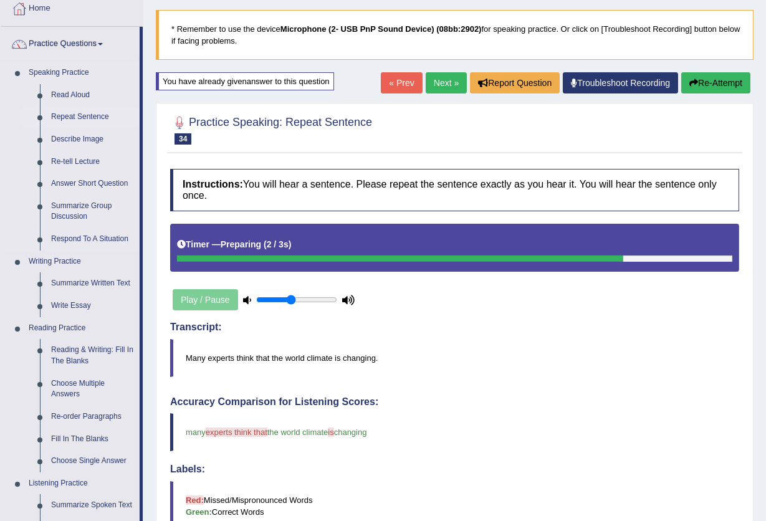
click at [81, 110] on link "Repeat Sentence" at bounding box center [92, 117] width 94 height 22
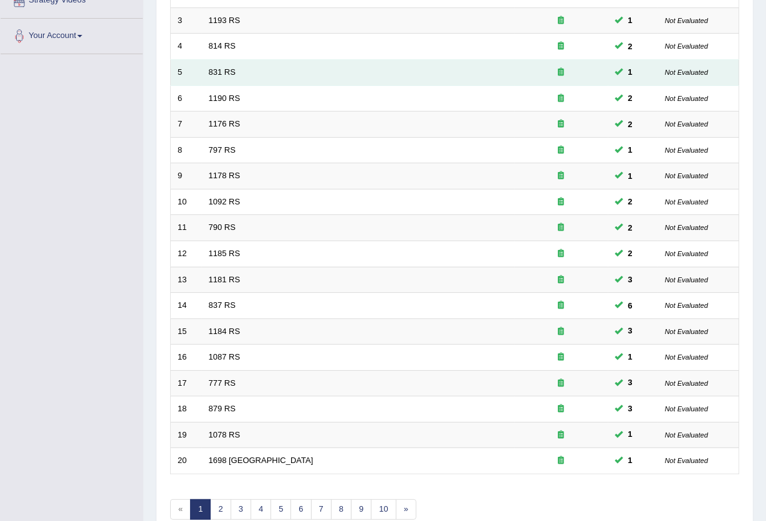
scroll to position [304, 0]
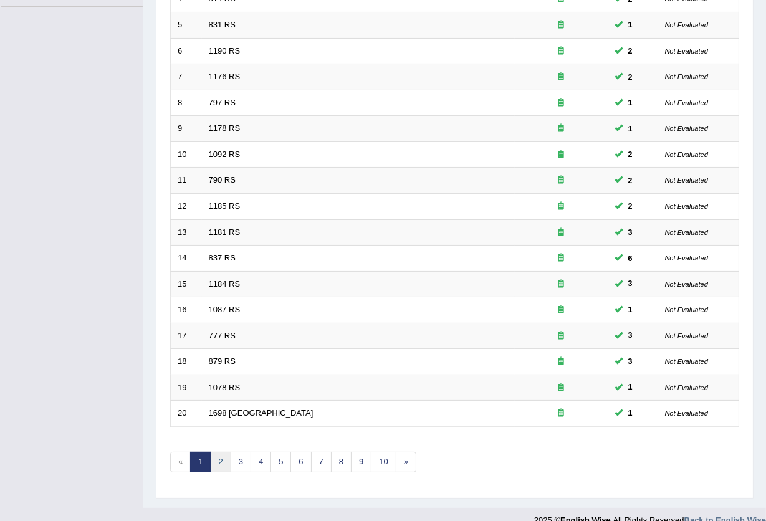
click at [221, 452] on link "2" at bounding box center [220, 462] width 21 height 21
click at [236, 452] on link "3" at bounding box center [241, 462] width 21 height 21
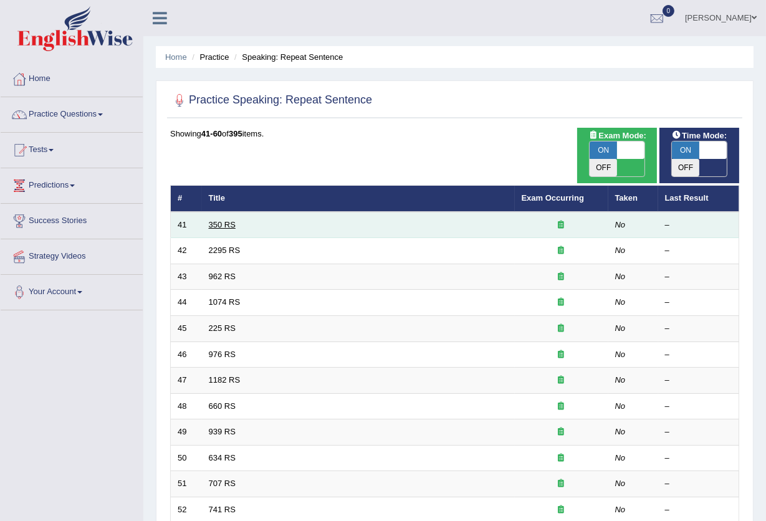
click at [227, 220] on link "350 RS" at bounding box center [222, 224] width 27 height 9
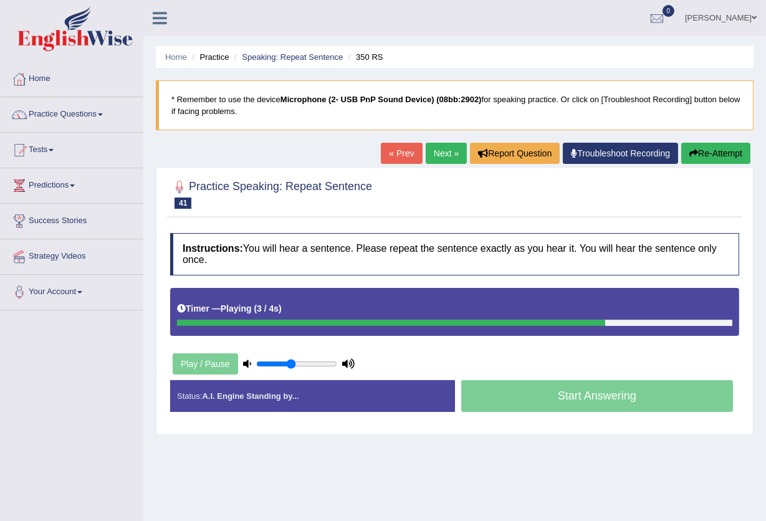
click at [449, 153] on link "Next »" at bounding box center [446, 153] width 41 height 21
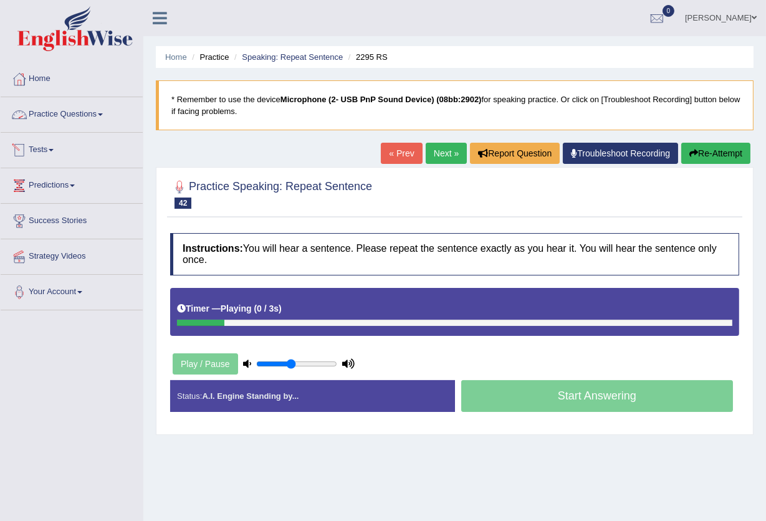
click at [113, 112] on link "Practice Questions" at bounding box center [72, 112] width 142 height 31
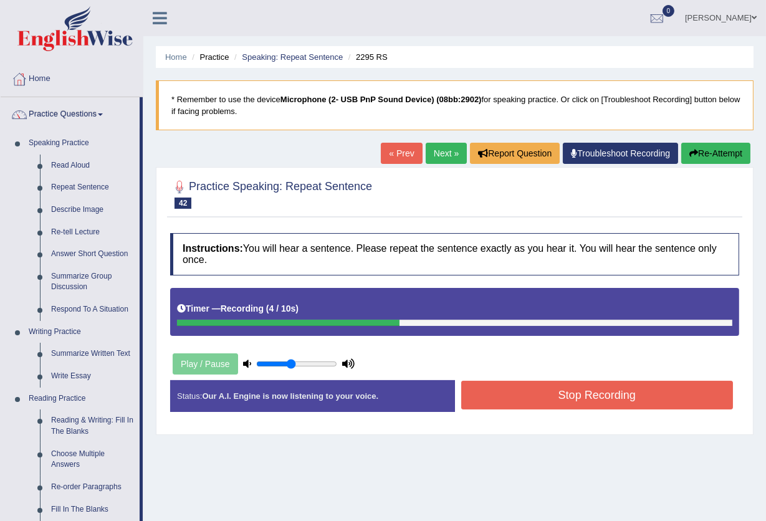
click at [529, 398] on button "Stop Recording" at bounding box center [597, 395] width 272 height 29
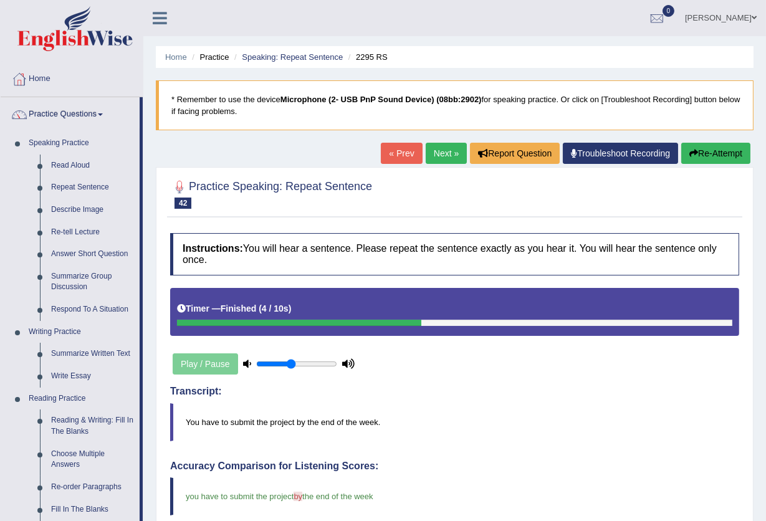
click at [439, 155] on link "Next »" at bounding box center [446, 153] width 41 height 21
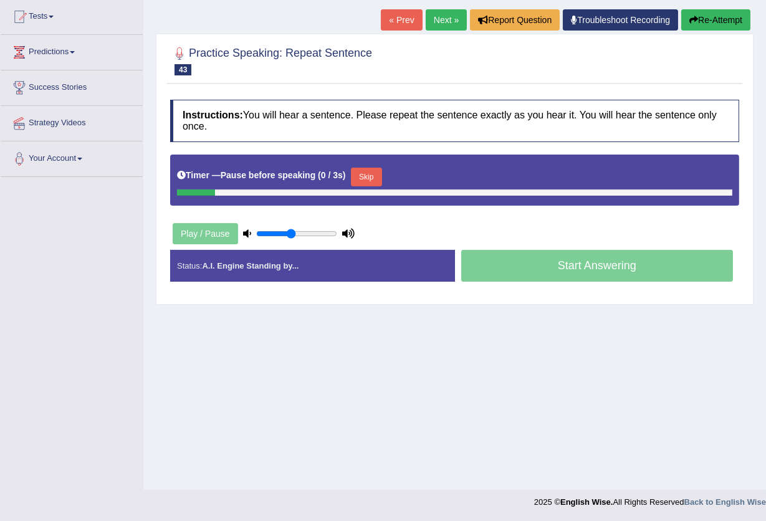
scroll to position [50, 0]
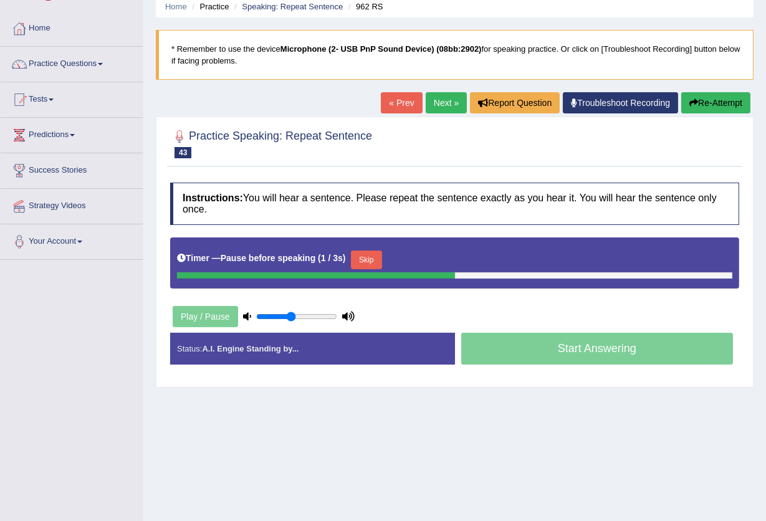
click at [385, 98] on link "« Prev" at bounding box center [401, 102] width 41 height 21
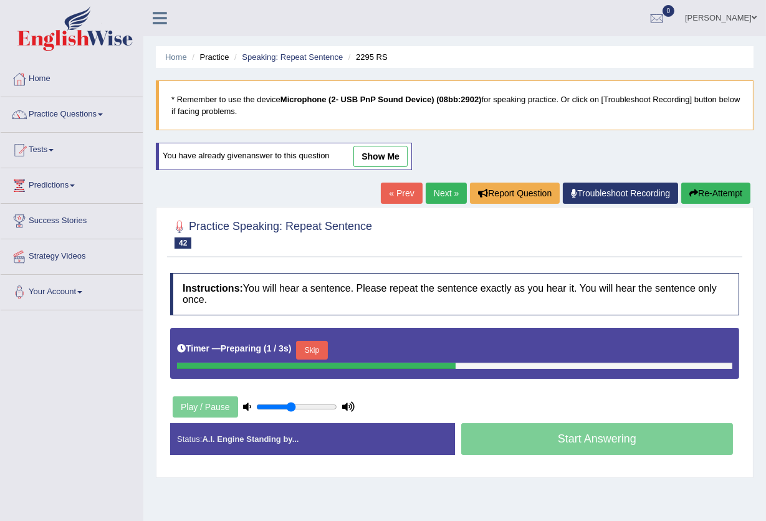
click at [387, 155] on link "show me" at bounding box center [380, 156] width 54 height 21
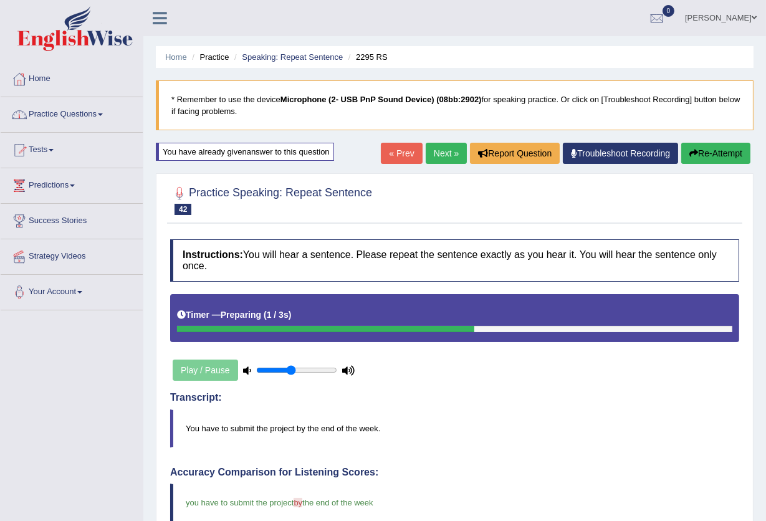
click at [70, 117] on link "Practice Questions" at bounding box center [72, 112] width 142 height 31
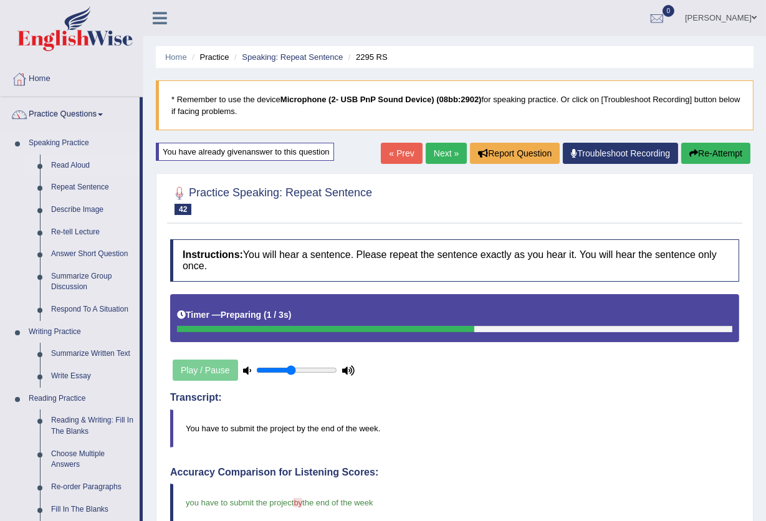
click at [77, 165] on link "Read Aloud" at bounding box center [92, 166] width 94 height 22
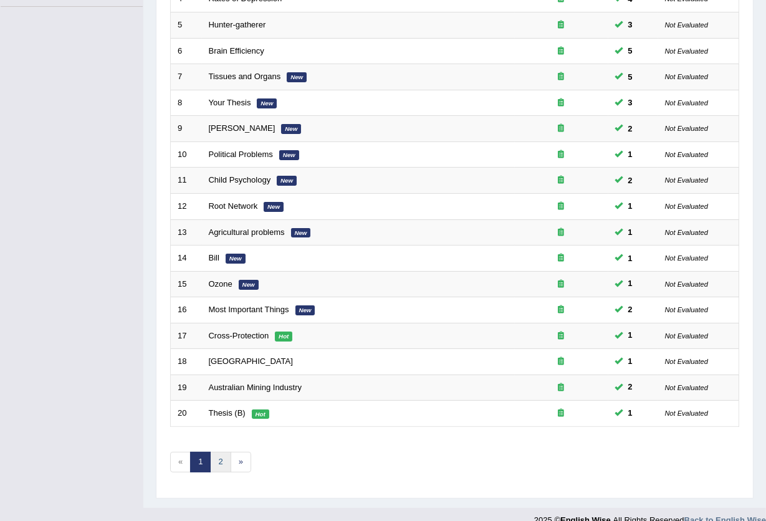
scroll to position [304, 0]
click at [216, 452] on link "2" at bounding box center [220, 462] width 21 height 21
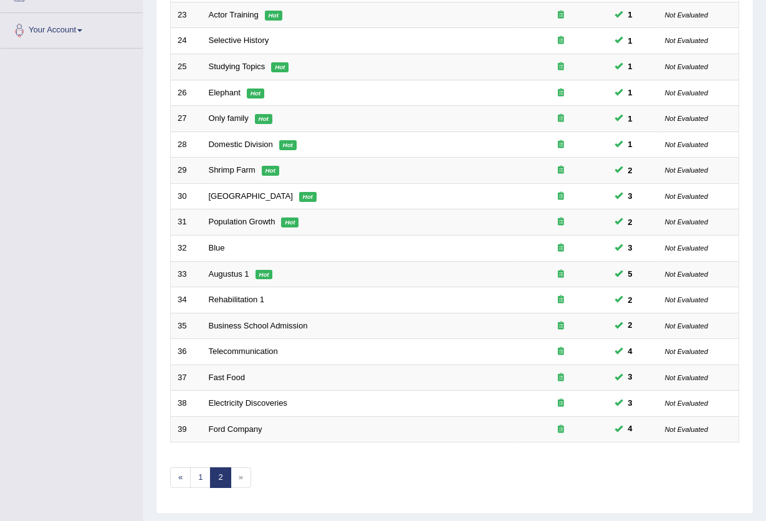
scroll to position [278, 0]
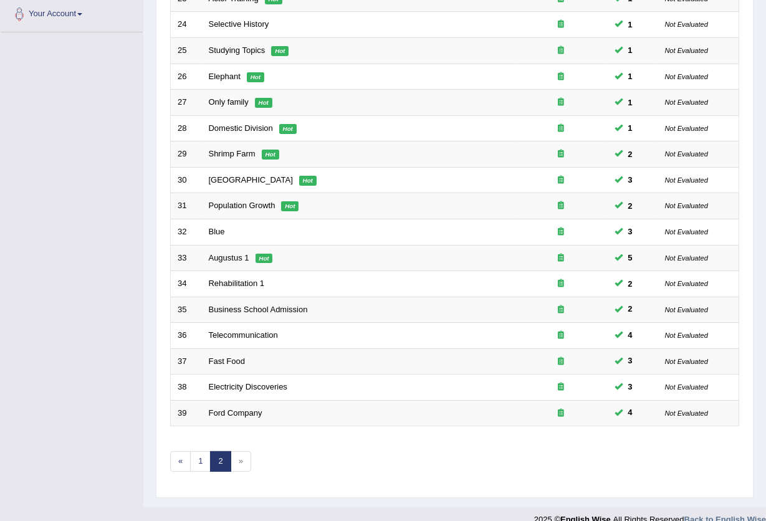
click at [240, 451] on span "»" at bounding box center [241, 461] width 21 height 21
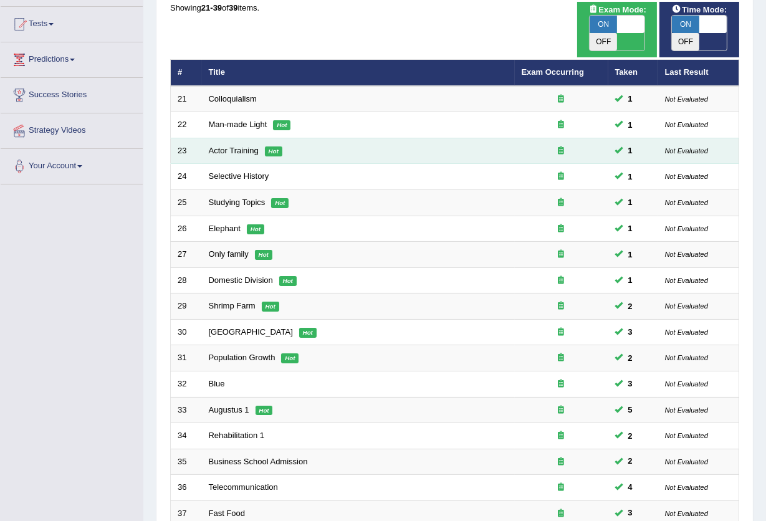
scroll to position [0, 0]
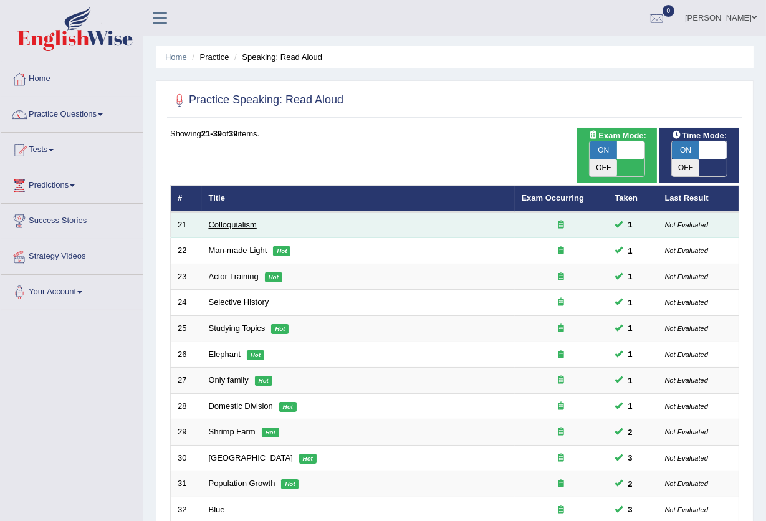
click at [241, 220] on link "Colloquialism" at bounding box center [233, 224] width 48 height 9
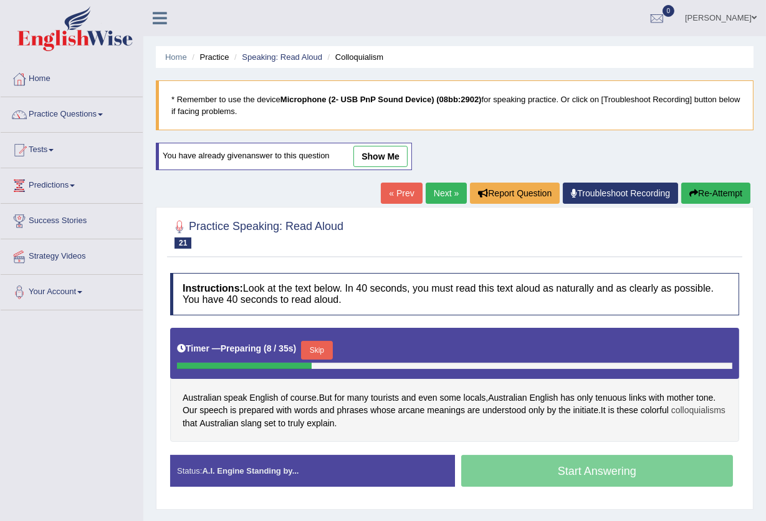
click at [671, 417] on span "colloquialisms" at bounding box center [698, 410] width 54 height 13
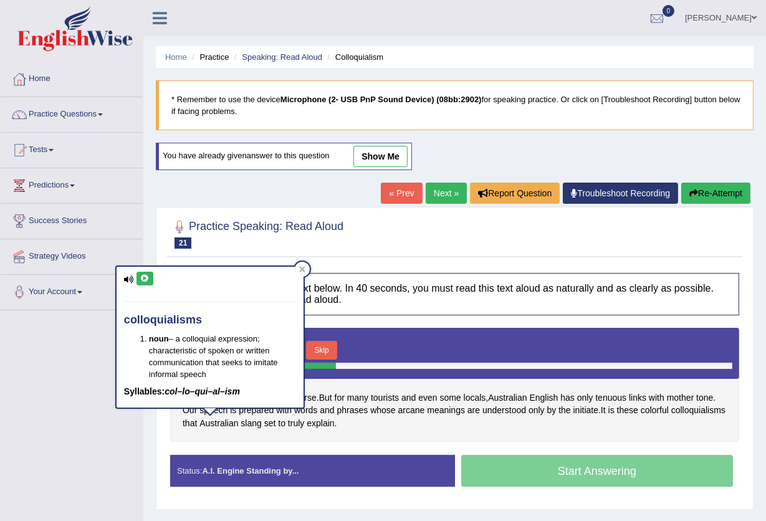
click at [145, 277] on icon at bounding box center [144, 278] width 9 height 7
click at [304, 267] on icon at bounding box center [303, 270] width 6 height 6
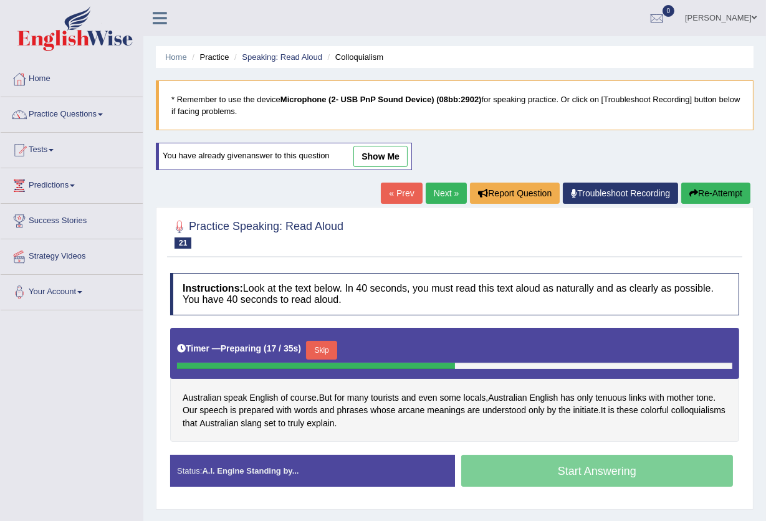
click at [333, 348] on button "Skip" at bounding box center [321, 350] width 31 height 19
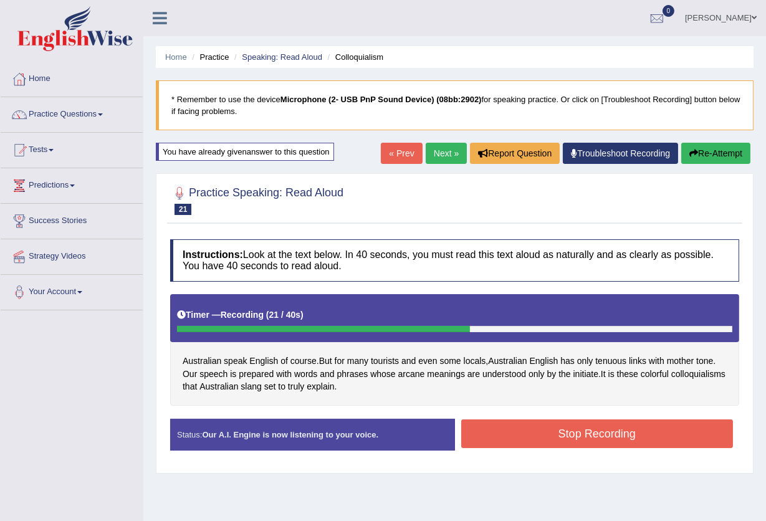
click at [484, 431] on button "Stop Recording" at bounding box center [597, 433] width 272 height 29
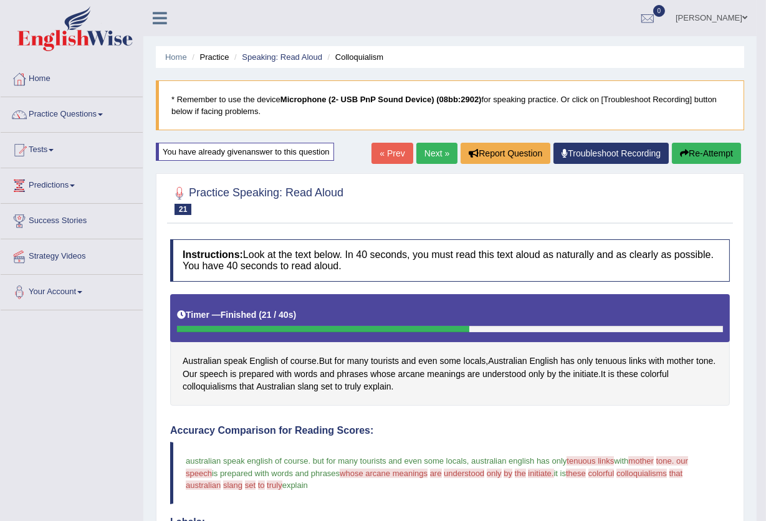
click at [435, 150] on link "Next »" at bounding box center [436, 153] width 41 height 21
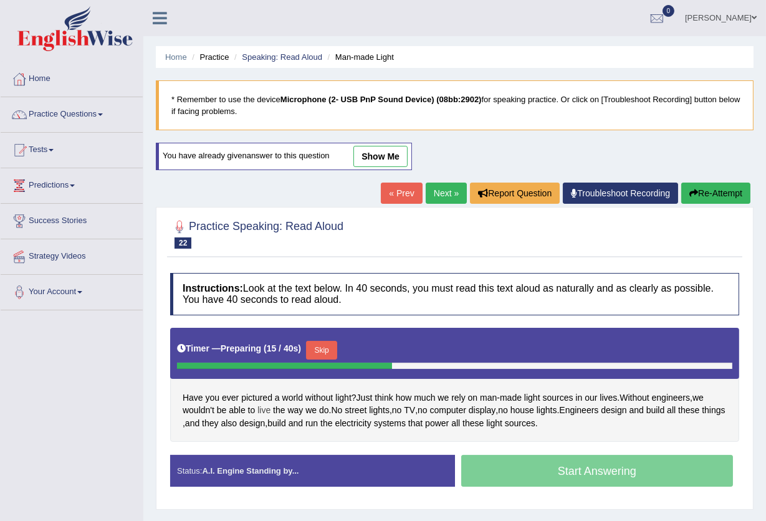
click at [257, 410] on span "live" at bounding box center [263, 410] width 13 height 13
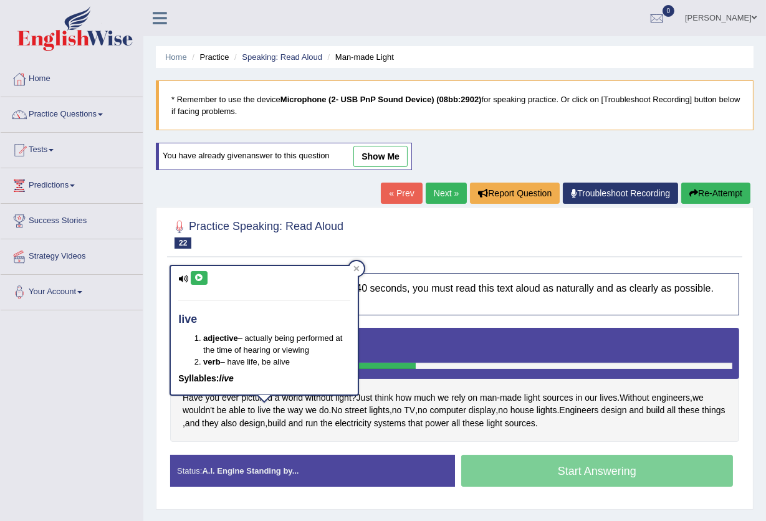
click at [197, 280] on icon at bounding box center [198, 277] width 9 height 7
click at [360, 267] on div at bounding box center [356, 268] width 15 height 15
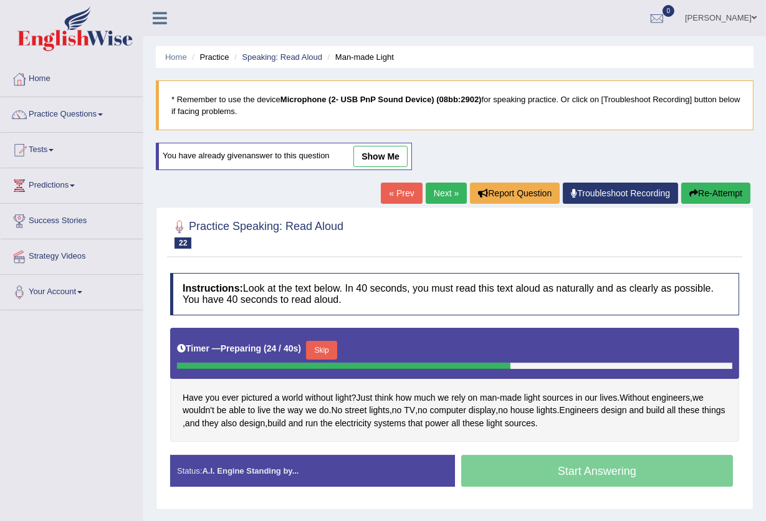
click at [330, 352] on button "Skip" at bounding box center [321, 350] width 31 height 19
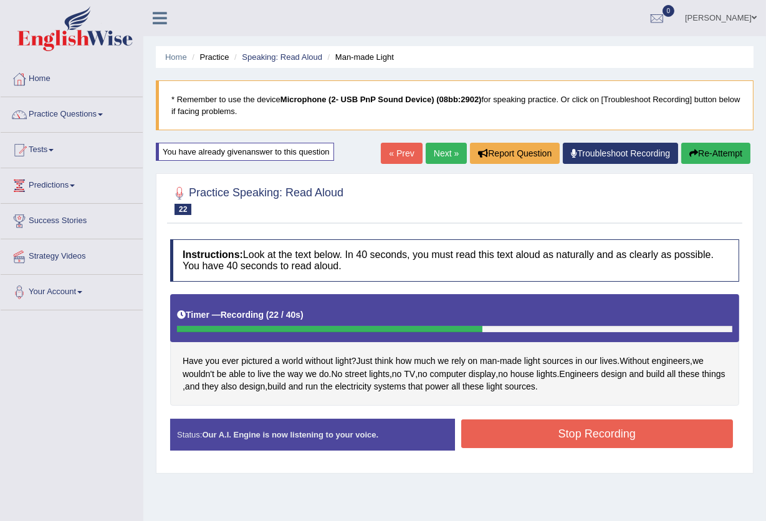
click at [534, 431] on button "Stop Recording" at bounding box center [597, 433] width 272 height 29
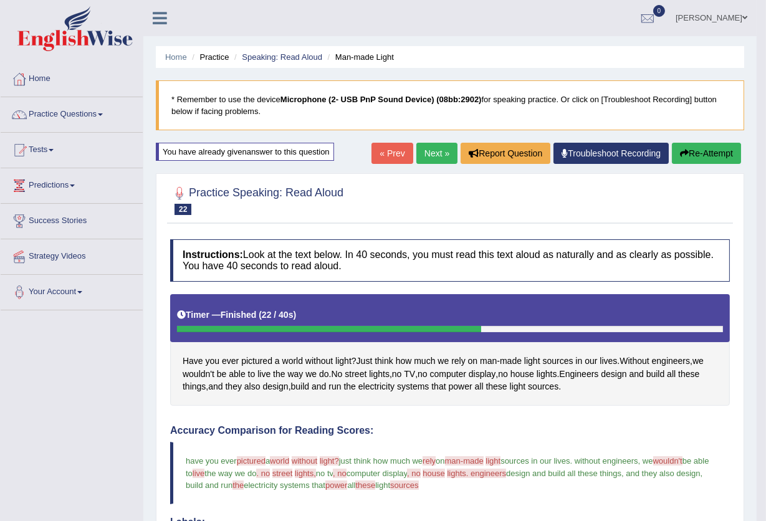
click at [419, 150] on link "Next »" at bounding box center [436, 153] width 41 height 21
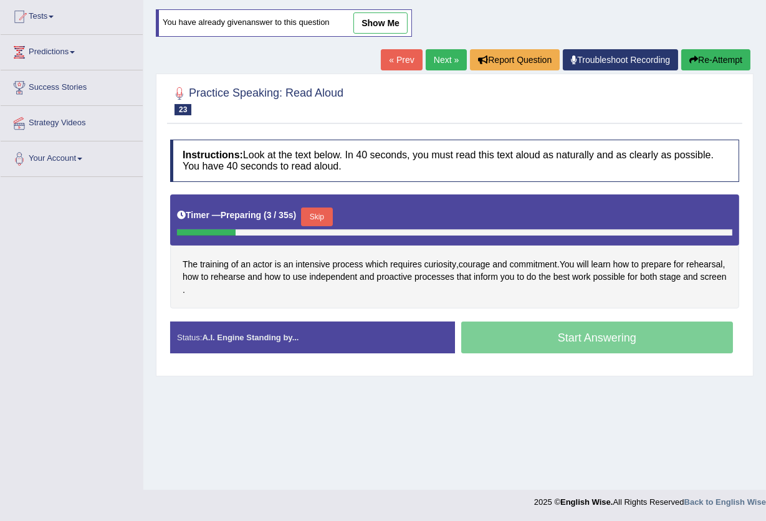
click at [323, 217] on button "Skip" at bounding box center [316, 217] width 31 height 19
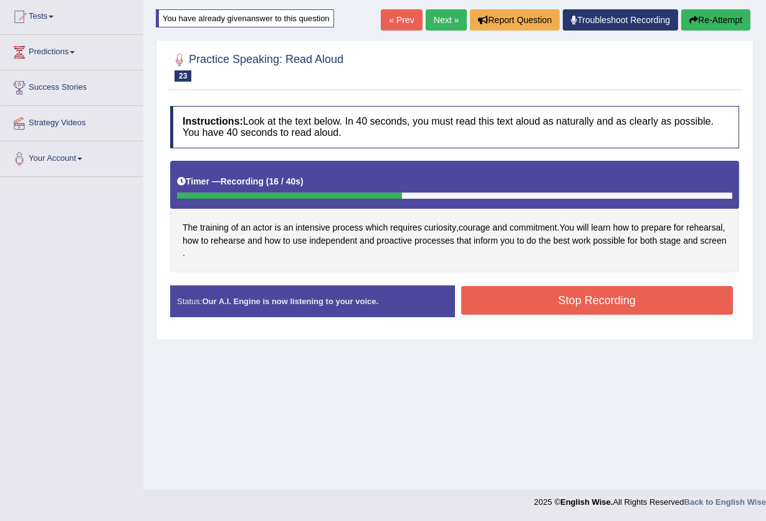
drag, startPoint x: 559, startPoint y: 305, endPoint x: 567, endPoint y: 321, distance: 18.1
click at [560, 305] on button "Stop Recording" at bounding box center [597, 300] width 272 height 29
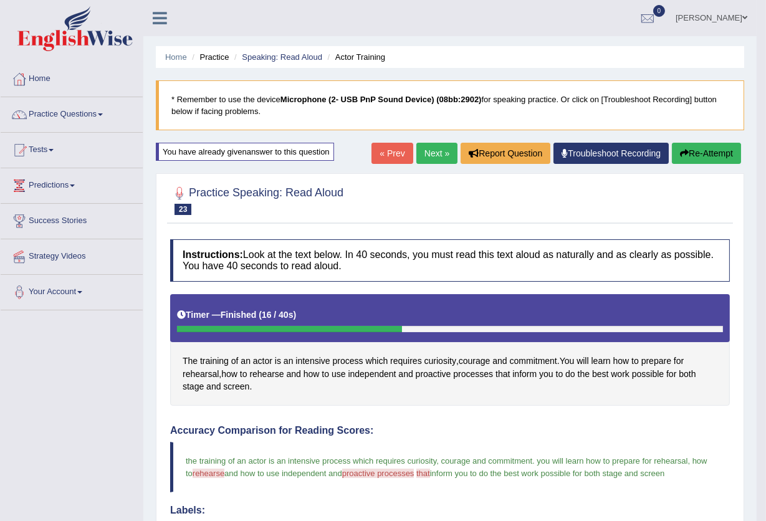
click at [427, 155] on link "Next »" at bounding box center [436, 153] width 41 height 21
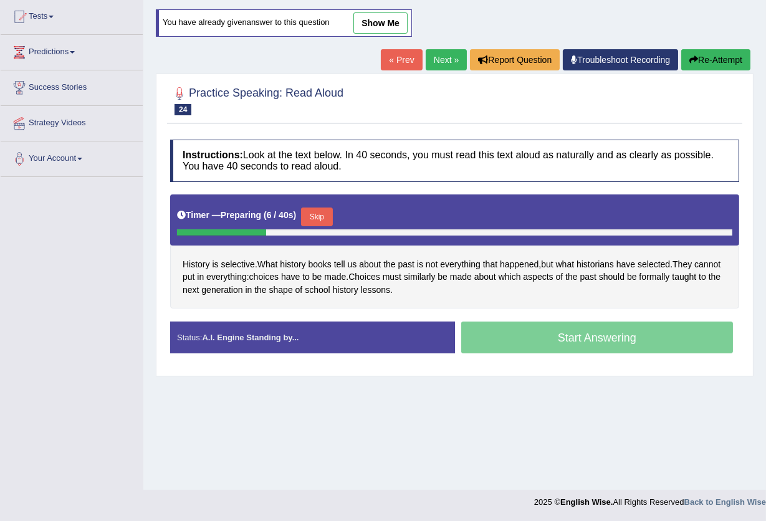
click at [327, 212] on button "Skip" at bounding box center [316, 217] width 31 height 19
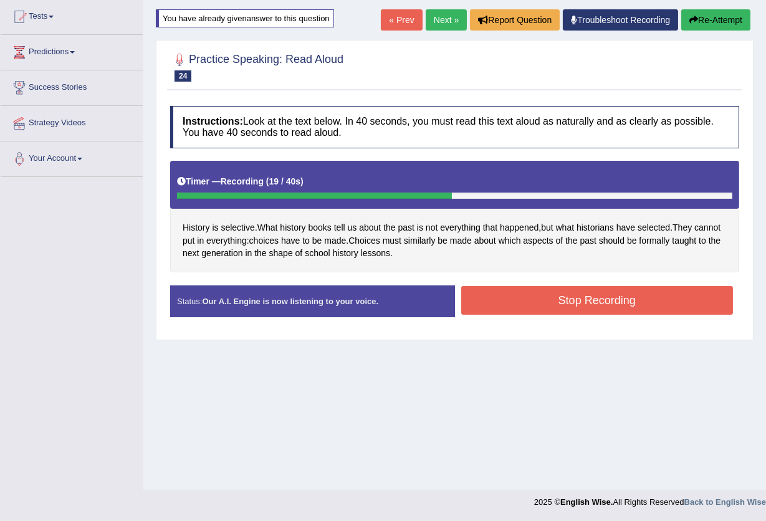
click at [497, 303] on button "Stop Recording" at bounding box center [597, 300] width 272 height 29
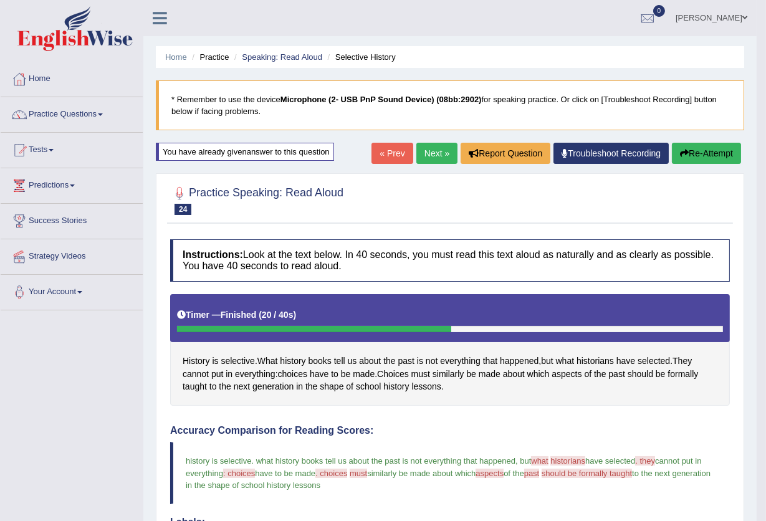
click at [426, 151] on link "Next »" at bounding box center [436, 153] width 41 height 21
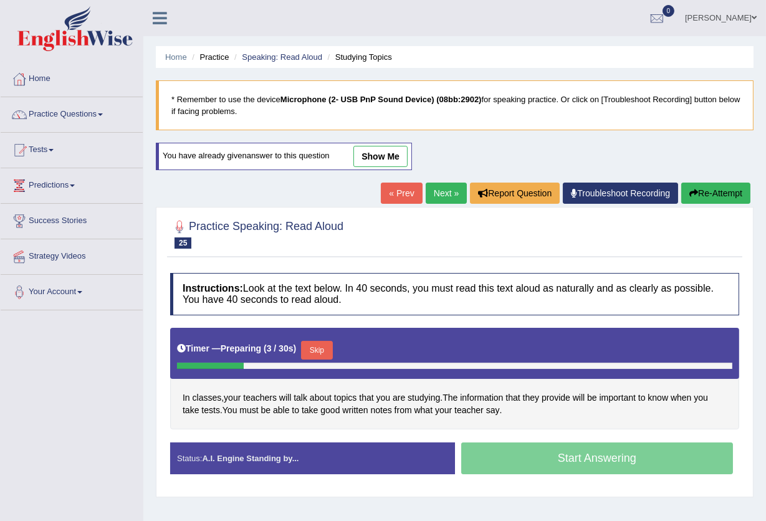
click at [391, 158] on link "show me" at bounding box center [380, 156] width 54 height 21
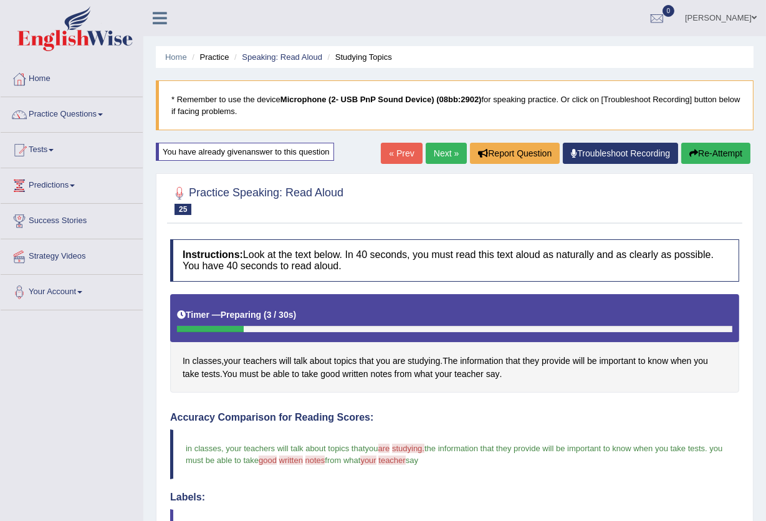
click at [438, 154] on link "Next »" at bounding box center [446, 153] width 41 height 21
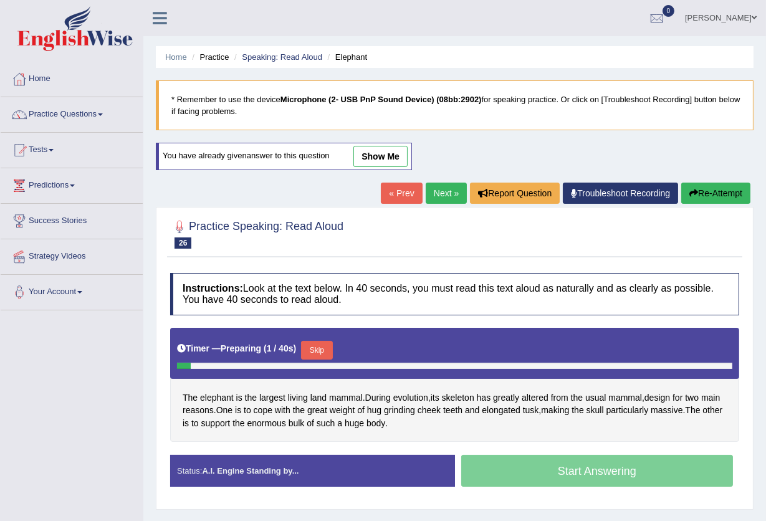
click at [381, 144] on div "You have already given answer to this question show me" at bounding box center [284, 156] width 256 height 27
click at [384, 150] on link "show me" at bounding box center [380, 156] width 54 height 21
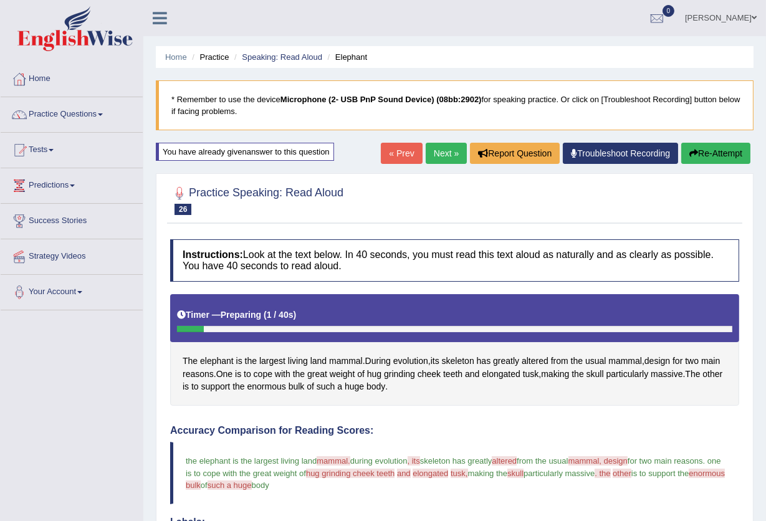
click at [707, 152] on button "Re-Attempt" at bounding box center [715, 153] width 69 height 21
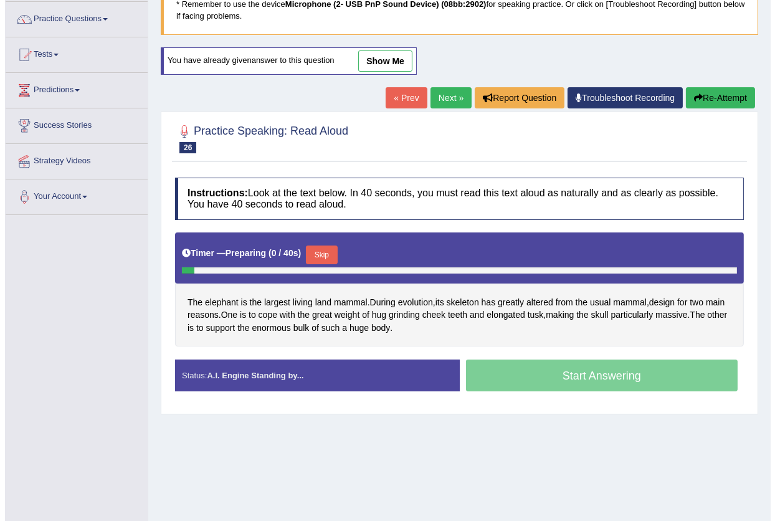
scroll to position [133, 0]
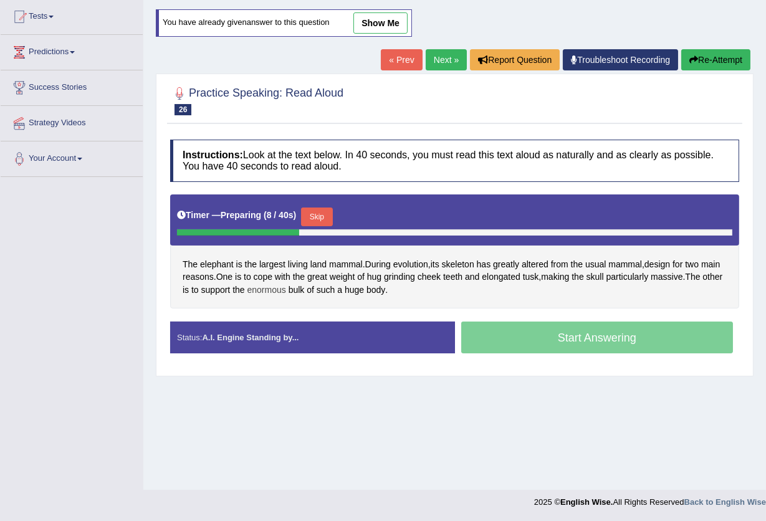
click at [286, 284] on span "enormous" at bounding box center [266, 290] width 39 height 13
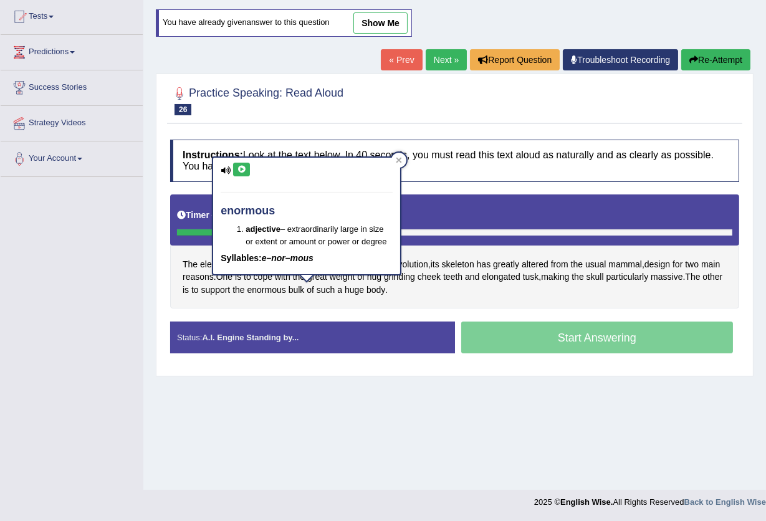
click at [240, 168] on icon at bounding box center [241, 169] width 9 height 7
click at [396, 160] on icon at bounding box center [399, 160] width 6 height 6
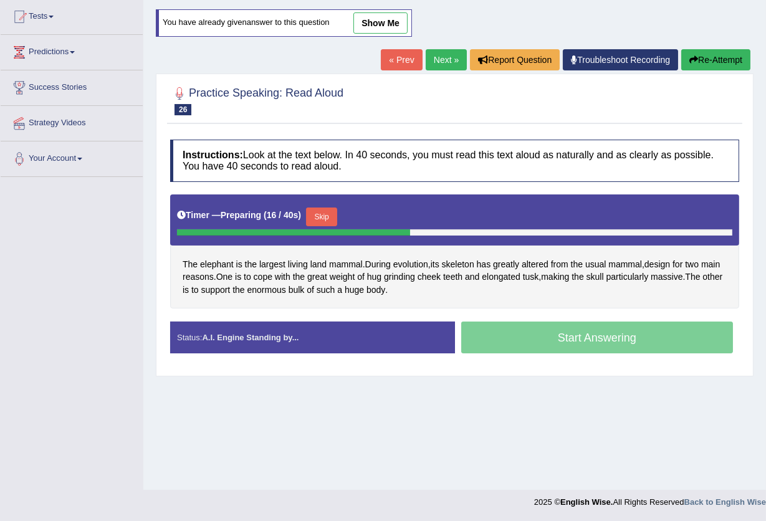
click at [316, 208] on button "Skip" at bounding box center [321, 217] width 31 height 19
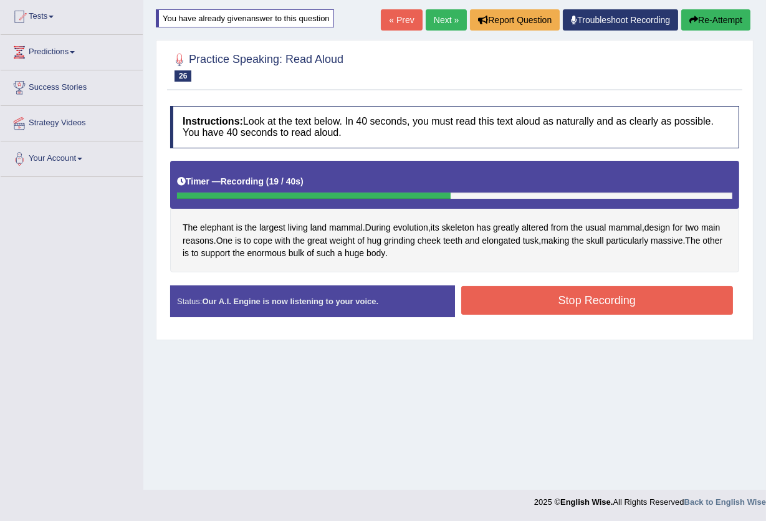
click at [529, 299] on button "Stop Recording" at bounding box center [597, 300] width 272 height 29
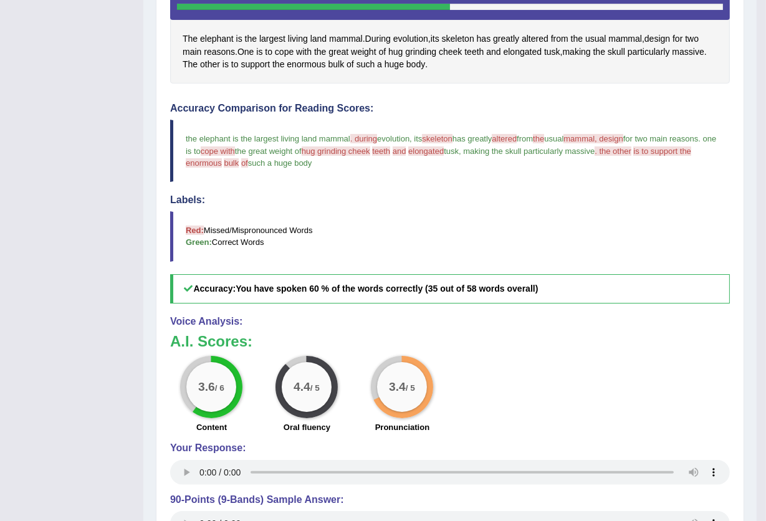
scroll to position [0, 0]
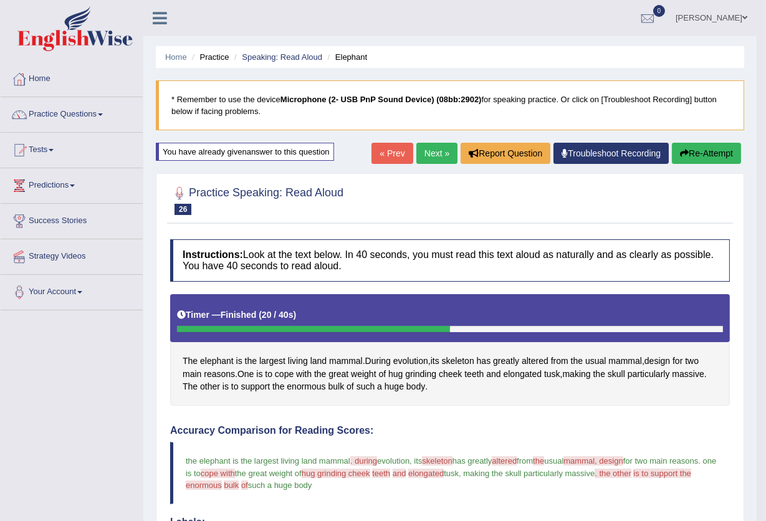
click at [699, 149] on button "Re-Attempt" at bounding box center [706, 153] width 69 height 21
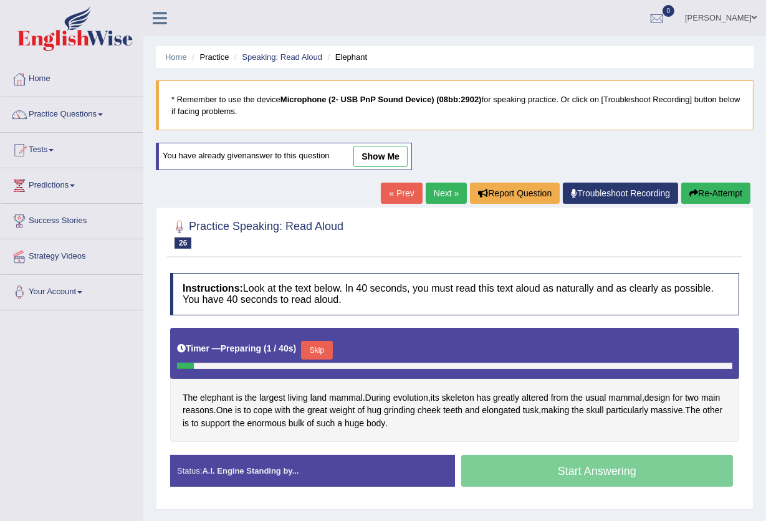
click at [326, 350] on button "Skip" at bounding box center [316, 350] width 31 height 19
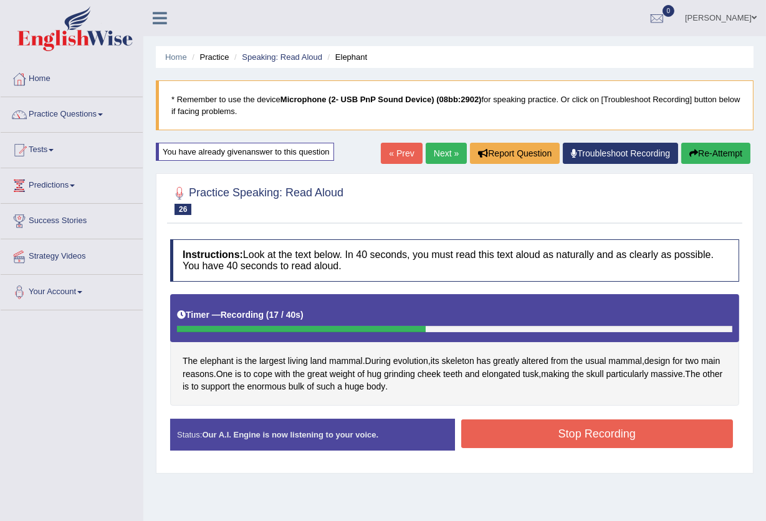
click at [513, 427] on button "Stop Recording" at bounding box center [597, 433] width 272 height 29
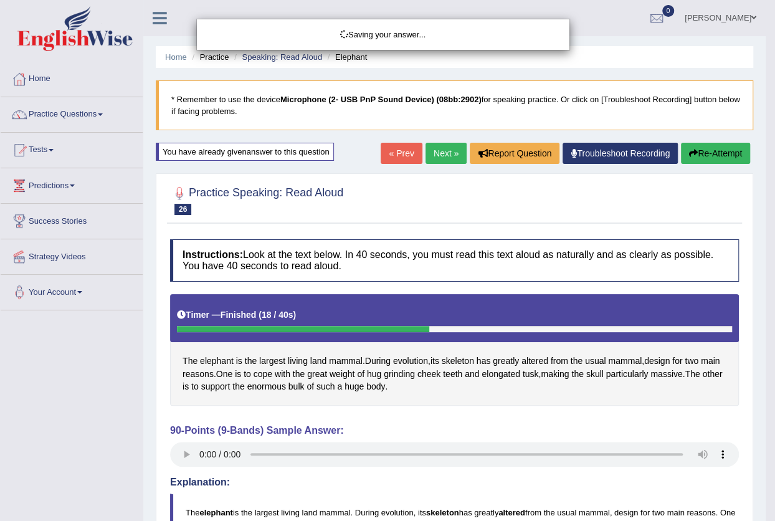
click at [180, 458] on div "Saving your answer..." at bounding box center [387, 260] width 775 height 521
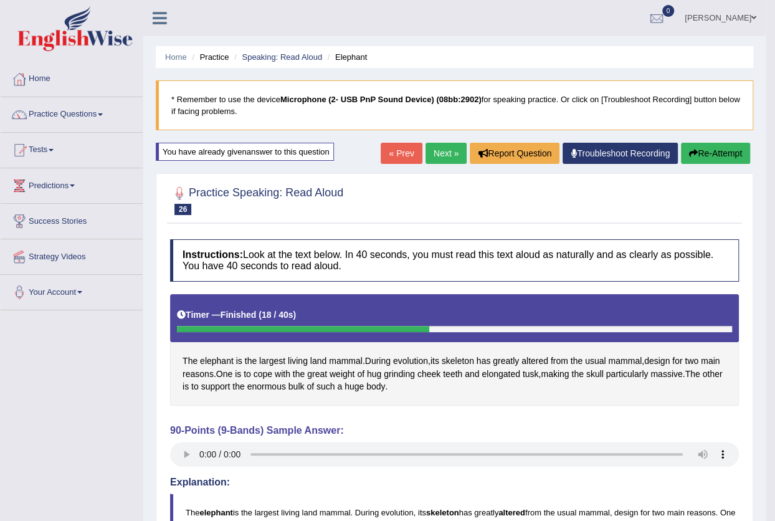
click at [185, 455] on body "Toggle navigation Home Practice Questions Speaking Practice Read Aloud Repeat S…" at bounding box center [387, 260] width 775 height 521
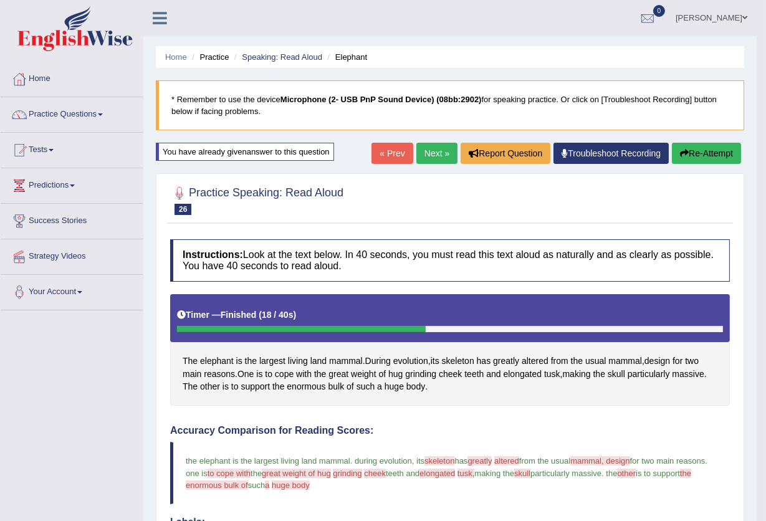
click at [434, 153] on link "Next »" at bounding box center [436, 153] width 41 height 21
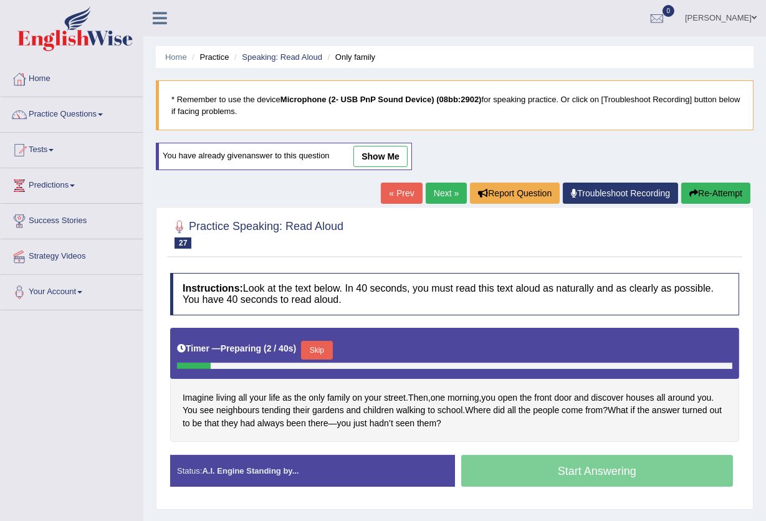
click at [395, 153] on link "show me" at bounding box center [380, 156] width 54 height 21
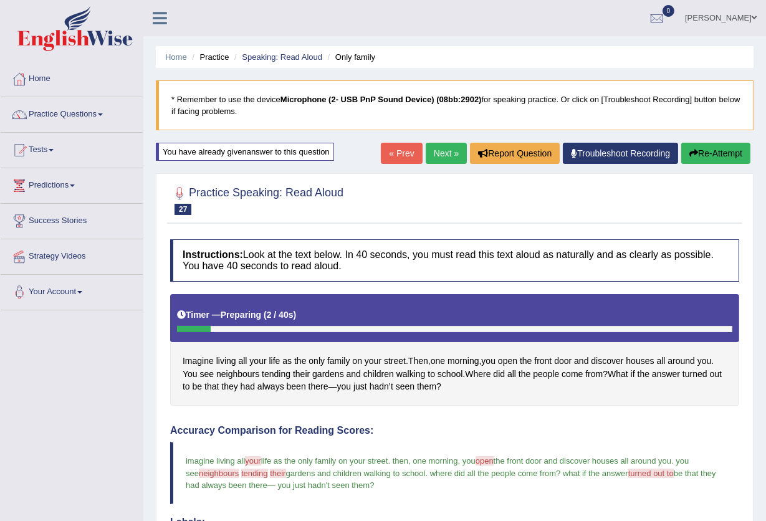
click at [448, 150] on link "Next »" at bounding box center [446, 153] width 41 height 21
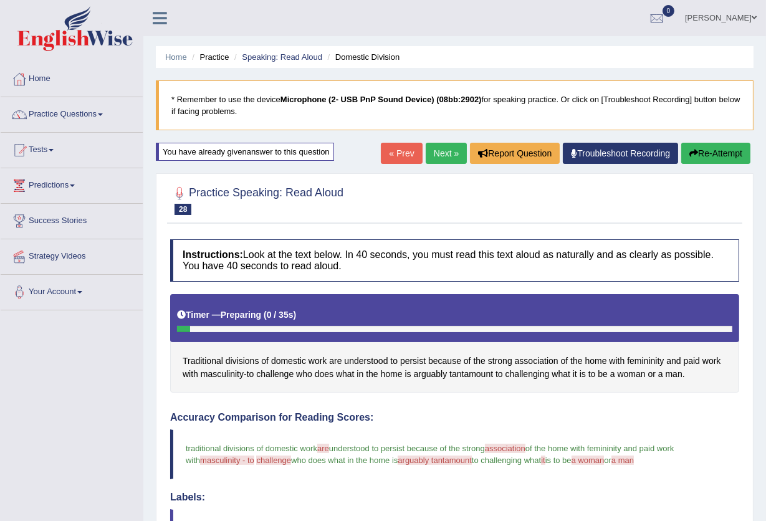
click at [443, 151] on link "Next »" at bounding box center [446, 153] width 41 height 21
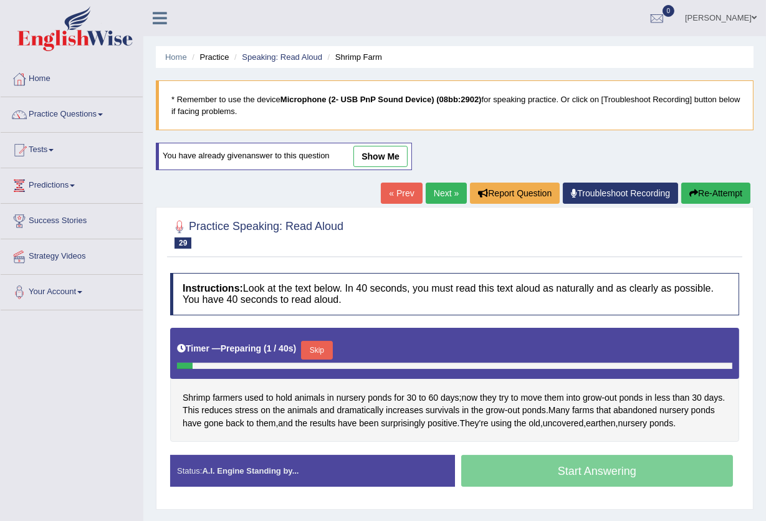
click at [386, 159] on link "show me" at bounding box center [380, 156] width 54 height 21
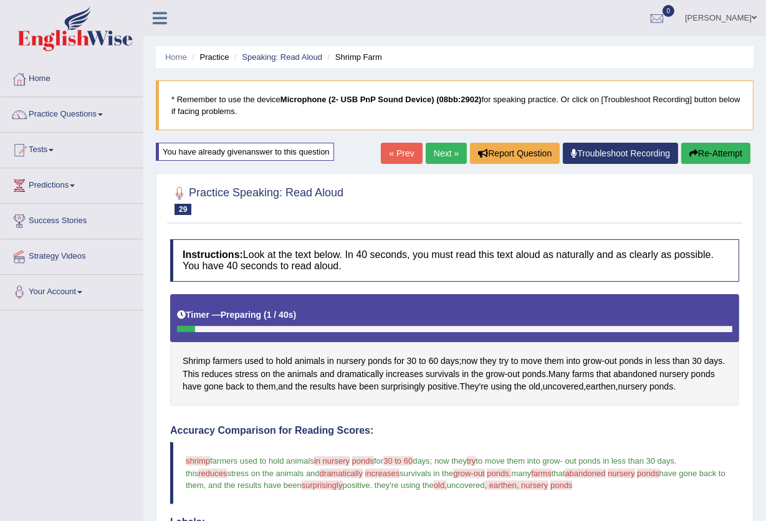
click at [439, 155] on link "Next »" at bounding box center [446, 153] width 41 height 21
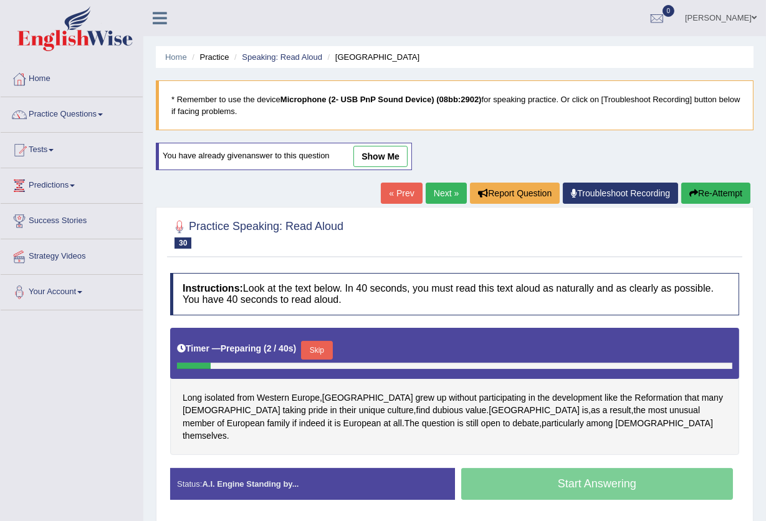
click at [379, 158] on link "show me" at bounding box center [380, 156] width 54 height 21
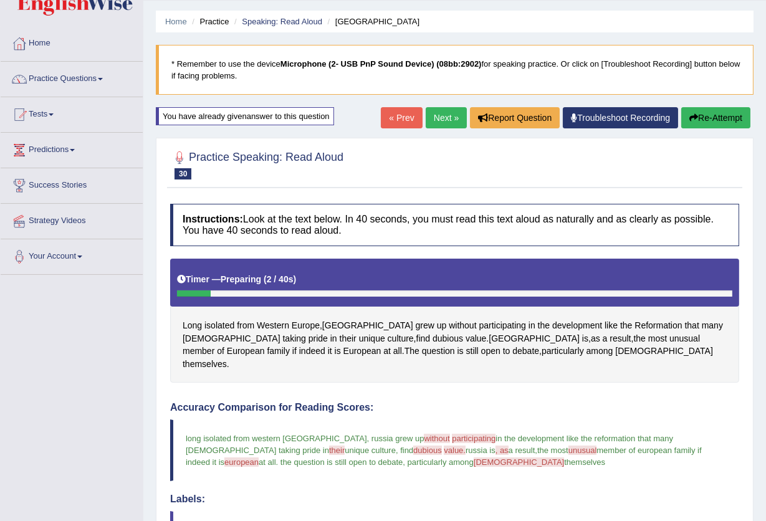
scroll to position [21, 0]
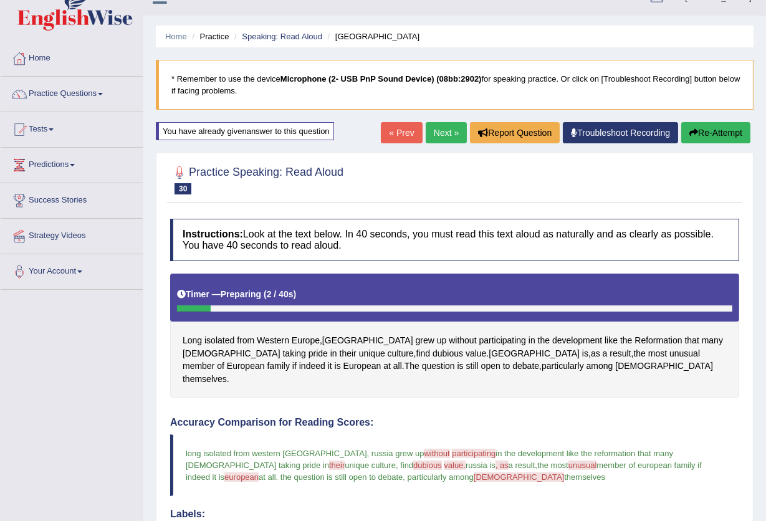
click at [710, 127] on button "Re-Attempt" at bounding box center [715, 132] width 69 height 21
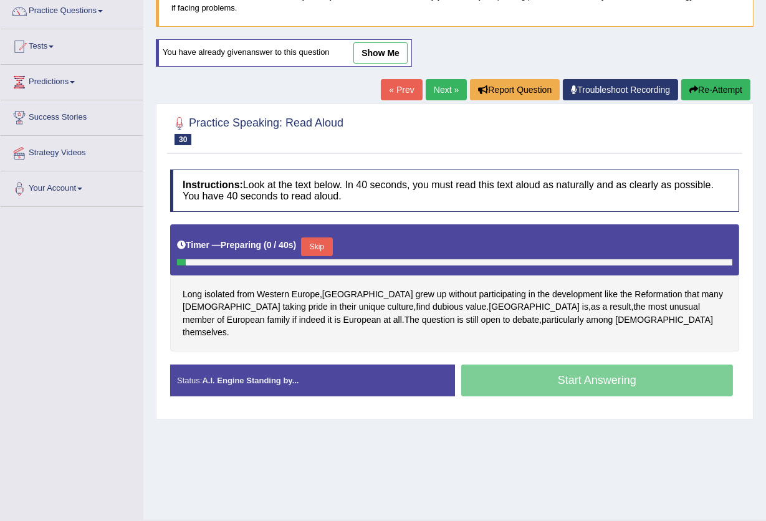
scroll to position [103, 0]
click at [433, 305] on span "dubious" at bounding box center [448, 306] width 31 height 13
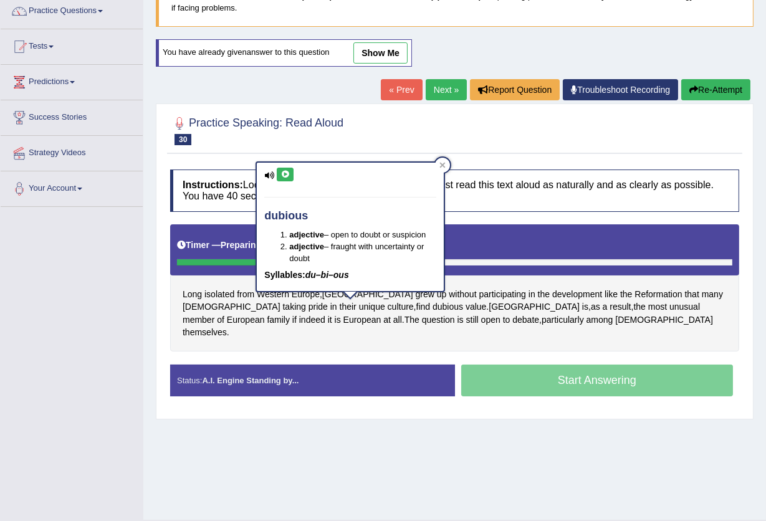
click at [283, 174] on icon at bounding box center [284, 174] width 9 height 7
click at [288, 174] on icon at bounding box center [284, 174] width 9 height 7
click at [441, 159] on div at bounding box center [442, 165] width 15 height 15
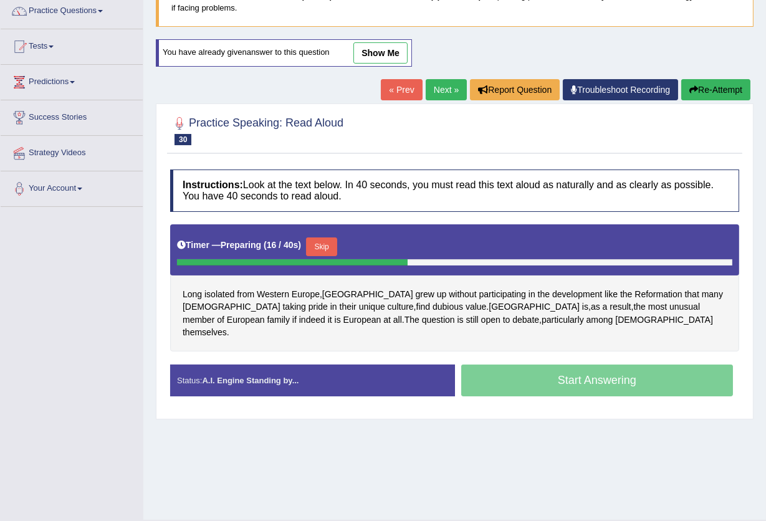
click at [326, 242] on button "Skip" at bounding box center [321, 246] width 31 height 19
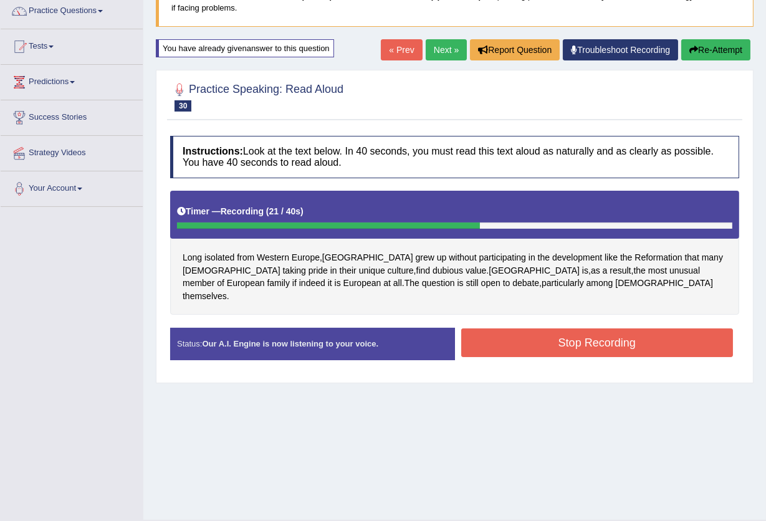
click at [552, 331] on button "Stop Recording" at bounding box center [597, 342] width 272 height 29
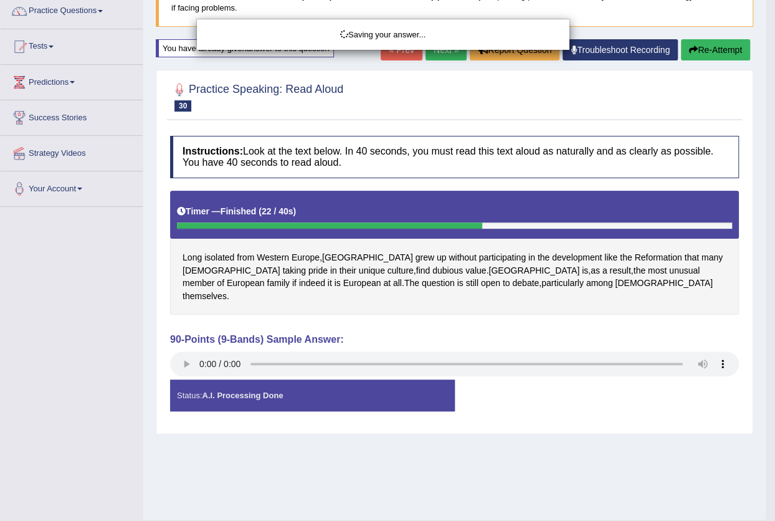
click at [197, 353] on div "Saving your answer..." at bounding box center [387, 260] width 775 height 521
click at [183, 353] on div "Saving your answer..." at bounding box center [387, 260] width 775 height 521
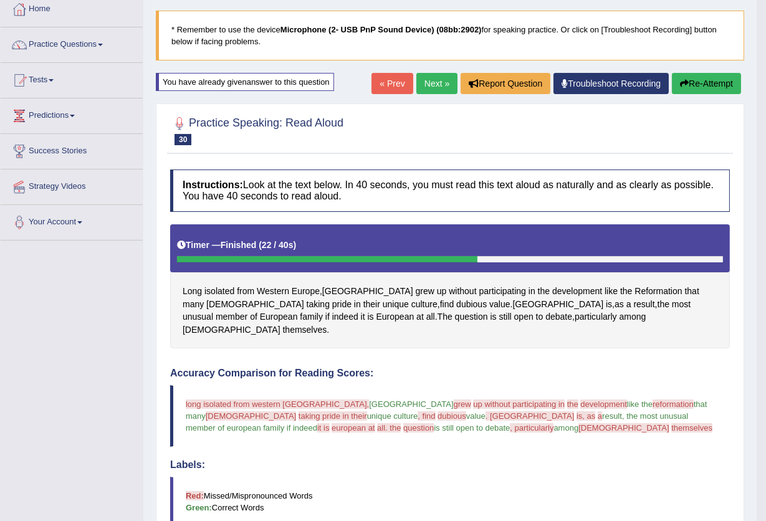
scroll to position [21, 0]
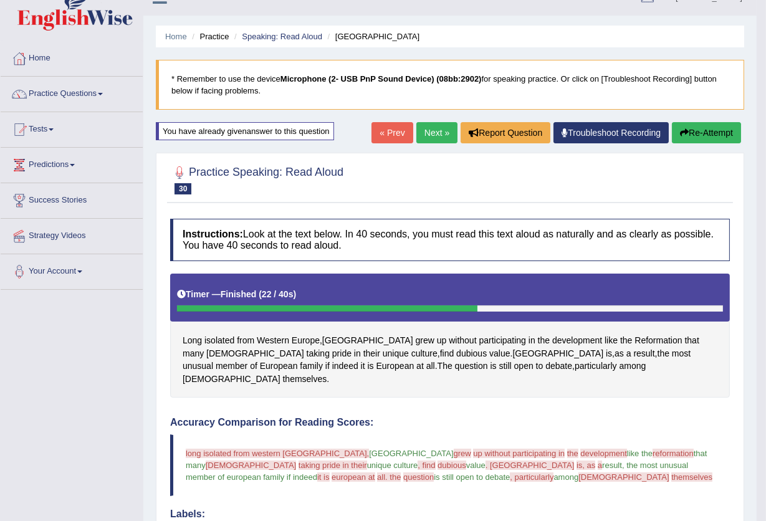
click at [710, 133] on button "Re-Attempt" at bounding box center [706, 132] width 69 height 21
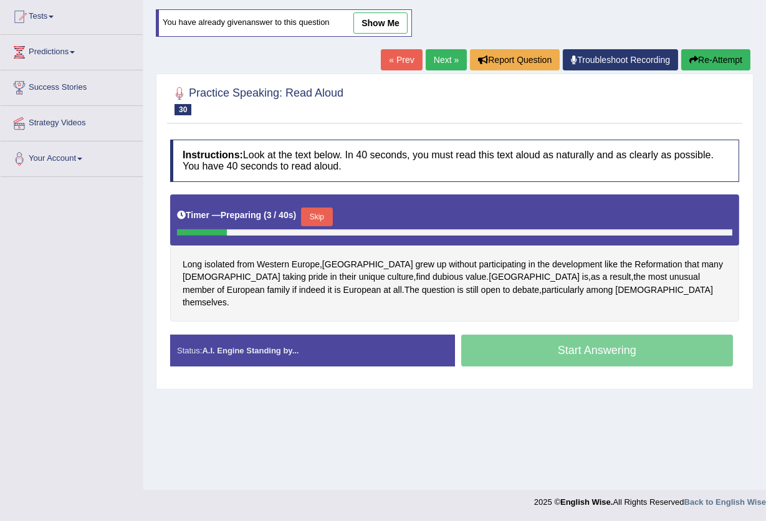
click at [318, 213] on button "Skip" at bounding box center [316, 217] width 31 height 19
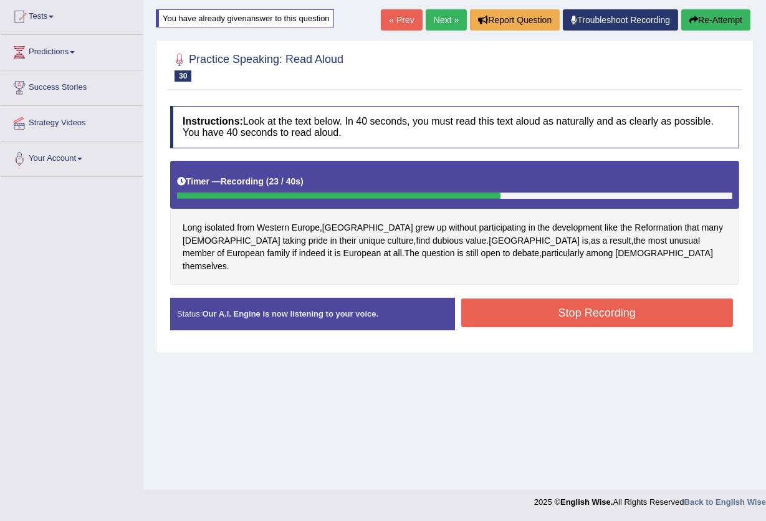
click at [529, 299] on button "Stop Recording" at bounding box center [597, 313] width 272 height 29
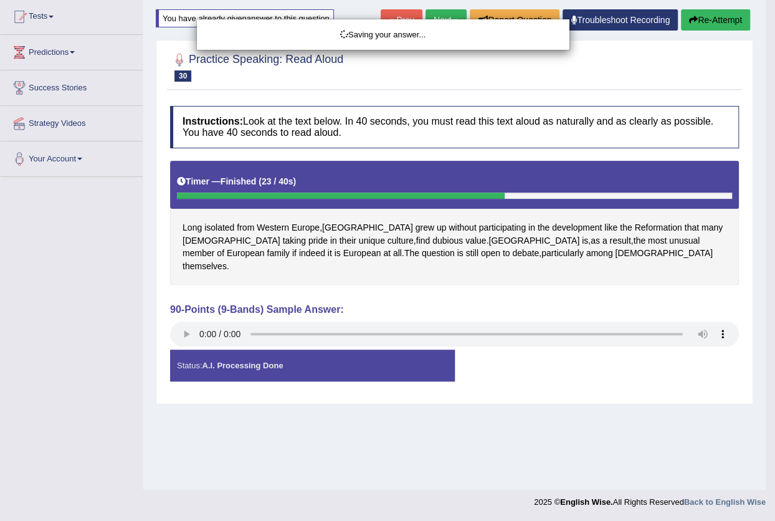
click at [188, 319] on div "Saving your answer..." at bounding box center [387, 260] width 775 height 521
click at [184, 320] on div "Saving your answer..." at bounding box center [387, 260] width 775 height 521
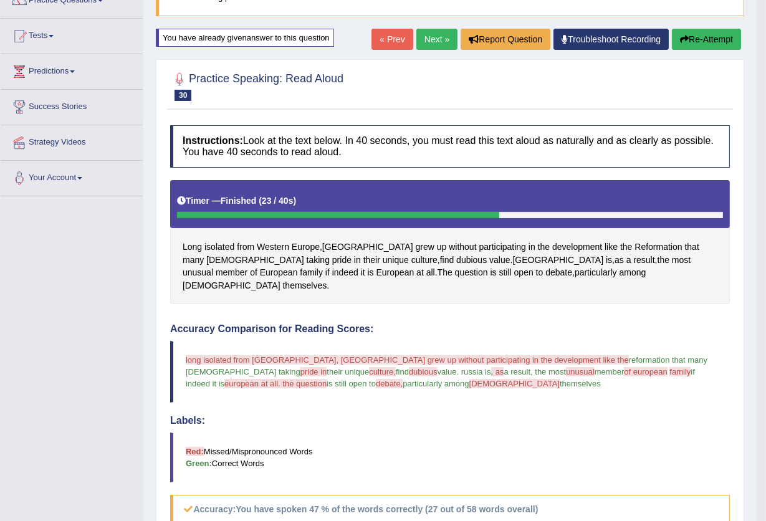
scroll to position [104, 0]
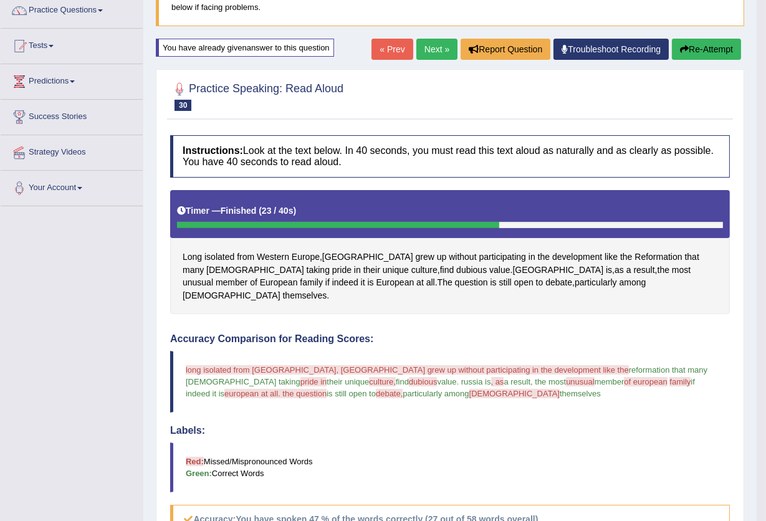
click at [691, 45] on button "Re-Attempt" at bounding box center [706, 49] width 69 height 21
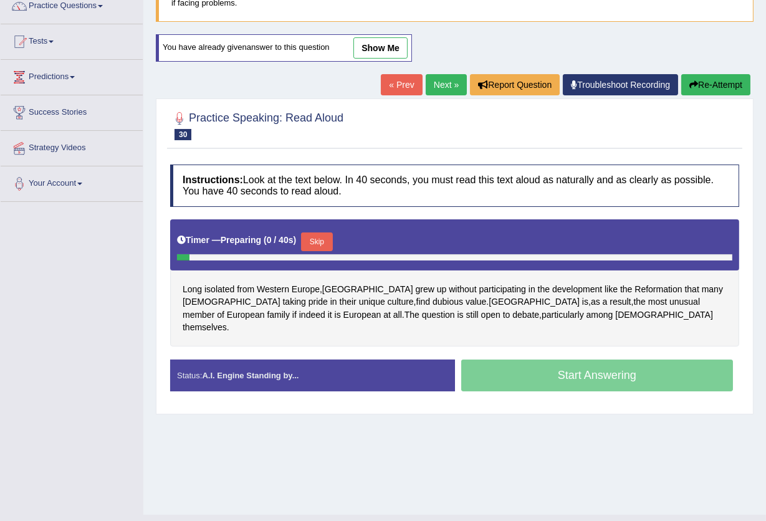
drag, startPoint x: 323, startPoint y: 237, endPoint x: 331, endPoint y: 232, distance: 9.5
click at [323, 236] on button "Skip" at bounding box center [316, 241] width 31 height 19
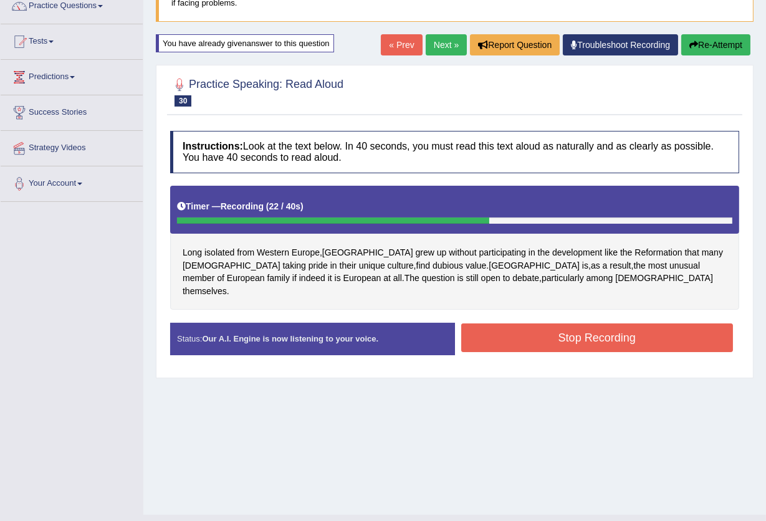
click at [553, 323] on button "Stop Recording" at bounding box center [597, 337] width 272 height 29
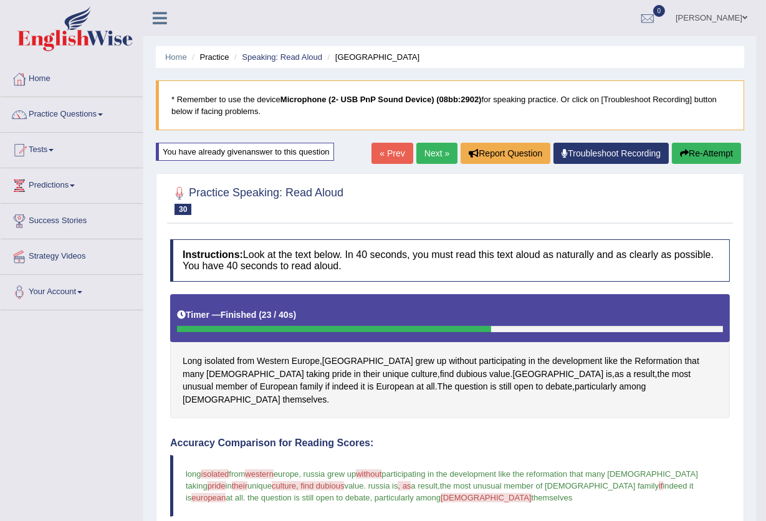
click at [440, 149] on link "Next »" at bounding box center [436, 153] width 41 height 21
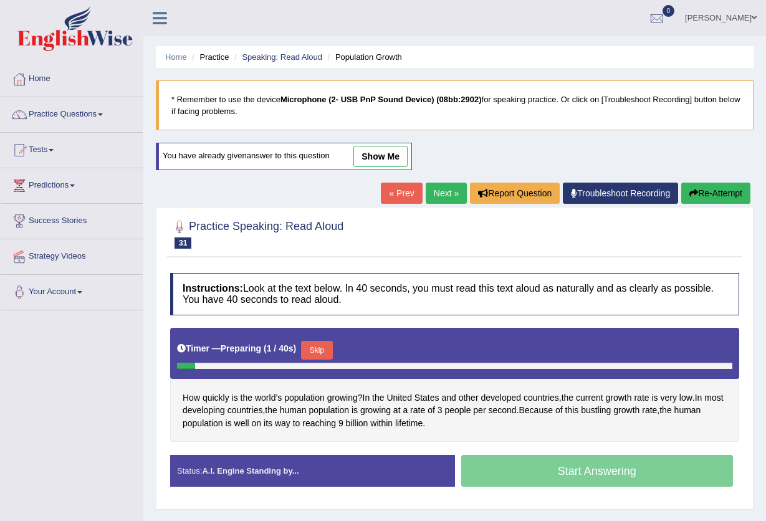
click at [320, 341] on button "Skip" at bounding box center [316, 350] width 31 height 19
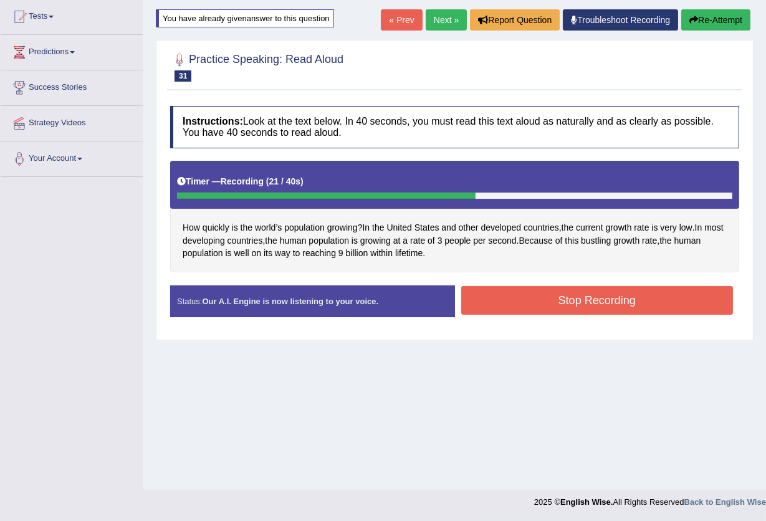
click at [560, 295] on button "Stop Recording" at bounding box center [597, 300] width 272 height 29
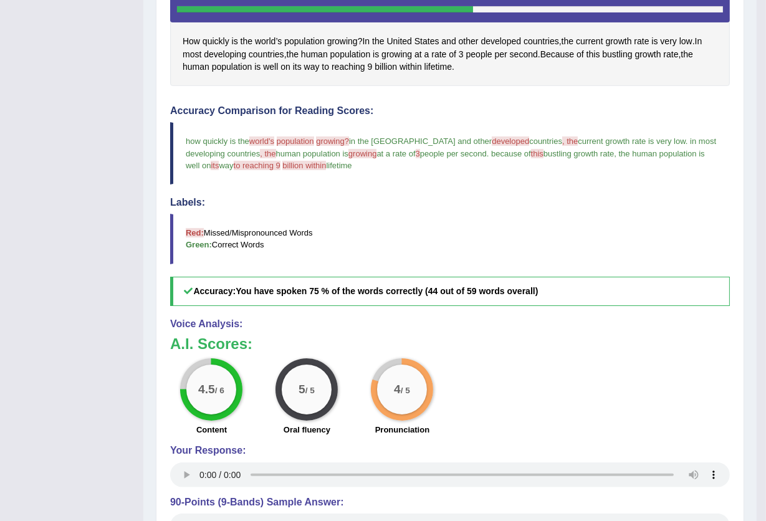
scroll to position [21, 0]
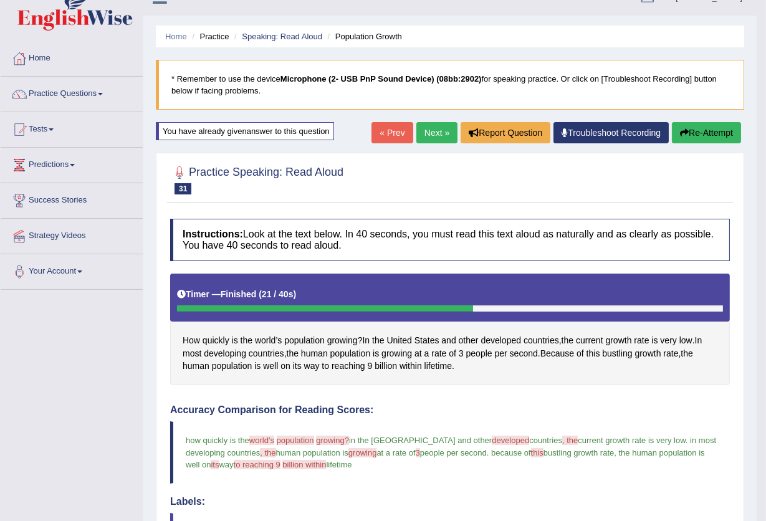
click at [416, 130] on link "Next »" at bounding box center [436, 132] width 41 height 21
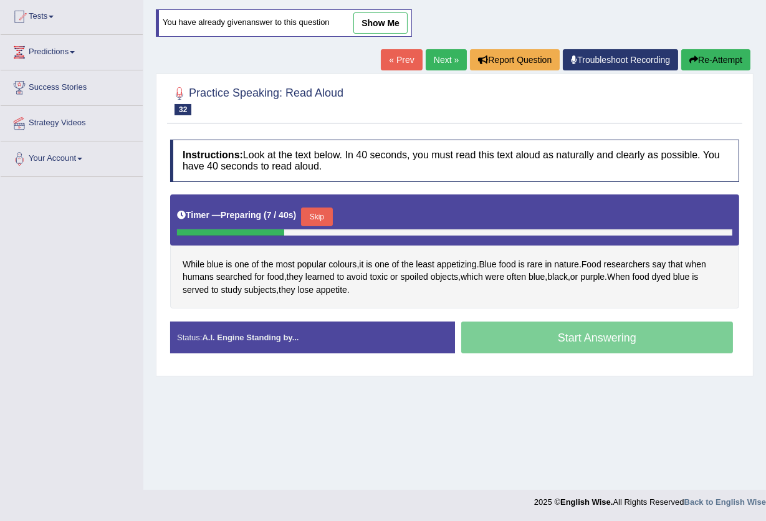
click at [320, 215] on button "Skip" at bounding box center [316, 217] width 31 height 19
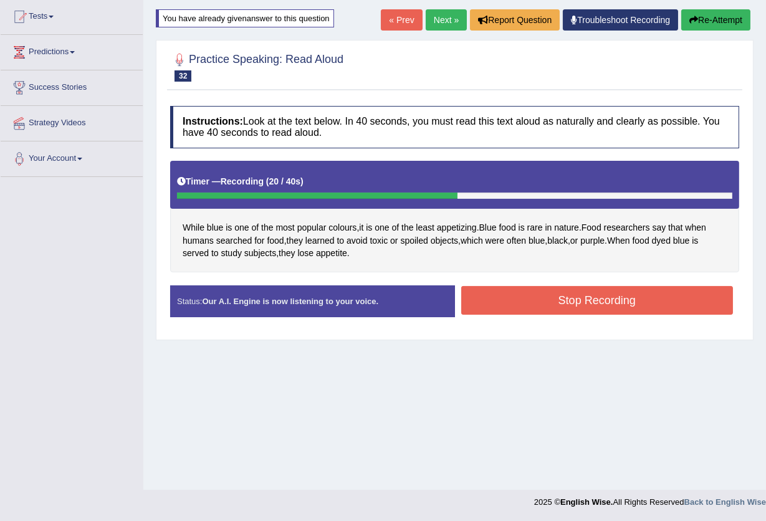
click at [652, 304] on button "Stop Recording" at bounding box center [597, 300] width 272 height 29
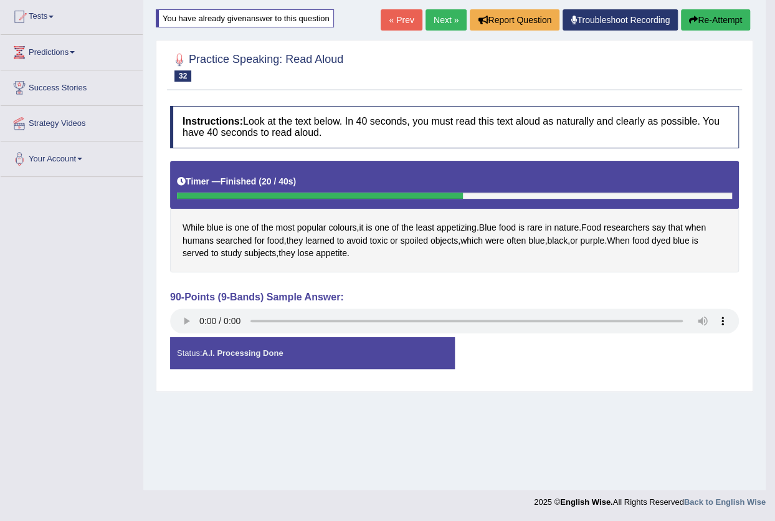
click at [189, 320] on div "Saving your answer..." at bounding box center [387, 260] width 775 height 521
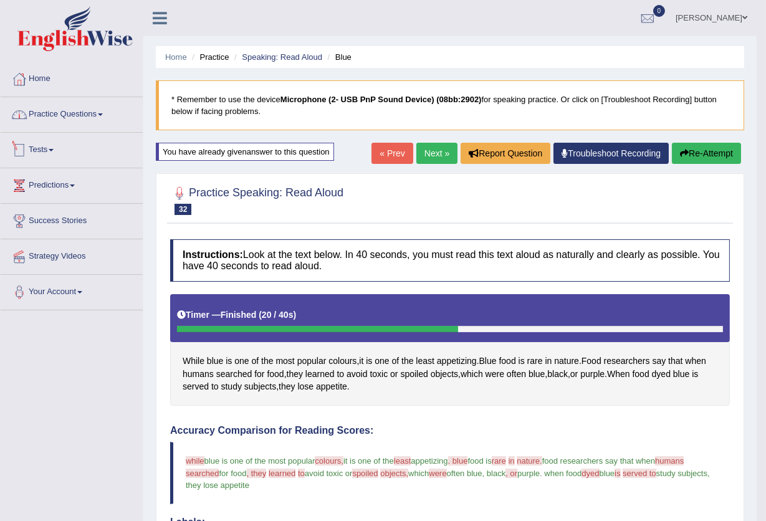
click at [71, 120] on link "Practice Questions" at bounding box center [72, 112] width 142 height 31
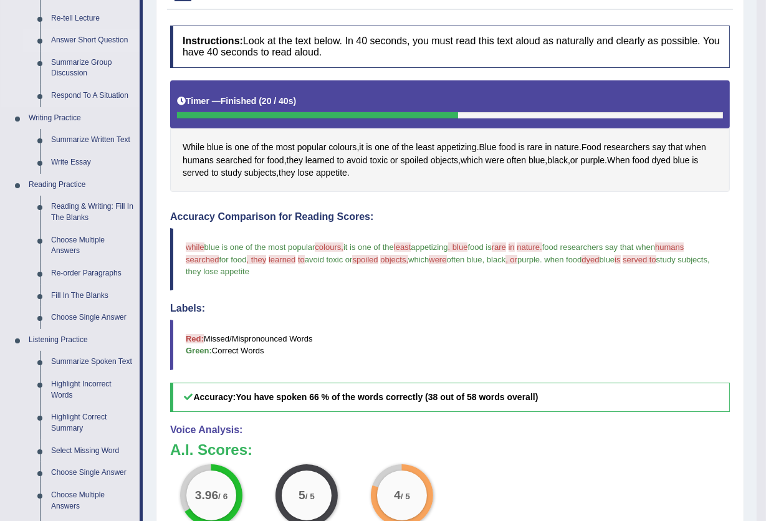
scroll to position [455, 0]
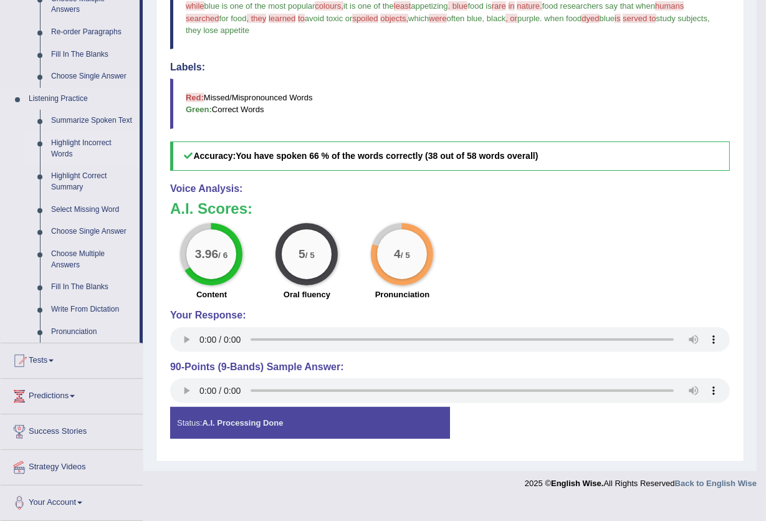
click at [72, 138] on link "Highlight Incorrect Words" at bounding box center [92, 148] width 94 height 33
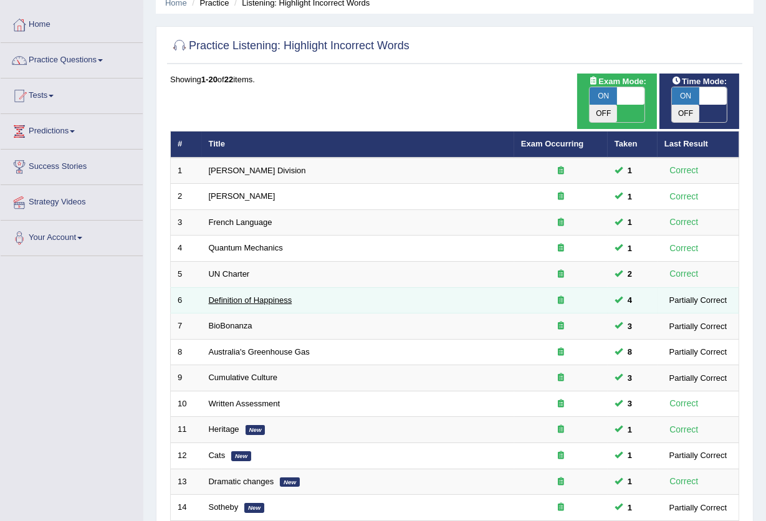
click at [239, 295] on link "Definition of Happiness" at bounding box center [251, 299] width 84 height 9
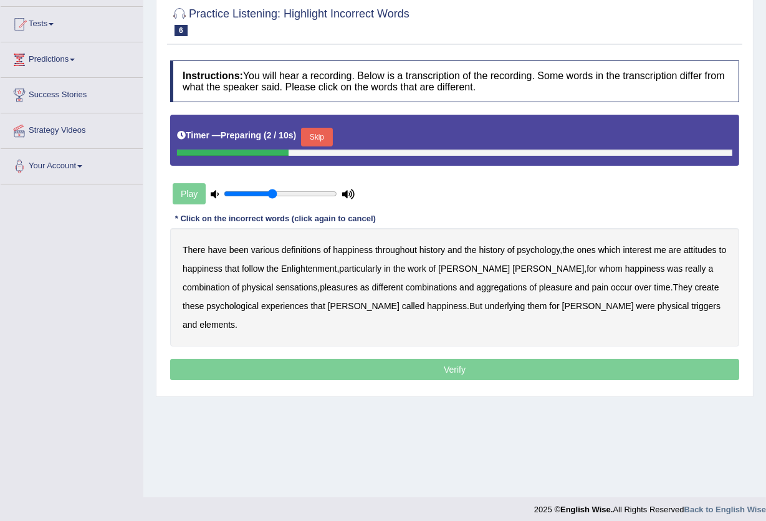
scroll to position [133, 0]
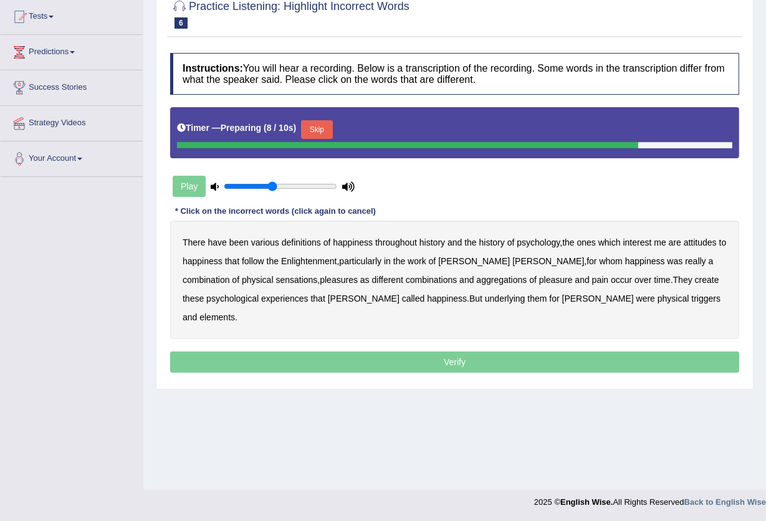
click at [321, 133] on button "Skip" at bounding box center [316, 129] width 31 height 19
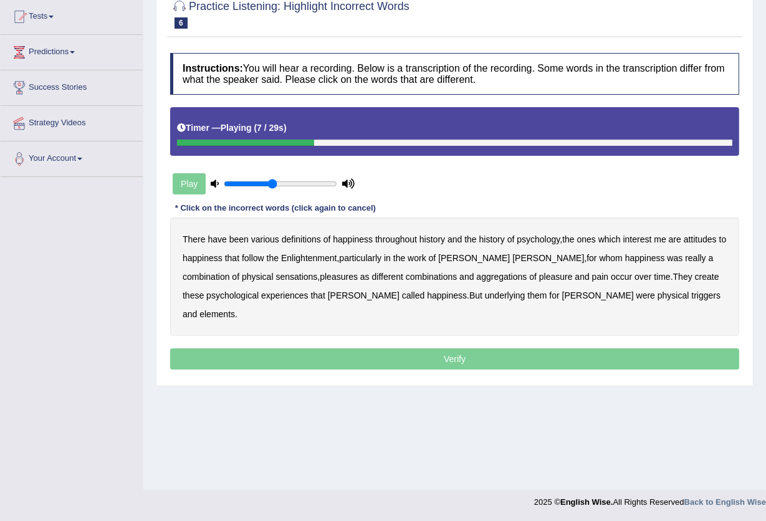
click at [686, 237] on b "attitudes" at bounding box center [700, 239] width 33 height 10
drag, startPoint x: 325, startPoint y: 256, endPoint x: 241, endPoint y: 279, distance: 86.6
click at [241, 279] on div "There have been various definitions of happiness throughout history and the his…" at bounding box center [454, 277] width 569 height 118
click at [275, 279] on b "sensations" at bounding box center [296, 277] width 42 height 10
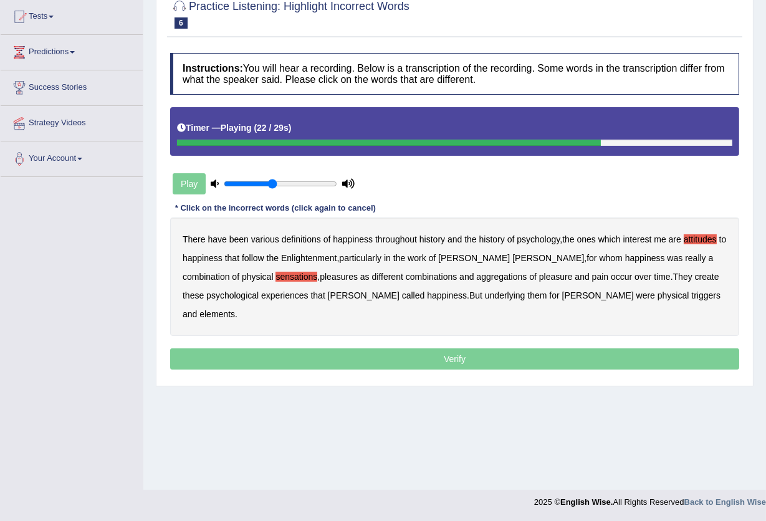
click at [695, 276] on b "create" at bounding box center [707, 277] width 24 height 10
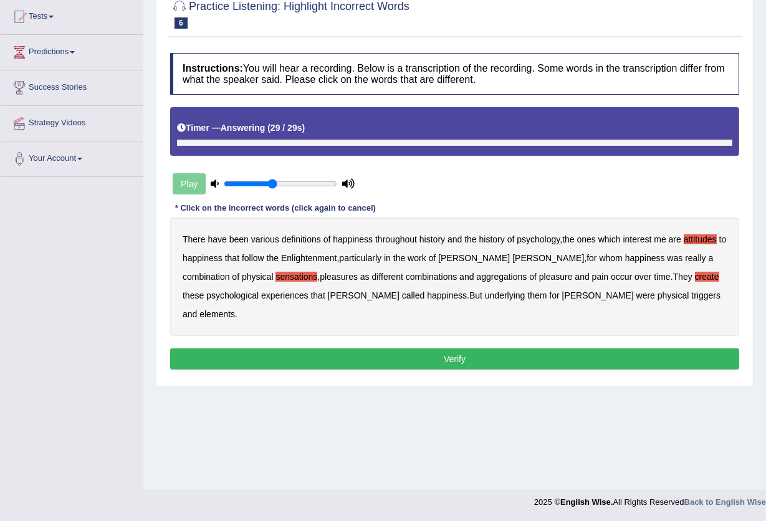
click at [235, 309] on b "elements" at bounding box center [217, 314] width 36 height 10
click at [435, 348] on button "Verify" at bounding box center [454, 358] width 569 height 21
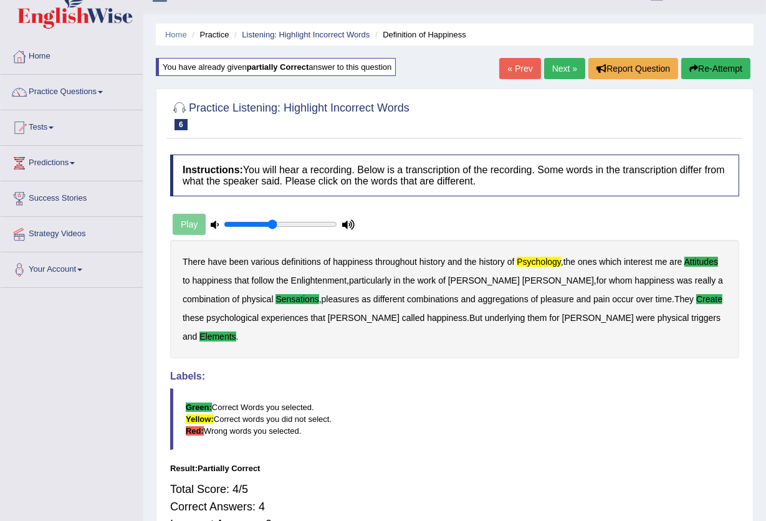
scroll to position [0, 0]
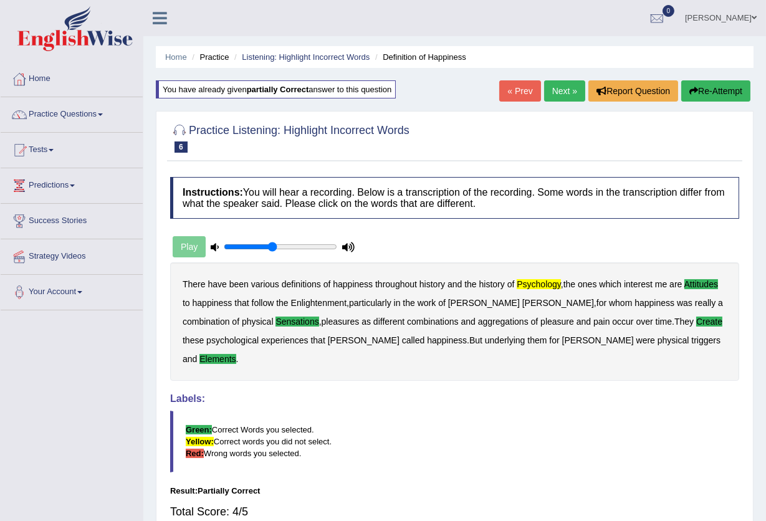
click at [559, 84] on link "Next »" at bounding box center [564, 90] width 41 height 21
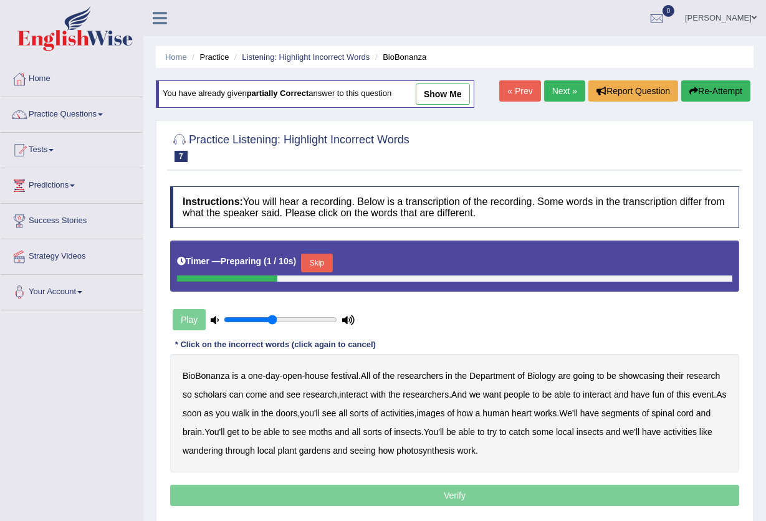
click at [325, 262] on button "Skip" at bounding box center [316, 263] width 31 height 19
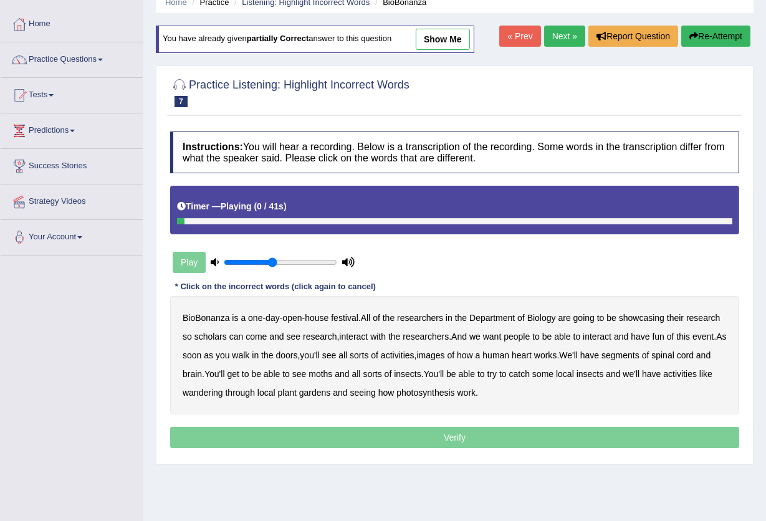
scroll to position [83, 0]
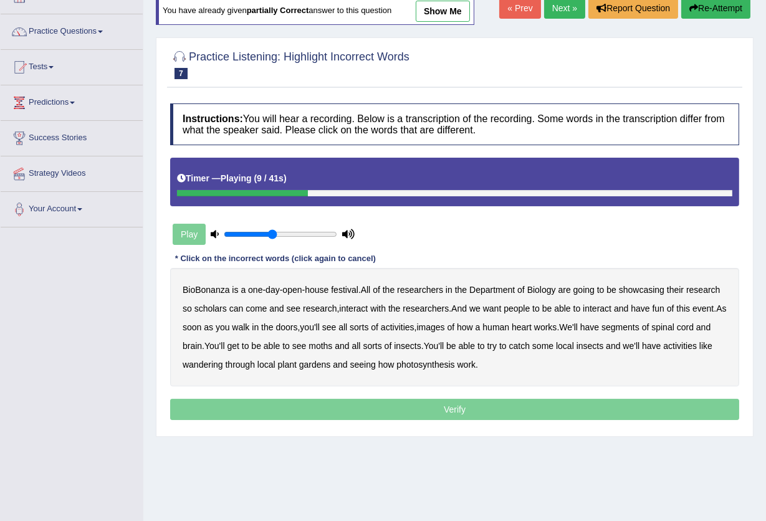
click at [213, 310] on b "scholars" at bounding box center [210, 309] width 32 height 10
click at [445, 326] on b "images" at bounding box center [431, 327] width 28 height 10
click at [639, 327] on b "segments" at bounding box center [620, 327] width 38 height 10
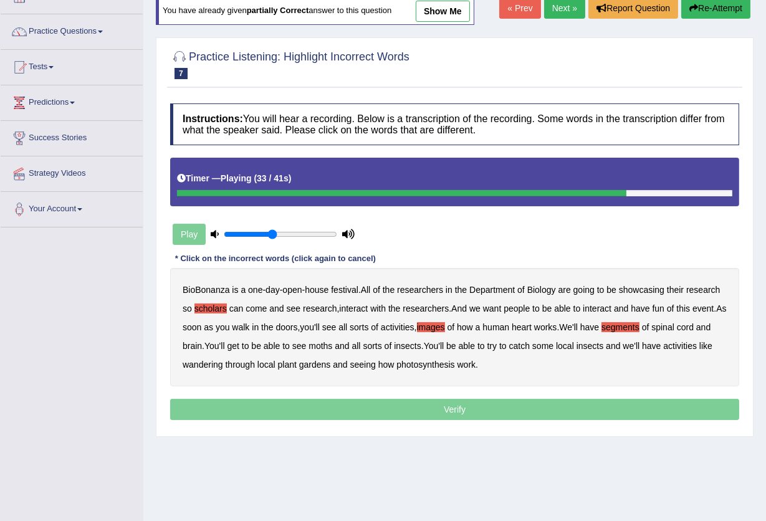
click at [332, 347] on b "moths" at bounding box center [321, 346] width 24 height 10
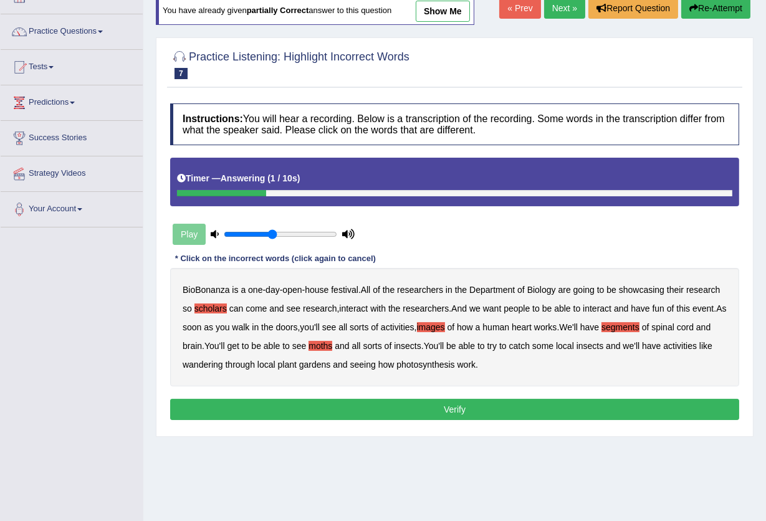
click at [215, 365] on b "wandering" at bounding box center [203, 365] width 41 height 10
click at [471, 407] on button "Verify" at bounding box center [454, 409] width 569 height 21
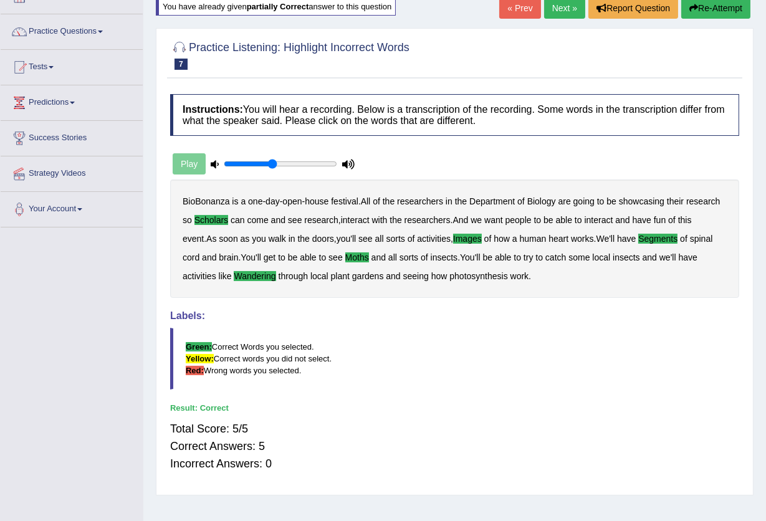
scroll to position [0, 0]
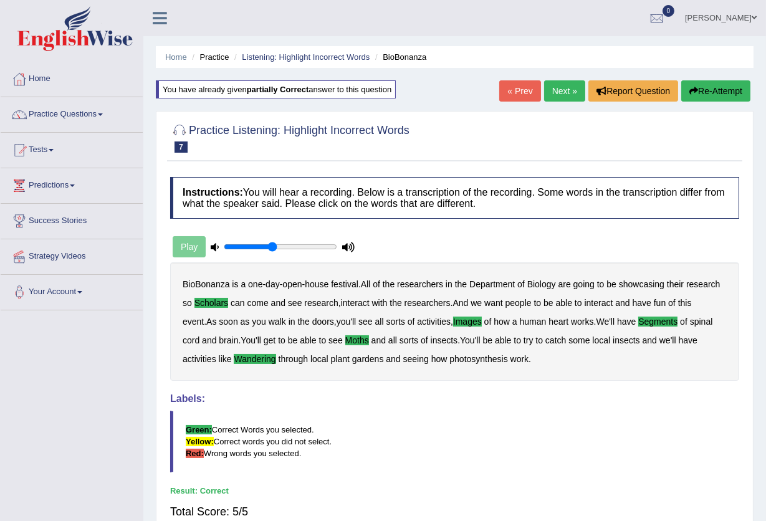
click at [557, 94] on link "Next »" at bounding box center [564, 90] width 41 height 21
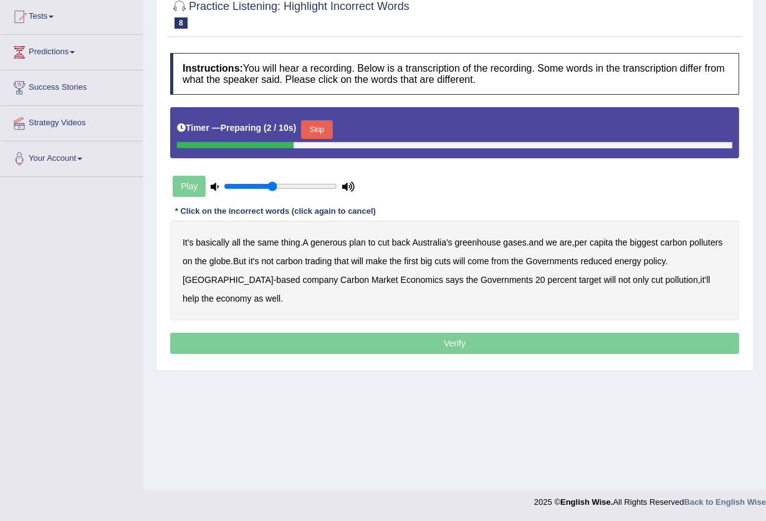
click at [327, 129] on button "Skip" at bounding box center [316, 129] width 31 height 19
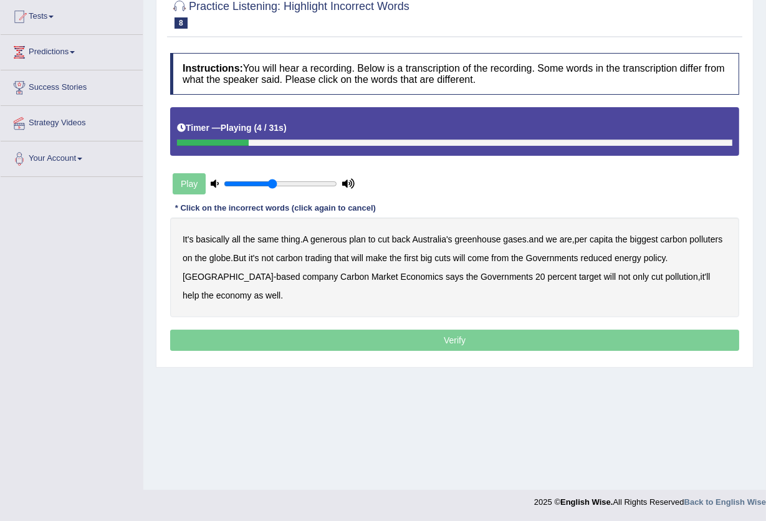
click at [343, 240] on b "generous" at bounding box center [328, 239] width 36 height 10
click at [231, 259] on b "globe" at bounding box center [219, 258] width 21 height 10
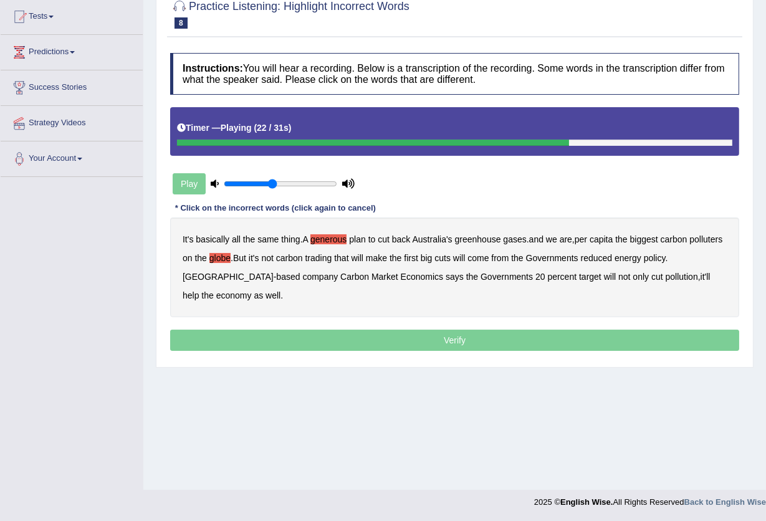
click at [666, 258] on b "policy" at bounding box center [655, 258] width 22 height 10
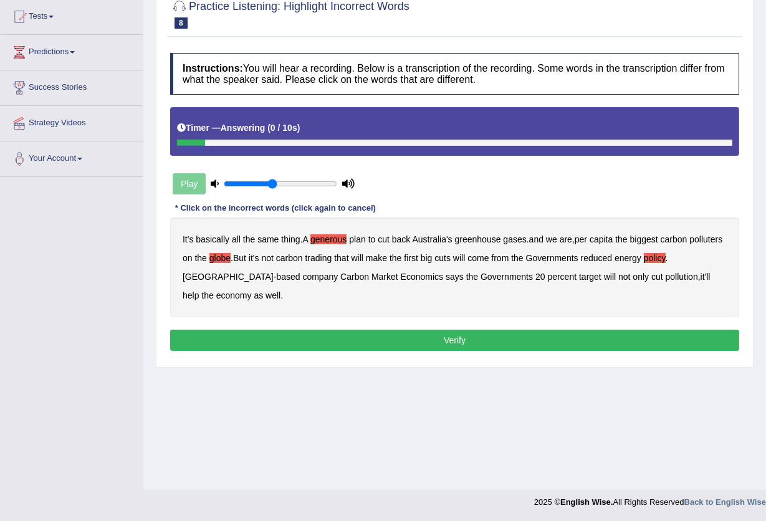
click at [401, 342] on button "Verify" at bounding box center [454, 340] width 569 height 21
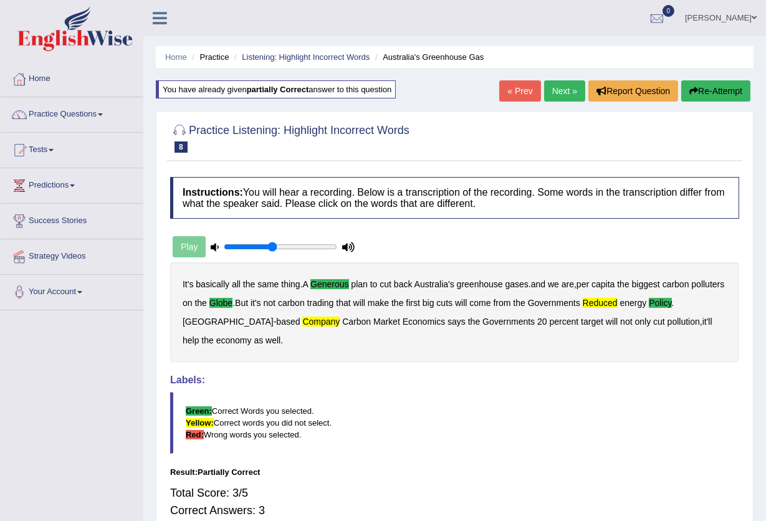
click at [567, 95] on link "Next »" at bounding box center [564, 90] width 41 height 21
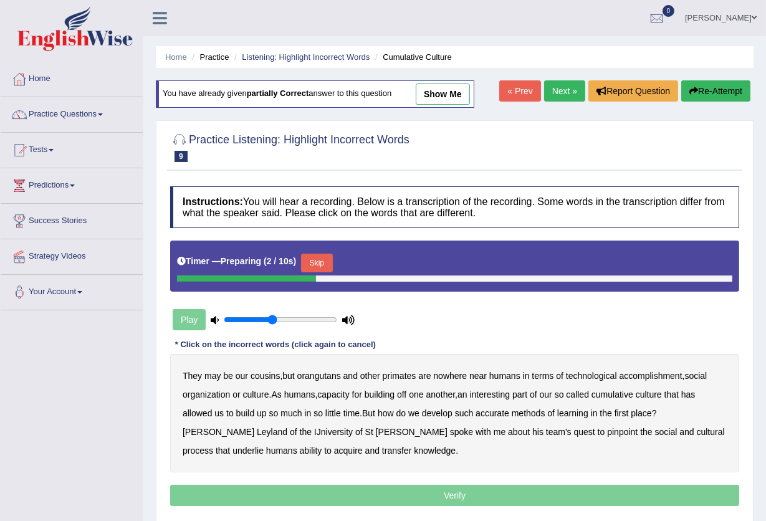
click at [328, 268] on button "Skip" at bounding box center [316, 263] width 31 height 19
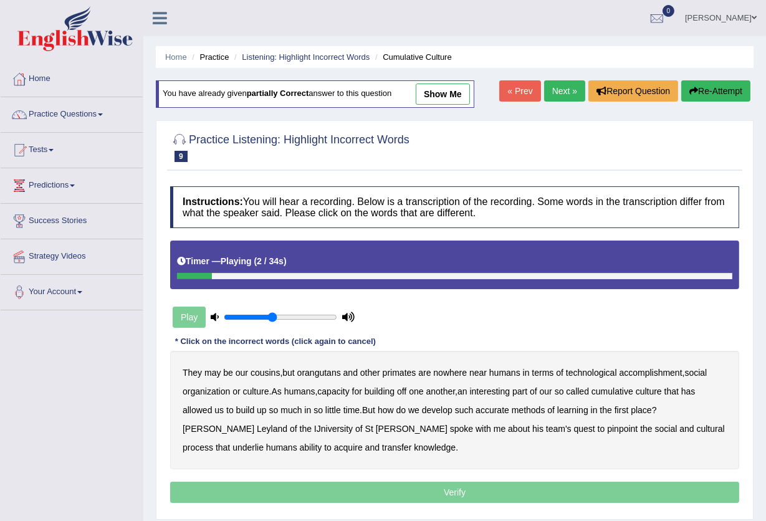
click at [320, 371] on b "orangutans" at bounding box center [319, 373] width 44 height 10
click at [658, 371] on b "accomplishment" at bounding box center [651, 373] width 63 height 10
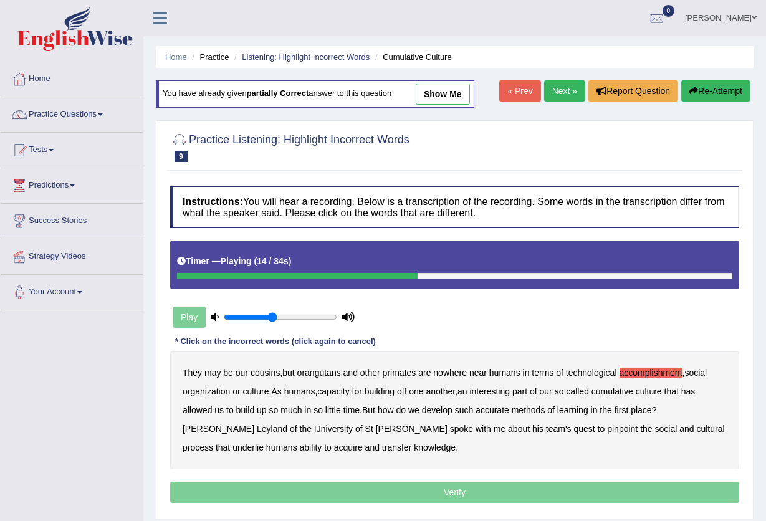
click at [517, 393] on div "They may be our cousins , but orangutans and other primates are nowhere near hu…" at bounding box center [454, 410] width 569 height 118
click at [505, 405] on b "accurate" at bounding box center [493, 410] width 34 height 10
click at [314, 429] on b "IJniversity" at bounding box center [333, 429] width 39 height 10
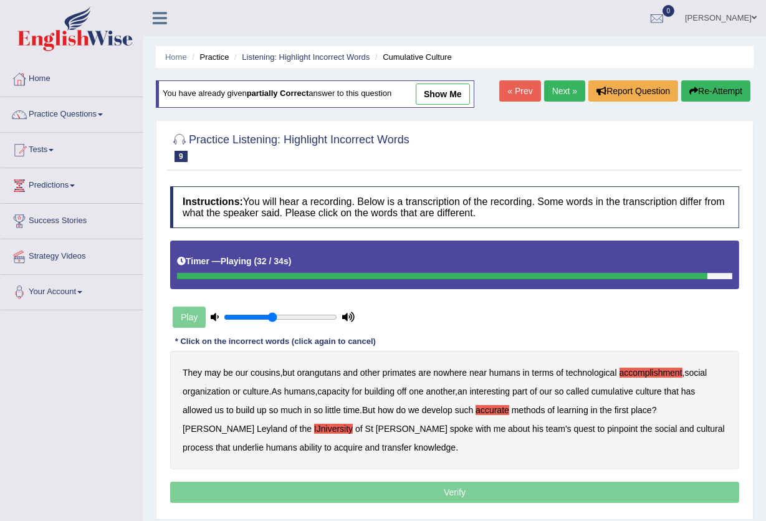
click at [697, 433] on b "cultural" at bounding box center [711, 429] width 28 height 10
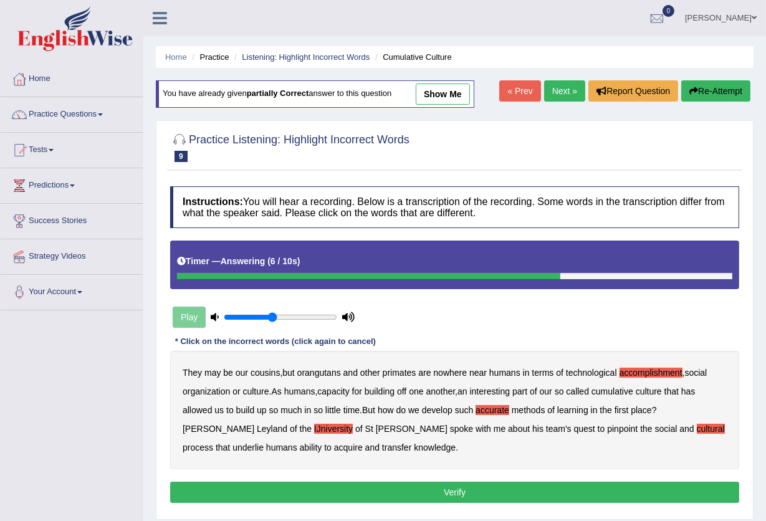
drag, startPoint x: 247, startPoint y: 446, endPoint x: 224, endPoint y: 443, distance: 23.2
click at [298, 451] on div "They may be our cousins , but orangutans and other primates are nowhere near hu…" at bounding box center [454, 410] width 569 height 118
click at [382, 444] on b "transfer" at bounding box center [396, 448] width 29 height 10
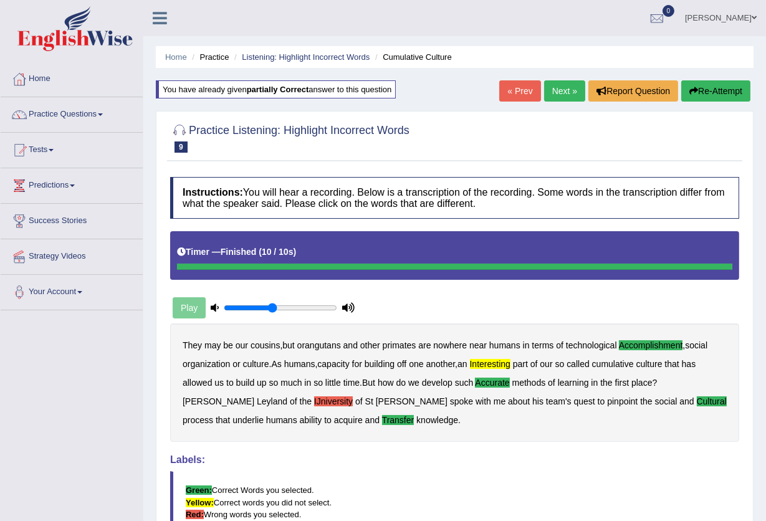
click at [563, 90] on link "Next »" at bounding box center [564, 90] width 41 height 21
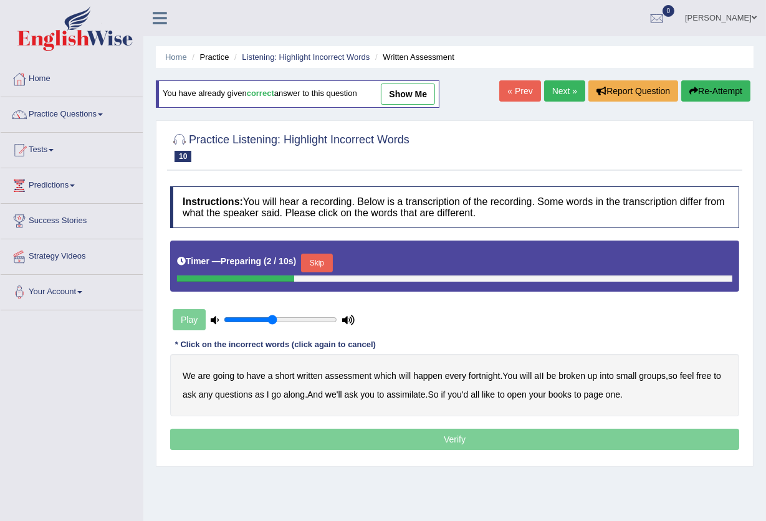
click at [318, 259] on button "Skip" at bounding box center [316, 263] width 31 height 19
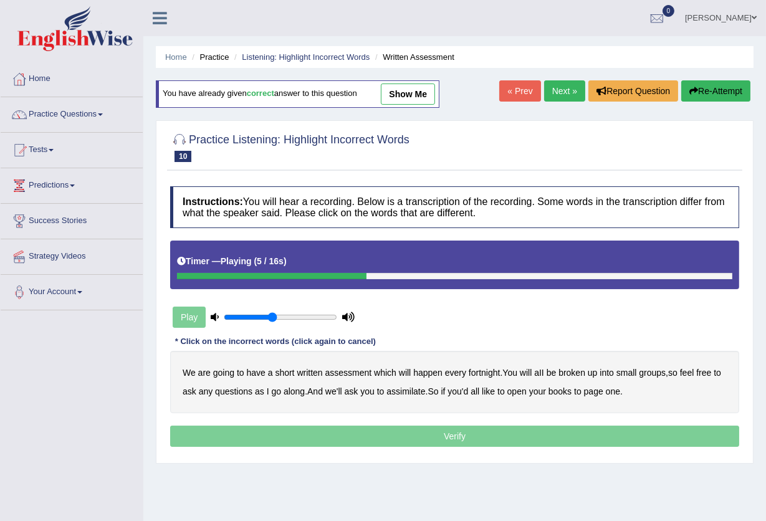
click at [575, 374] on b "broken" at bounding box center [571, 373] width 27 height 10
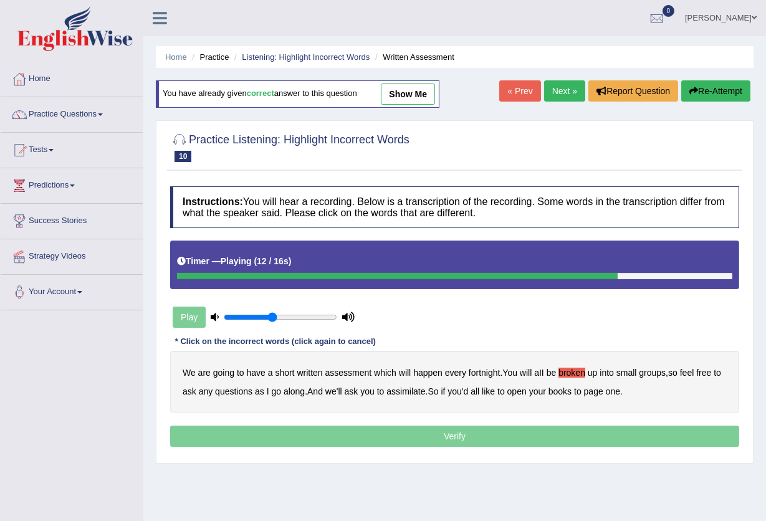
click at [400, 393] on b "assimilate" at bounding box center [405, 391] width 39 height 10
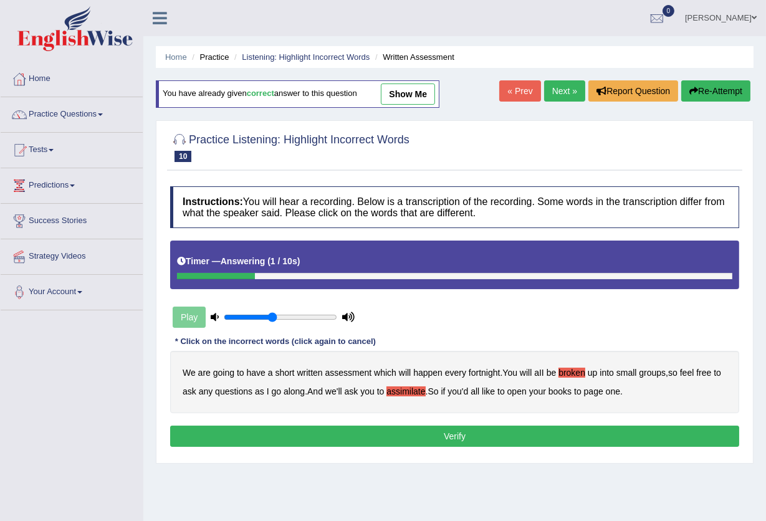
click at [469, 438] on button "Verify" at bounding box center [454, 436] width 569 height 21
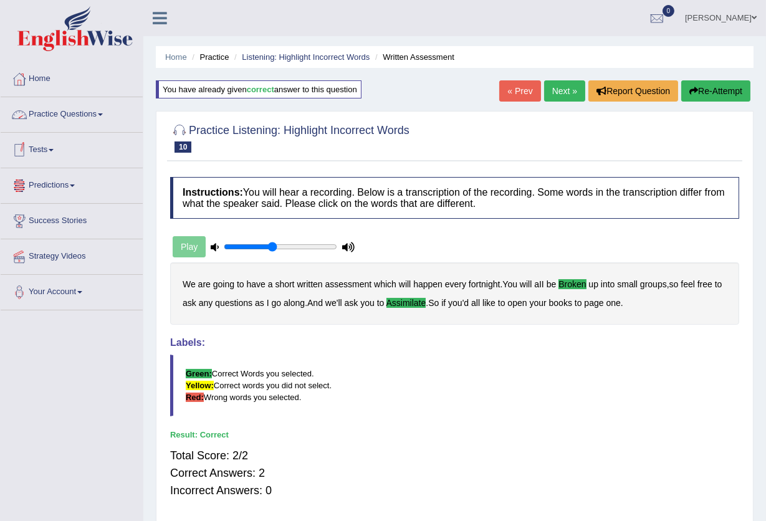
click at [72, 117] on link "Practice Questions" at bounding box center [72, 112] width 142 height 31
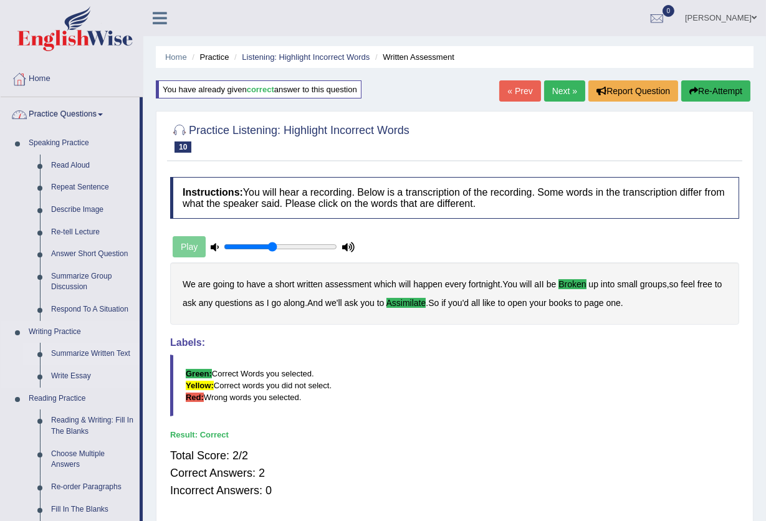
scroll to position [455, 0]
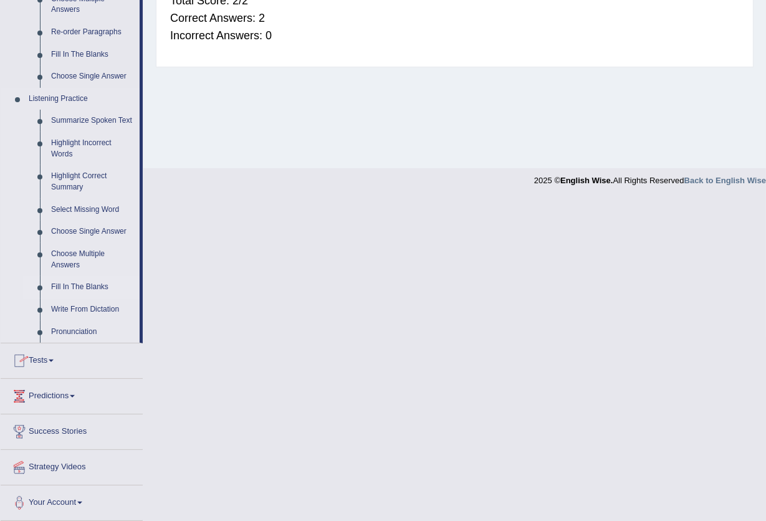
click at [85, 280] on link "Fill In The Blanks" at bounding box center [92, 287] width 94 height 22
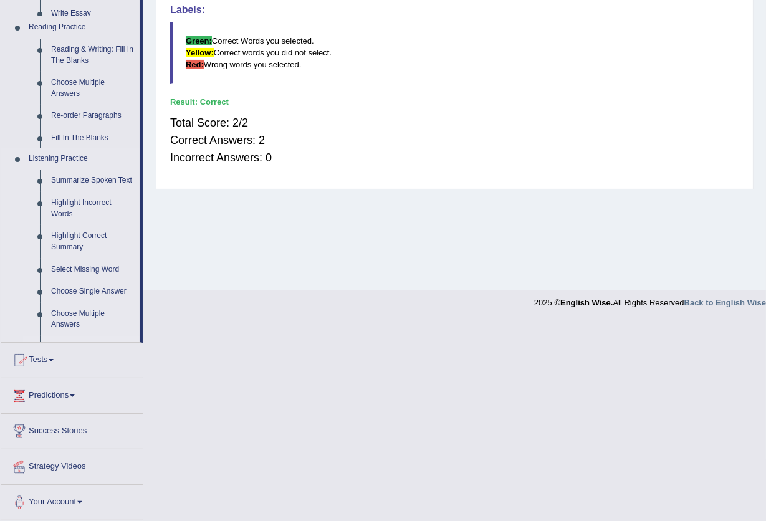
scroll to position [240, 0]
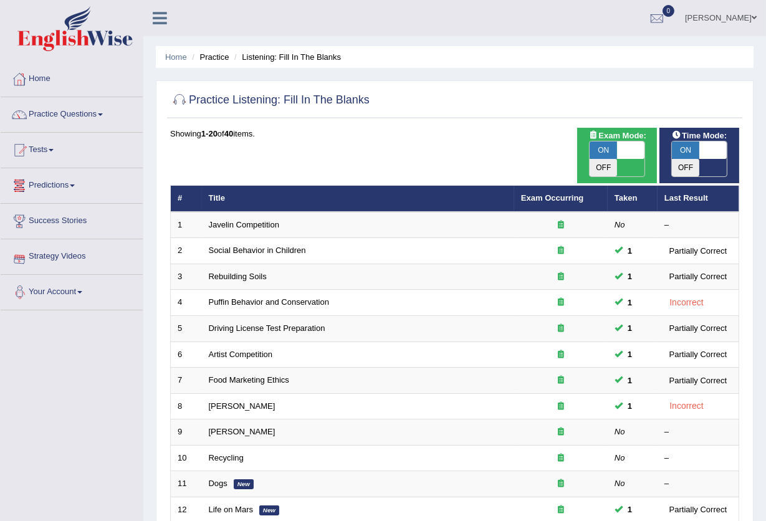
click at [56, 256] on link "Strategy Videos" at bounding box center [72, 254] width 142 height 31
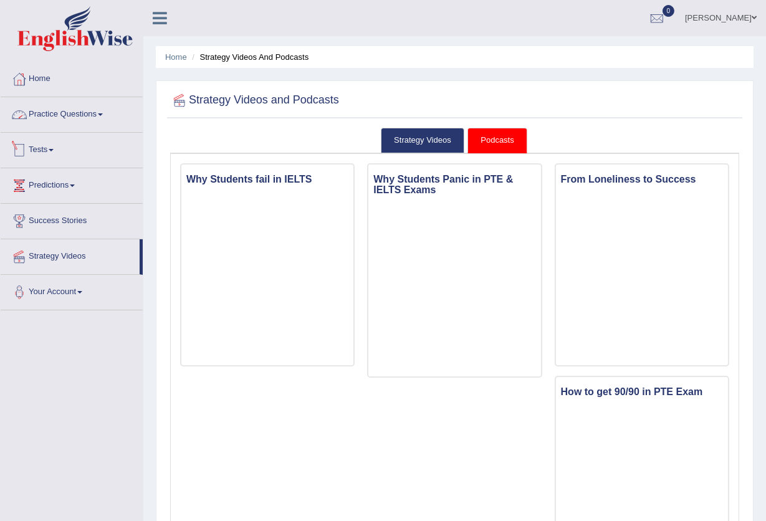
click at [72, 108] on link "Practice Questions" at bounding box center [72, 112] width 142 height 31
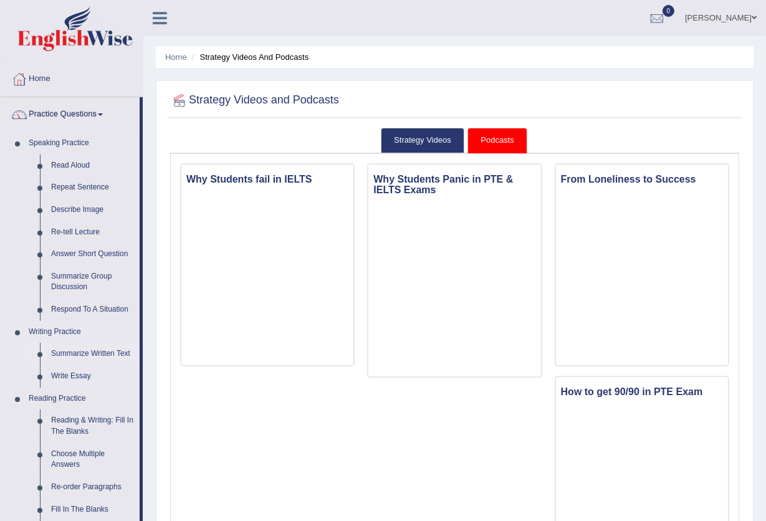
click at [55, 361] on link "Summarize Written Text" at bounding box center [92, 354] width 94 height 22
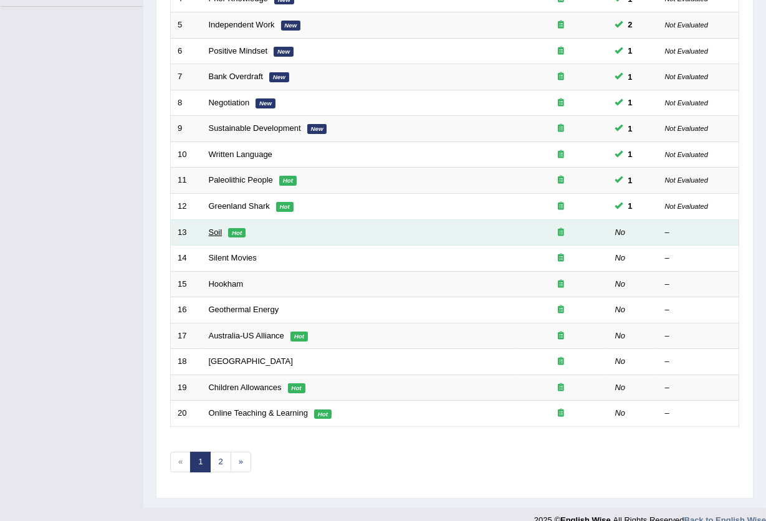
click at [213, 227] on link "Soil" at bounding box center [216, 231] width 14 height 9
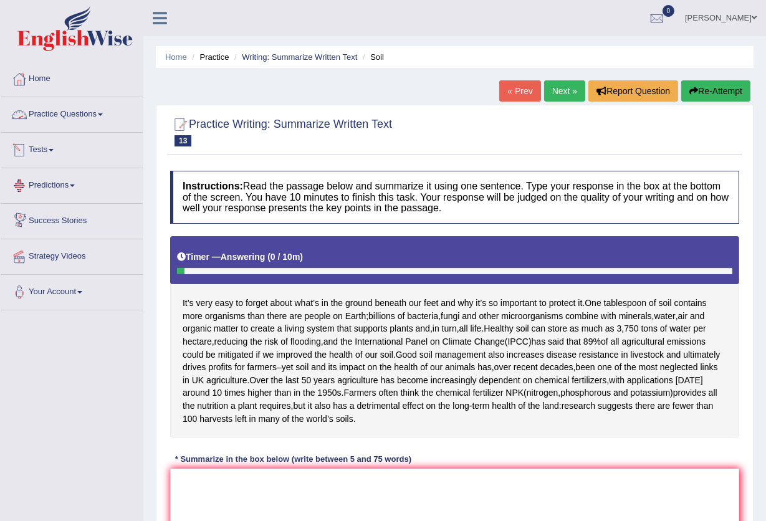
click at [44, 105] on link "Practice Questions" at bounding box center [72, 112] width 142 height 31
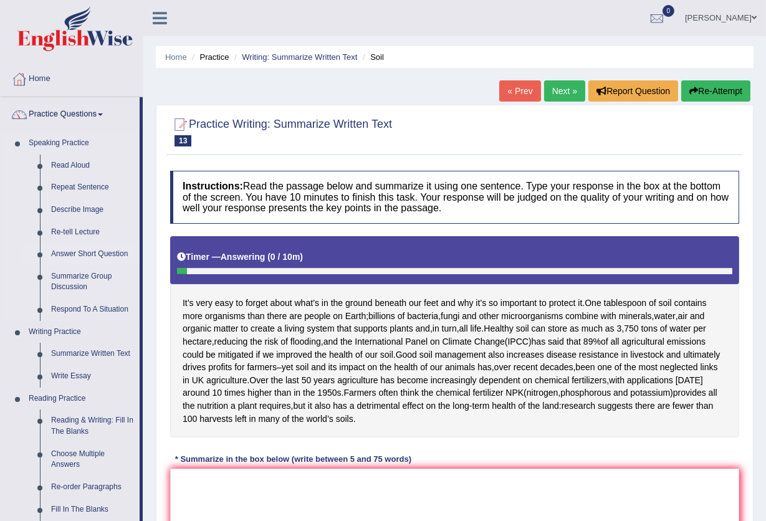
click at [85, 251] on link "Answer Short Question" at bounding box center [92, 254] width 94 height 22
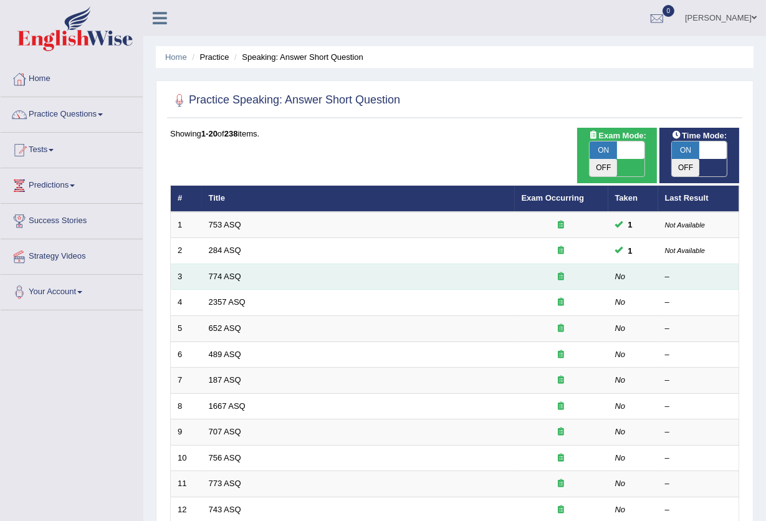
click at [621, 272] on em "No" at bounding box center [620, 276] width 11 height 9
click at [231, 272] on link "774 ASQ" at bounding box center [225, 276] width 32 height 9
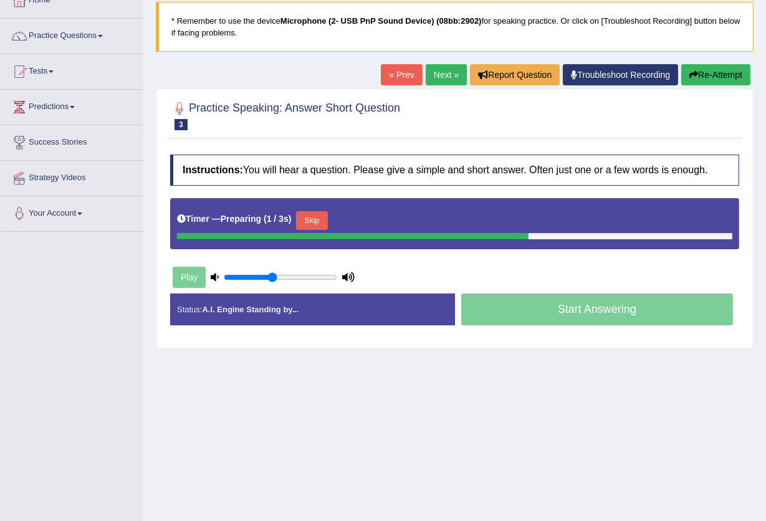
scroll to position [50, 0]
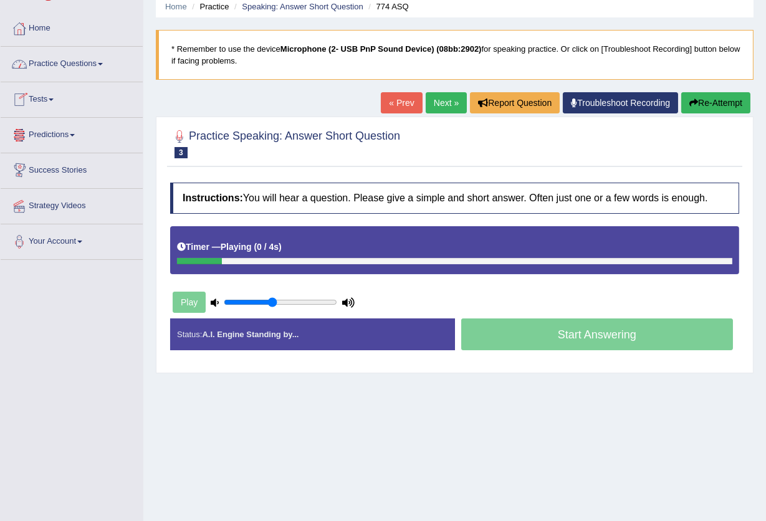
click at [76, 63] on link "Practice Questions" at bounding box center [72, 62] width 142 height 31
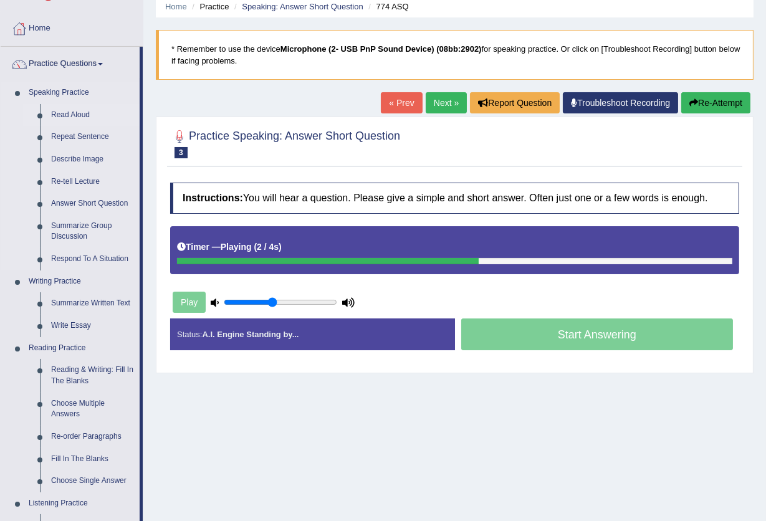
click at [70, 118] on link "Read Aloud" at bounding box center [92, 115] width 94 height 22
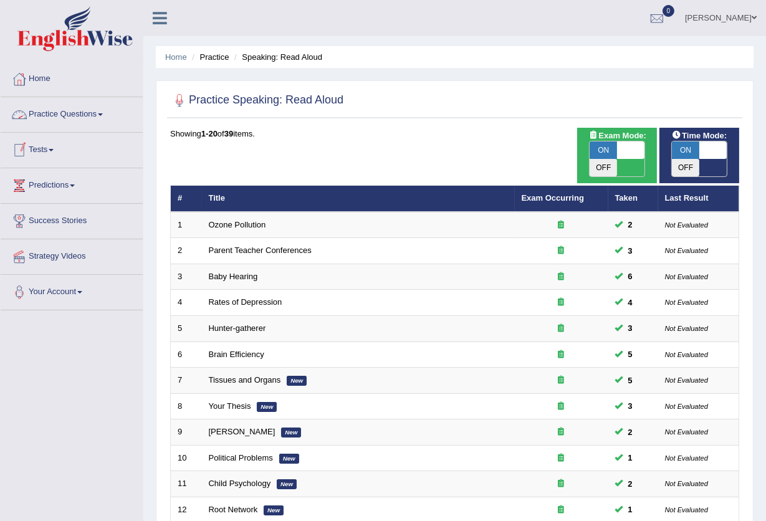
click at [89, 112] on link "Practice Questions" at bounding box center [72, 112] width 142 height 31
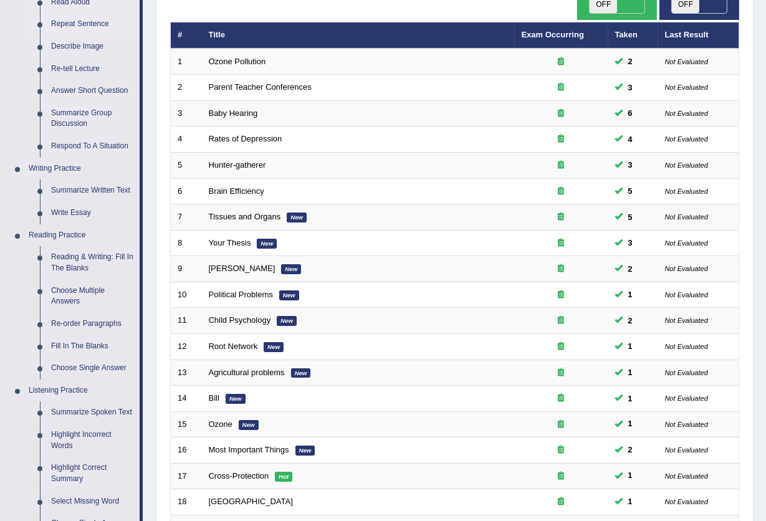
scroll to position [166, 0]
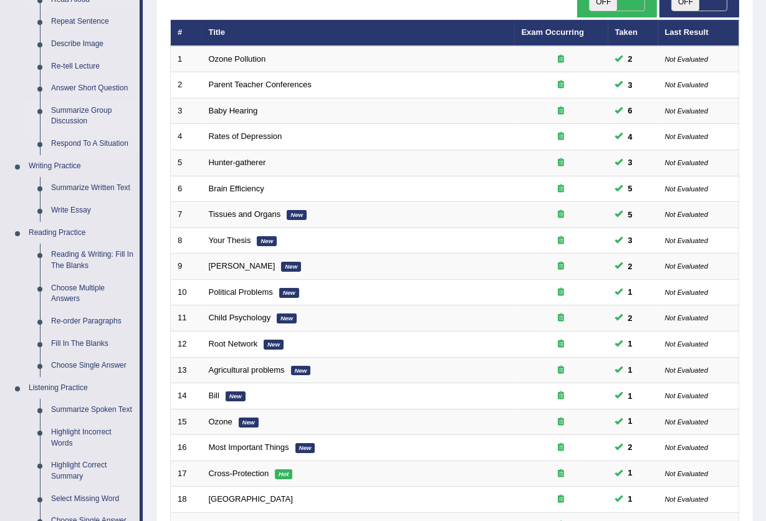
click at [83, 110] on link "Summarize Group Discussion" at bounding box center [92, 116] width 94 height 33
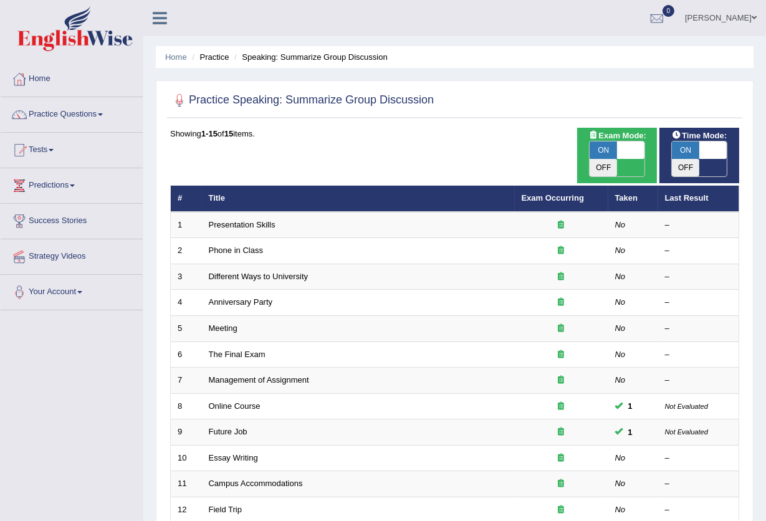
click at [83, 110] on link "Practice Questions" at bounding box center [72, 112] width 142 height 31
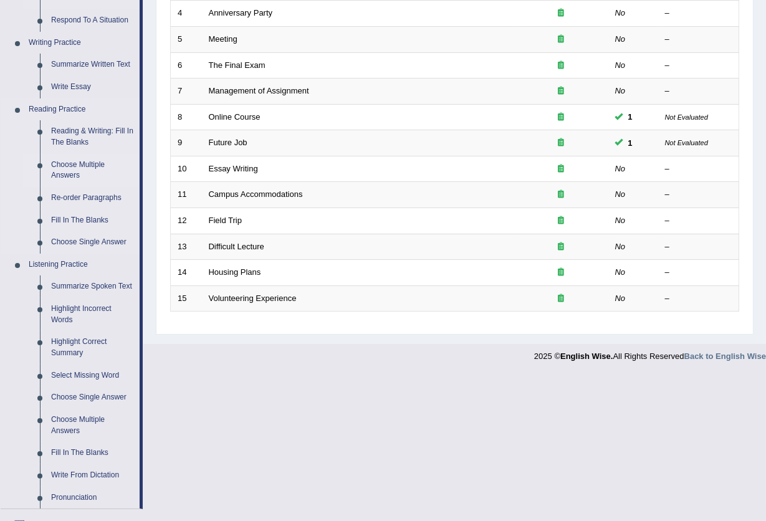
scroll to position [332, 0]
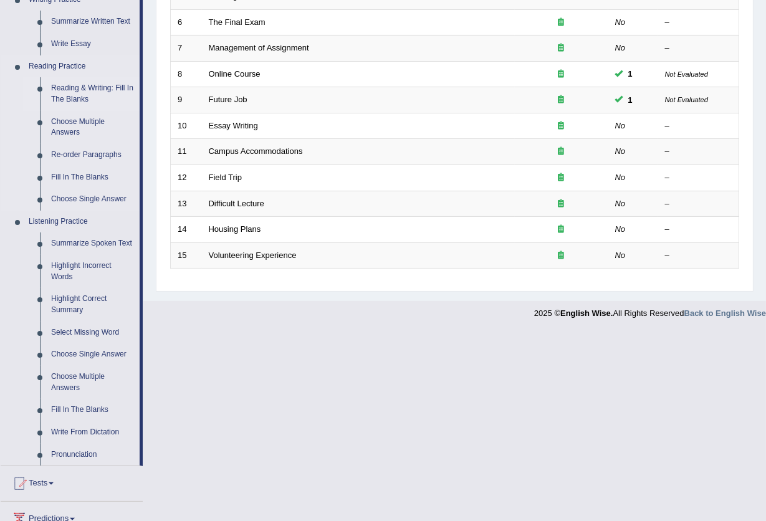
click at [69, 99] on link "Reading & Writing: Fill In The Blanks" at bounding box center [92, 93] width 94 height 33
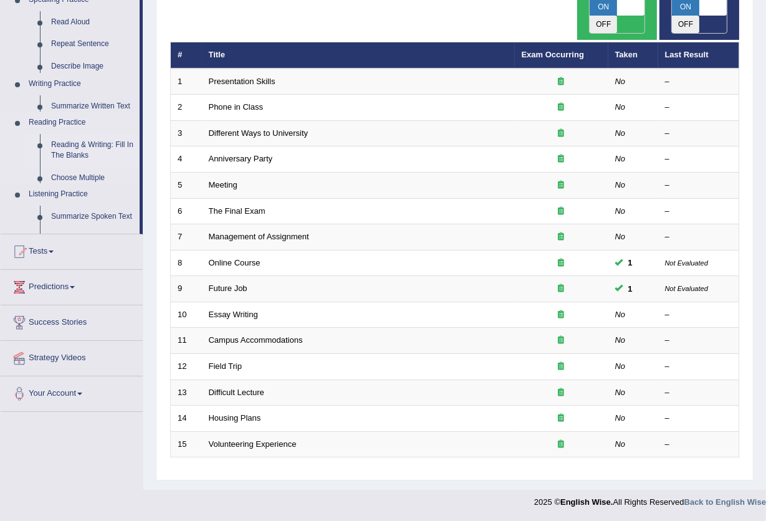
scroll to position [133, 0]
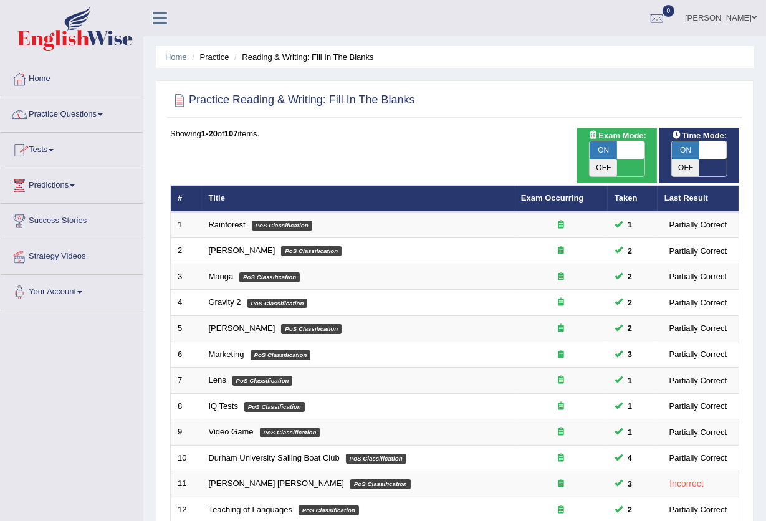
click at [82, 112] on link "Practice Questions" at bounding box center [72, 112] width 142 height 31
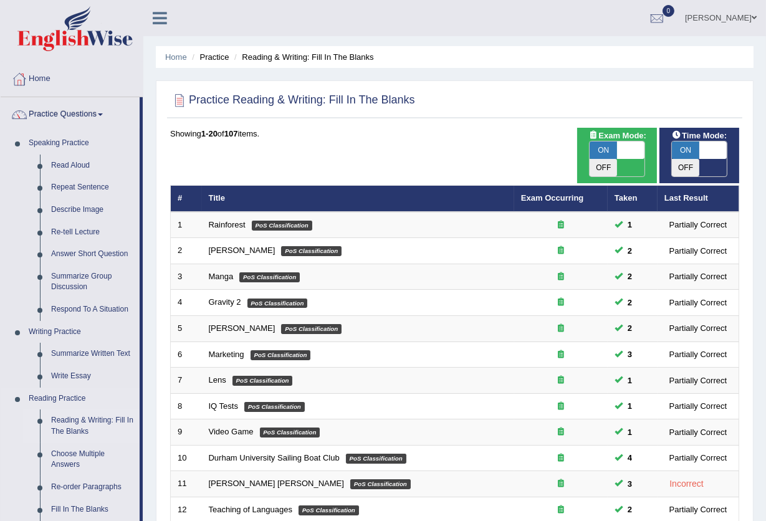
scroll to position [332, 0]
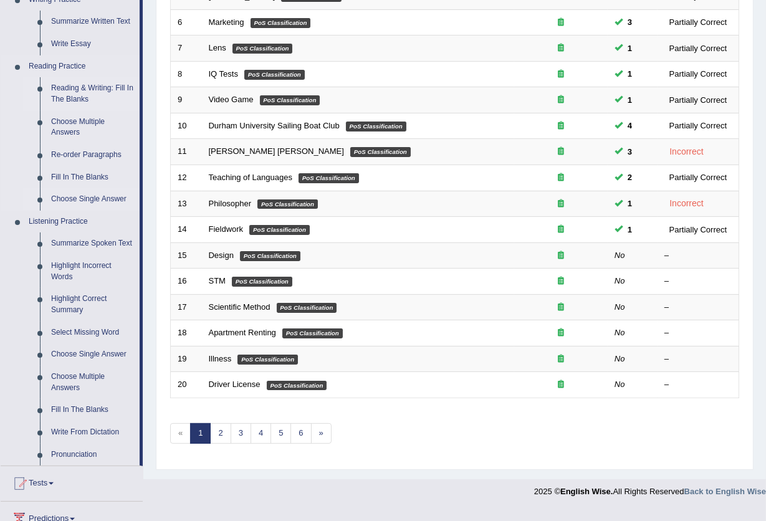
click at [93, 195] on link "Choose Single Answer" at bounding box center [92, 199] width 94 height 22
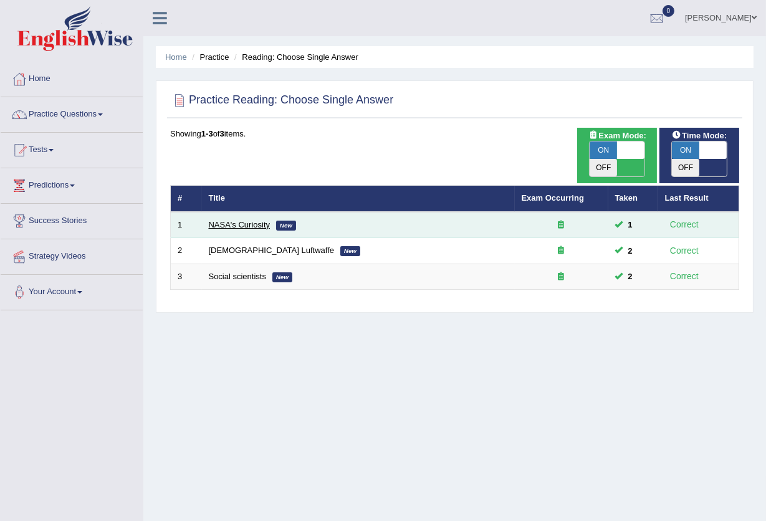
click at [212, 220] on link "NASA's Curiosity" at bounding box center [240, 224] width 62 height 9
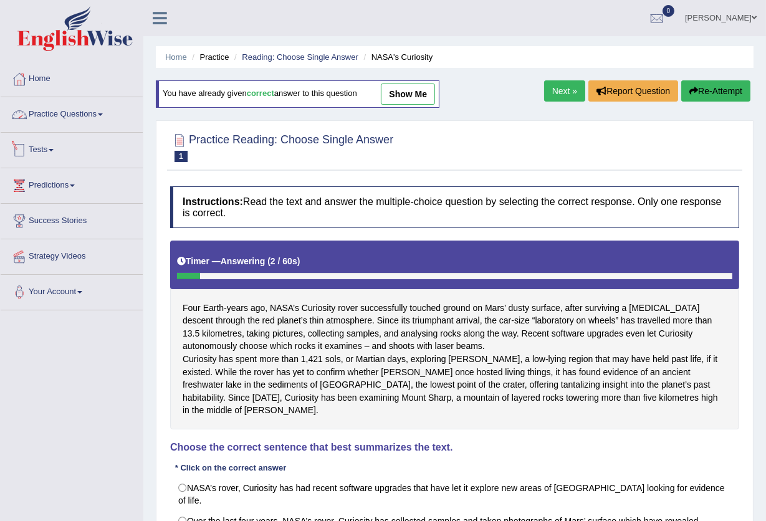
click at [58, 111] on link "Practice Questions" at bounding box center [72, 112] width 142 height 31
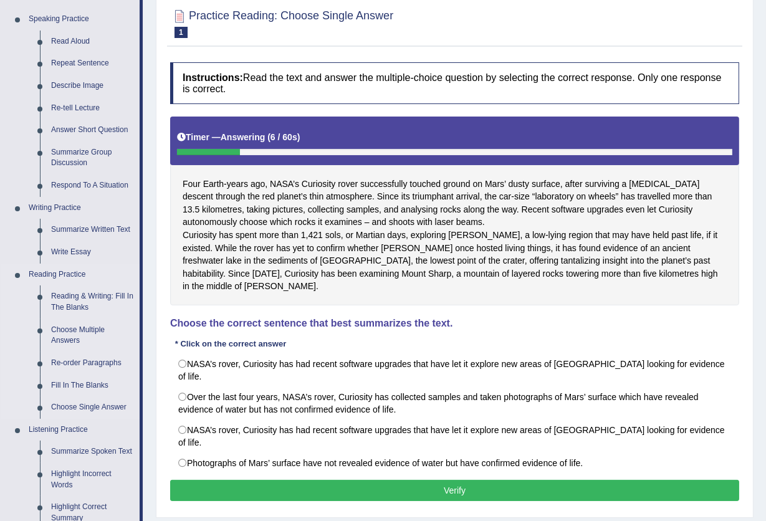
scroll to position [166, 0]
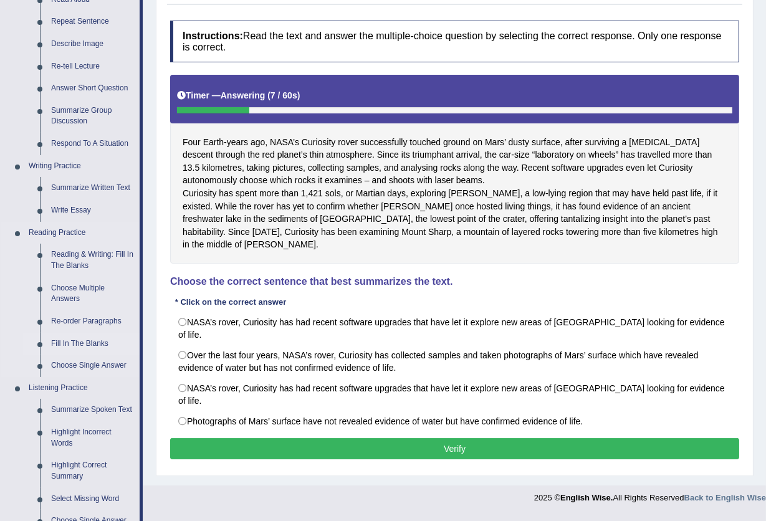
click at [83, 339] on link "Fill In The Blanks" at bounding box center [92, 344] width 94 height 22
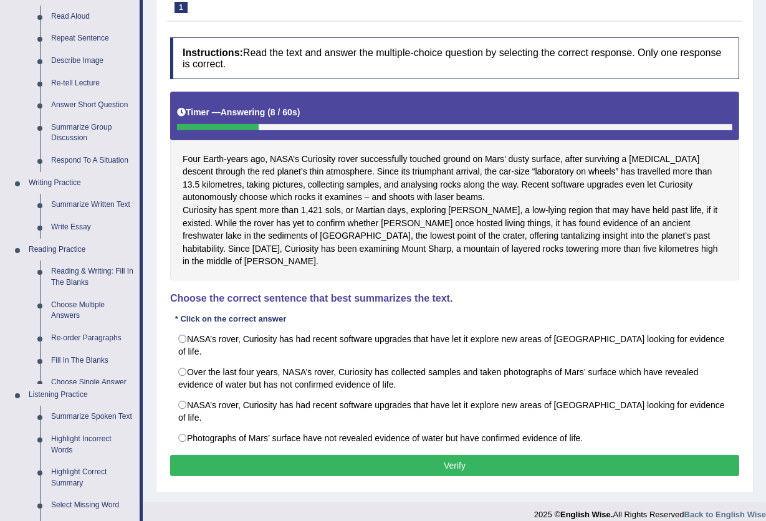
scroll to position [360, 0]
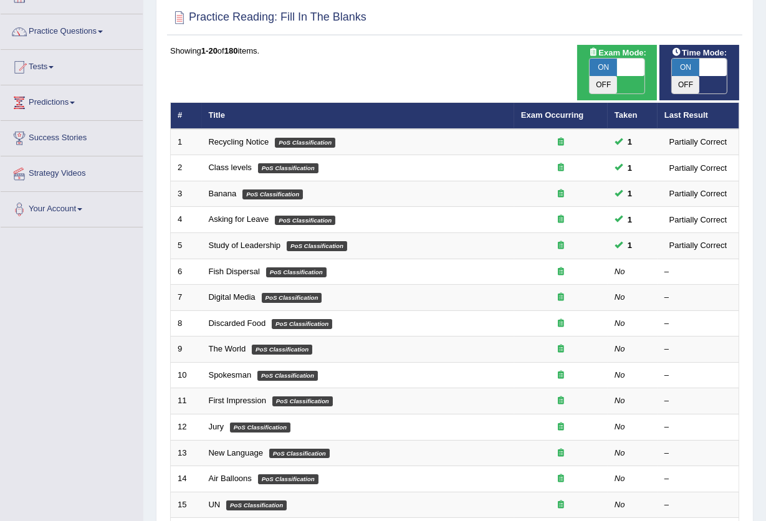
scroll to position [166, 0]
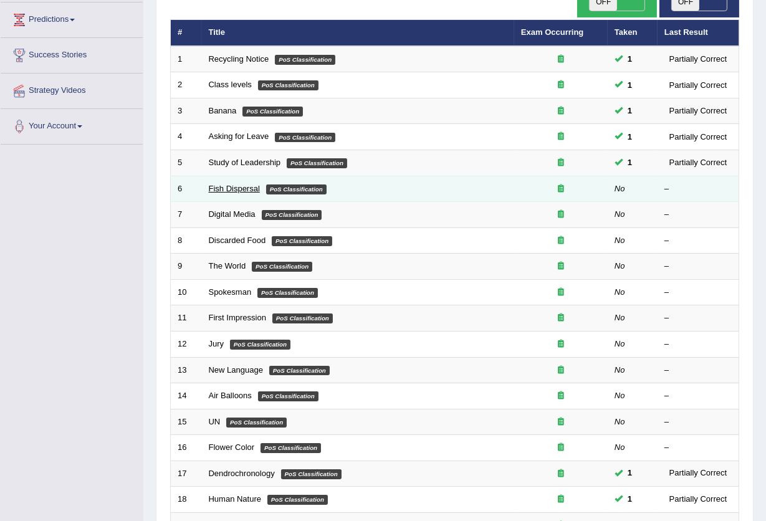
click at [236, 184] on link "Fish Dispersal" at bounding box center [234, 188] width 51 height 9
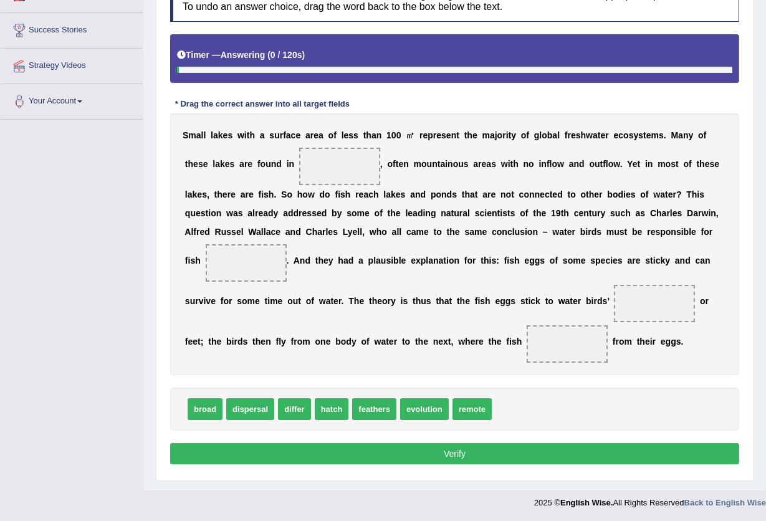
scroll to position [191, 0]
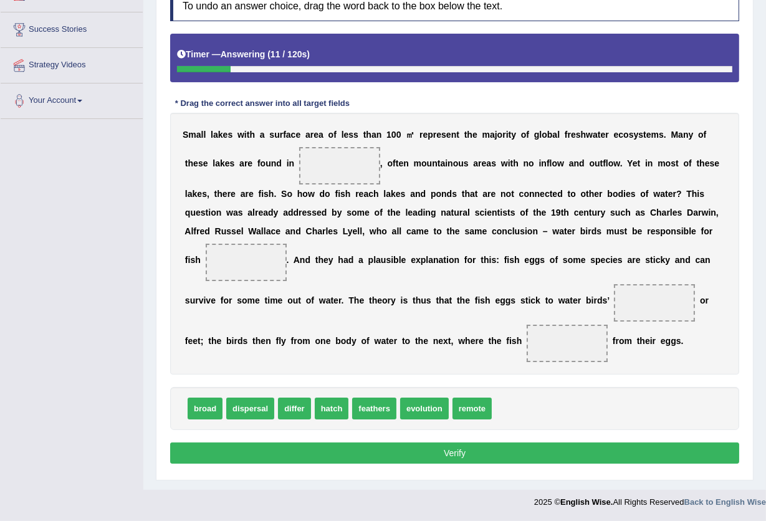
click at [337, 169] on span at bounding box center [339, 165] width 81 height 37
click at [335, 406] on span "hatch" at bounding box center [332, 409] width 34 height 22
drag, startPoint x: 333, startPoint y: 405, endPoint x: 649, endPoint y: 299, distance: 332.7
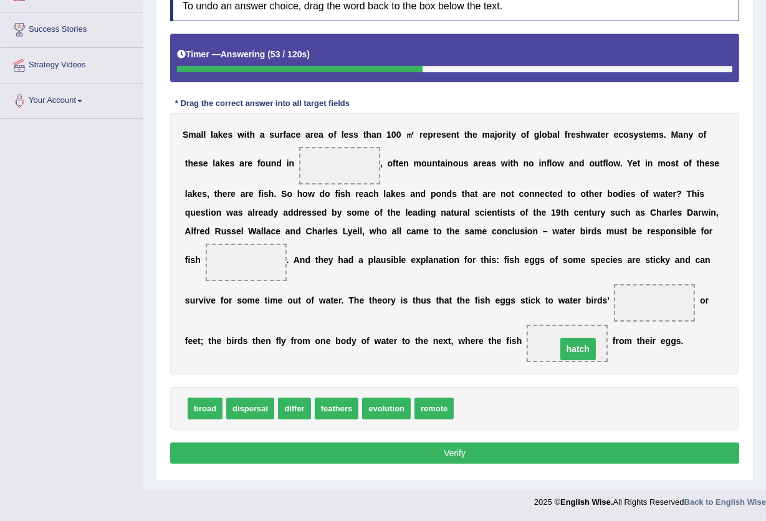
drag, startPoint x: 654, startPoint y: 307, endPoint x: 577, endPoint y: 353, distance: 89.1
drag, startPoint x: 322, startPoint y: 403, endPoint x: 234, endPoint y: 257, distance: 170.6
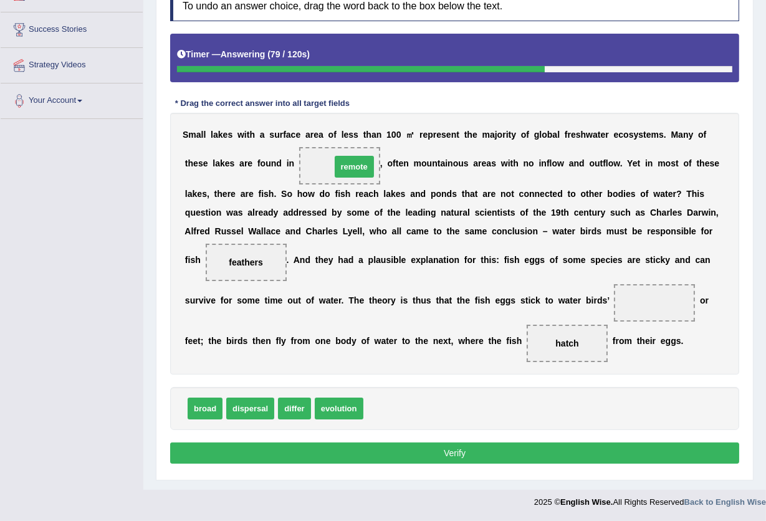
drag, startPoint x: 391, startPoint y: 403, endPoint x: 359, endPoint y: 161, distance: 244.0
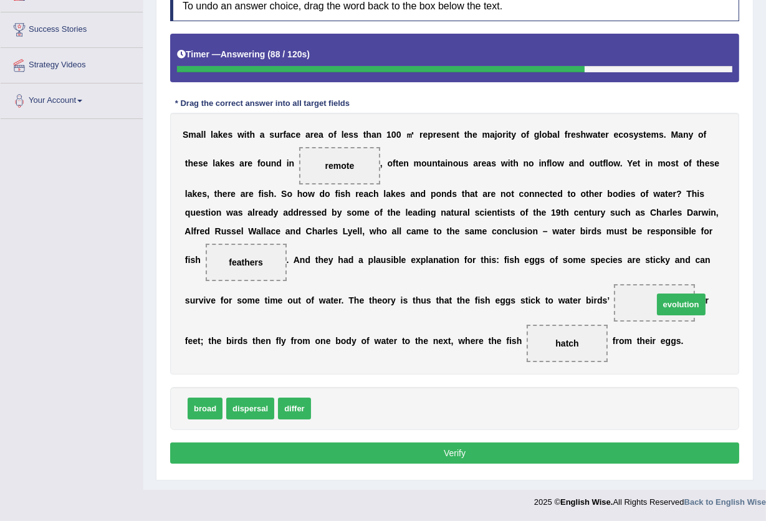
drag, startPoint x: 345, startPoint y: 407, endPoint x: 687, endPoint y: 303, distance: 357.7
click at [429, 449] on button "Verify" at bounding box center [454, 453] width 569 height 21
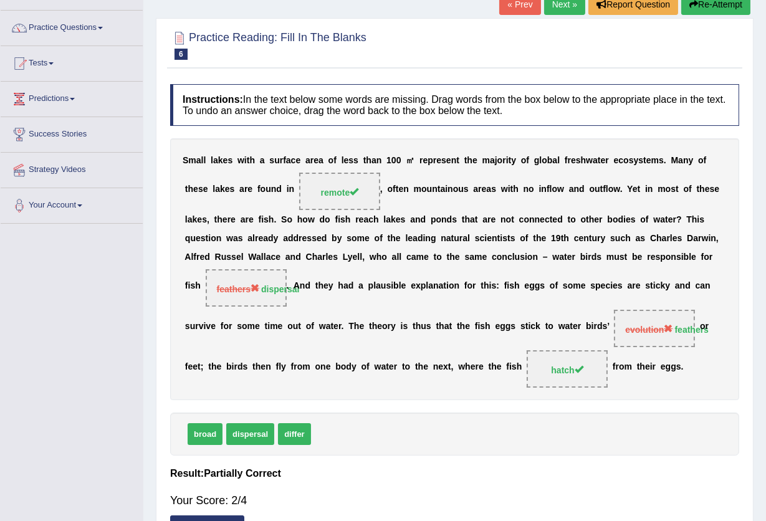
scroll to position [0, 0]
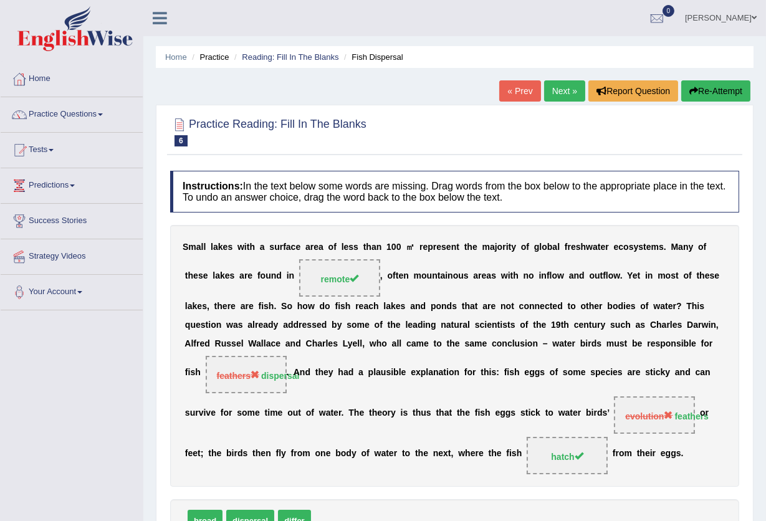
click at [551, 97] on link "Next »" at bounding box center [564, 90] width 41 height 21
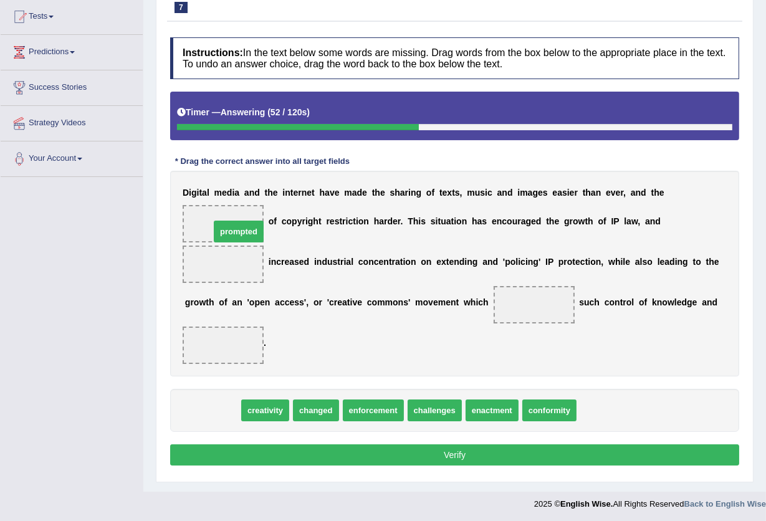
drag, startPoint x: 192, startPoint y: 416, endPoint x: 218, endPoint y: 236, distance: 181.4
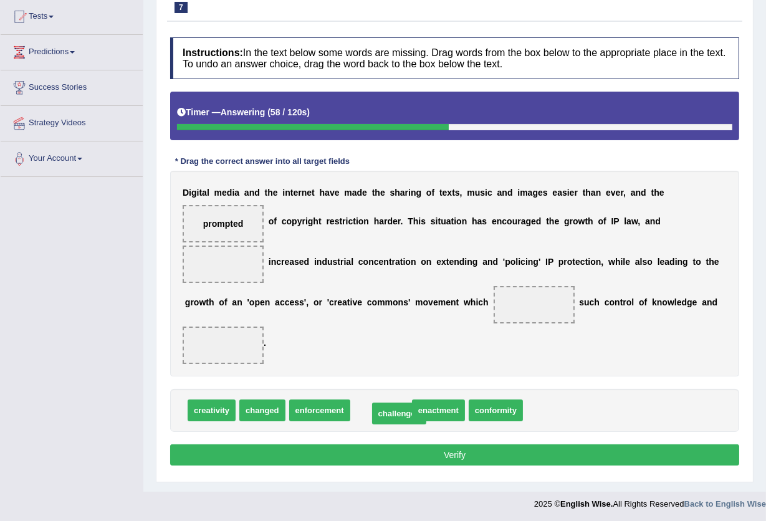
drag, startPoint x: 369, startPoint y: 409, endPoint x: 387, endPoint y: 412, distance: 18.3
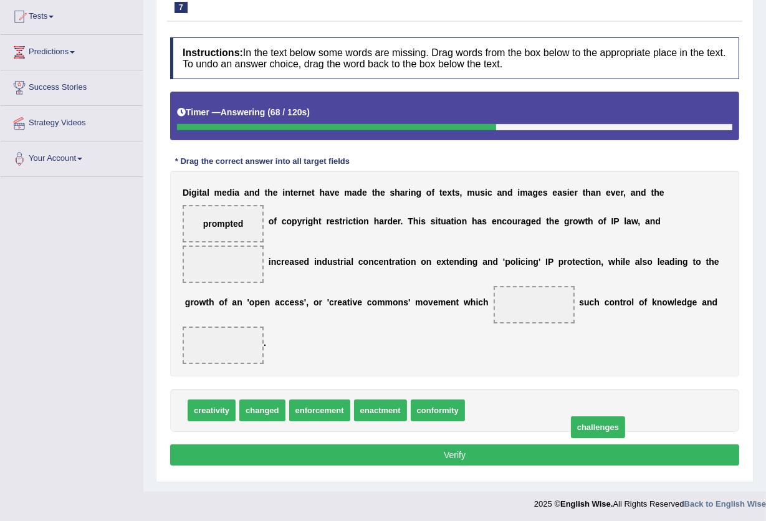
drag, startPoint x: 488, startPoint y: 409, endPoint x: 586, endPoint y: 424, distance: 99.1
drag, startPoint x: 503, startPoint y: 405, endPoint x: 212, endPoint y: 335, distance: 299.3
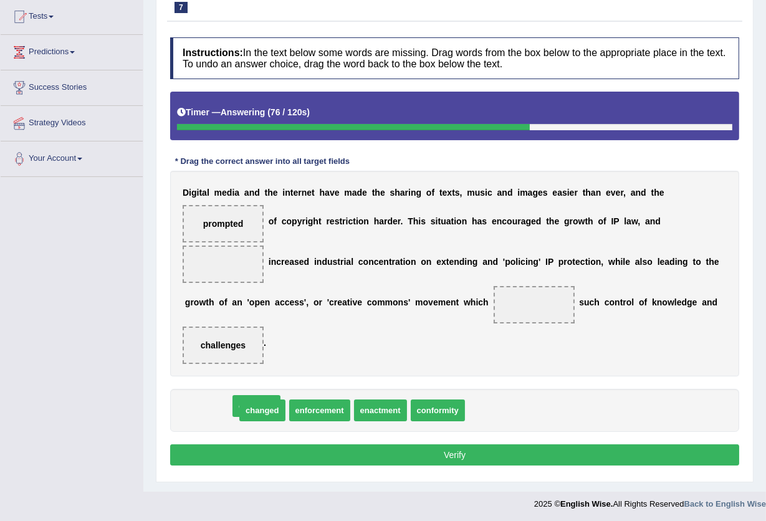
drag, startPoint x: 215, startPoint y: 406, endPoint x: 244, endPoint y: 403, distance: 29.5
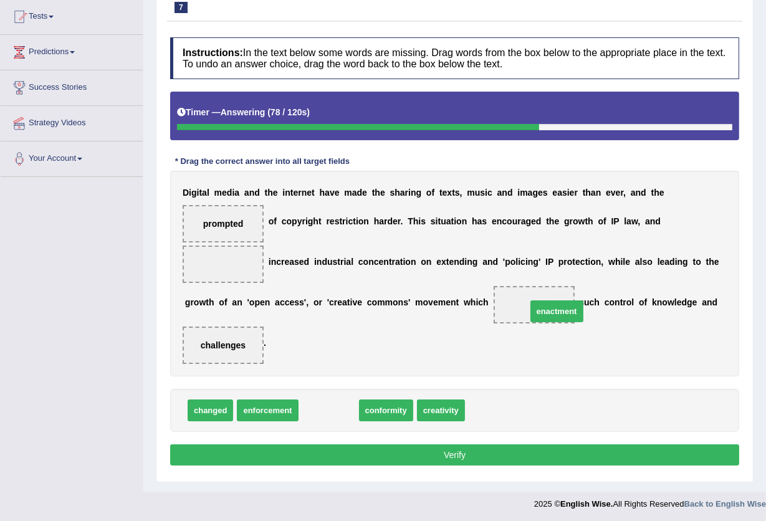
drag, startPoint x: 333, startPoint y: 409, endPoint x: 561, endPoint y: 311, distance: 248.5
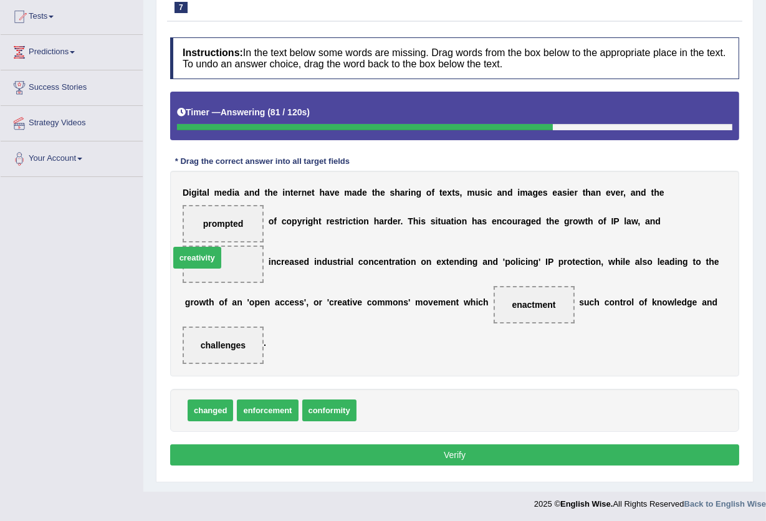
drag, startPoint x: 388, startPoint y: 421, endPoint x: 201, endPoint y: 267, distance: 241.8
drag, startPoint x: 519, startPoint y: 303, endPoint x: 424, endPoint y: 422, distance: 151.8
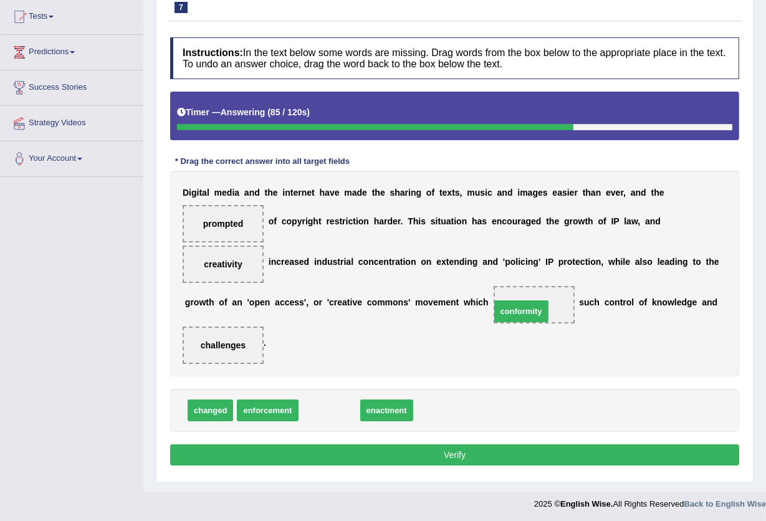
drag, startPoint x: 332, startPoint y: 409, endPoint x: 526, endPoint y: 308, distance: 219.1
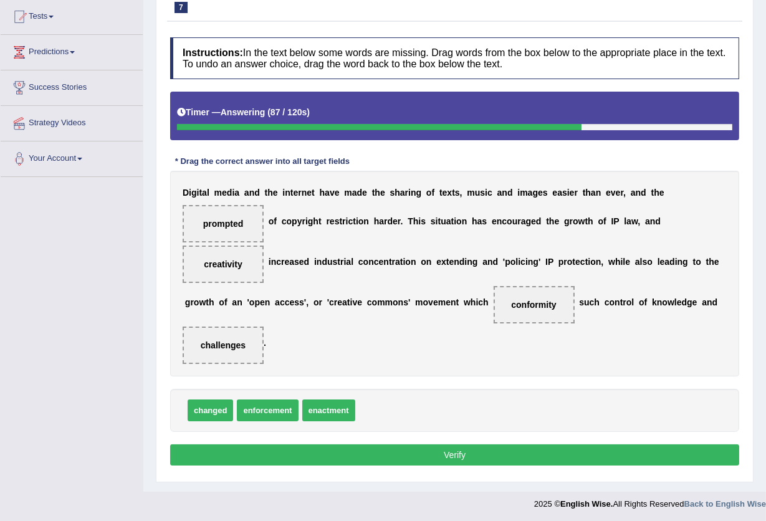
click at [440, 448] on button "Verify" at bounding box center [454, 454] width 569 height 21
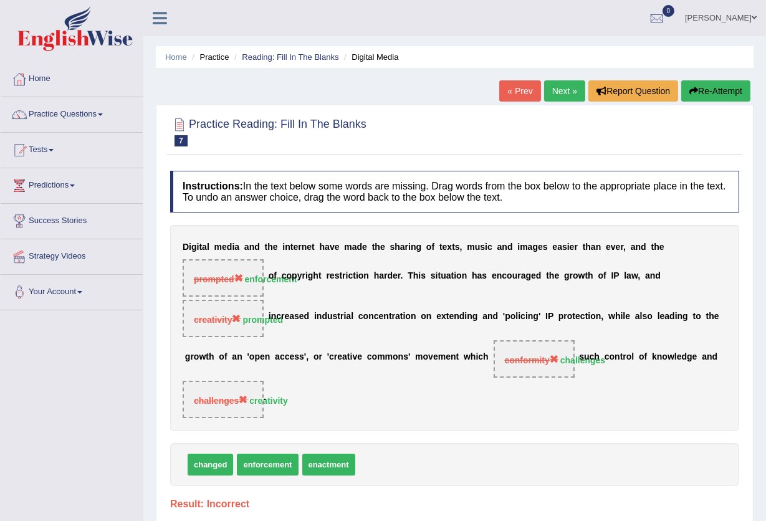
click at [552, 86] on link "Next »" at bounding box center [564, 90] width 41 height 21
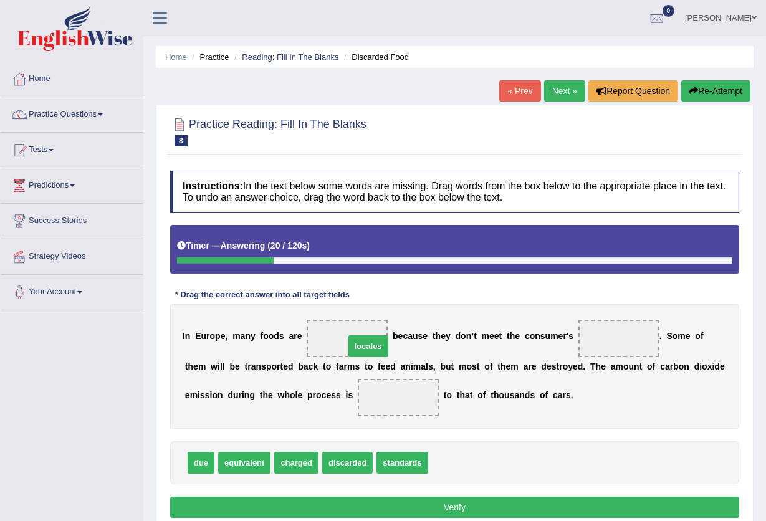
drag, startPoint x: 469, startPoint y: 464, endPoint x: 386, endPoint y: 348, distance: 143.4
click at [386, 348] on span "locales" at bounding box center [347, 338] width 81 height 37
click at [282, 463] on span "charged" at bounding box center [296, 463] width 44 height 22
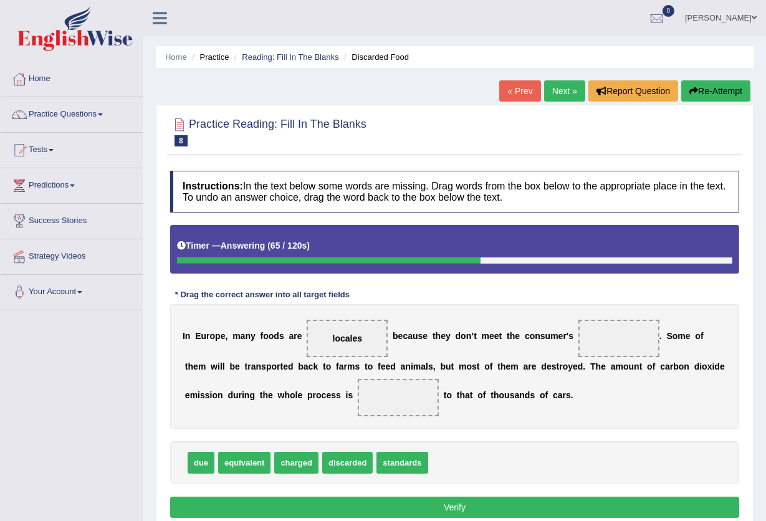
click at [350, 467] on span "discarded" at bounding box center [347, 463] width 50 height 22
drag, startPoint x: 219, startPoint y: 459, endPoint x: 374, endPoint y: 400, distance: 166.3
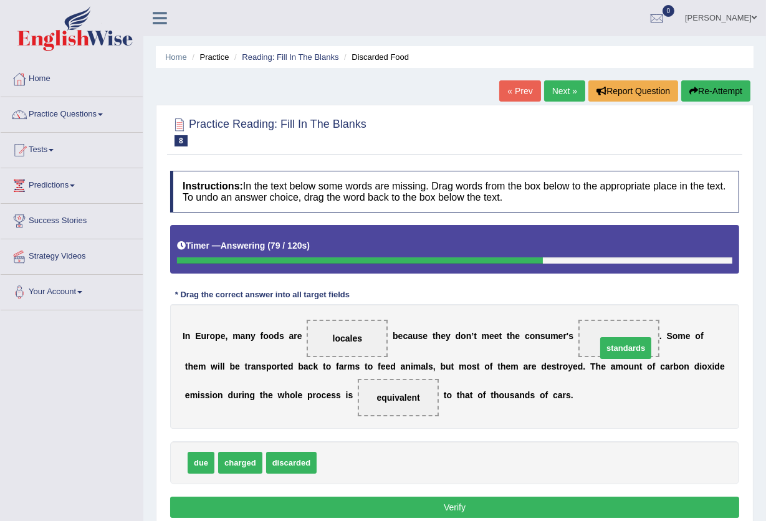
drag, startPoint x: 332, startPoint y: 464, endPoint x: 612, endPoint y: 350, distance: 302.4
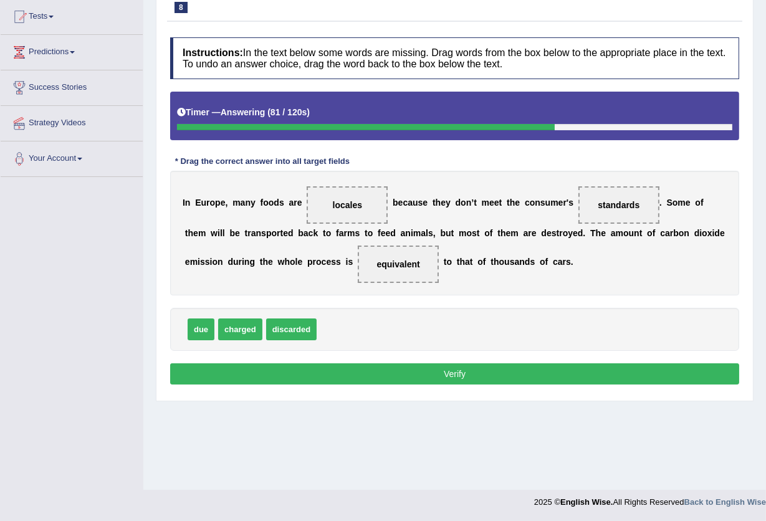
click at [434, 370] on button "Verify" at bounding box center [454, 373] width 569 height 21
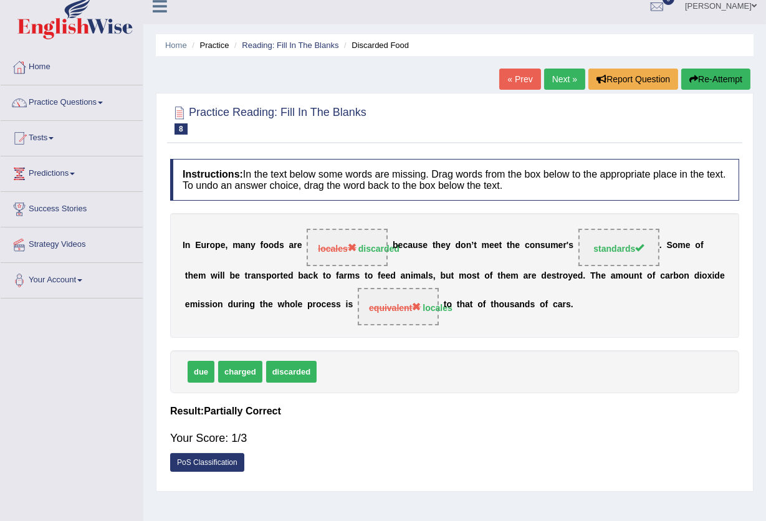
scroll to position [0, 0]
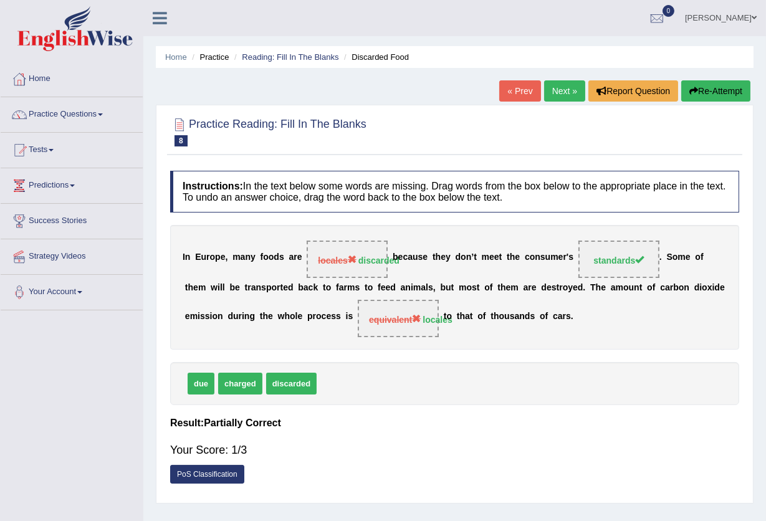
click at [555, 90] on link "Next »" at bounding box center [564, 90] width 41 height 21
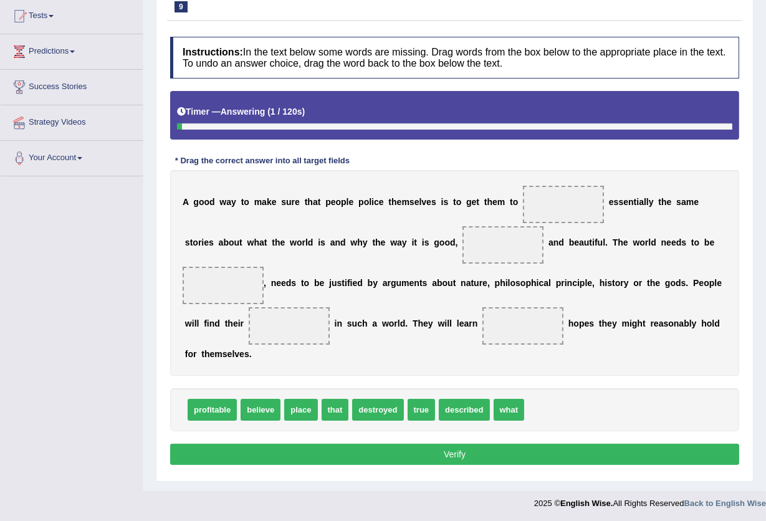
scroll to position [135, 0]
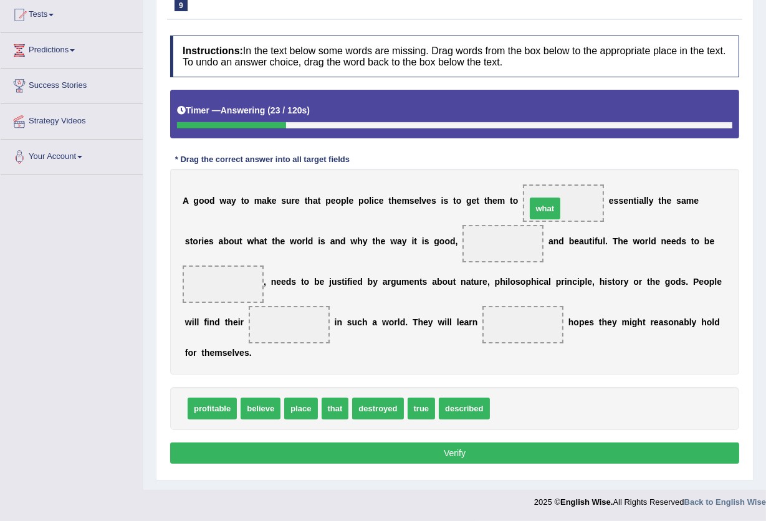
drag, startPoint x: 500, startPoint y: 411, endPoint x: 536, endPoint y: 212, distance: 202.7
click at [457, 406] on span "described" at bounding box center [464, 409] width 50 height 22
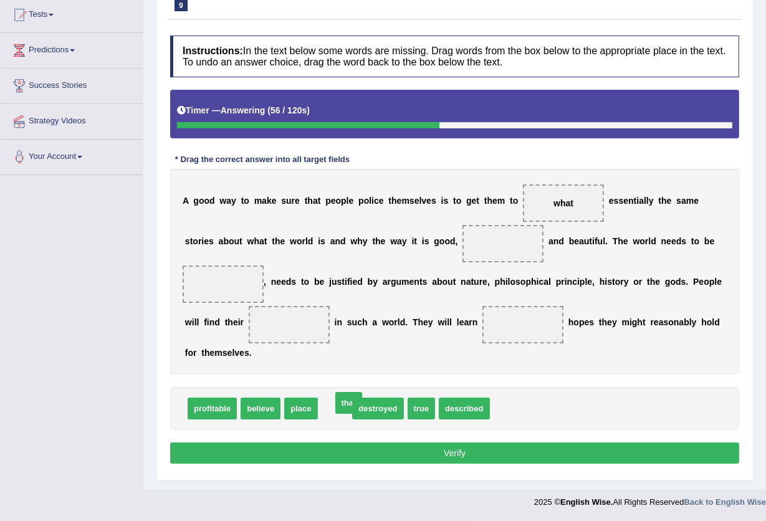
drag, startPoint x: 337, startPoint y: 408, endPoint x: 350, endPoint y: 402, distance: 14.8
drag, startPoint x: 486, startPoint y: 410, endPoint x: 503, endPoint y: 406, distance: 17.8
drag, startPoint x: 388, startPoint y: 408, endPoint x: 509, endPoint y: 332, distance: 142.8
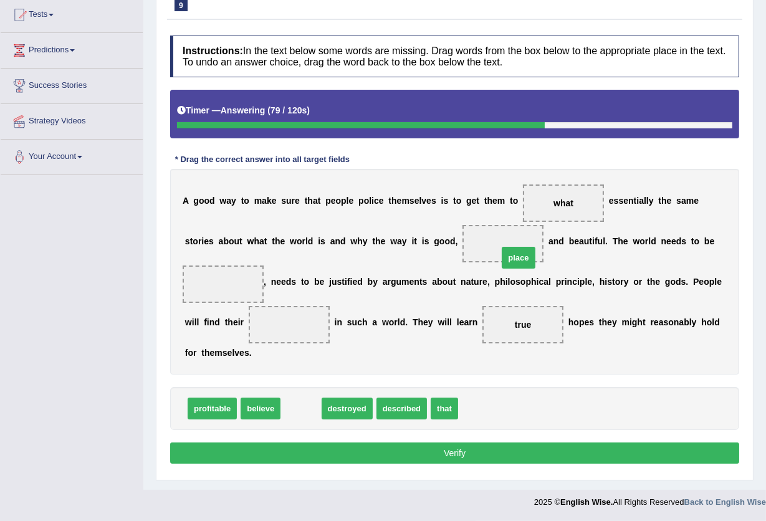
drag, startPoint x: 305, startPoint y: 413, endPoint x: 523, endPoint y: 262, distance: 265.1
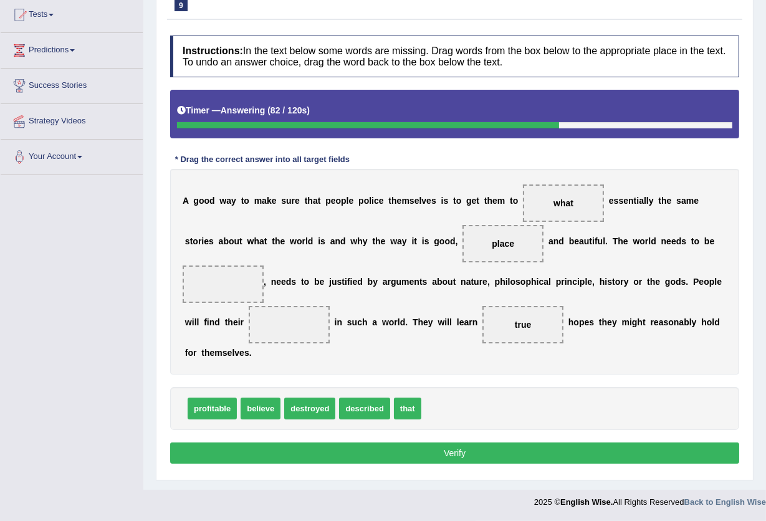
click at [252, 424] on div "Instructions: In the text below some words are missing. Drag words from the box…" at bounding box center [454, 251] width 575 height 444
drag, startPoint x: 370, startPoint y: 411, endPoint x: 326, endPoint y: 385, distance: 50.6
drag, startPoint x: 282, startPoint y: 347, endPoint x: 246, endPoint y: 304, distance: 56.7
click at [246, 304] on div "Instructions: In the text below some words are missing. Drag words from the box…" at bounding box center [454, 251] width 575 height 444
drag, startPoint x: 379, startPoint y: 405, endPoint x: 205, endPoint y: 276, distance: 216.2
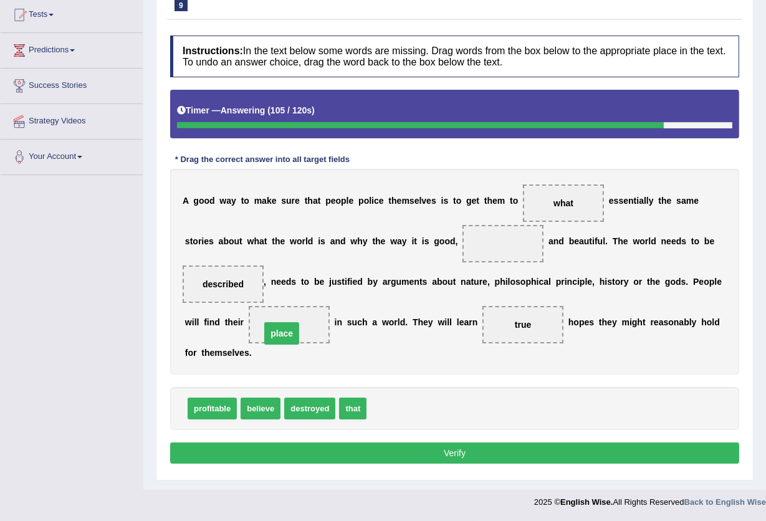
drag, startPoint x: 514, startPoint y: 243, endPoint x: 292, endPoint y: 333, distance: 239.0
drag, startPoint x: 218, startPoint y: 414, endPoint x: 227, endPoint y: 414, distance: 9.3
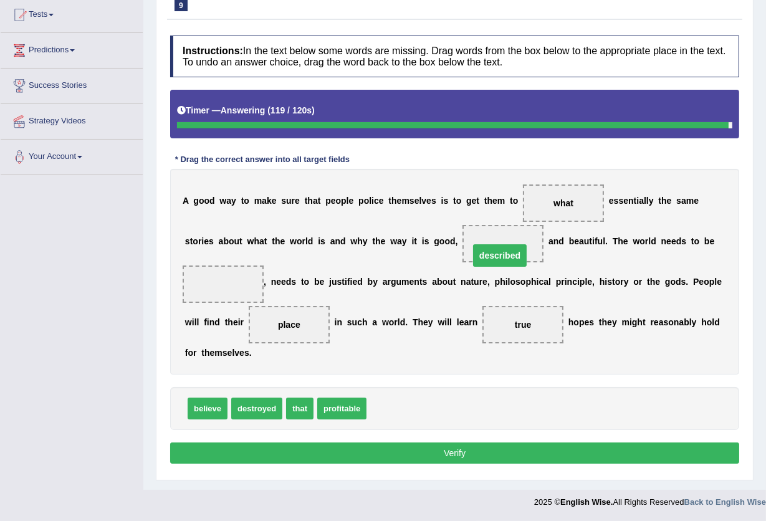
drag, startPoint x: 242, startPoint y: 288, endPoint x: 519, endPoint y: 259, distance: 278.3
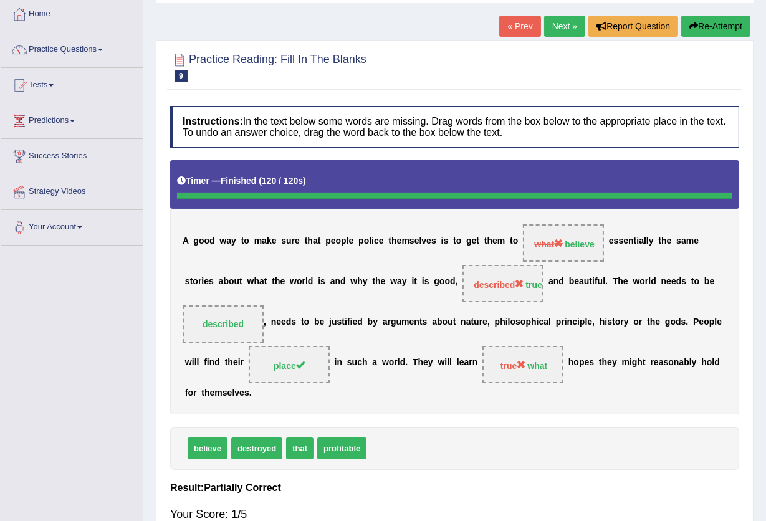
scroll to position [0, 0]
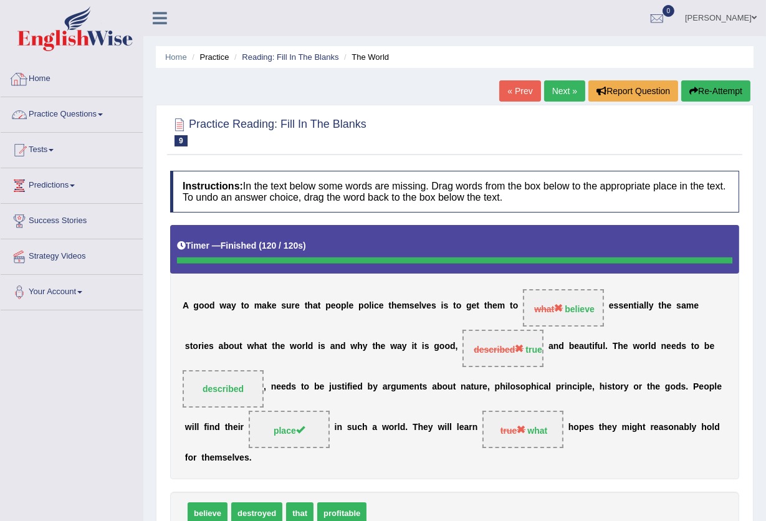
click at [81, 116] on link "Practice Questions" at bounding box center [72, 112] width 142 height 31
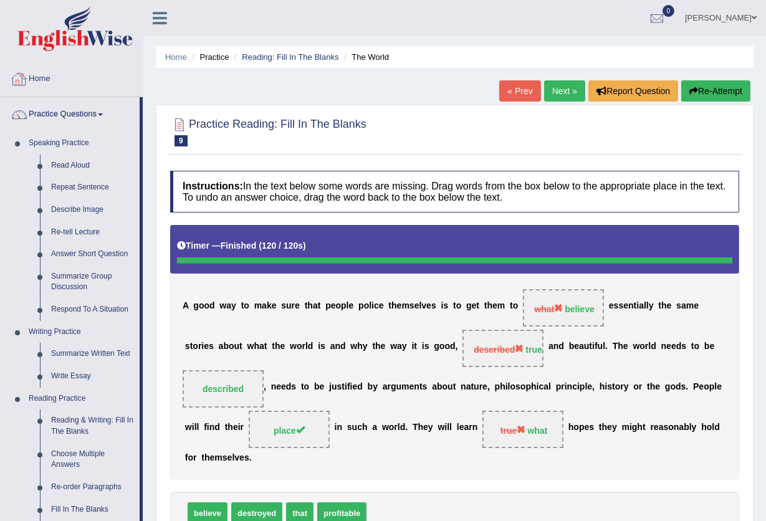
click at [39, 75] on link "Home" at bounding box center [72, 77] width 142 height 31
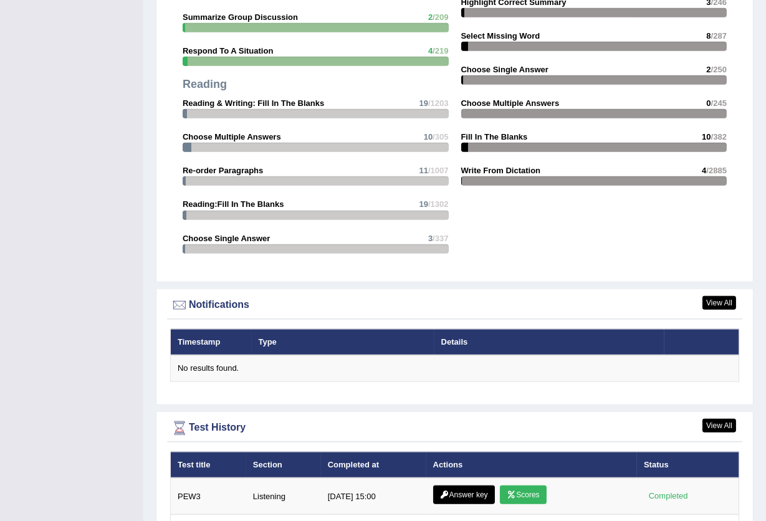
scroll to position [1392, 0]
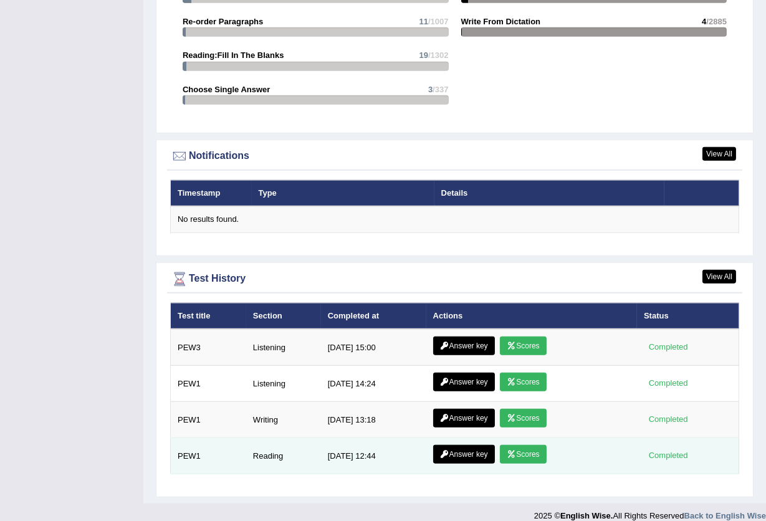
click at [525, 448] on link "Scores" at bounding box center [523, 454] width 46 height 19
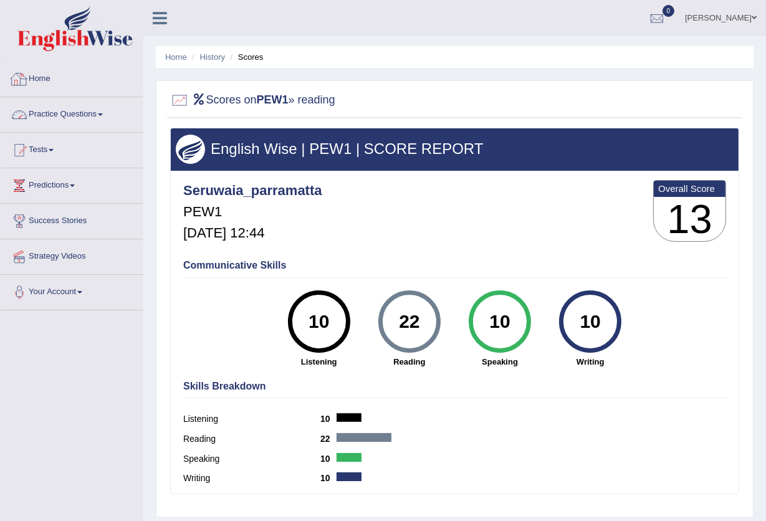
click at [98, 116] on link "Practice Questions" at bounding box center [72, 112] width 142 height 31
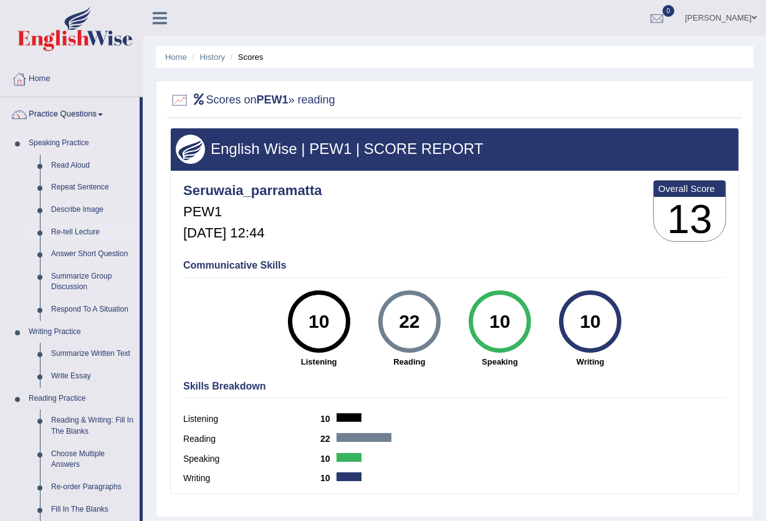
click at [62, 230] on link "Re-tell Lecture" at bounding box center [92, 232] width 94 height 22
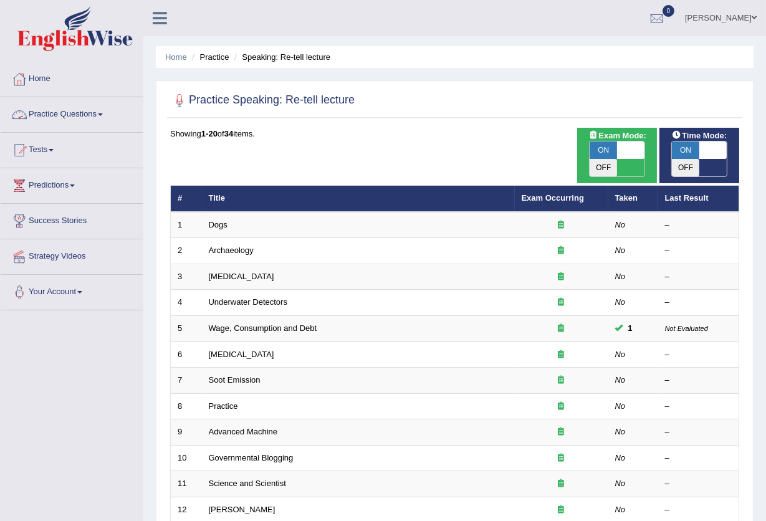
click at [79, 116] on link "Practice Questions" at bounding box center [72, 112] width 142 height 31
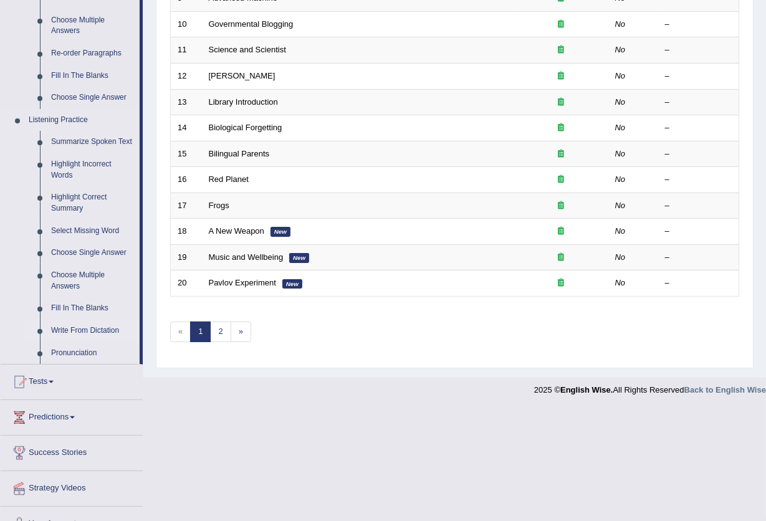
scroll to position [455, 0]
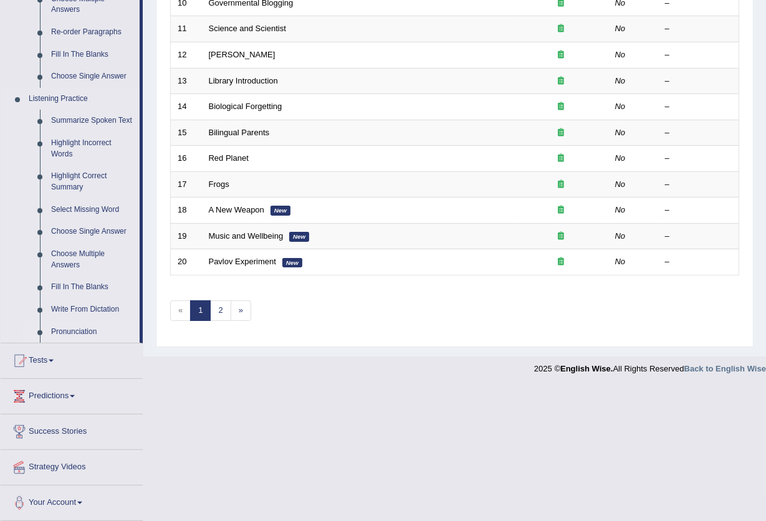
click at [77, 324] on link "Pronunciation" at bounding box center [92, 332] width 94 height 22
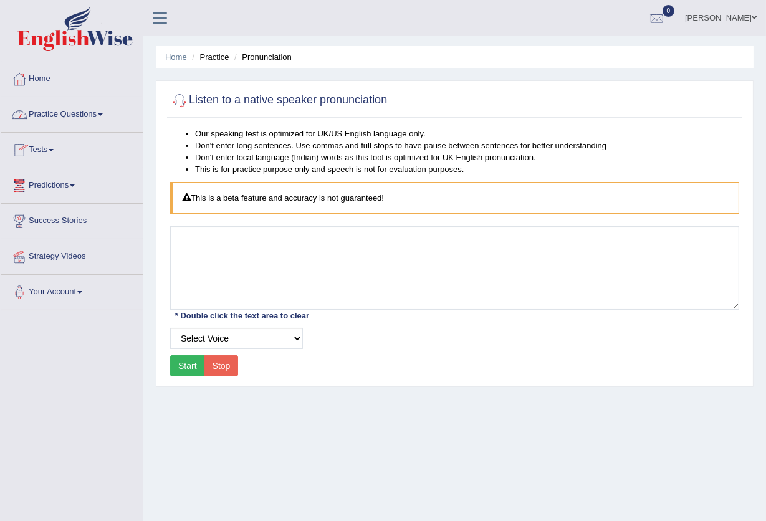
click at [58, 125] on link "Practice Questions" at bounding box center [72, 112] width 142 height 31
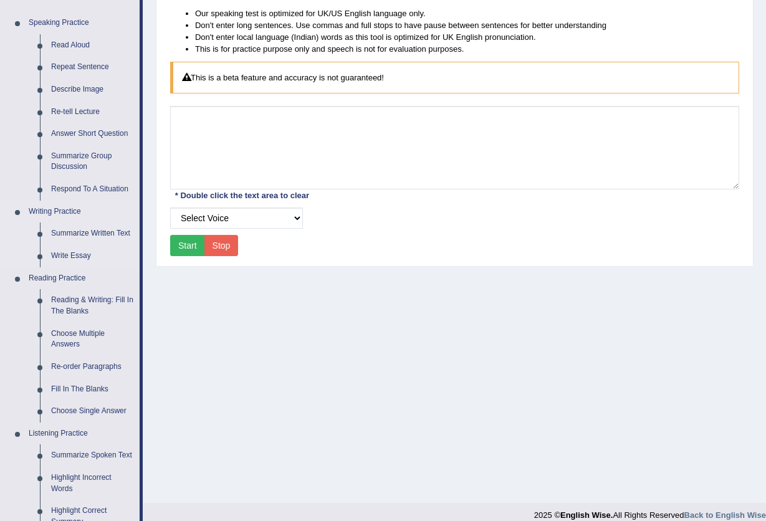
scroll to position [455, 0]
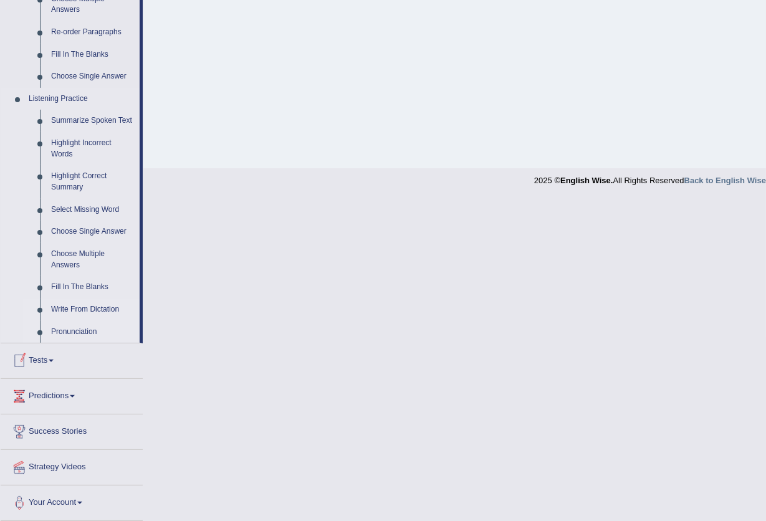
click at [87, 299] on link "Write From Dictation" at bounding box center [92, 310] width 94 height 22
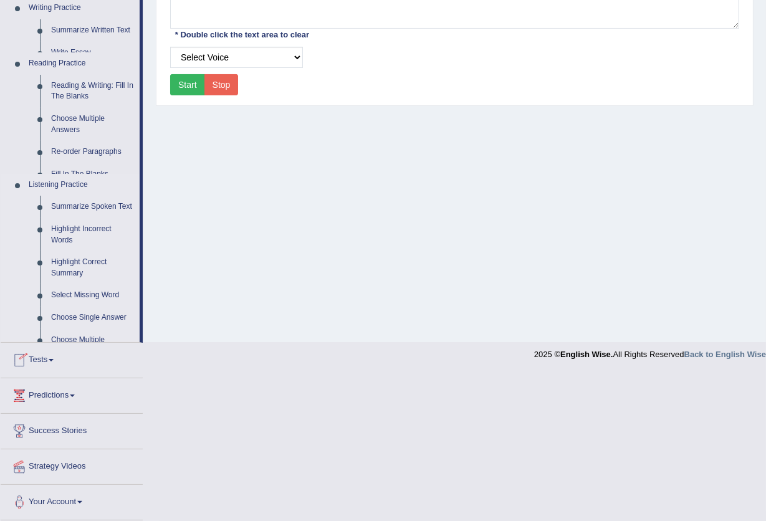
scroll to position [230, 0]
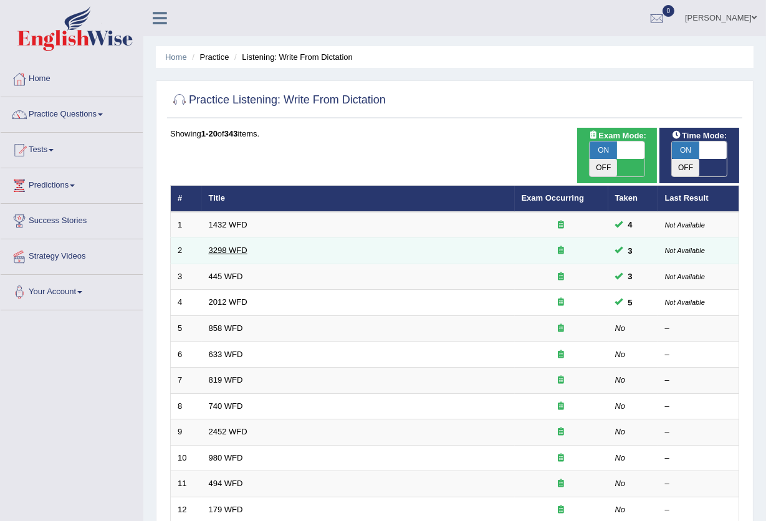
click at [233, 246] on link "3298 WFD" at bounding box center [228, 250] width 39 height 9
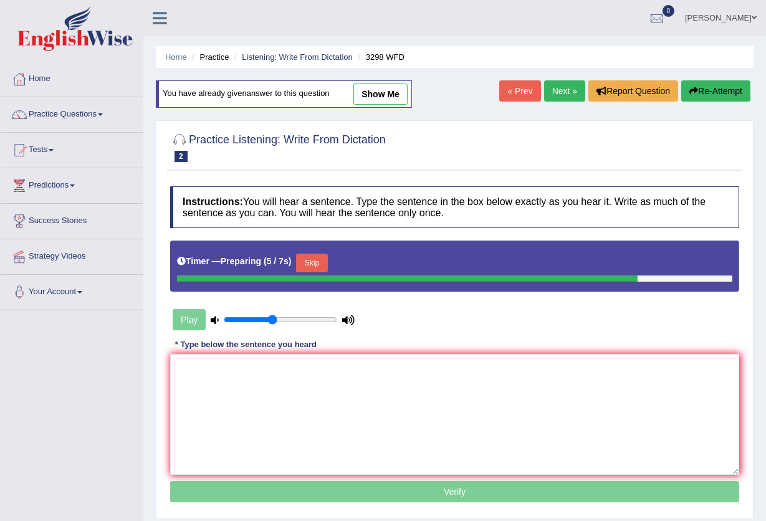
click at [386, 89] on link "show me" at bounding box center [380, 94] width 54 height 21
type textarea "animal behaviour contain sustains as human behaviours"
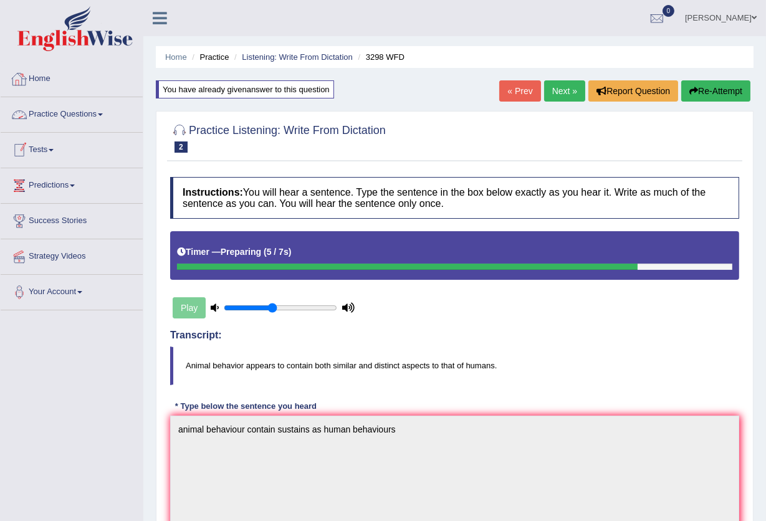
click at [45, 90] on link "Home" at bounding box center [72, 77] width 142 height 31
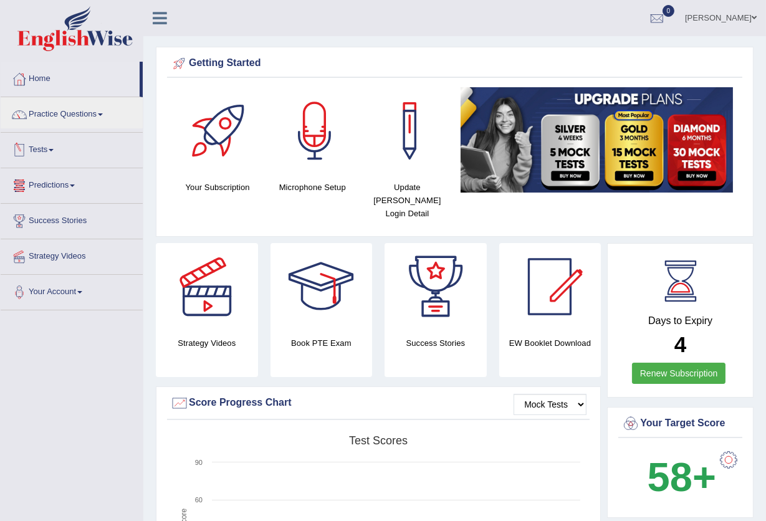
click at [49, 151] on link "Tests" at bounding box center [72, 148] width 142 height 31
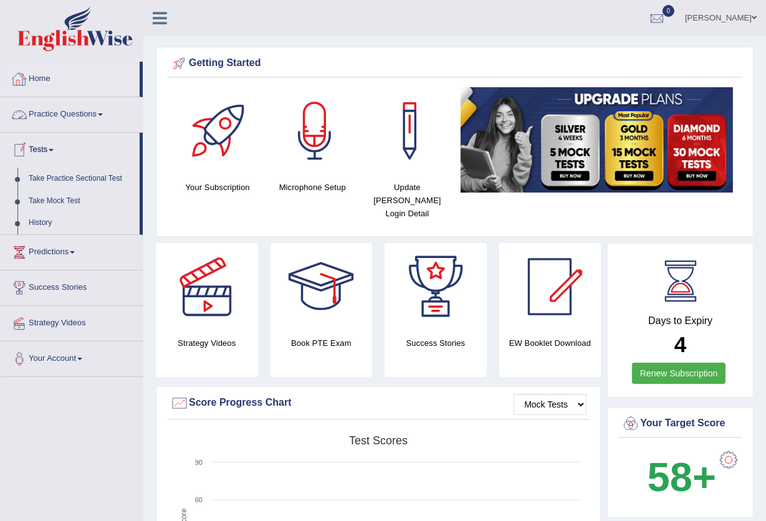
click at [40, 72] on link "Home" at bounding box center [70, 77] width 139 height 31
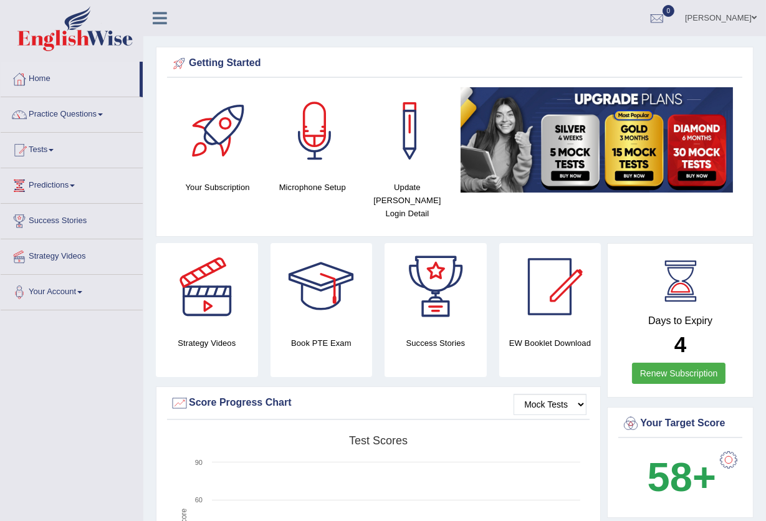
click at [43, 74] on link "Home" at bounding box center [70, 77] width 139 height 31
click at [62, 82] on link "Home" at bounding box center [70, 77] width 139 height 31
click at [39, 74] on link "Home" at bounding box center [70, 77] width 139 height 31
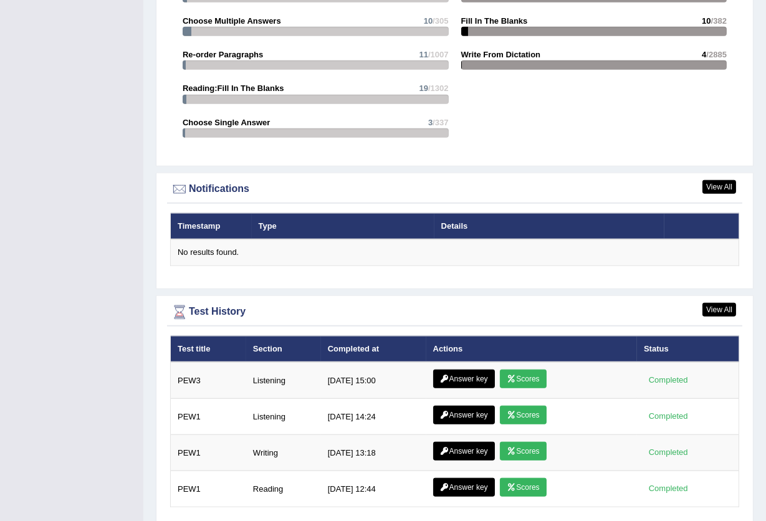
scroll to position [1392, 0]
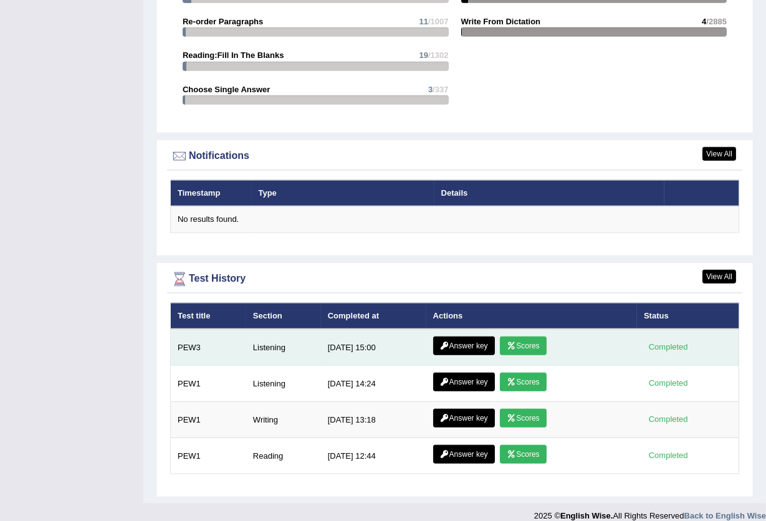
click at [451, 337] on link "Answer key" at bounding box center [464, 346] width 62 height 19
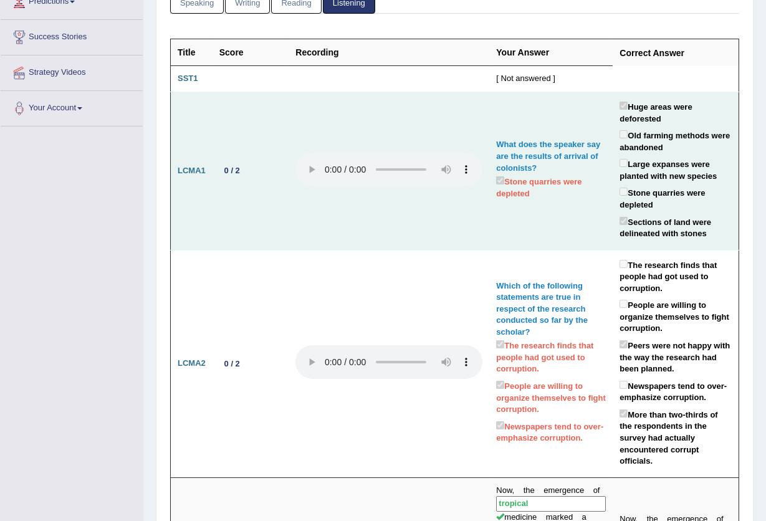
scroll to position [166, 0]
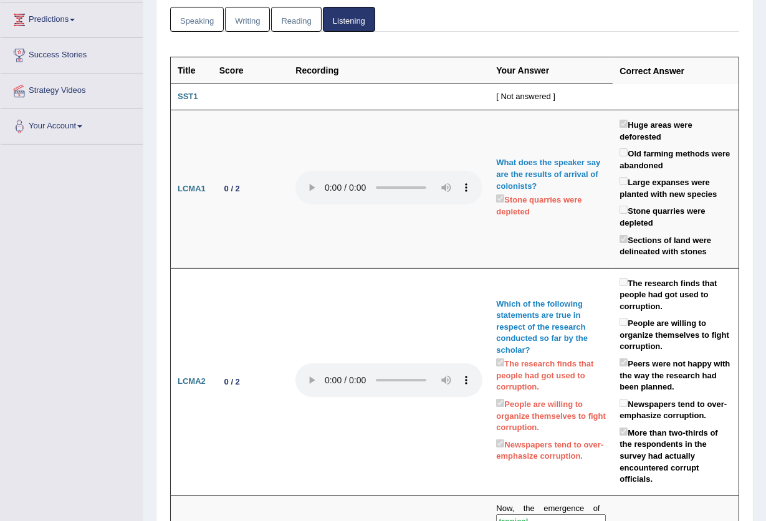
click at [284, 21] on link "Reading" at bounding box center [296, 20] width 50 height 26
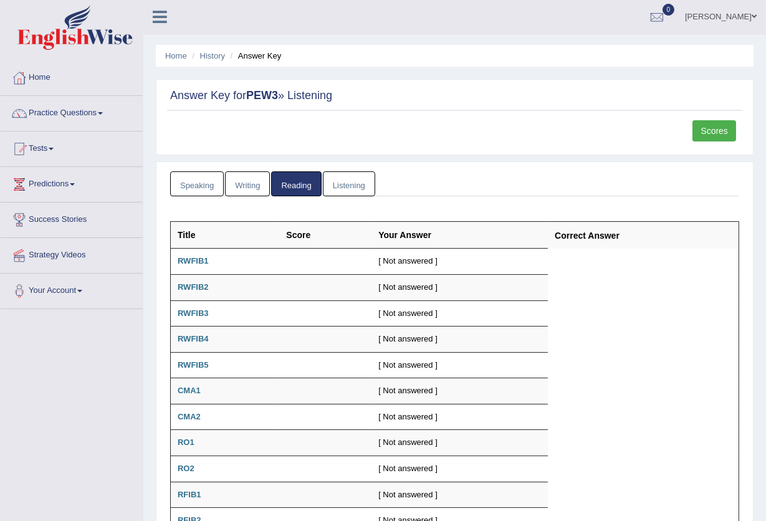
scroll to position [0, 0]
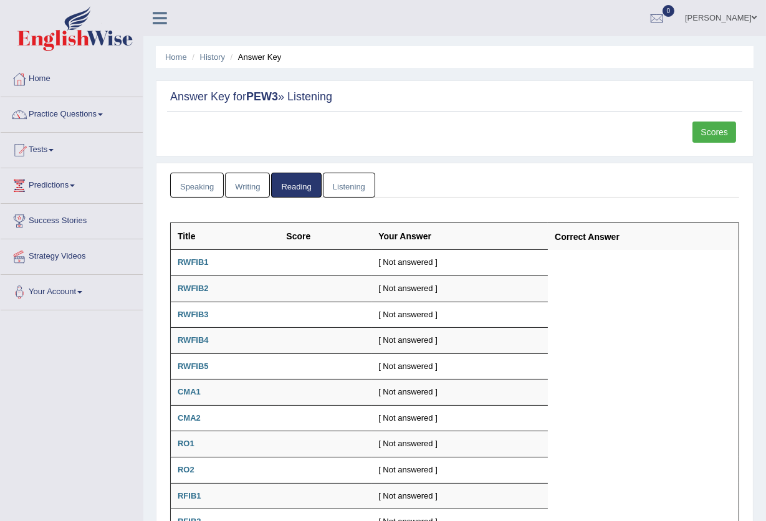
click at [234, 183] on link "Writing" at bounding box center [247, 186] width 45 height 26
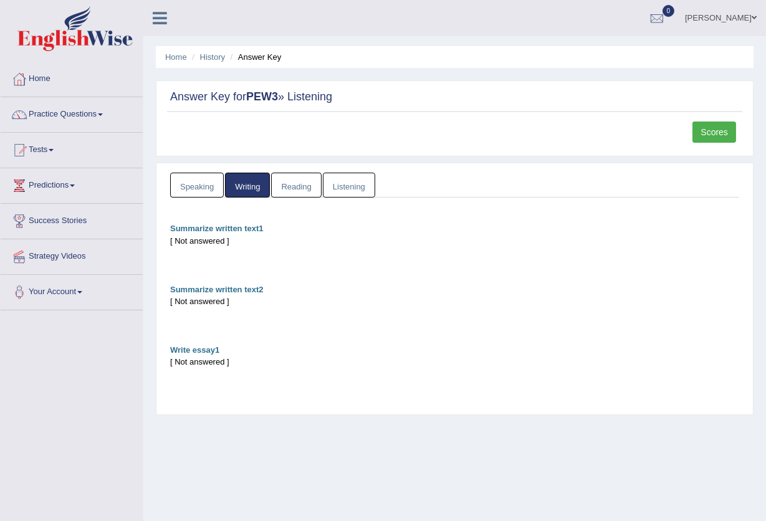
click at [189, 184] on link "Speaking" at bounding box center [197, 186] width 54 height 26
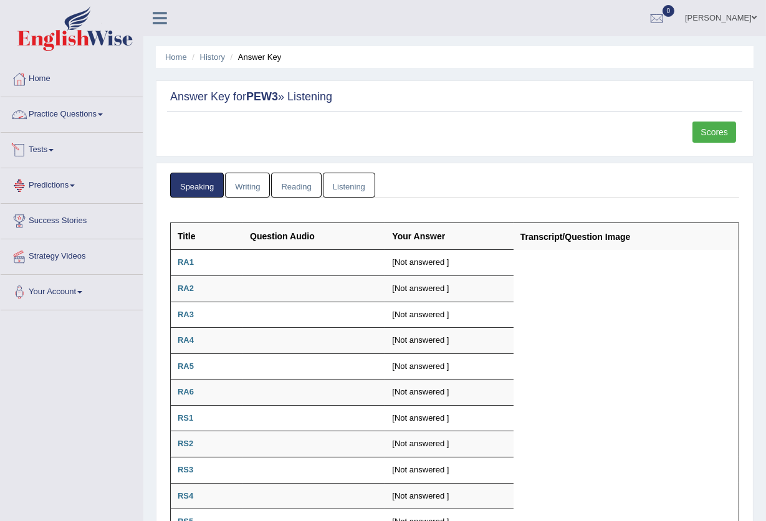
click at [82, 120] on link "Practice Questions" at bounding box center [72, 112] width 142 height 31
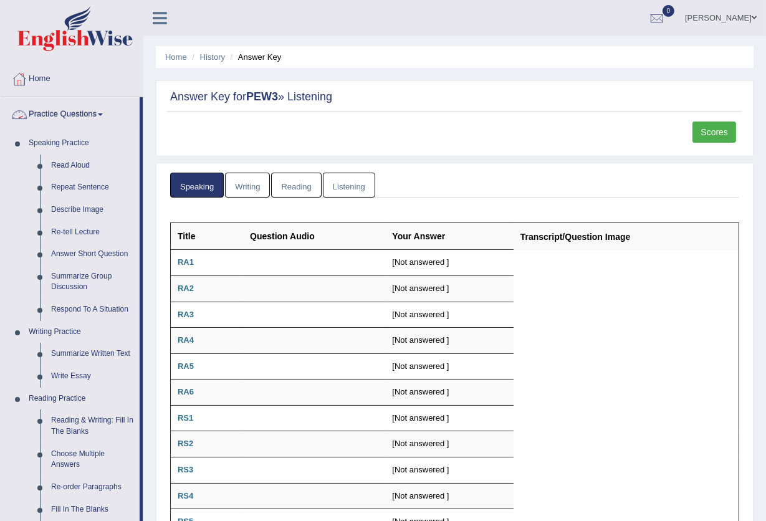
click at [89, 115] on link "Practice Questions" at bounding box center [70, 112] width 139 height 31
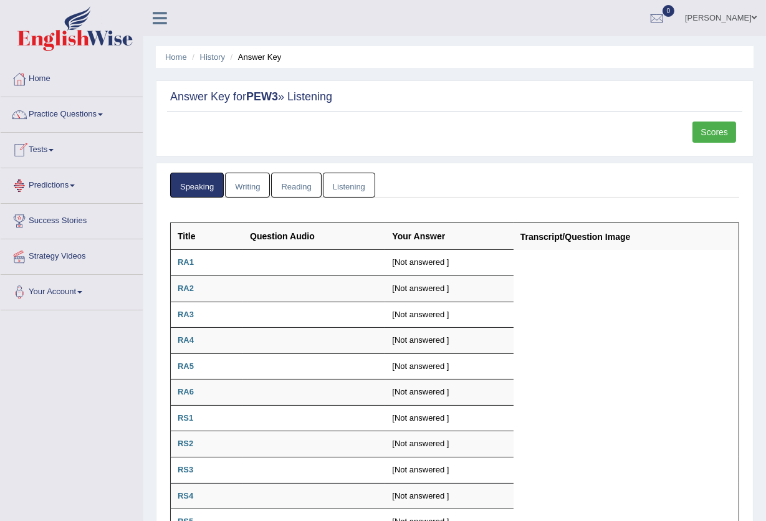
click at [84, 112] on link "Practice Questions" at bounding box center [72, 112] width 142 height 31
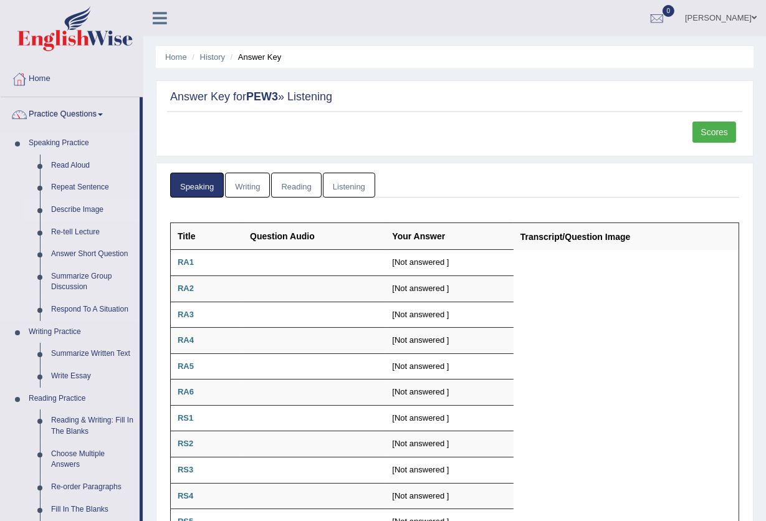
click at [75, 206] on link "Describe Image" at bounding box center [92, 210] width 94 height 22
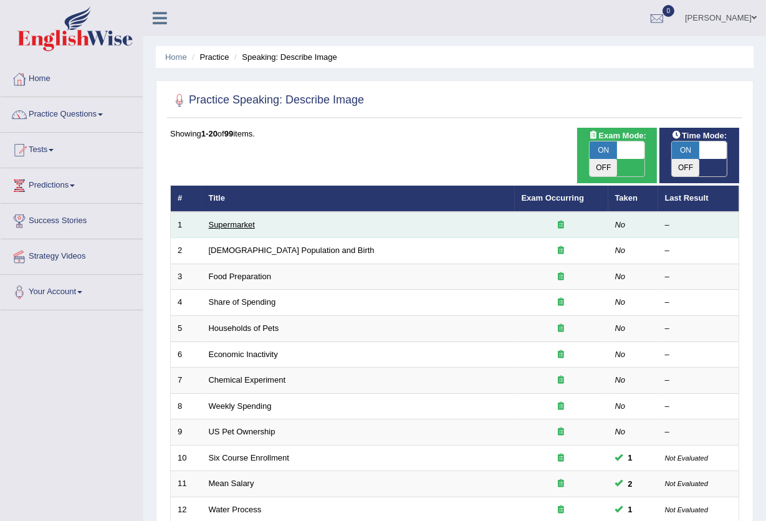
click at [244, 220] on link "Supermarket" at bounding box center [232, 224] width 46 height 9
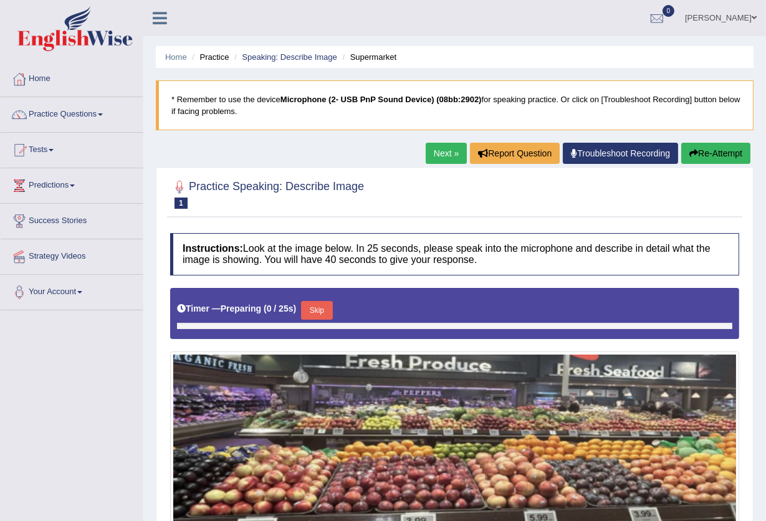
scroll to position [133, 0]
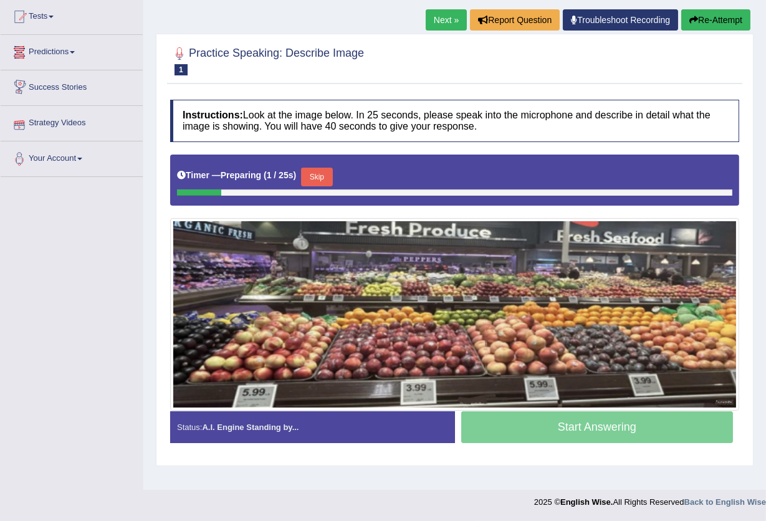
click at [70, 53] on link "Predictions" at bounding box center [72, 50] width 142 height 31
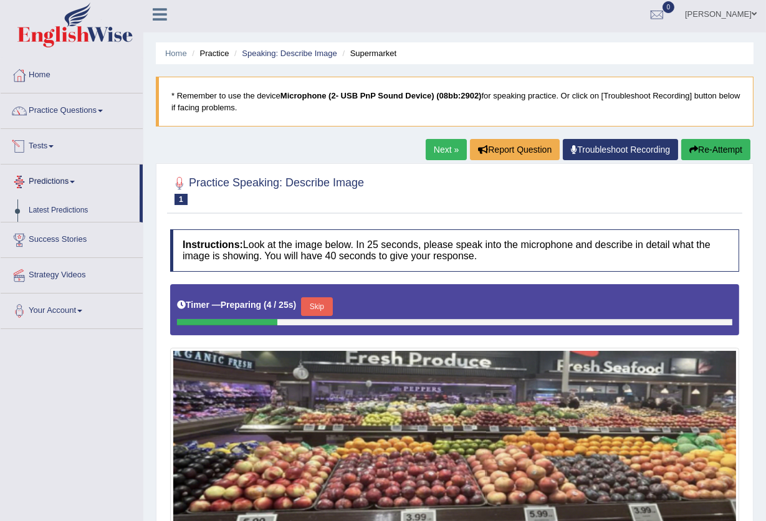
scroll to position [0, 0]
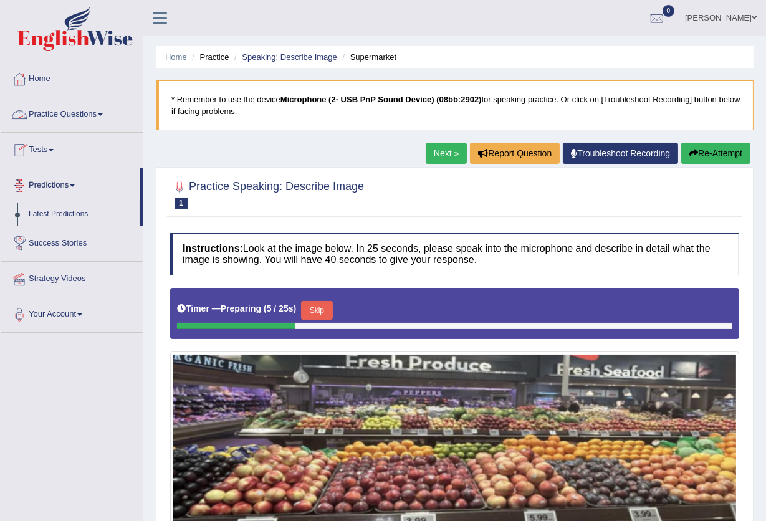
click at [92, 119] on link "Practice Questions" at bounding box center [72, 112] width 142 height 31
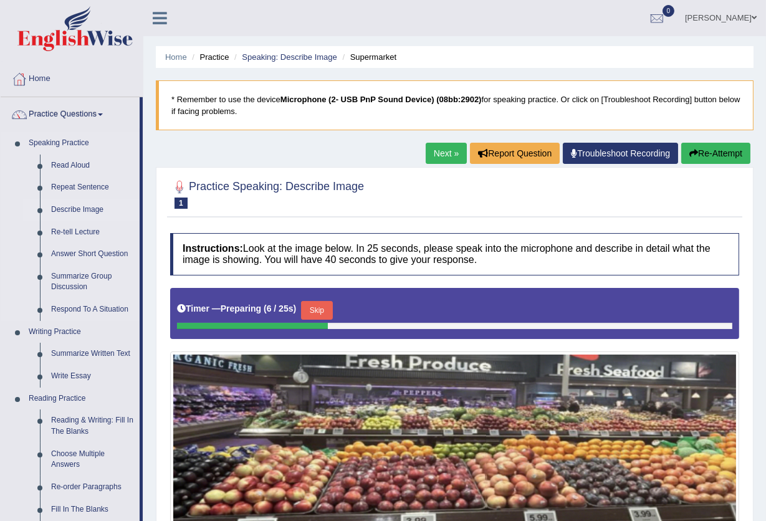
click at [74, 210] on link "Describe Image" at bounding box center [92, 210] width 94 height 22
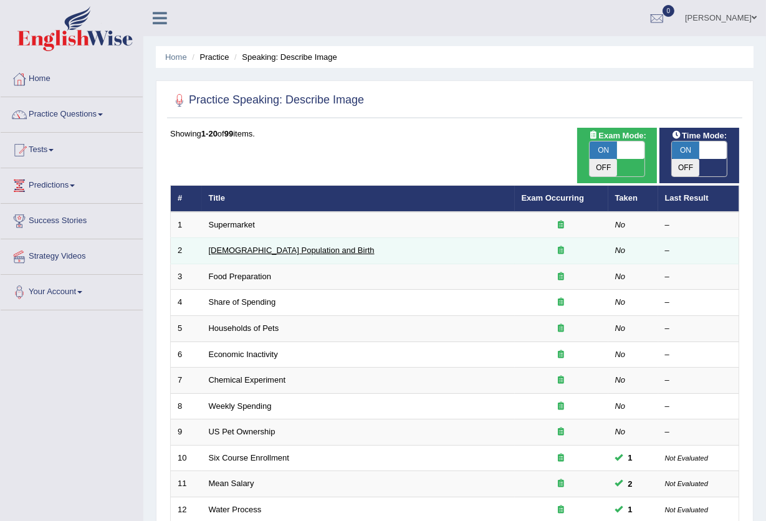
click at [303, 246] on link "[DEMOGRAPHIC_DATA] Population and Birth" at bounding box center [292, 250] width 166 height 9
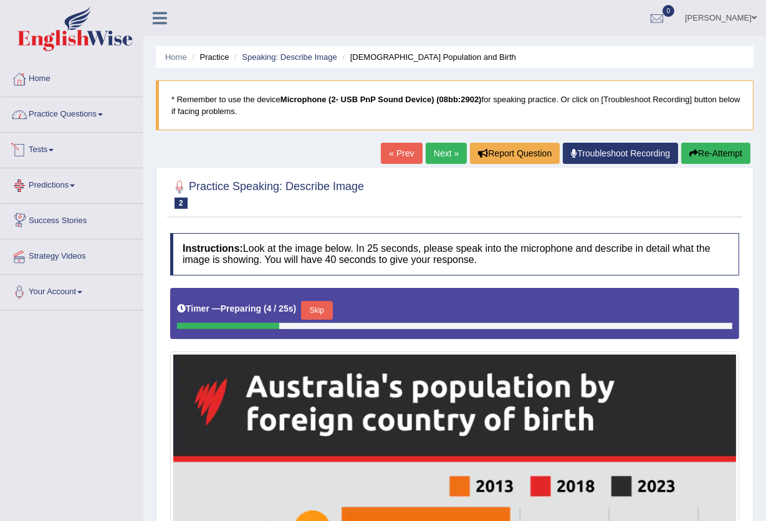
click at [87, 111] on link "Practice Questions" at bounding box center [72, 112] width 142 height 31
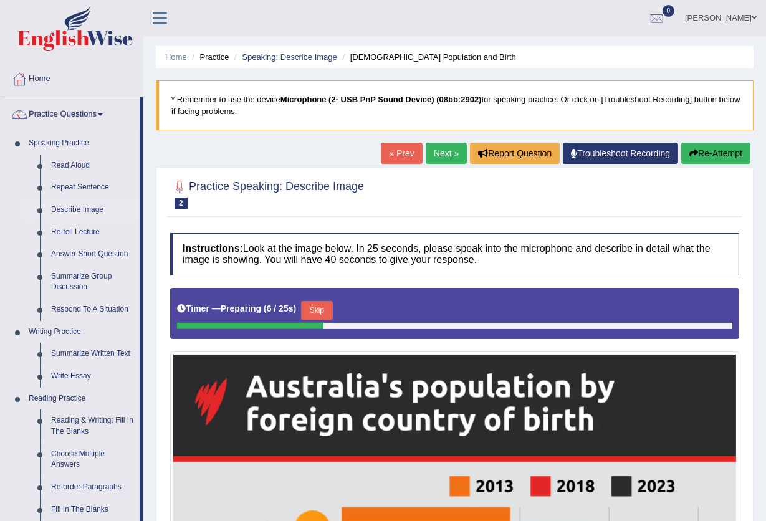
click at [76, 211] on link "Describe Image" at bounding box center [92, 210] width 94 height 22
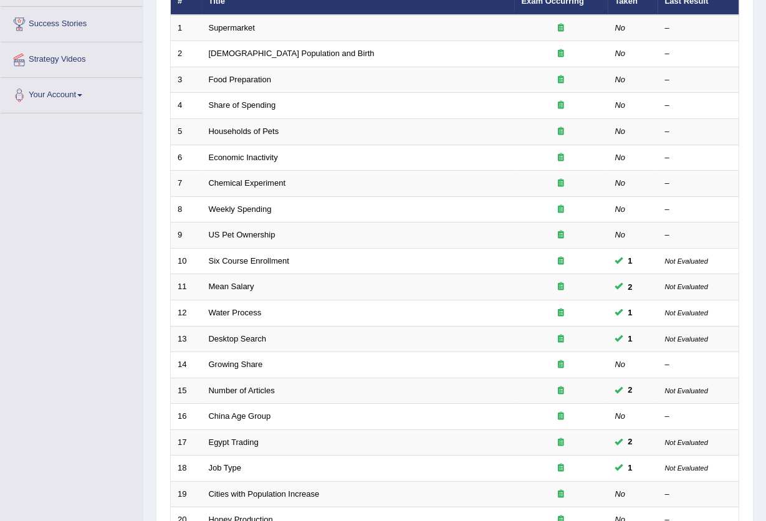
scroll to position [137, 0]
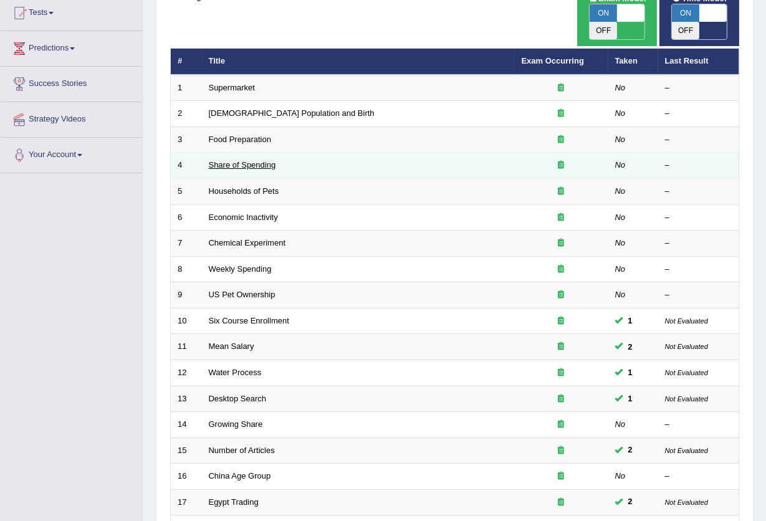
click at [256, 160] on link "Share of Spending" at bounding box center [242, 164] width 67 height 9
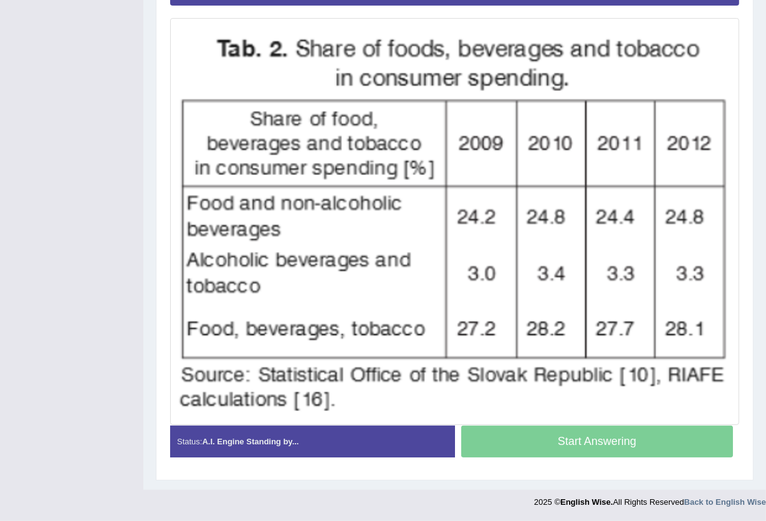
scroll to position [1, 0]
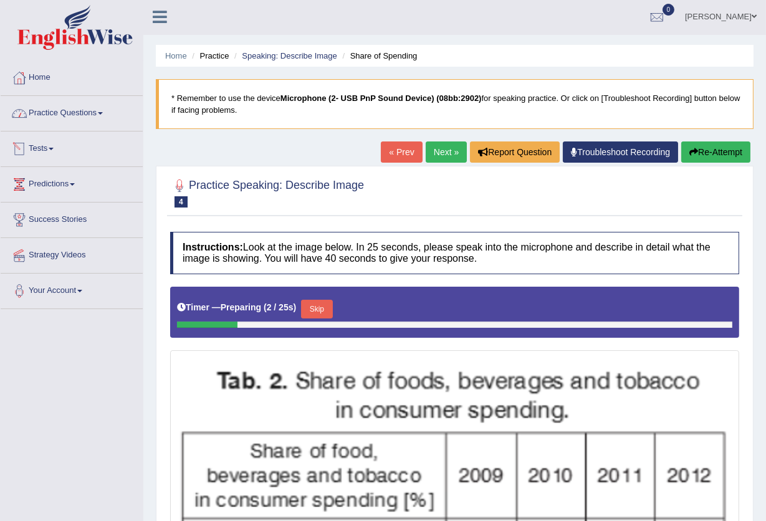
click at [82, 116] on link "Practice Questions" at bounding box center [72, 111] width 142 height 31
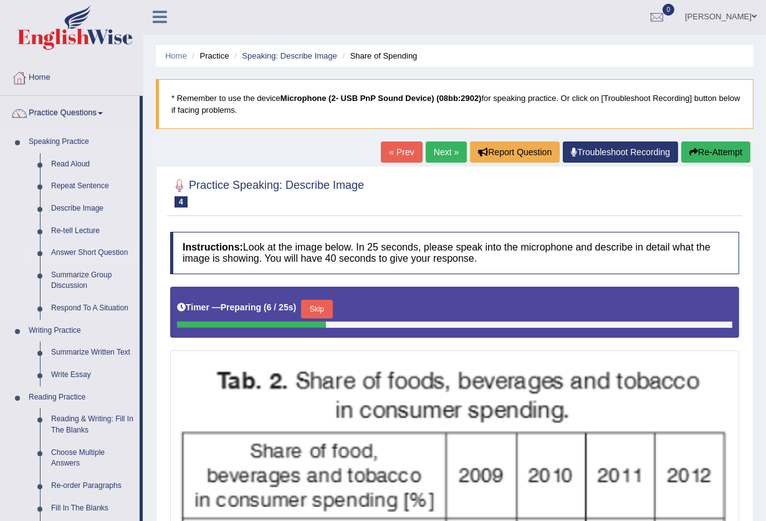
click at [73, 253] on link "Answer Short Question" at bounding box center [92, 253] width 94 height 22
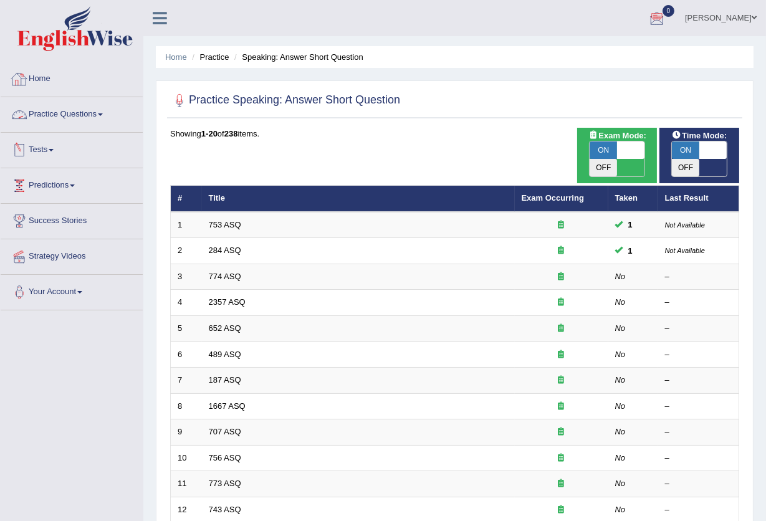
click at [54, 117] on link "Practice Questions" at bounding box center [72, 112] width 142 height 31
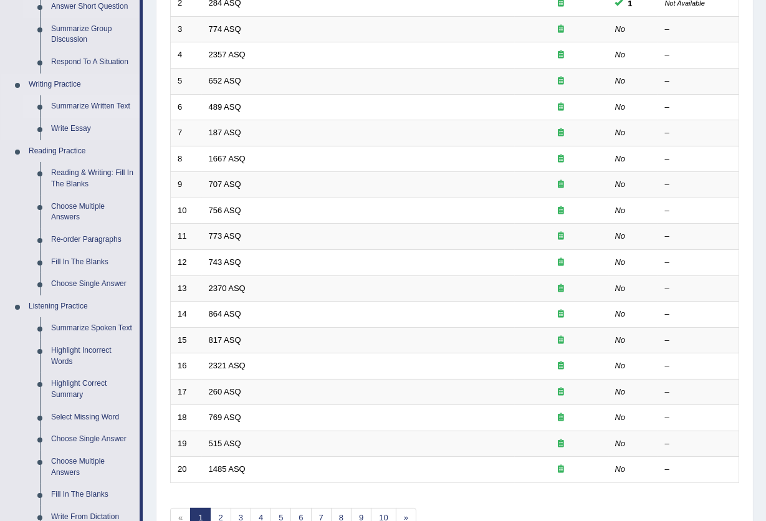
scroll to position [249, 0]
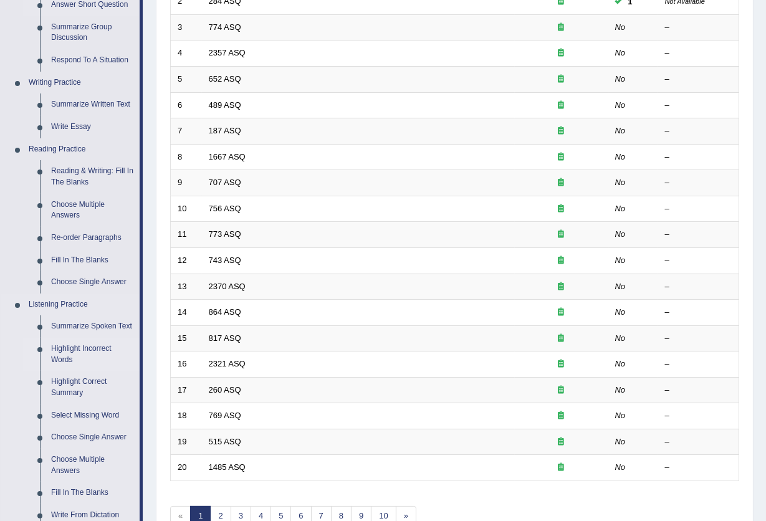
click at [85, 347] on link "Highlight Incorrect Words" at bounding box center [92, 354] width 94 height 33
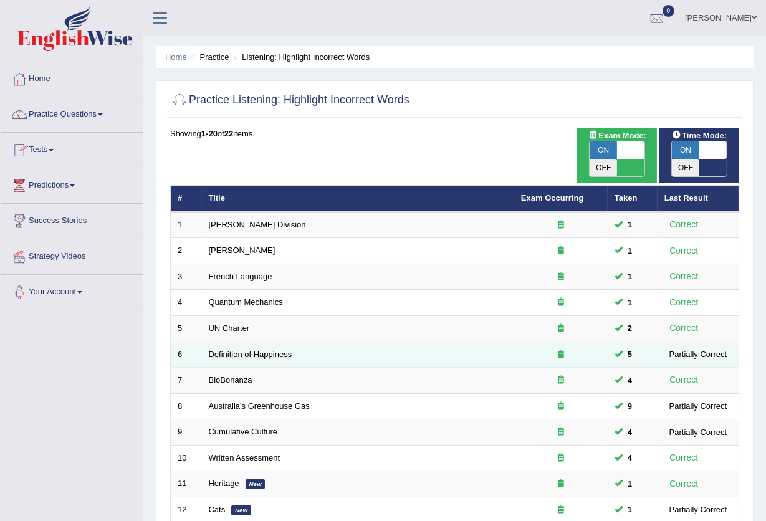
click at [282, 350] on link "Definition of Happiness" at bounding box center [251, 354] width 84 height 9
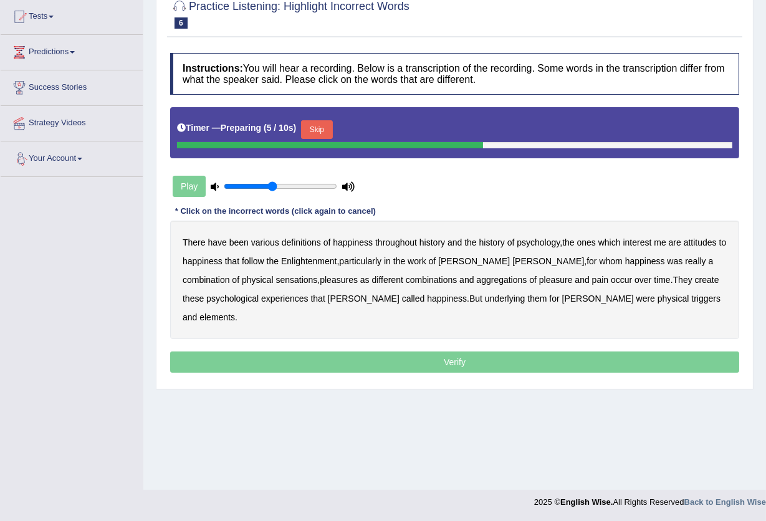
click at [313, 124] on button "Skip" at bounding box center [316, 129] width 31 height 19
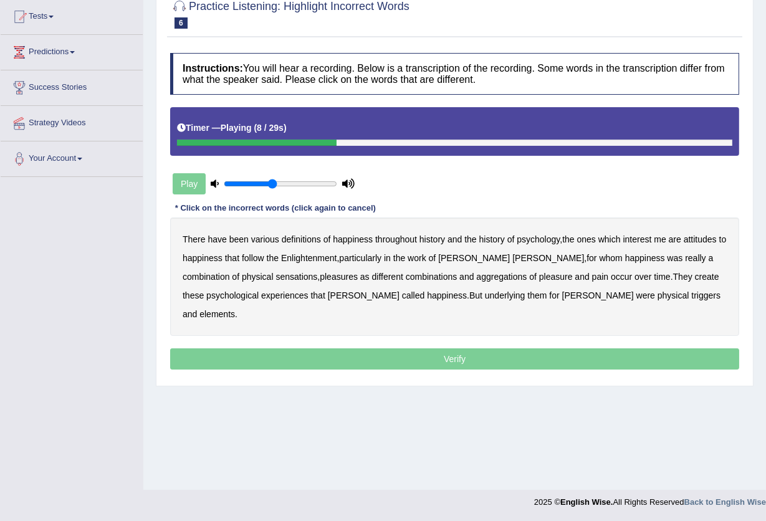
click at [708, 236] on b "attitudes" at bounding box center [700, 239] width 33 height 10
click at [275, 275] on b "sensations" at bounding box center [296, 277] width 42 height 10
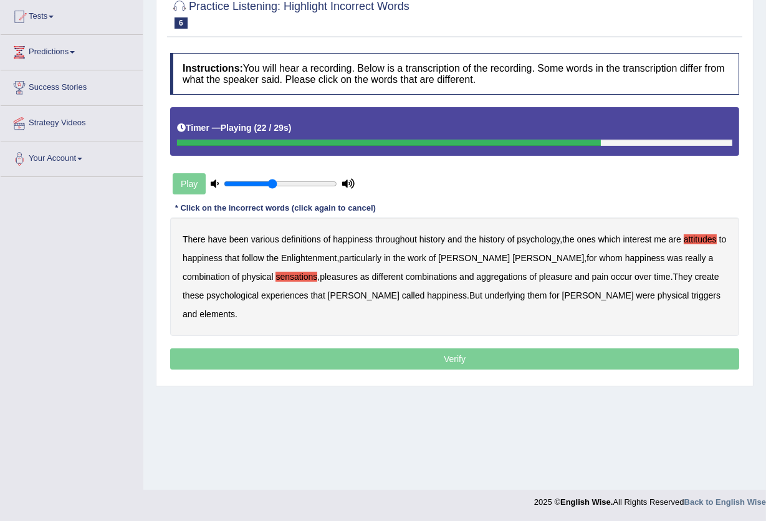
click at [695, 274] on b "create" at bounding box center [707, 277] width 24 height 10
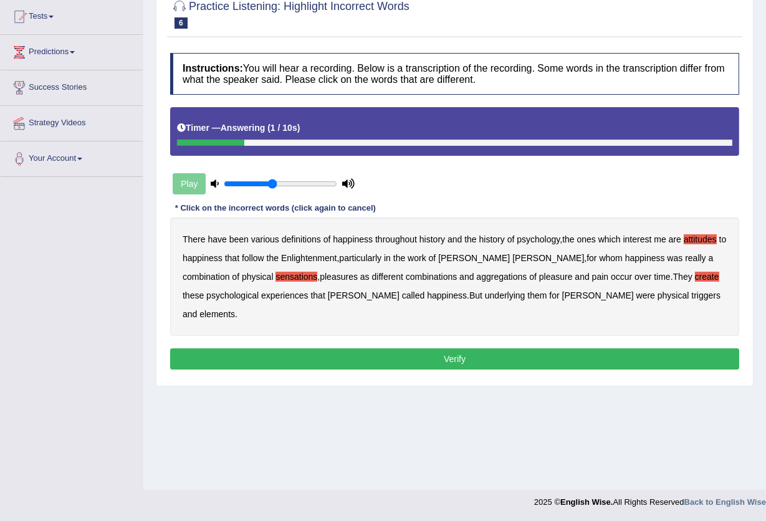
click at [235, 309] on b "elements" at bounding box center [217, 314] width 36 height 10
click at [523, 348] on button "Verify" at bounding box center [454, 358] width 569 height 21
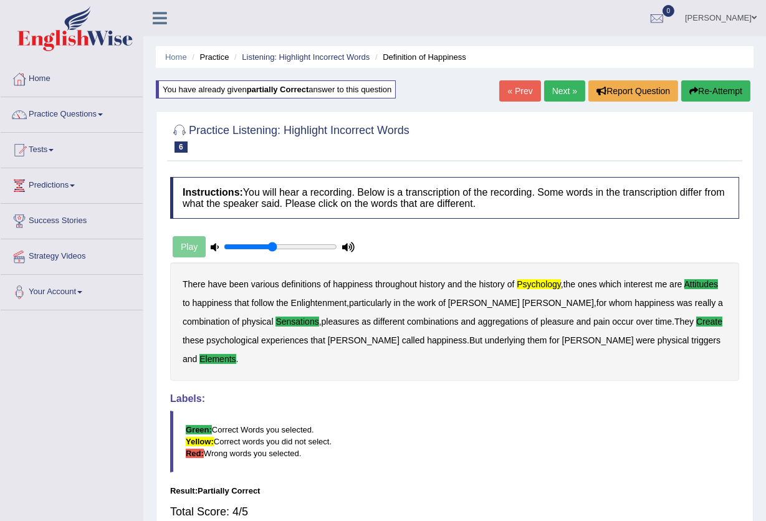
click at [557, 89] on link "Next »" at bounding box center [564, 90] width 41 height 21
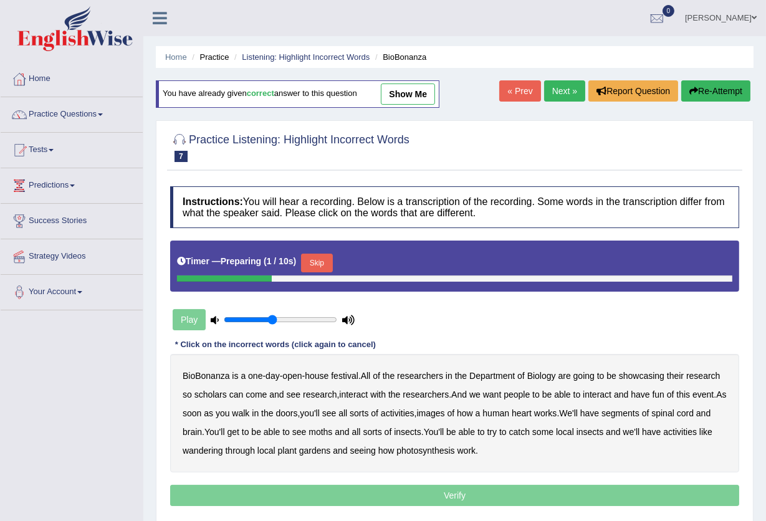
click at [415, 93] on link "show me" at bounding box center [408, 94] width 54 height 21
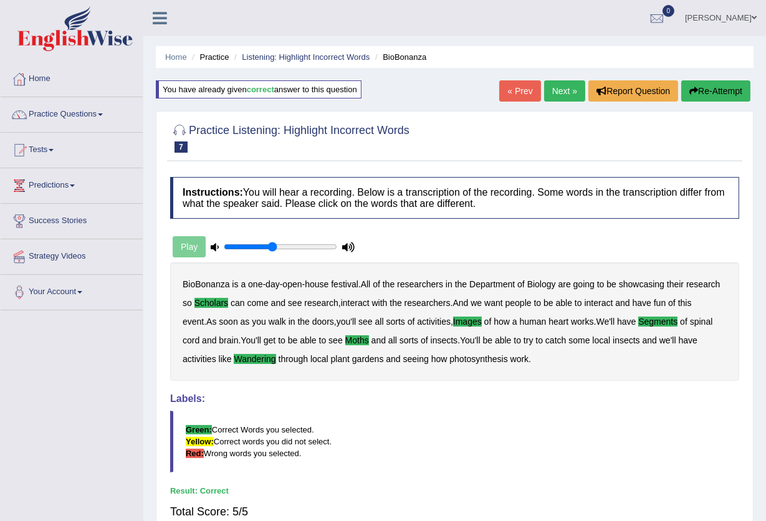
click at [560, 82] on link "Next »" at bounding box center [564, 90] width 41 height 21
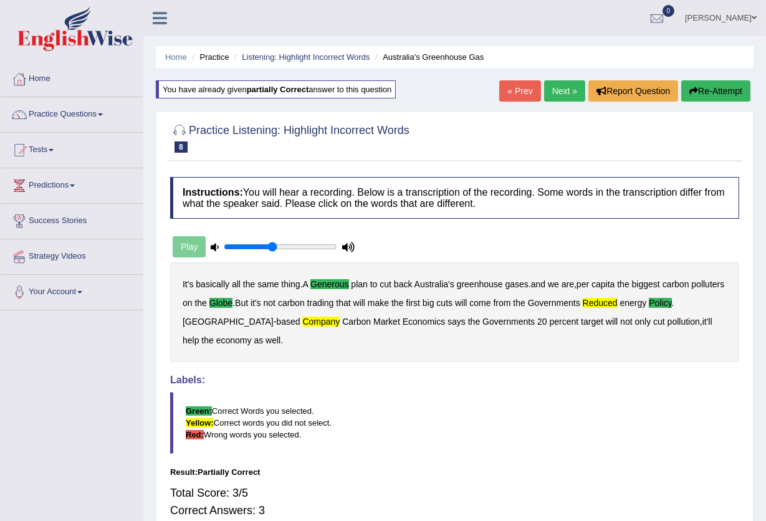
click at [697, 90] on button "Re-Attempt" at bounding box center [715, 90] width 69 height 21
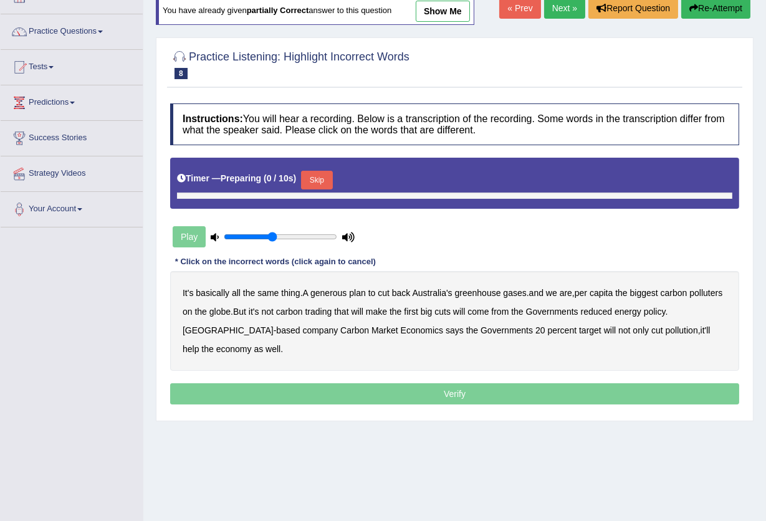
scroll to position [83, 0]
click at [315, 181] on button "Skip" at bounding box center [316, 180] width 31 height 19
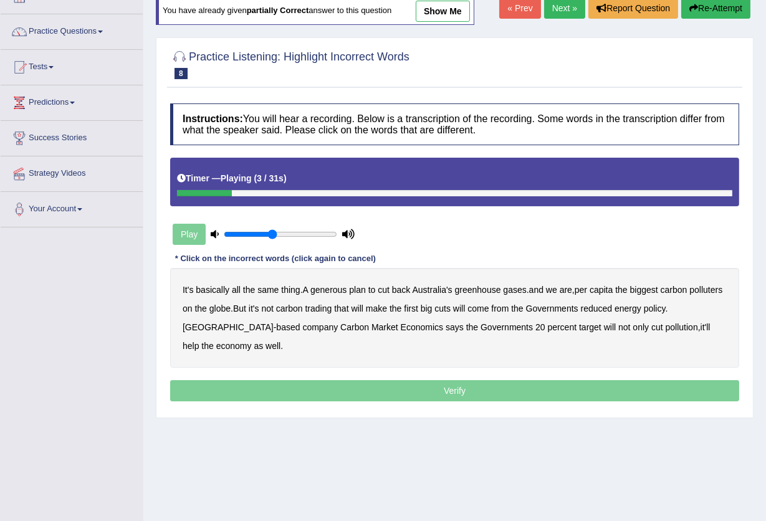
click at [330, 291] on b "generous" at bounding box center [328, 290] width 36 height 10
click at [231, 308] on b "globe" at bounding box center [219, 309] width 21 height 10
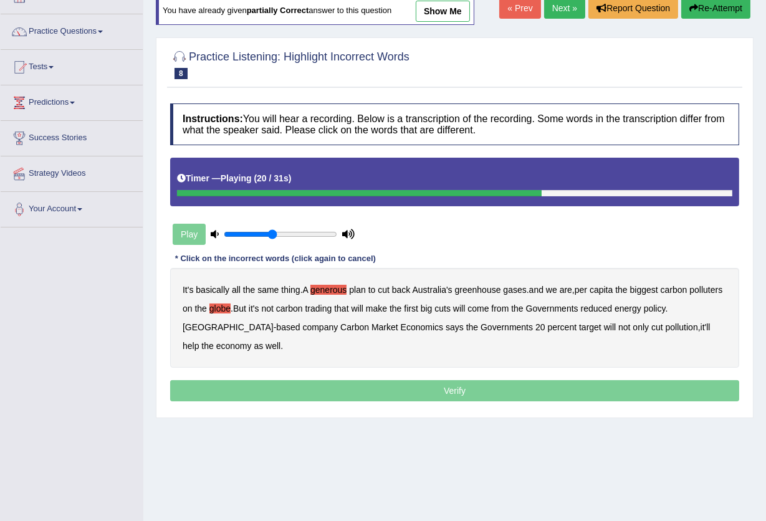
click at [613, 309] on b "reduced" at bounding box center [597, 309] width 32 height 10
click at [666, 309] on b "policy" at bounding box center [655, 309] width 22 height 10
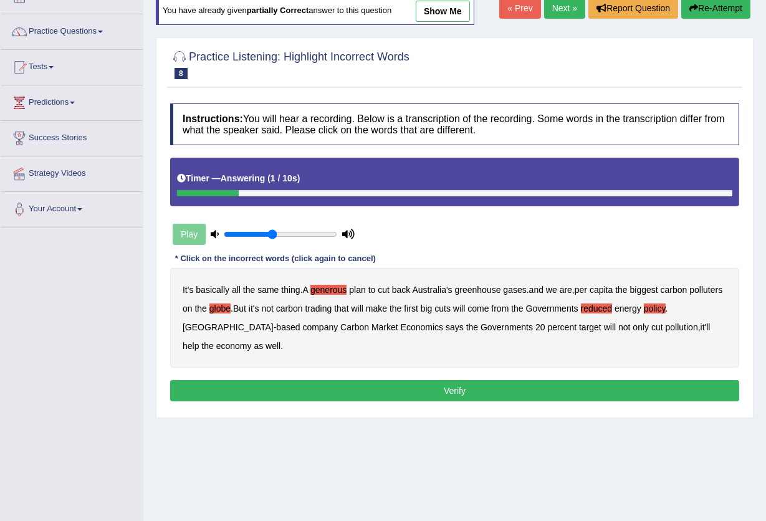
click at [435, 390] on button "Verify" at bounding box center [454, 390] width 569 height 21
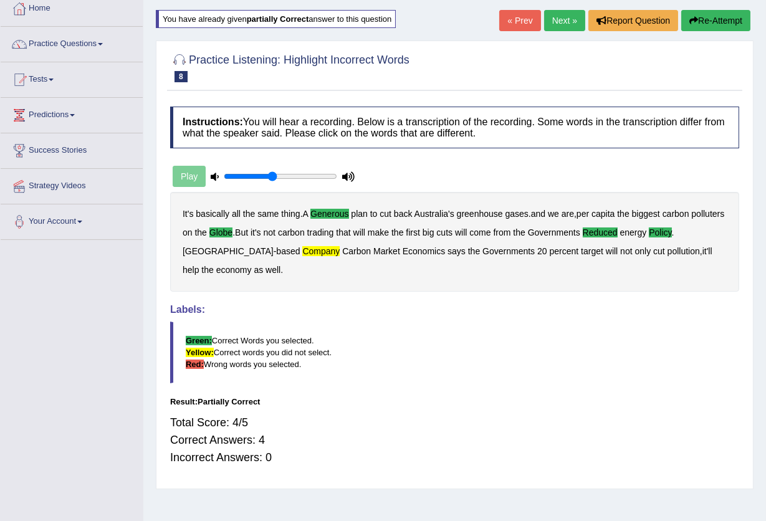
scroll to position [0, 0]
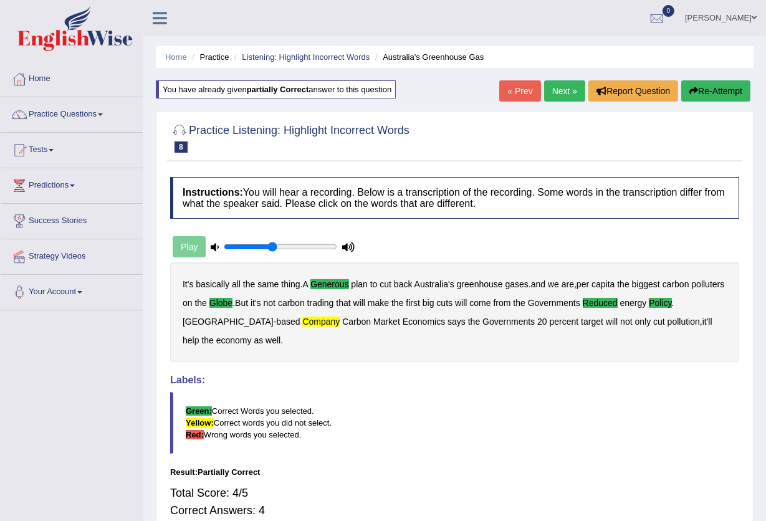
click at [558, 83] on link "Next »" at bounding box center [564, 90] width 41 height 21
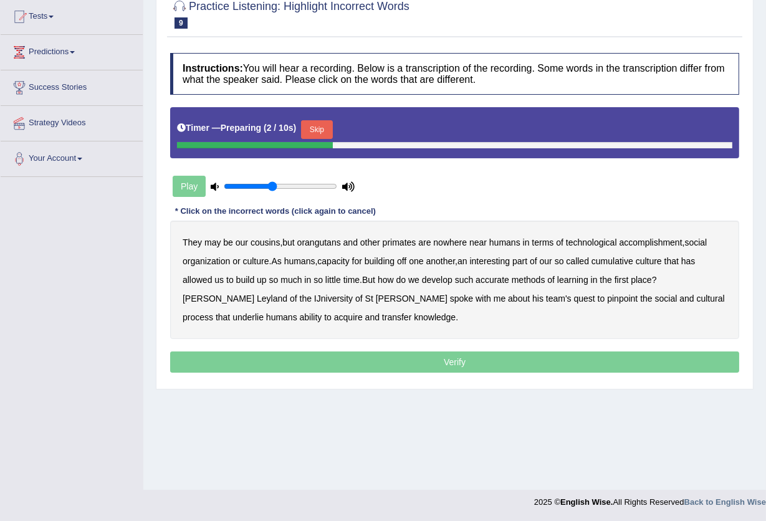
click at [310, 129] on button "Skip" at bounding box center [316, 129] width 31 height 19
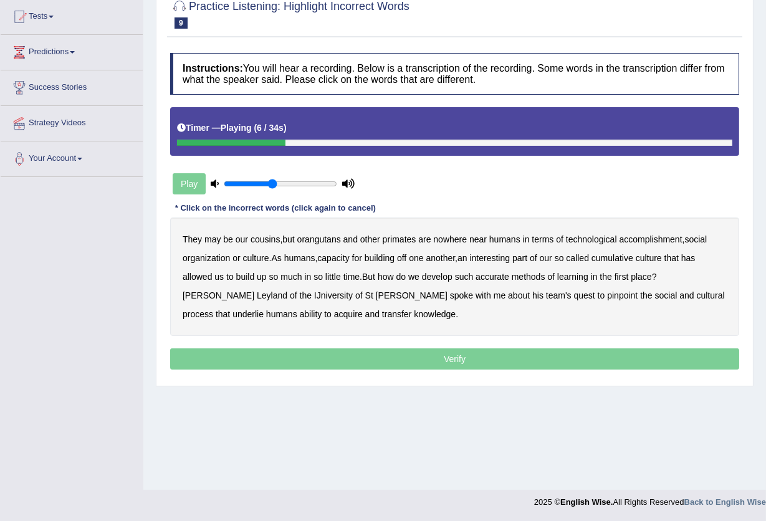
click at [648, 235] on b "accomplishment" at bounding box center [651, 239] width 63 height 10
click at [503, 257] on b "interesting" at bounding box center [490, 258] width 41 height 10
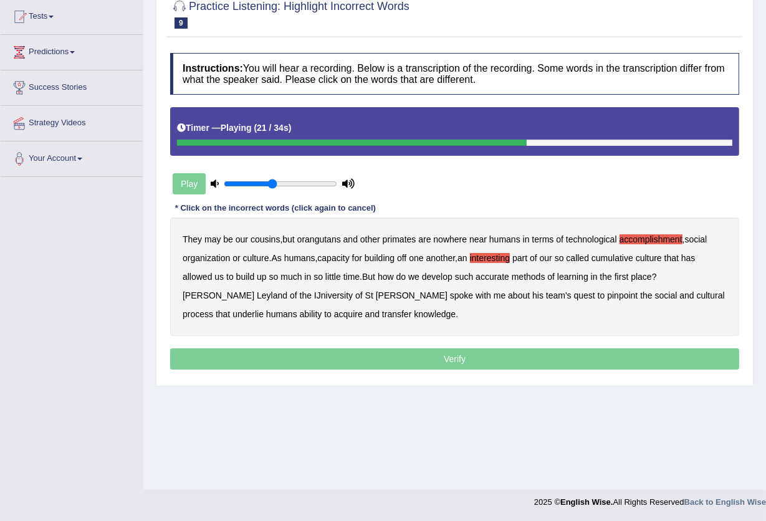
click at [496, 275] on b "accurate" at bounding box center [493, 277] width 34 height 10
click at [314, 299] on b "IJniversity" at bounding box center [333, 295] width 39 height 10
click at [697, 296] on b "cultural" at bounding box center [711, 295] width 28 height 10
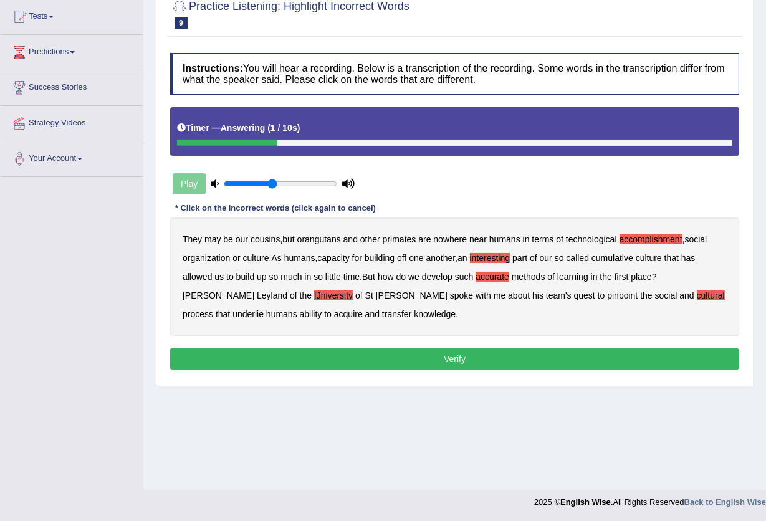
click at [382, 316] on b "transfer" at bounding box center [396, 314] width 29 height 10
click at [295, 353] on button "Verify" at bounding box center [454, 358] width 569 height 21
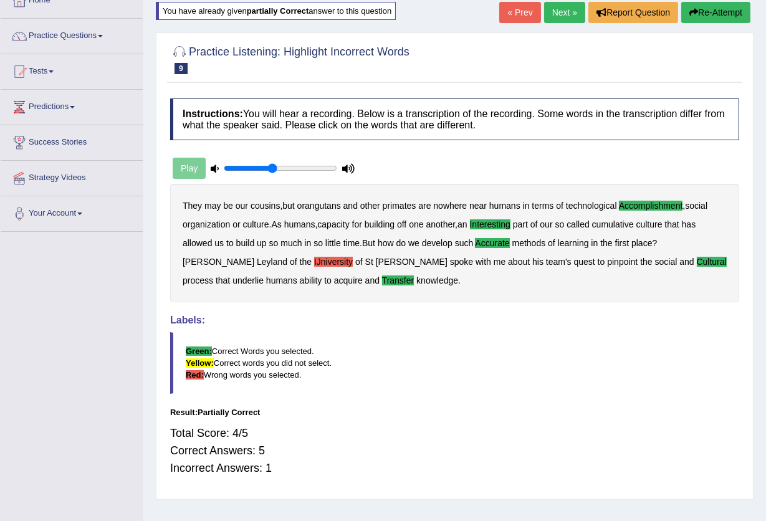
scroll to position [50, 0]
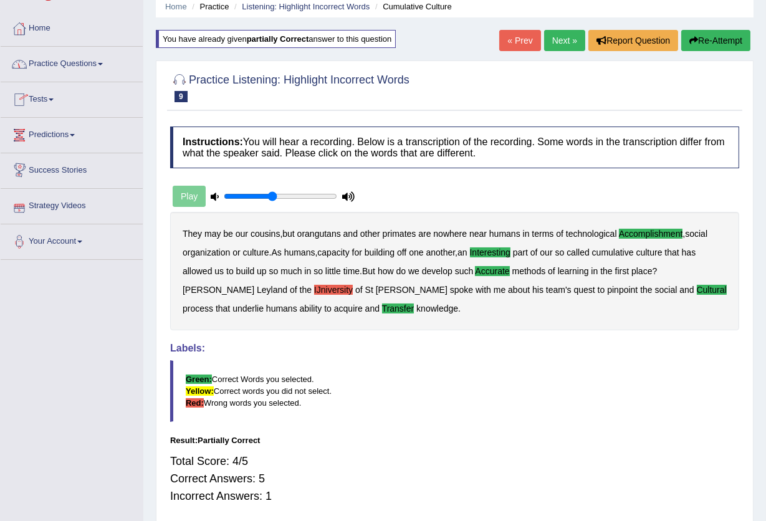
click at [87, 62] on link "Practice Questions" at bounding box center [72, 62] width 142 height 31
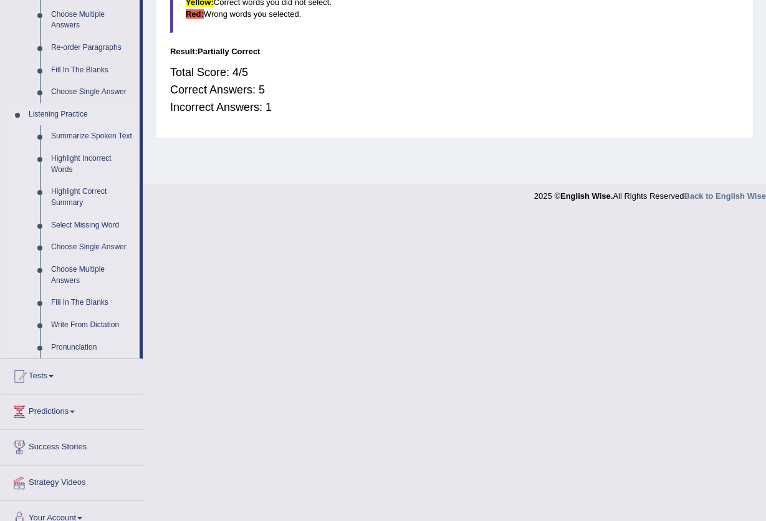
scroll to position [455, 0]
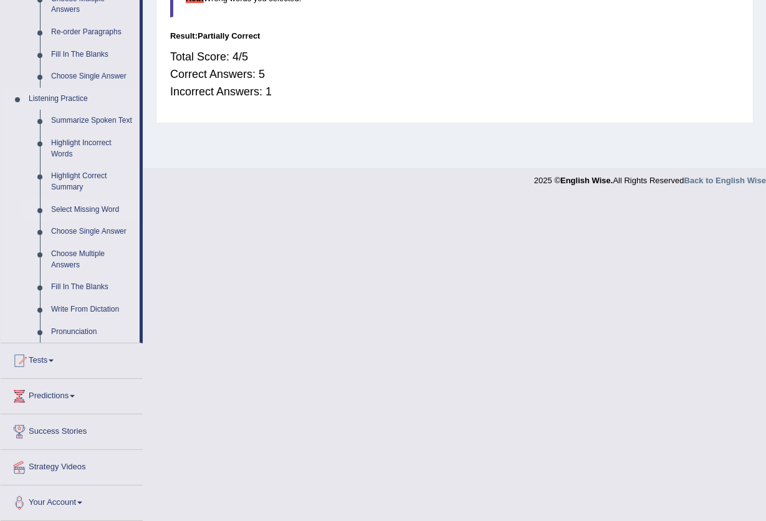
click at [100, 211] on link "Select Missing Word" at bounding box center [92, 210] width 94 height 22
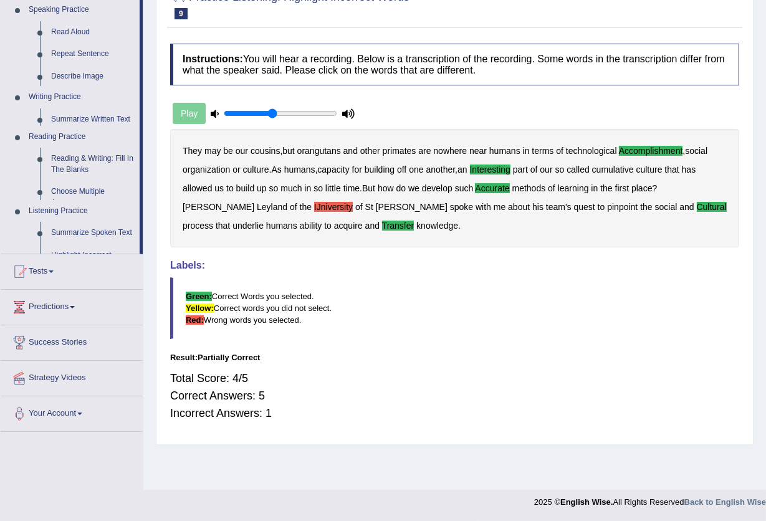
scroll to position [133, 0]
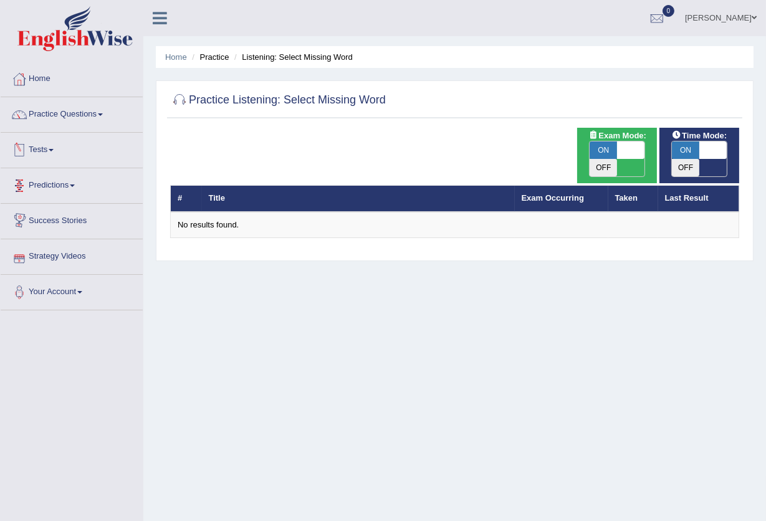
click at [57, 146] on link "Tests" at bounding box center [72, 148] width 142 height 31
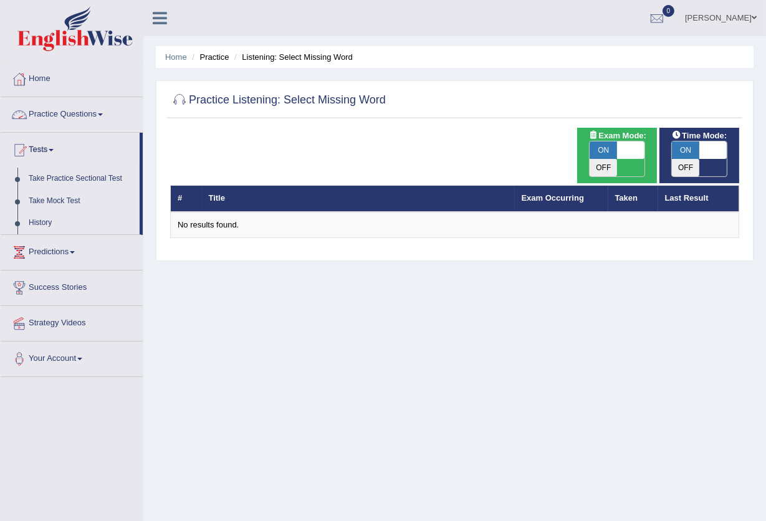
click at [79, 120] on link "Practice Questions" at bounding box center [72, 112] width 142 height 31
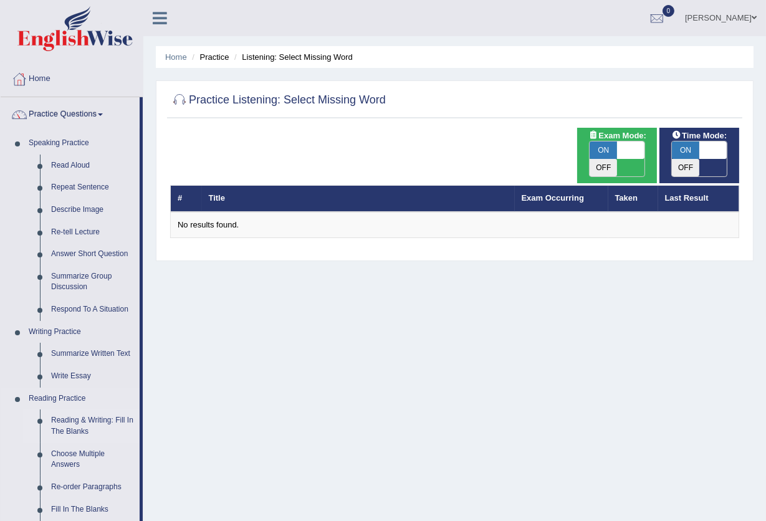
scroll to position [83, 0]
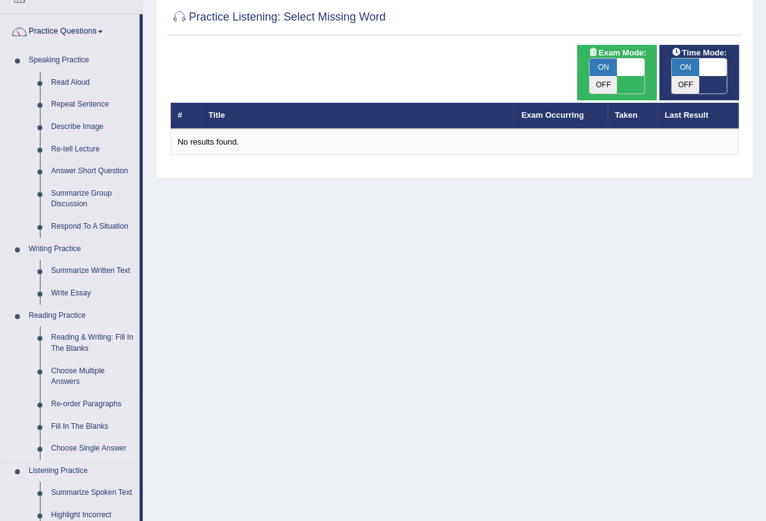
click at [72, 375] on link "Choose Multiple Answers" at bounding box center [92, 376] width 94 height 33
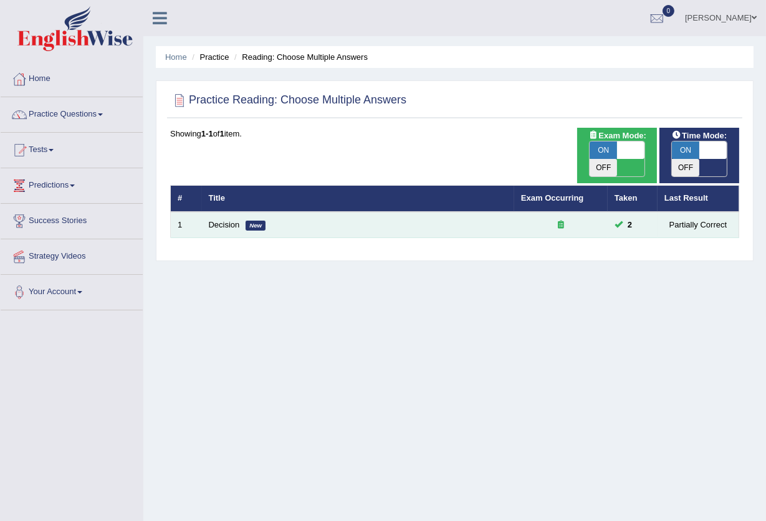
click at [242, 212] on td "Decision New" at bounding box center [358, 225] width 312 height 26
click at [674, 218] on div "Partially Correct" at bounding box center [697, 224] width 67 height 13
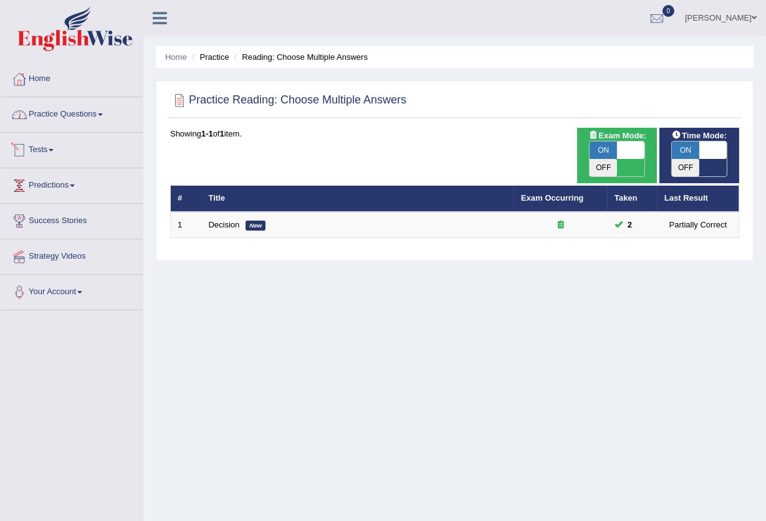
click at [93, 117] on link "Practice Questions" at bounding box center [72, 112] width 142 height 31
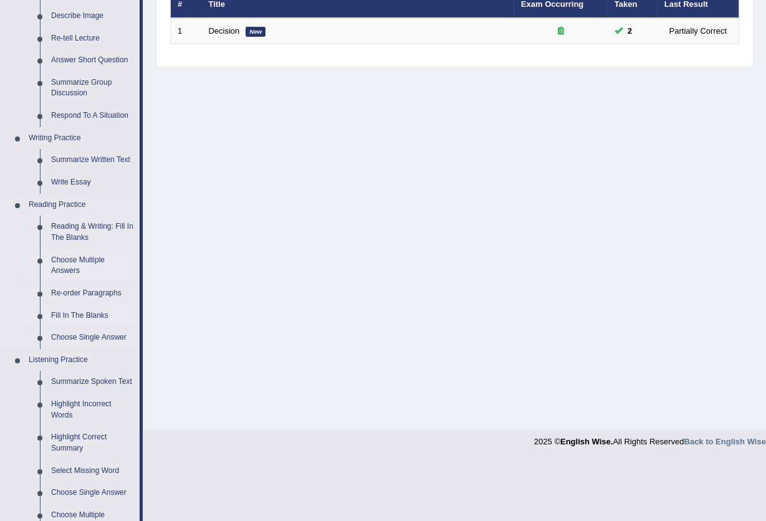
scroll to position [166, 0]
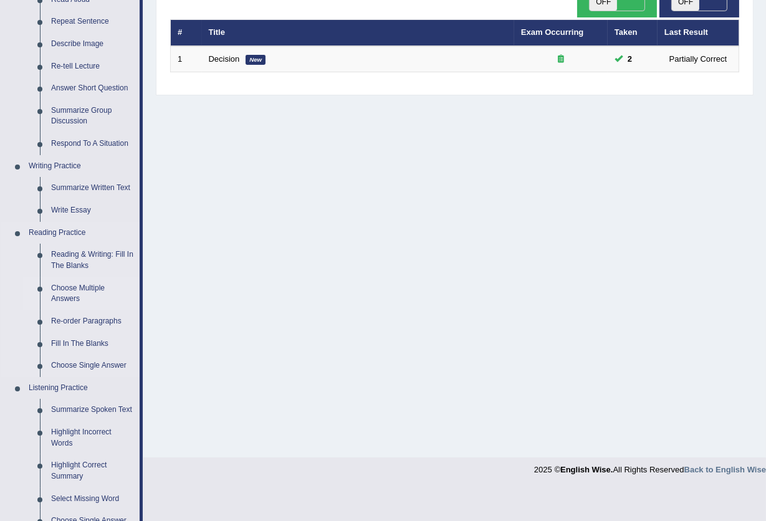
click at [75, 294] on link "Choose Multiple Answers" at bounding box center [92, 293] width 94 height 33
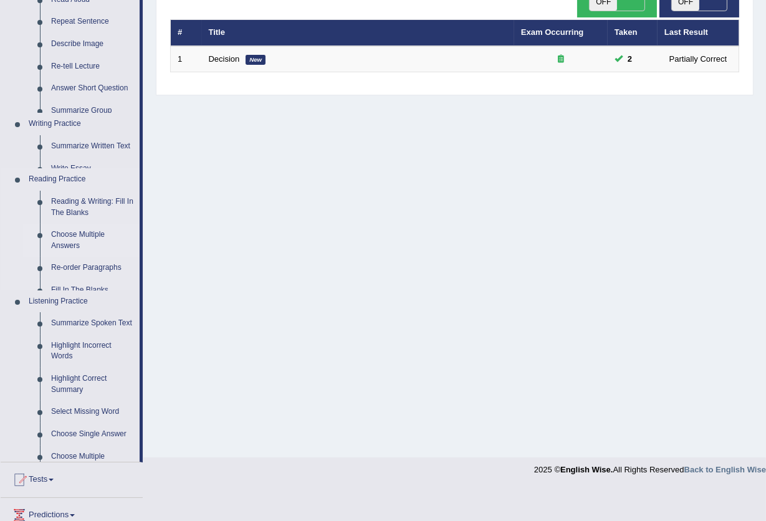
scroll to position [151, 0]
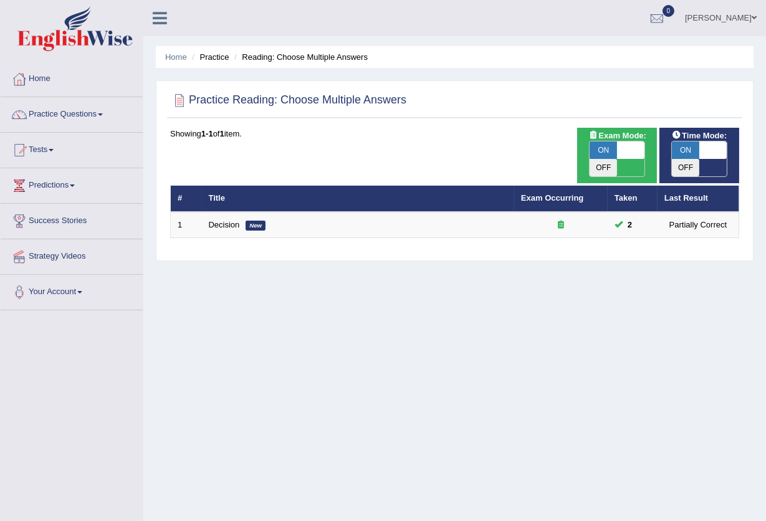
click at [102, 118] on link "Practice Questions" at bounding box center [72, 112] width 142 height 31
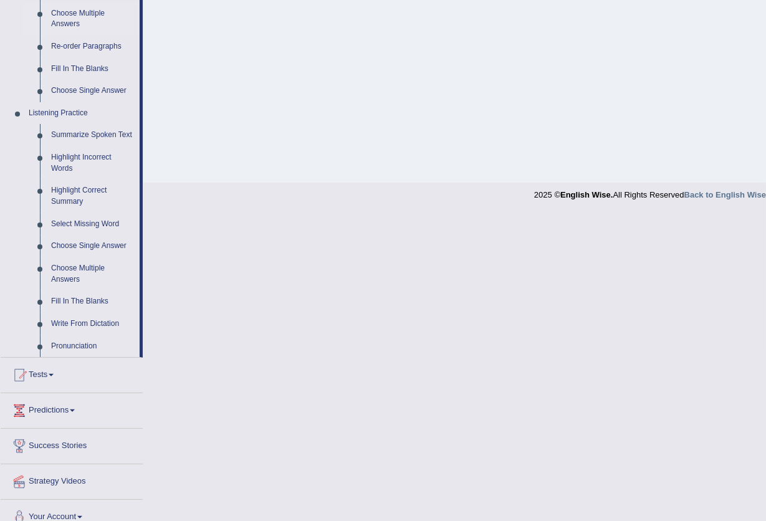
scroll to position [455, 0]
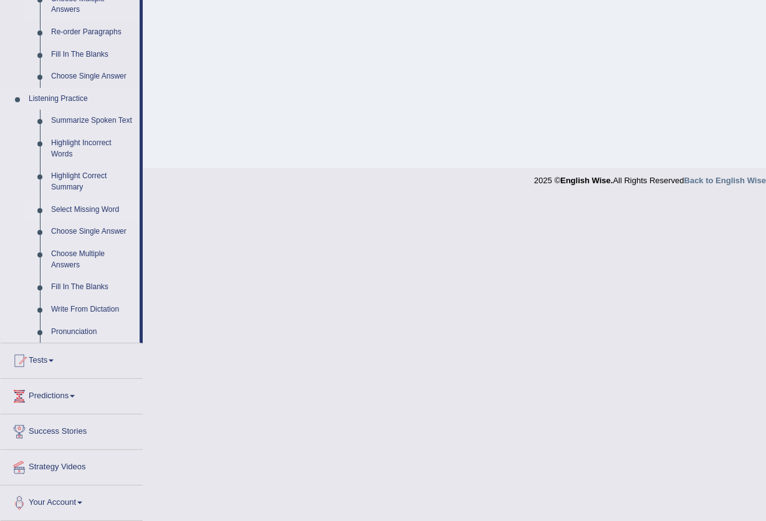
click at [85, 214] on link "Select Missing Word" at bounding box center [92, 210] width 94 height 22
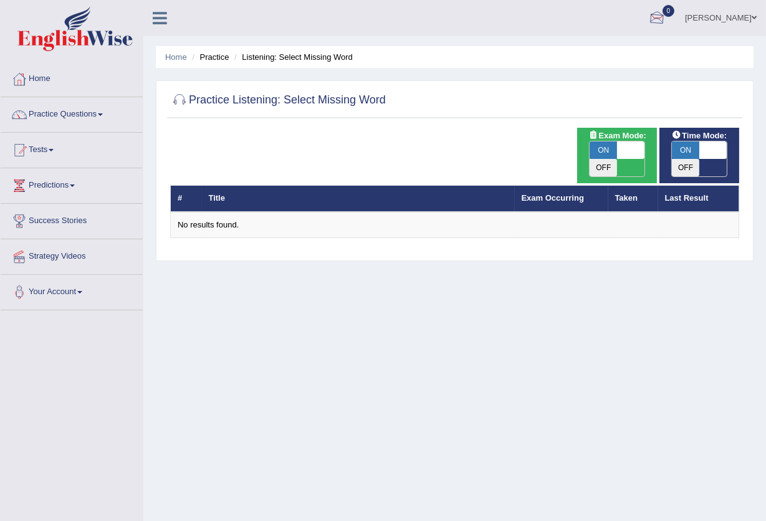
click at [648, 19] on div at bounding box center [657, 18] width 19 height 19
click at [109, 178] on link "Predictions" at bounding box center [72, 183] width 142 height 31
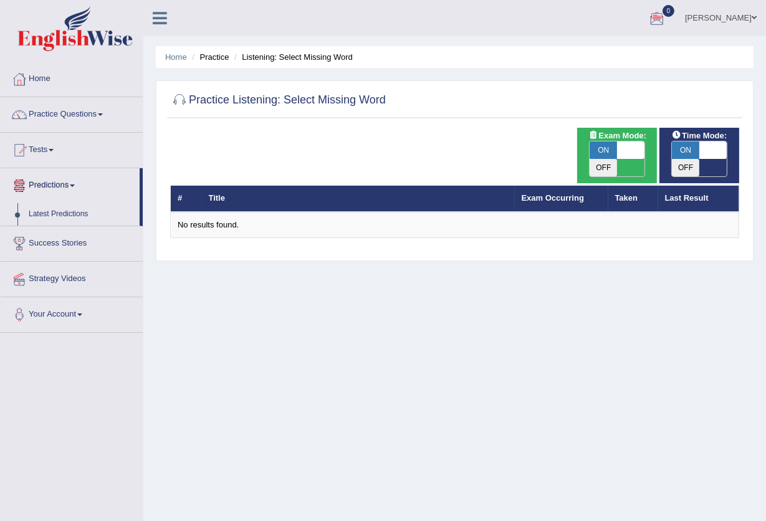
click at [41, 199] on li "Predictions Latest Predictions" at bounding box center [72, 197] width 142 height 58
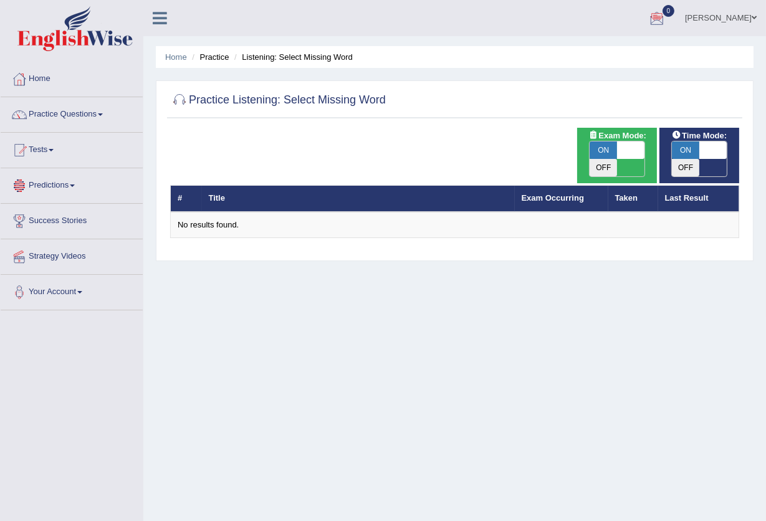
click at [65, 180] on link "Predictions" at bounding box center [72, 183] width 142 height 31
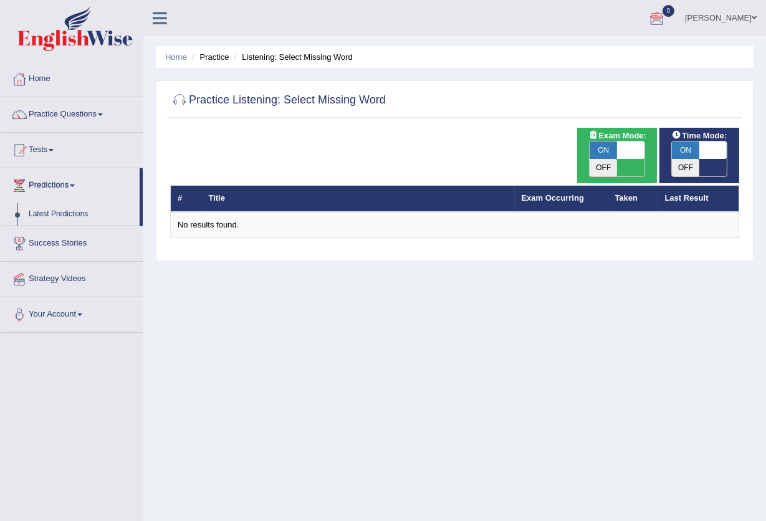
click at [656, 17] on link "0" at bounding box center [656, 16] width 37 height 32
click at [606, 41] on ul "See All Alerts" at bounding box center [582, 54] width 187 height 37
click at [80, 223] on link "Latest Predictions" at bounding box center [81, 214] width 117 height 22
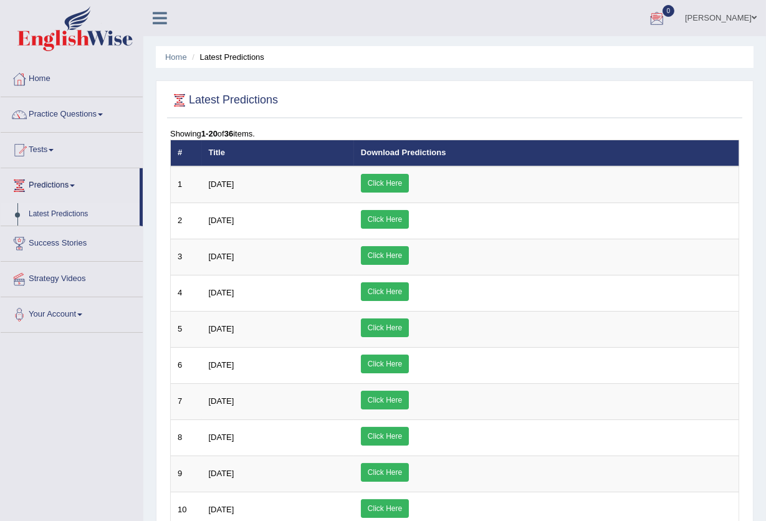
click at [716, 0] on link "[PERSON_NAME]" at bounding box center [721, 16] width 90 height 32
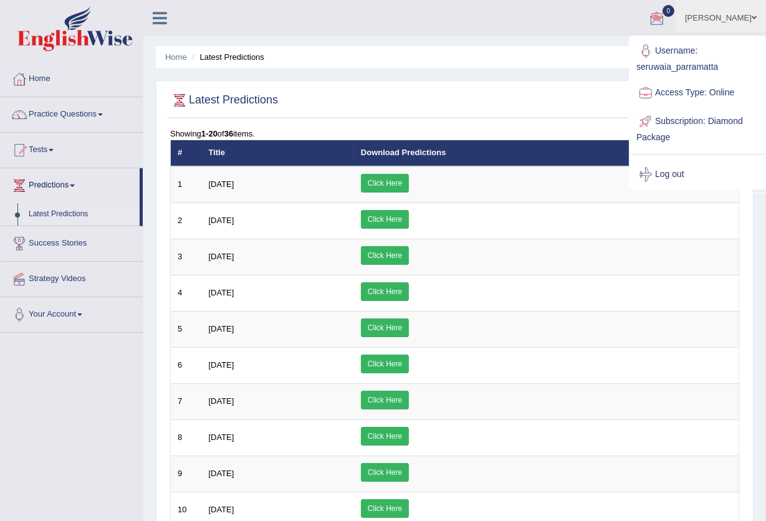
click at [720, 17] on link "[PERSON_NAME]" at bounding box center [721, 16] width 90 height 32
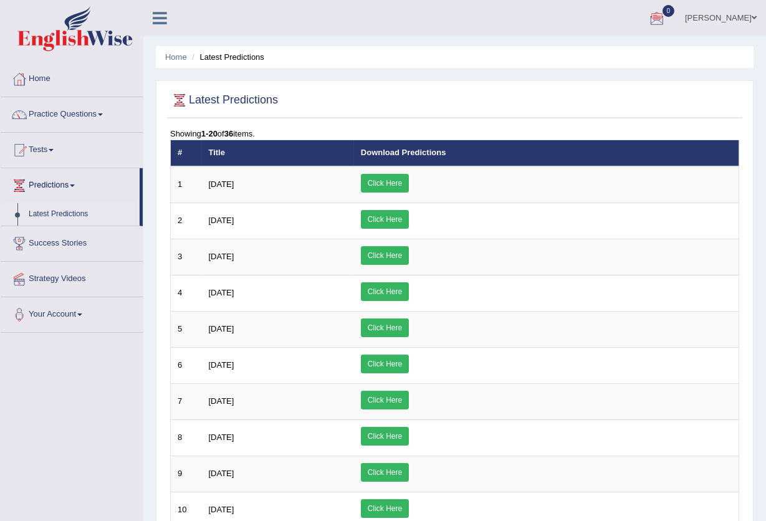
click at [687, 19] on link "[PERSON_NAME]" at bounding box center [721, 16] width 90 height 32
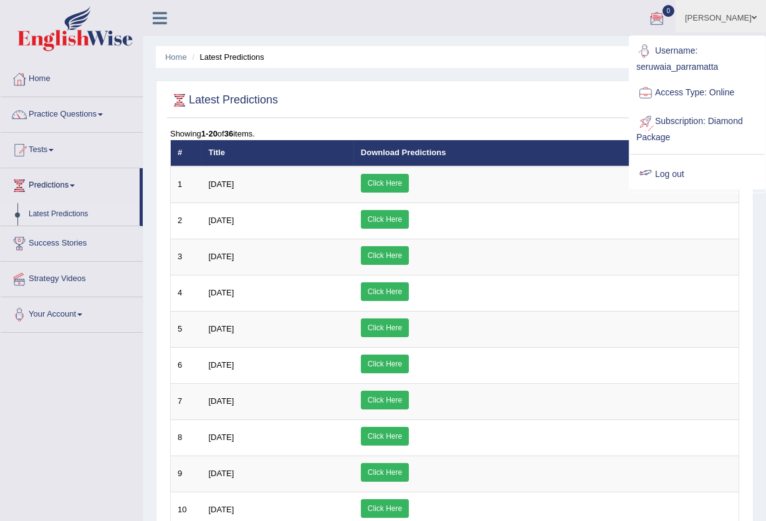
click at [681, 174] on link "Log out" at bounding box center [697, 174] width 135 height 29
